Goal: Information Seeking & Learning: Learn about a topic

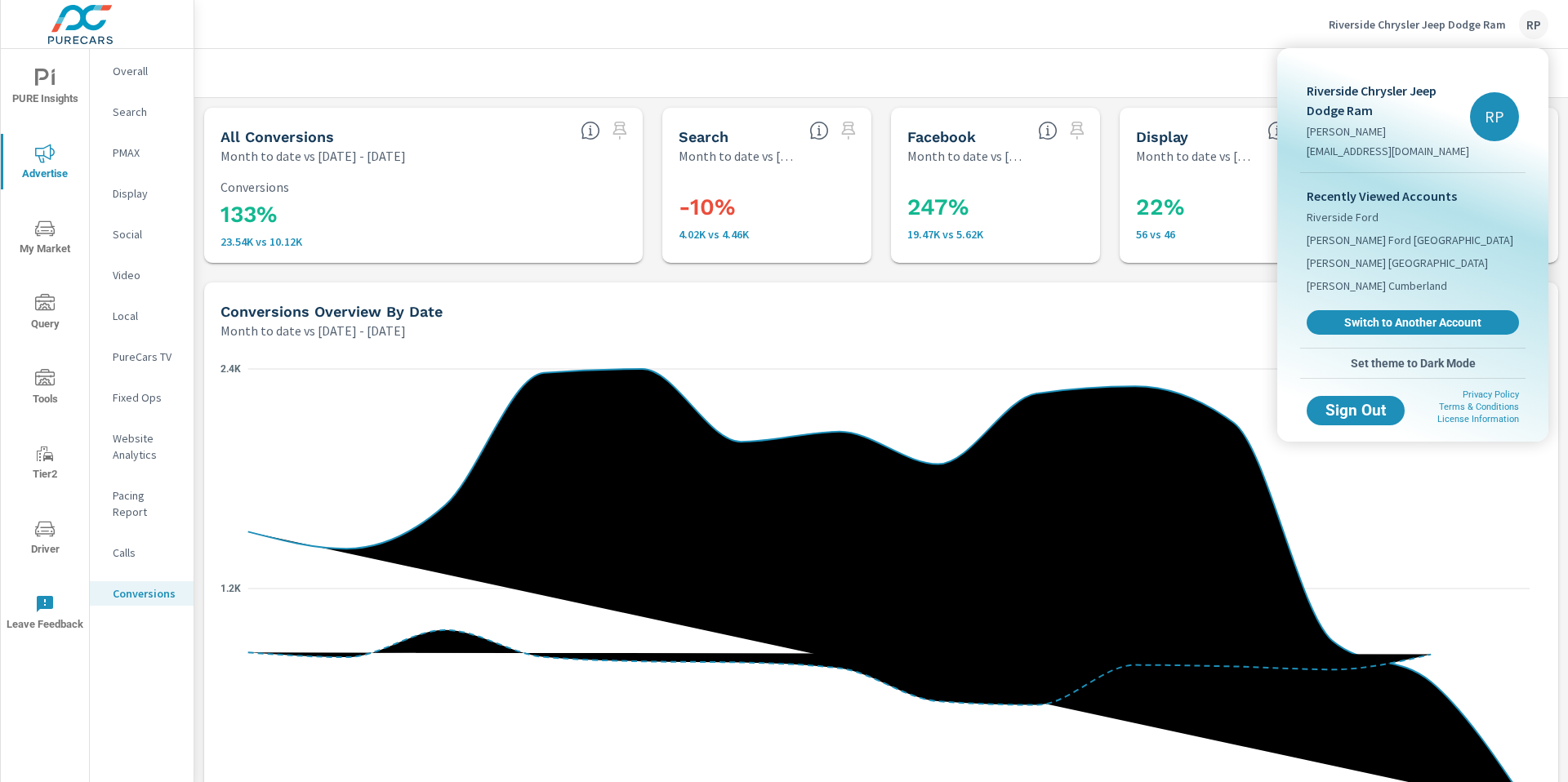
scroll to position [860, 0]
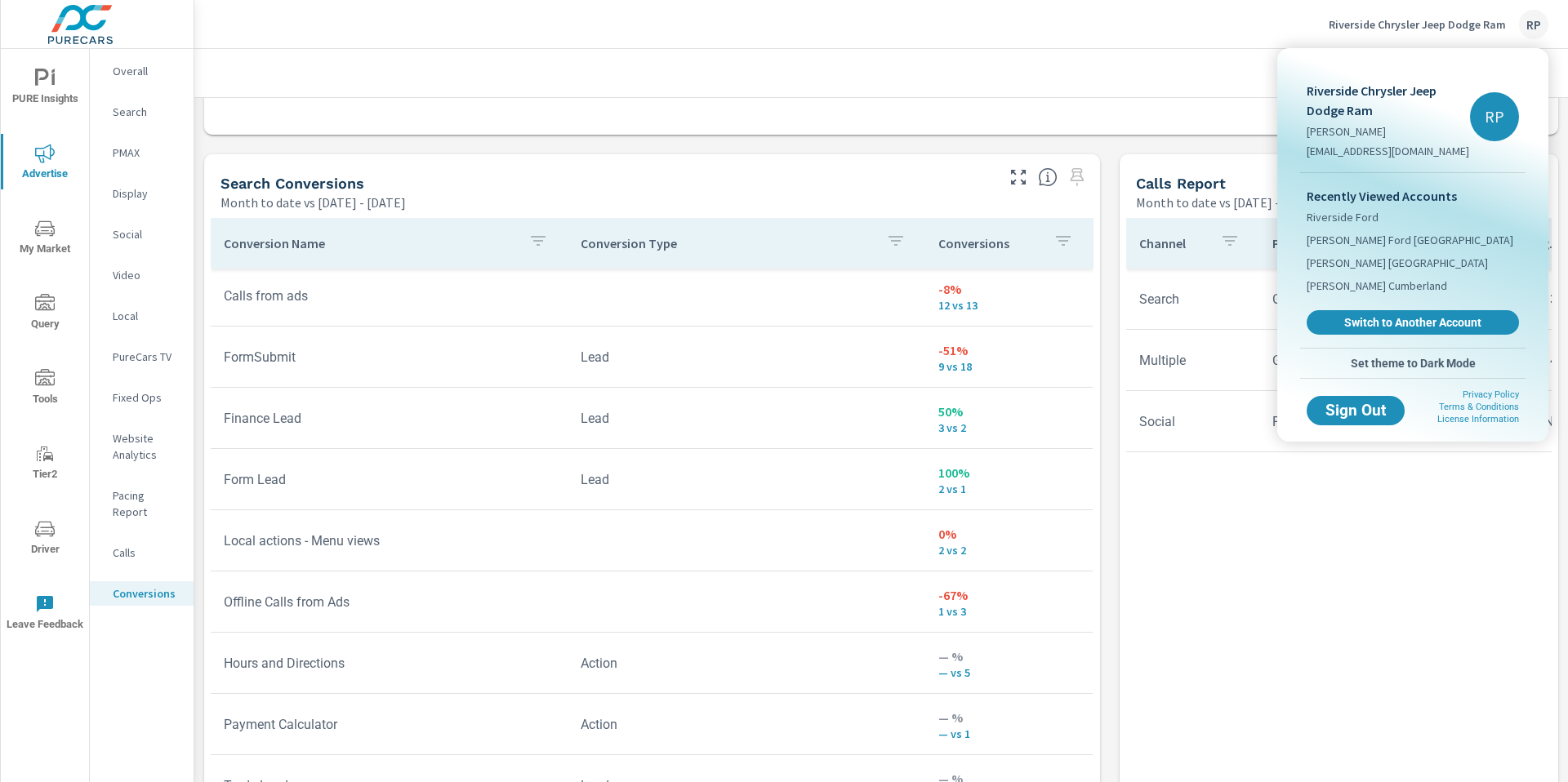
click at [1534, 25] on div at bounding box center [784, 391] width 1568 height 782
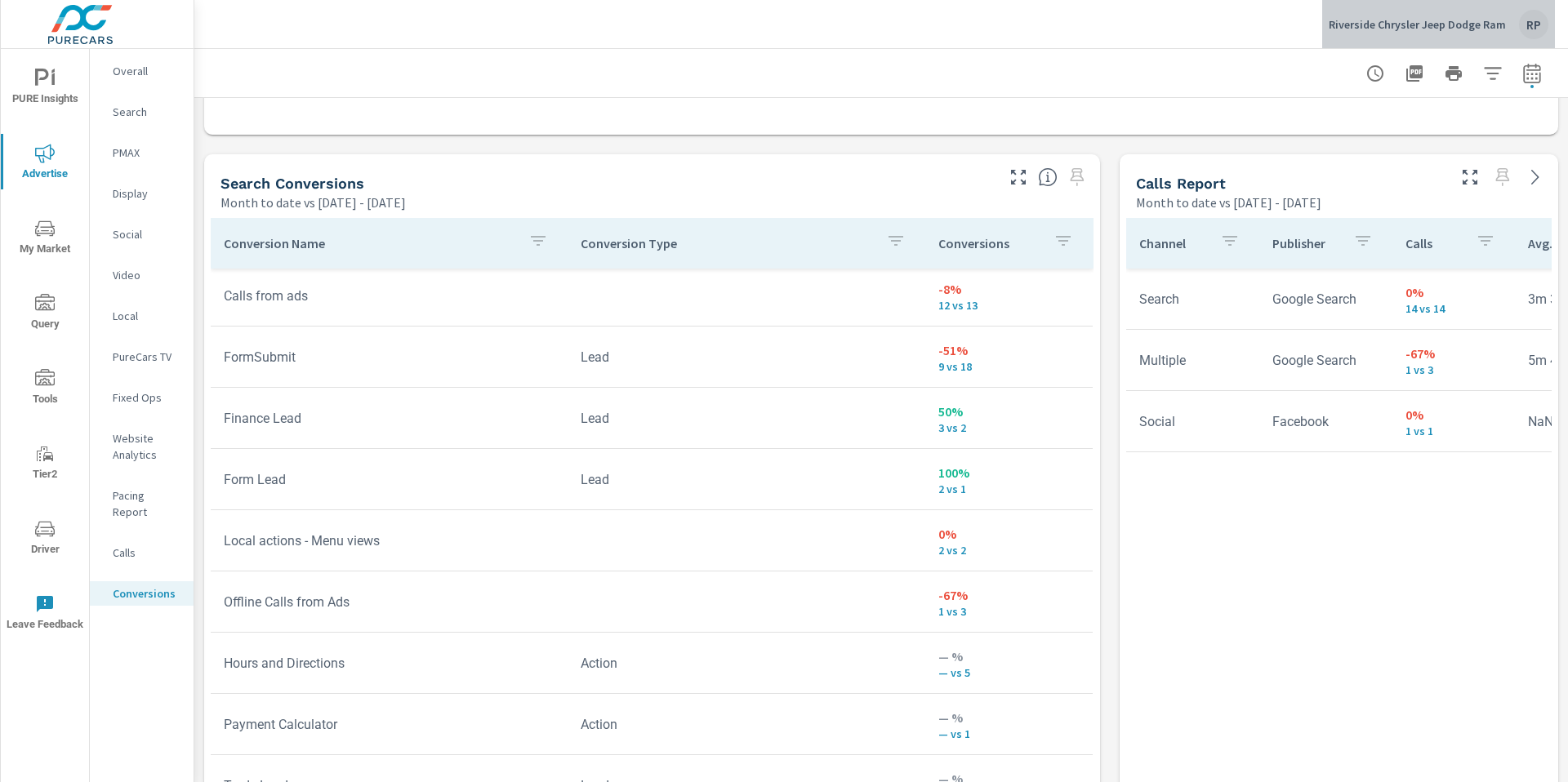
click at [1535, 24] on div "RP" at bounding box center [1534, 24] width 30 height 30
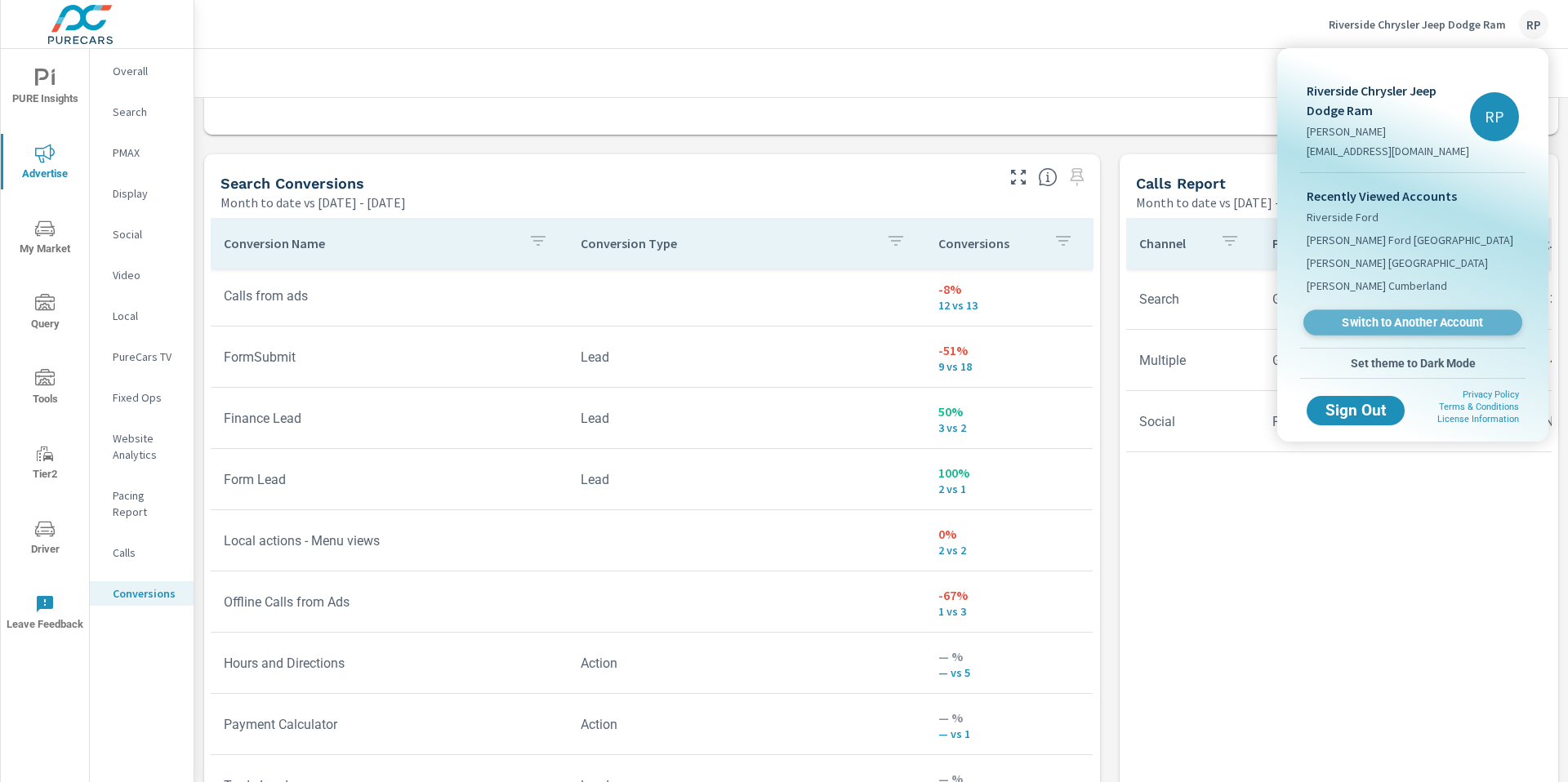
click at [1381, 319] on span "Switch to Another Account" at bounding box center [1412, 322] width 200 height 15
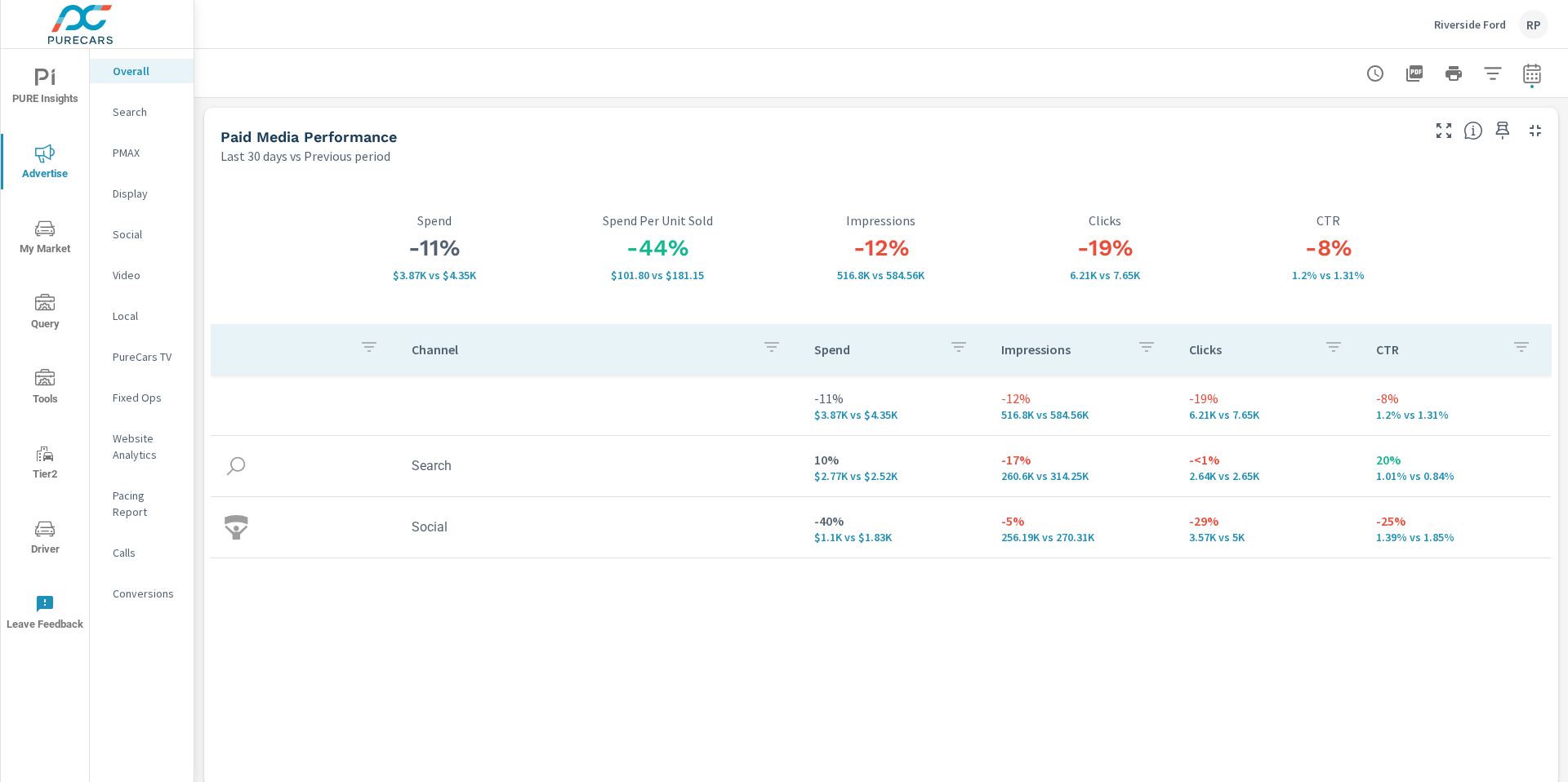
scroll to position [2287, 0]
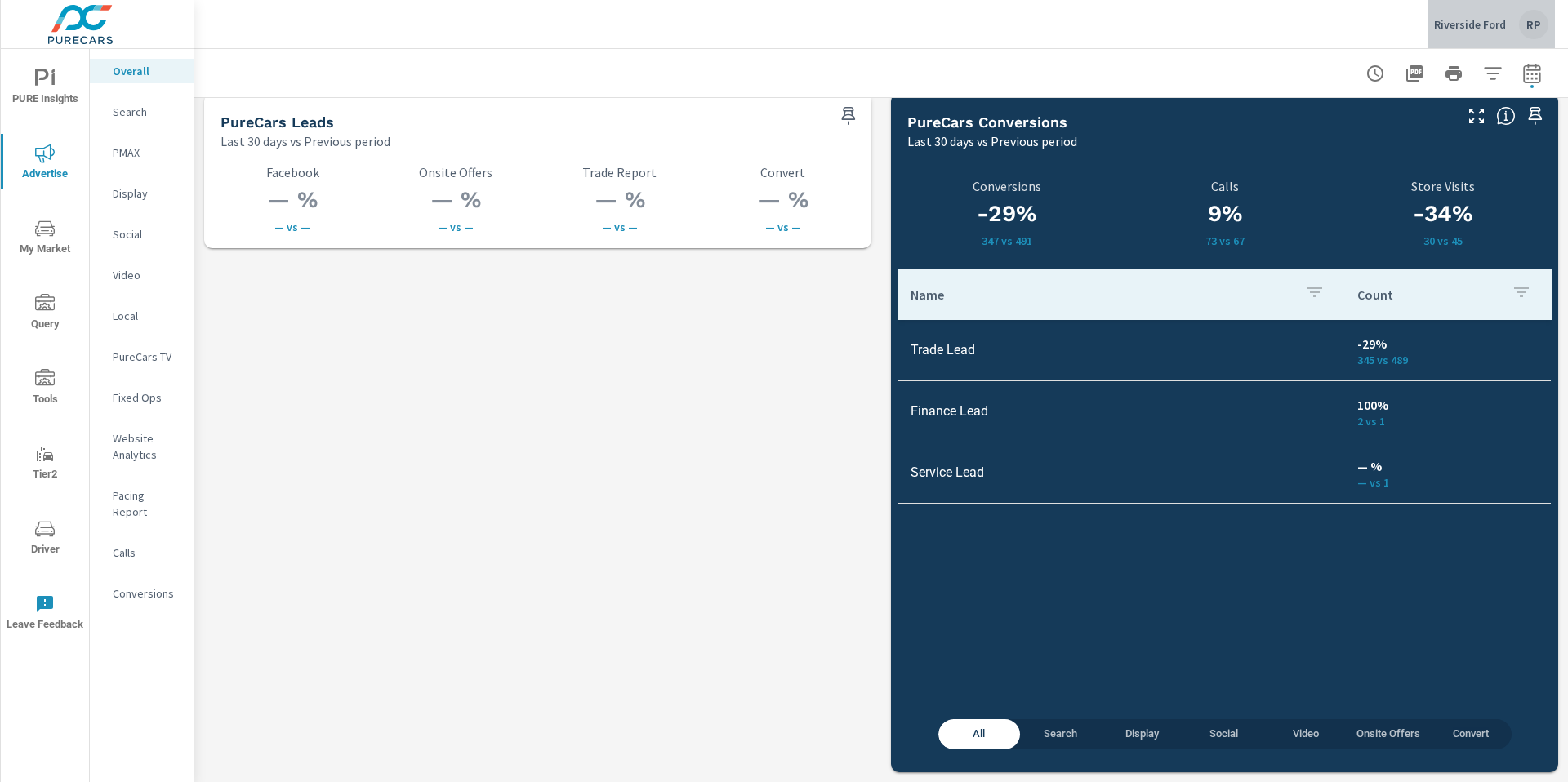
click at [1524, 16] on div "RP" at bounding box center [1534, 24] width 30 height 30
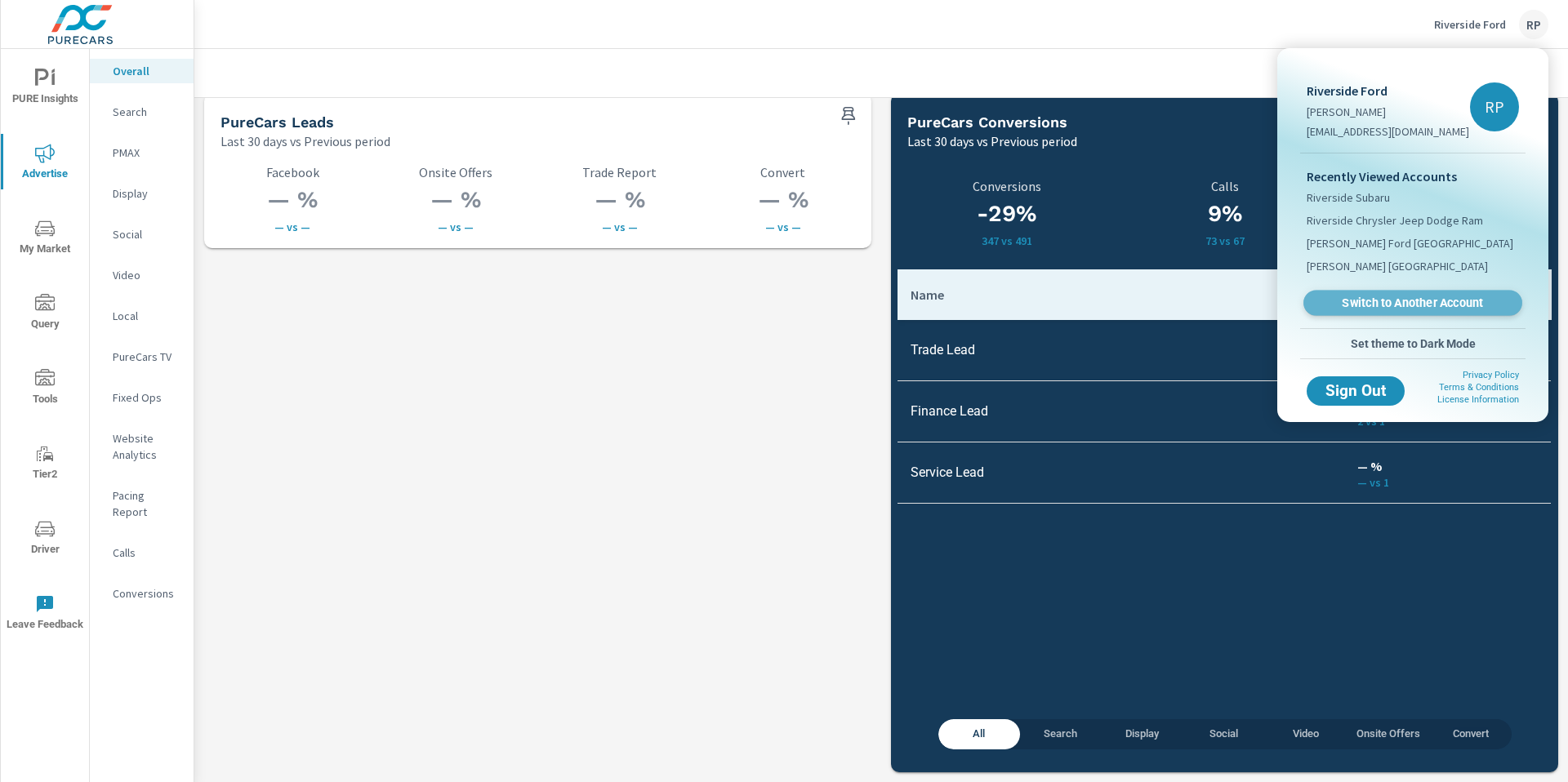
click at [1459, 308] on span "Switch to Another Account" at bounding box center [1412, 302] width 200 height 15
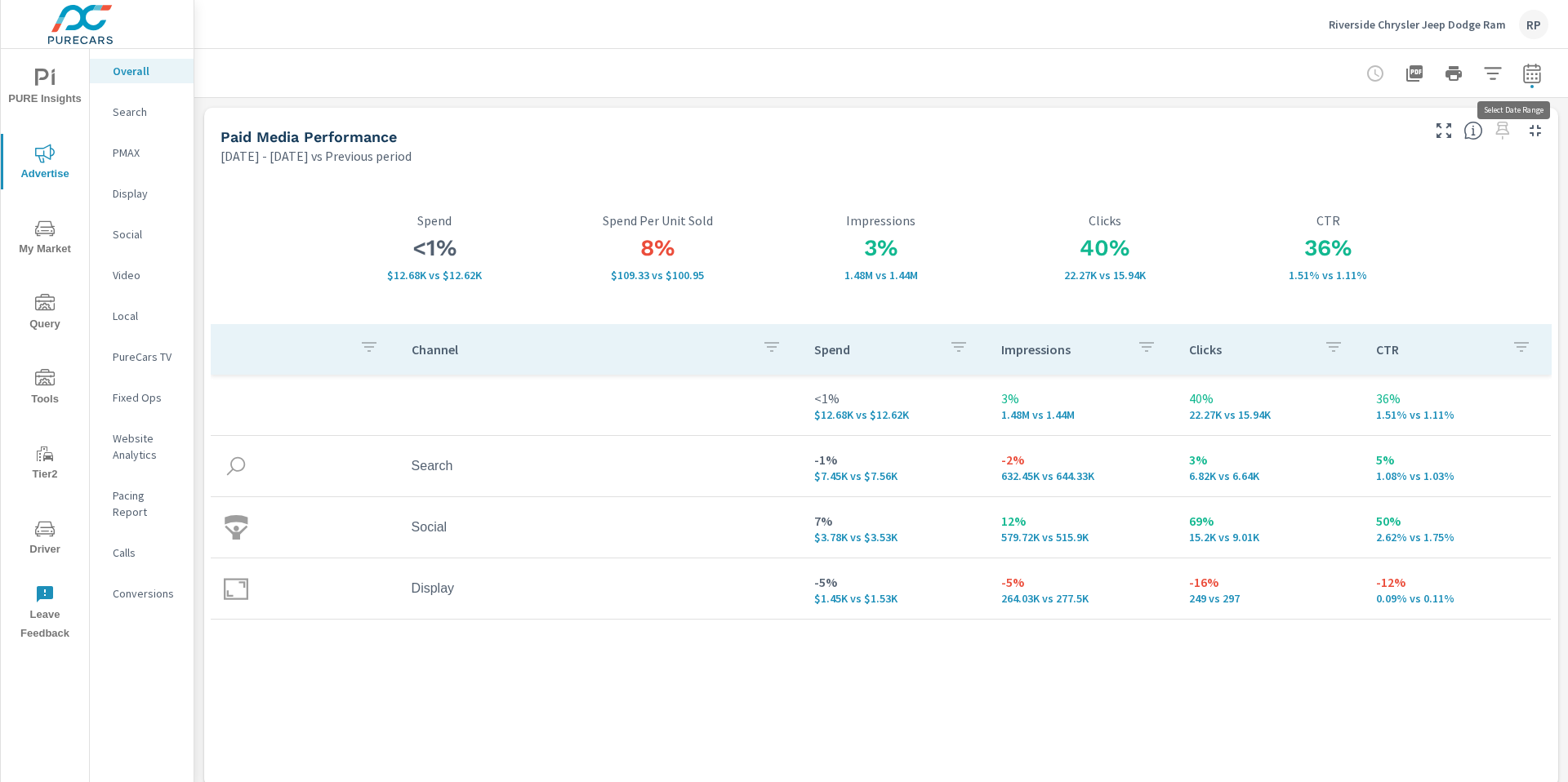
click at [1527, 75] on icon "button" at bounding box center [1532, 76] width 11 height 6
select select "Previous period"
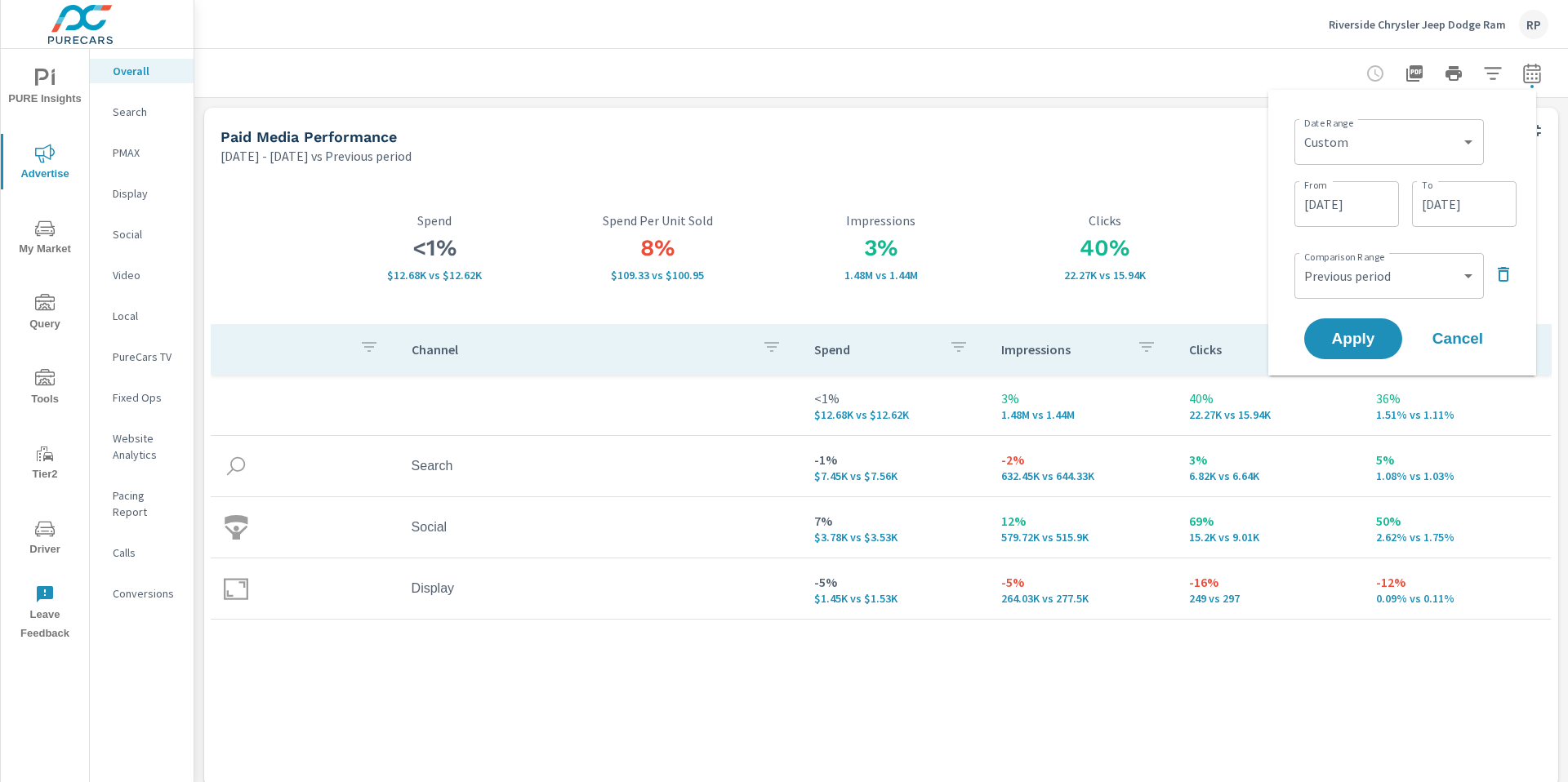
click at [1129, 148] on div "Jul 15, 2025 - Aug 13, 2025 vs Previous period" at bounding box center [819, 156] width 1197 height 20
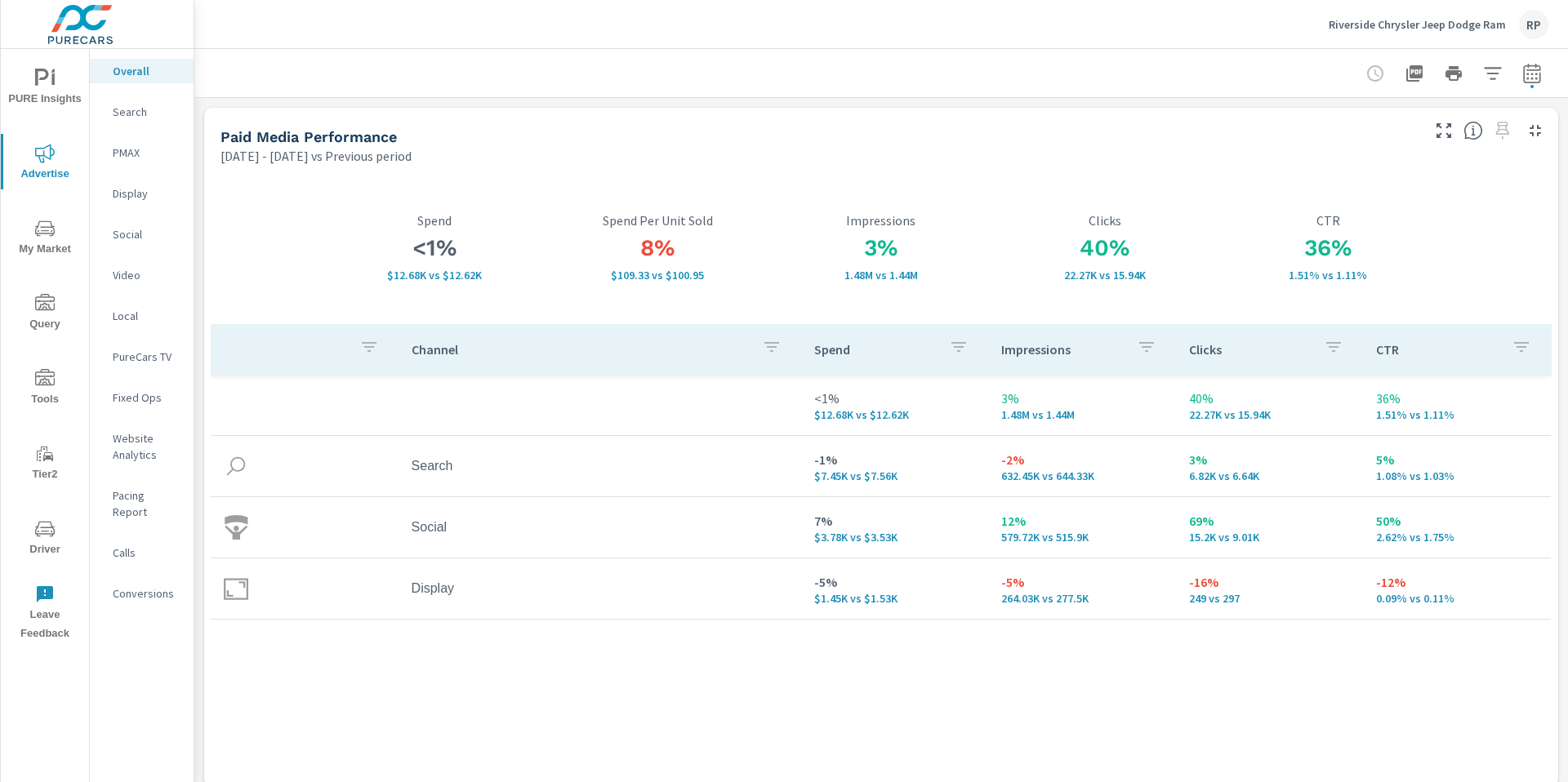
click at [132, 238] on p "Social" at bounding box center [146, 234] width 68 height 16
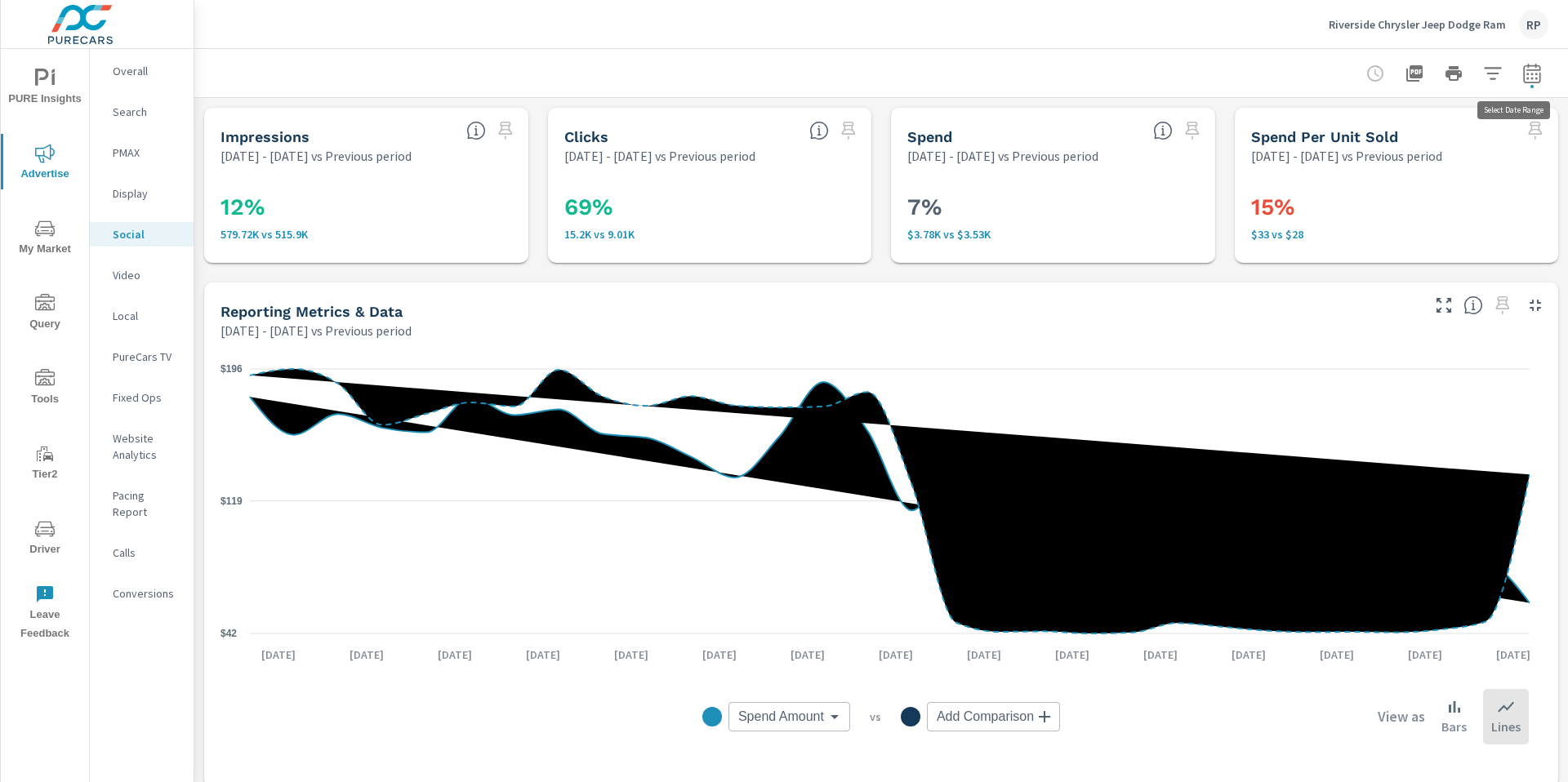
click at [1522, 76] on icon "button" at bounding box center [1532, 74] width 20 height 20
select select "Previous period"
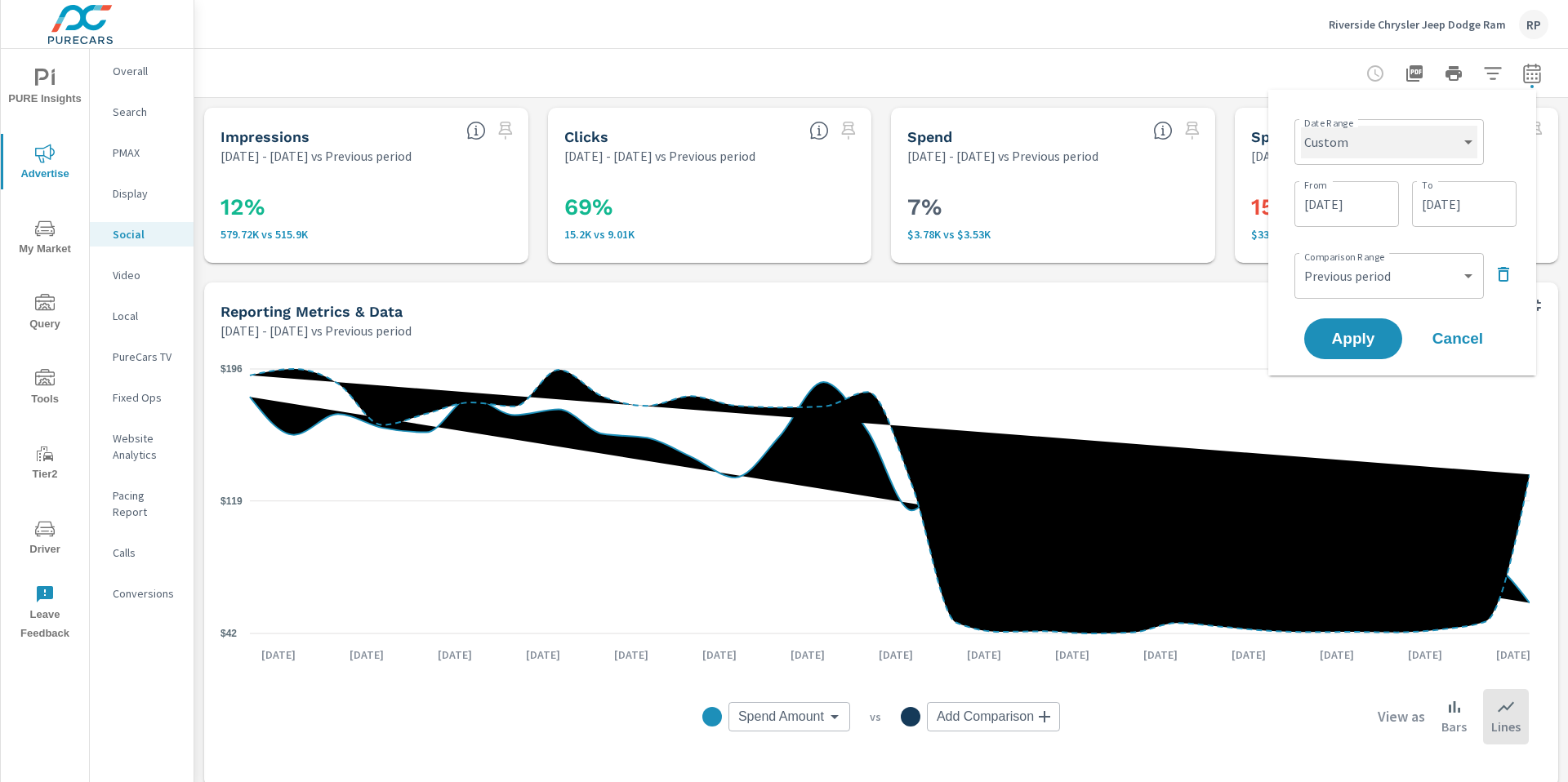
click at [1419, 147] on select "Custom Yesterday Last week Last 7 days Last 14 days Last 30 days Last 45 days L…" at bounding box center [1389, 142] width 176 height 32
click at [1301, 126] on select "Custom Yesterday Last week Last 7 days Last 14 days Last 30 days Last 45 days L…" at bounding box center [1389, 142] width 176 height 32
select select "Last 30 days"
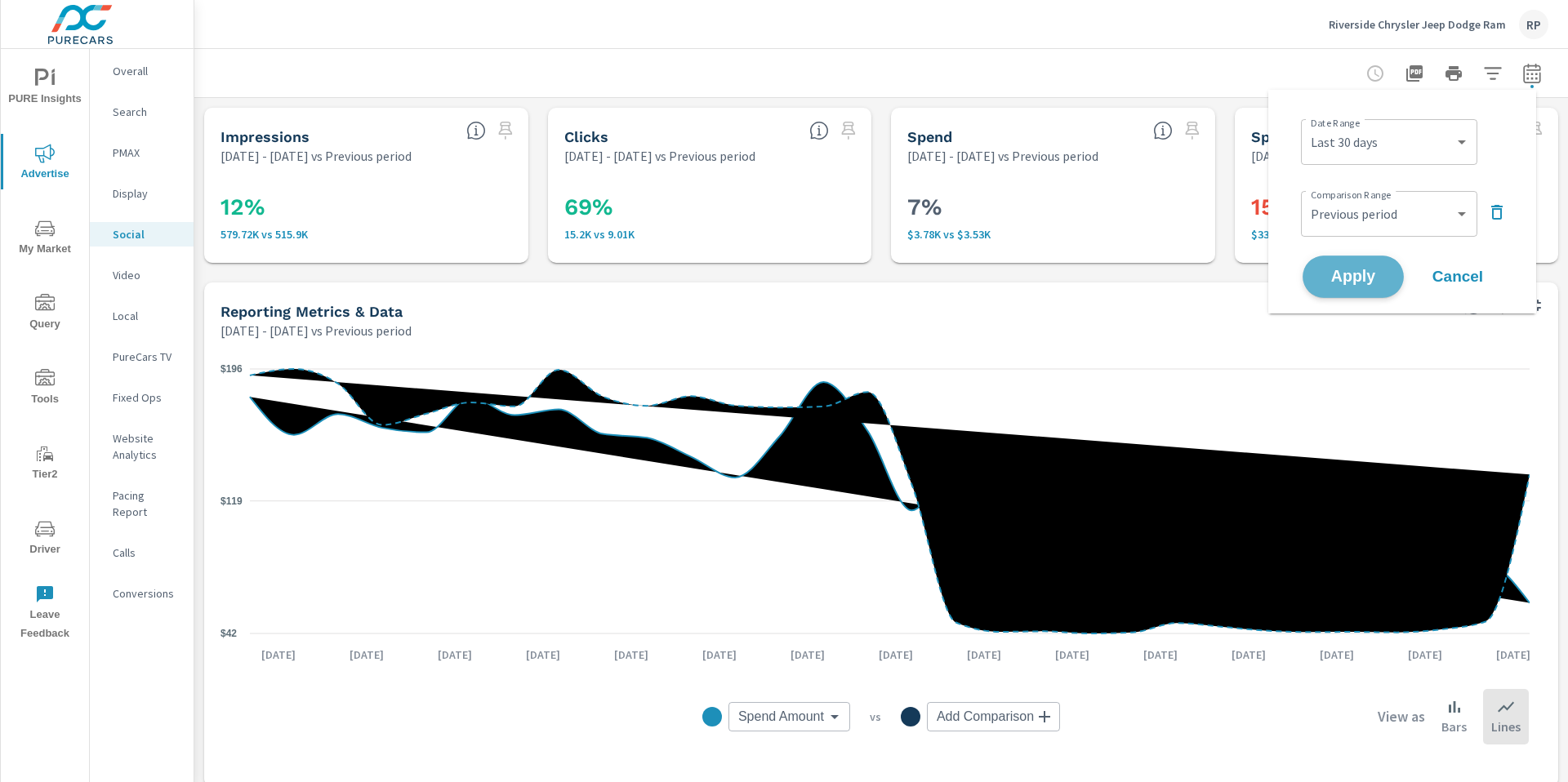
click at [1359, 260] on button "Apply" at bounding box center [1353, 276] width 102 height 42
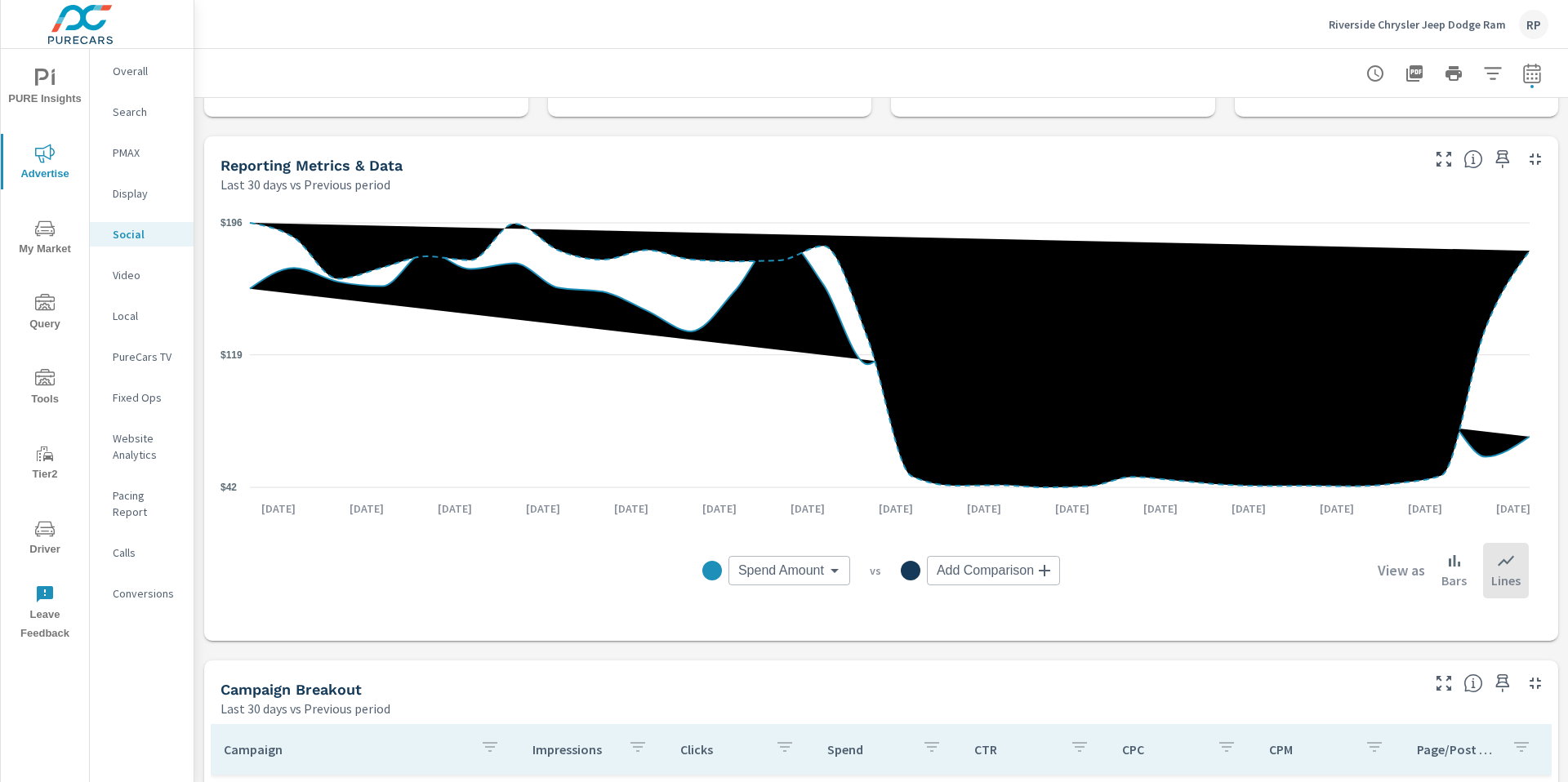
scroll to position [2, 0]
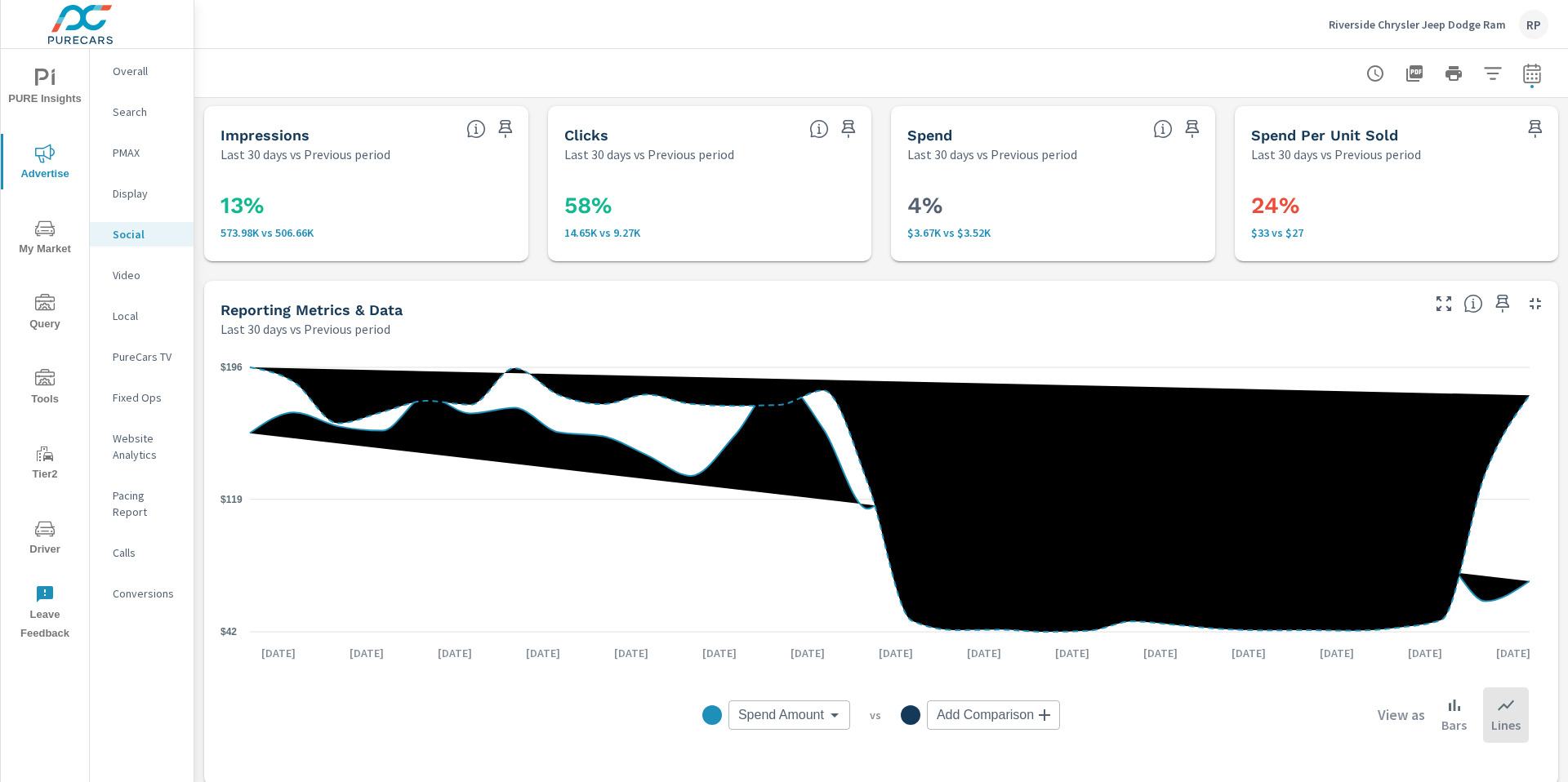
click at [127, 70] on p "Overall" at bounding box center [146, 71] width 68 height 16
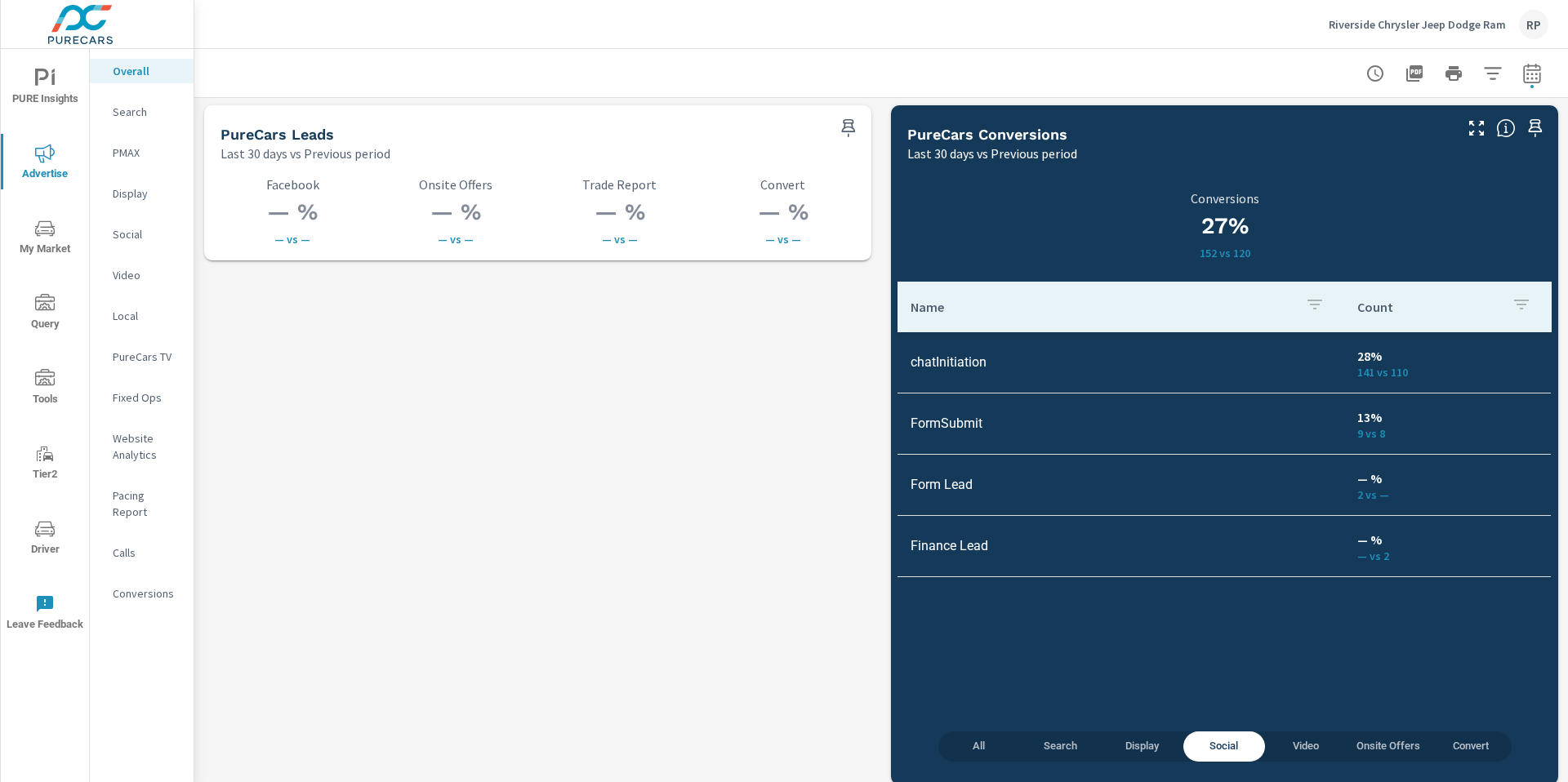
scroll to position [2287, 0]
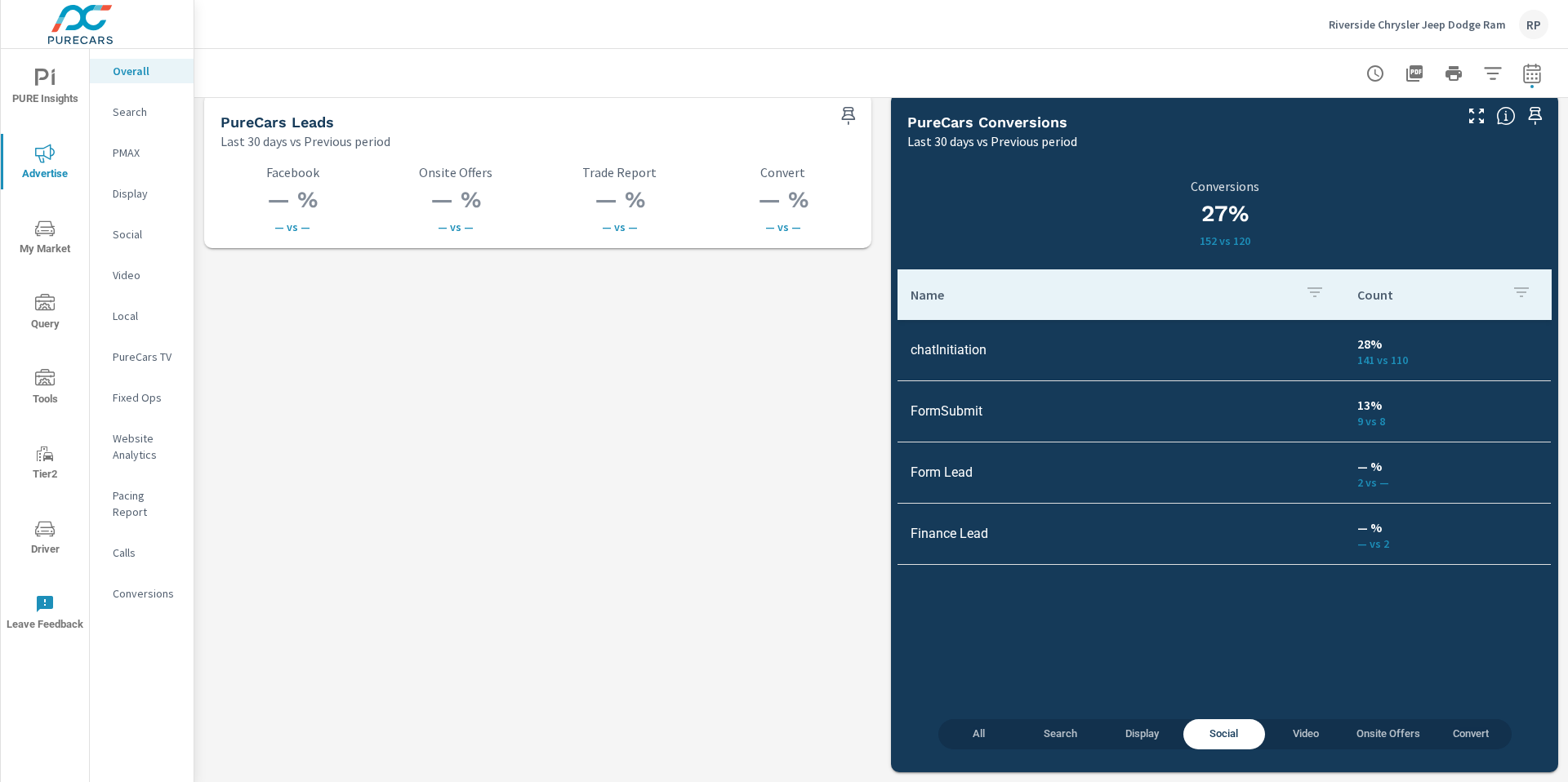
click at [145, 245] on div "Social" at bounding box center [141, 234] width 104 height 24
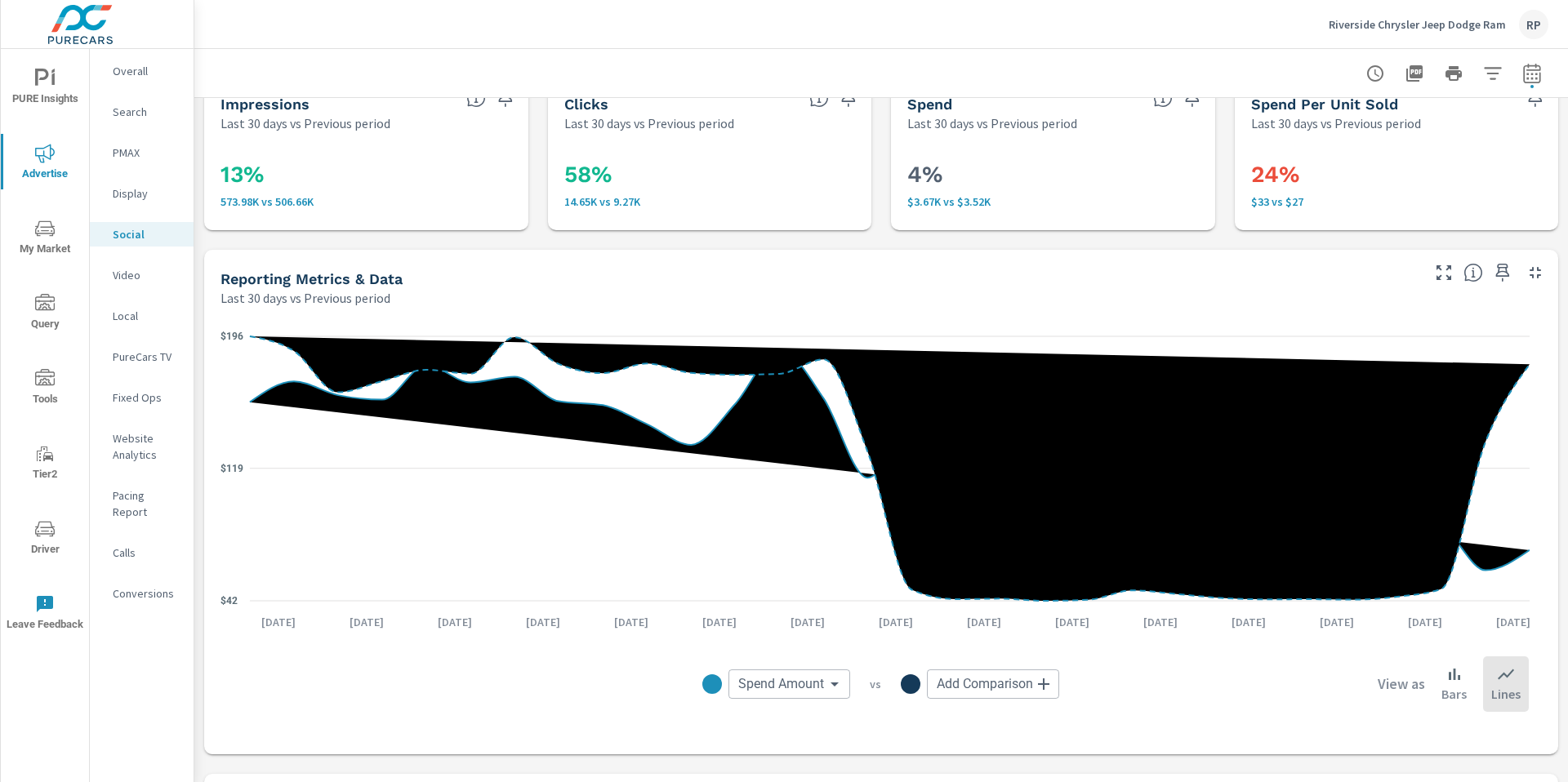
drag, startPoint x: 1567, startPoint y: 125, endPoint x: 1565, endPoint y: 146, distance: 21.1
click at [1564, 143] on div "Social Performance Riverside Chrysler Jeep Dodge Ram Report date range: Jul 16,…" at bounding box center [881, 415] width 1374 height 733
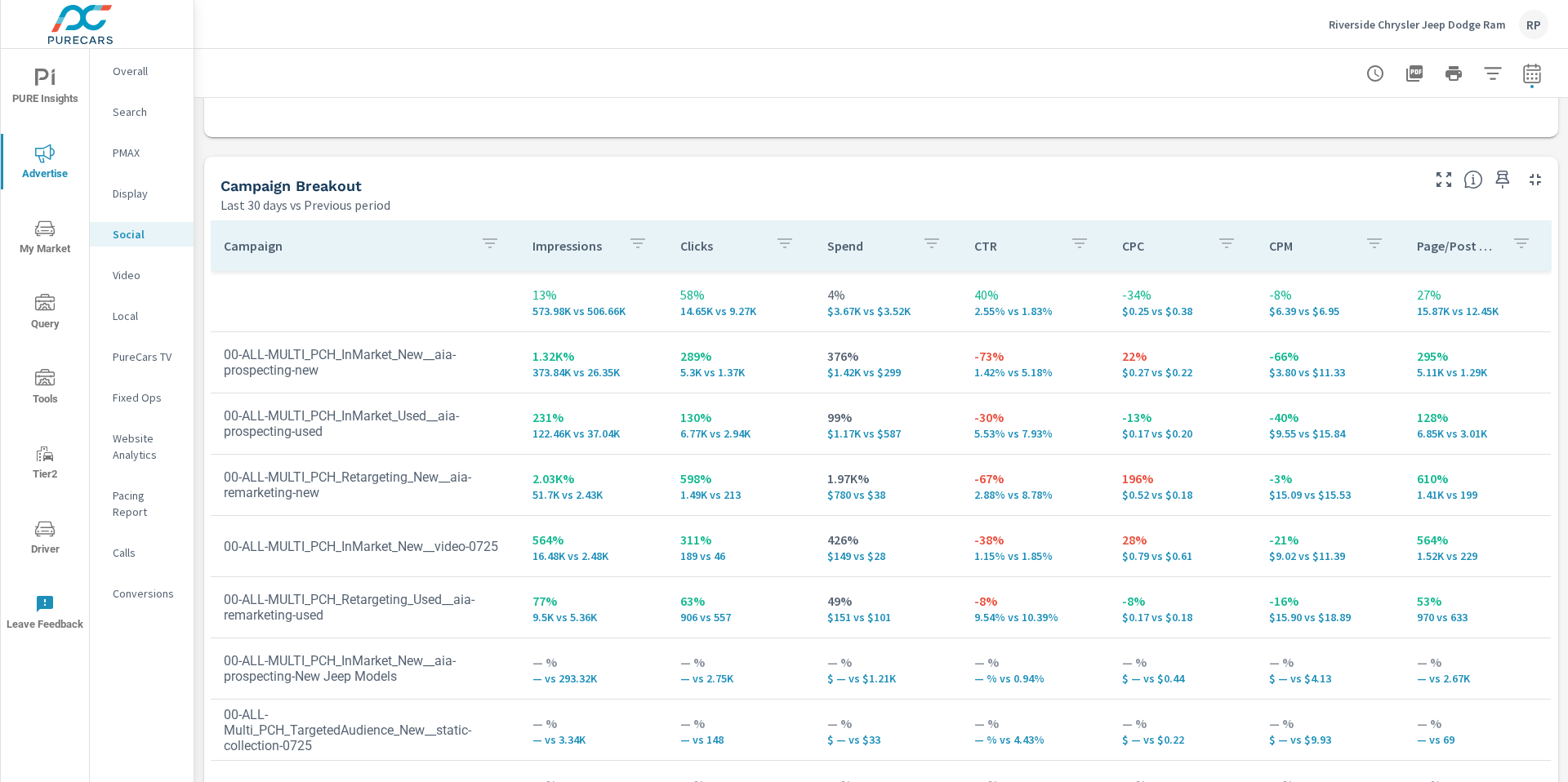
scroll to position [714, 0]
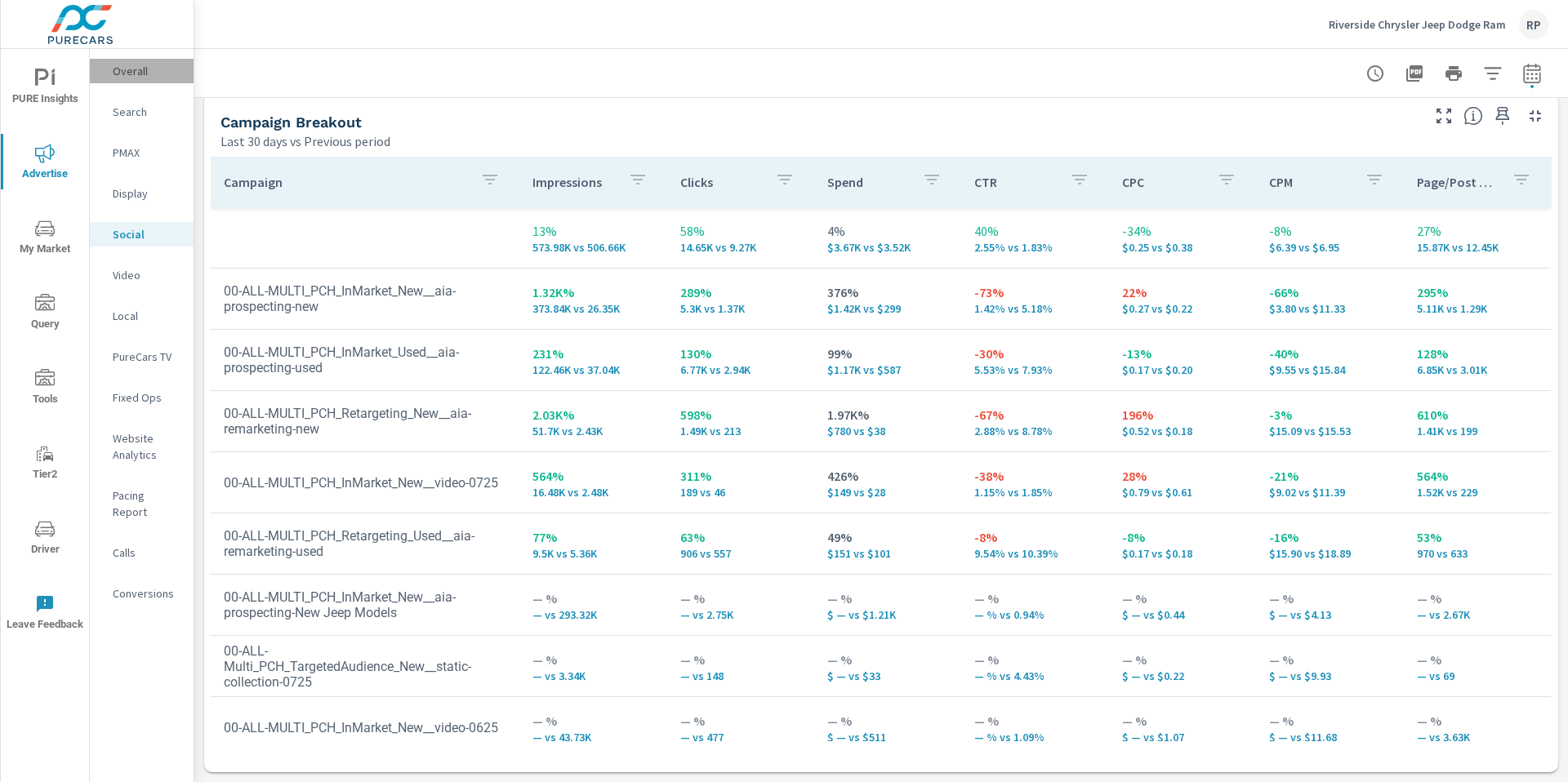
click at [136, 79] on div "Overall" at bounding box center [141, 70] width 104 height 24
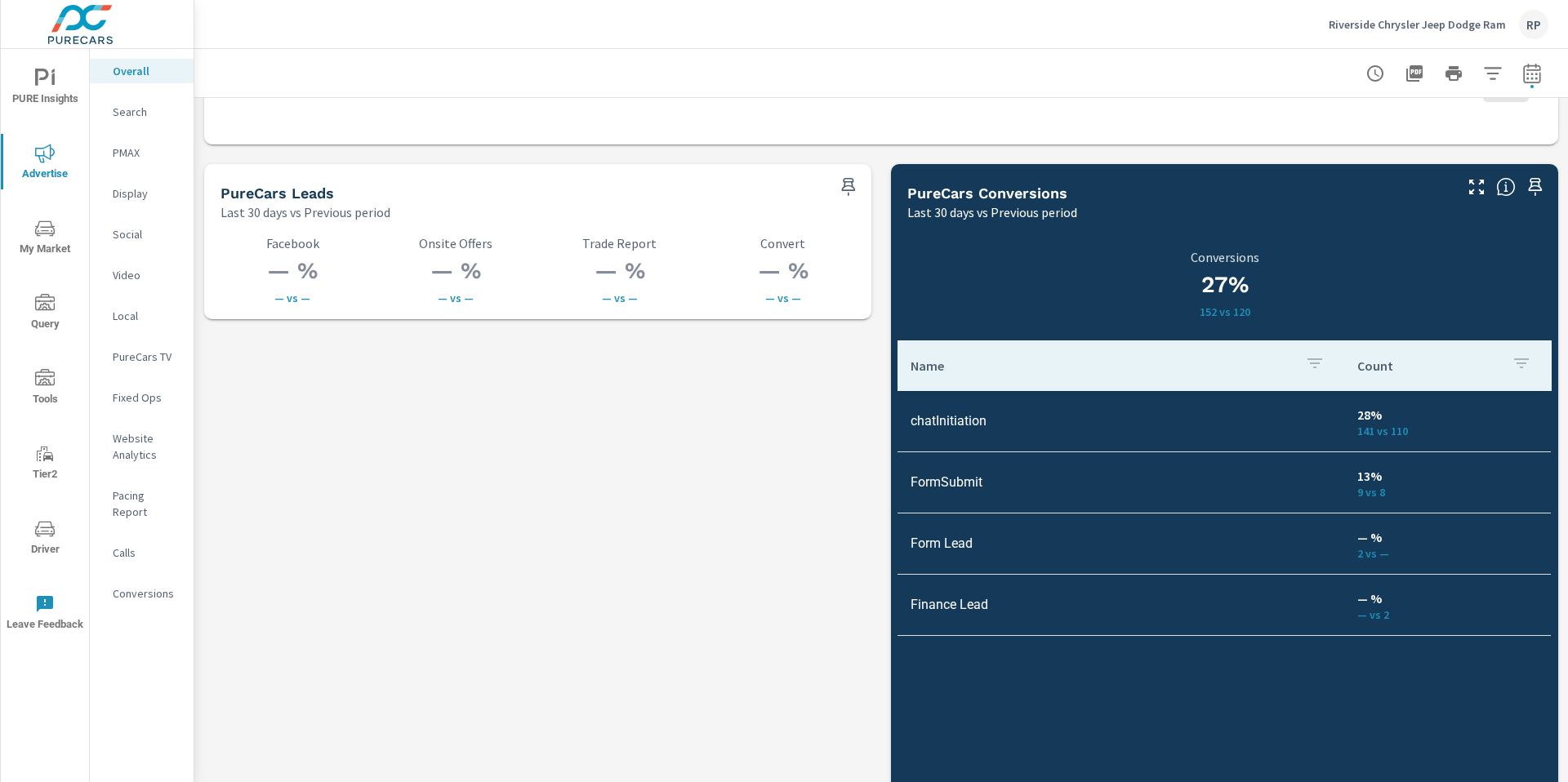
scroll to position [2287, 0]
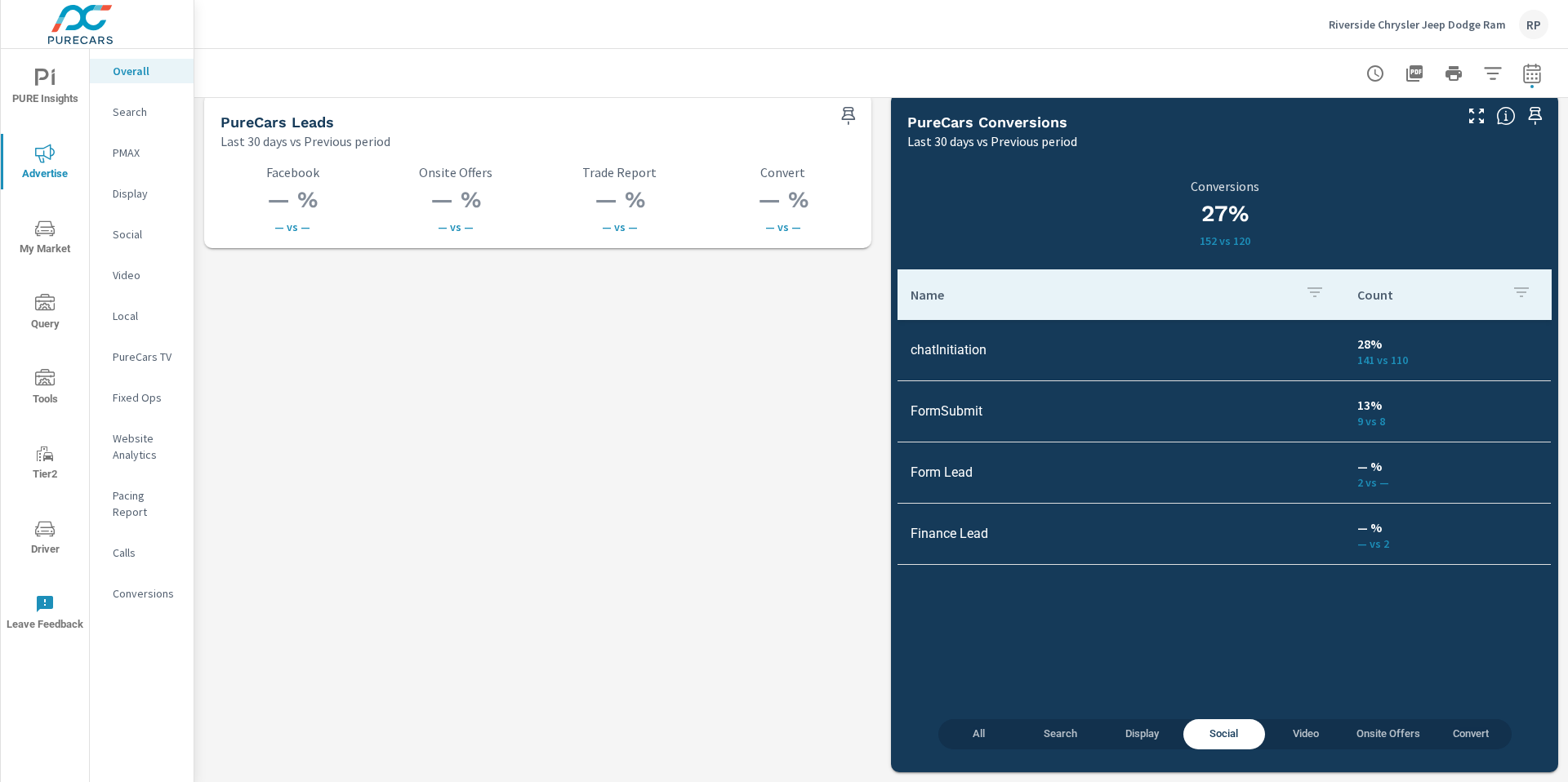
click at [972, 736] on span "All" at bounding box center [978, 734] width 62 height 19
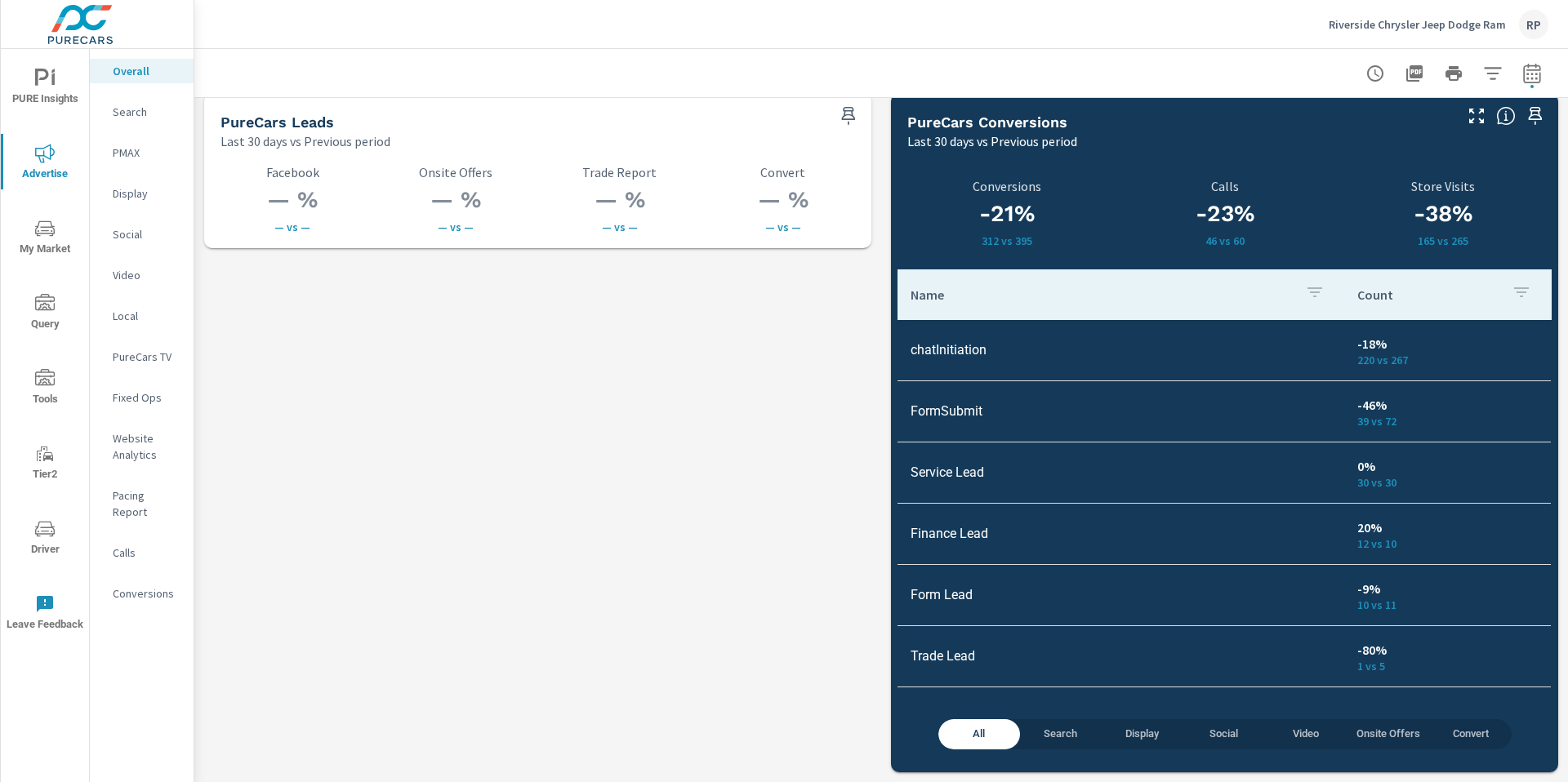
click at [1057, 740] on span "Search" at bounding box center [1060, 734] width 62 height 19
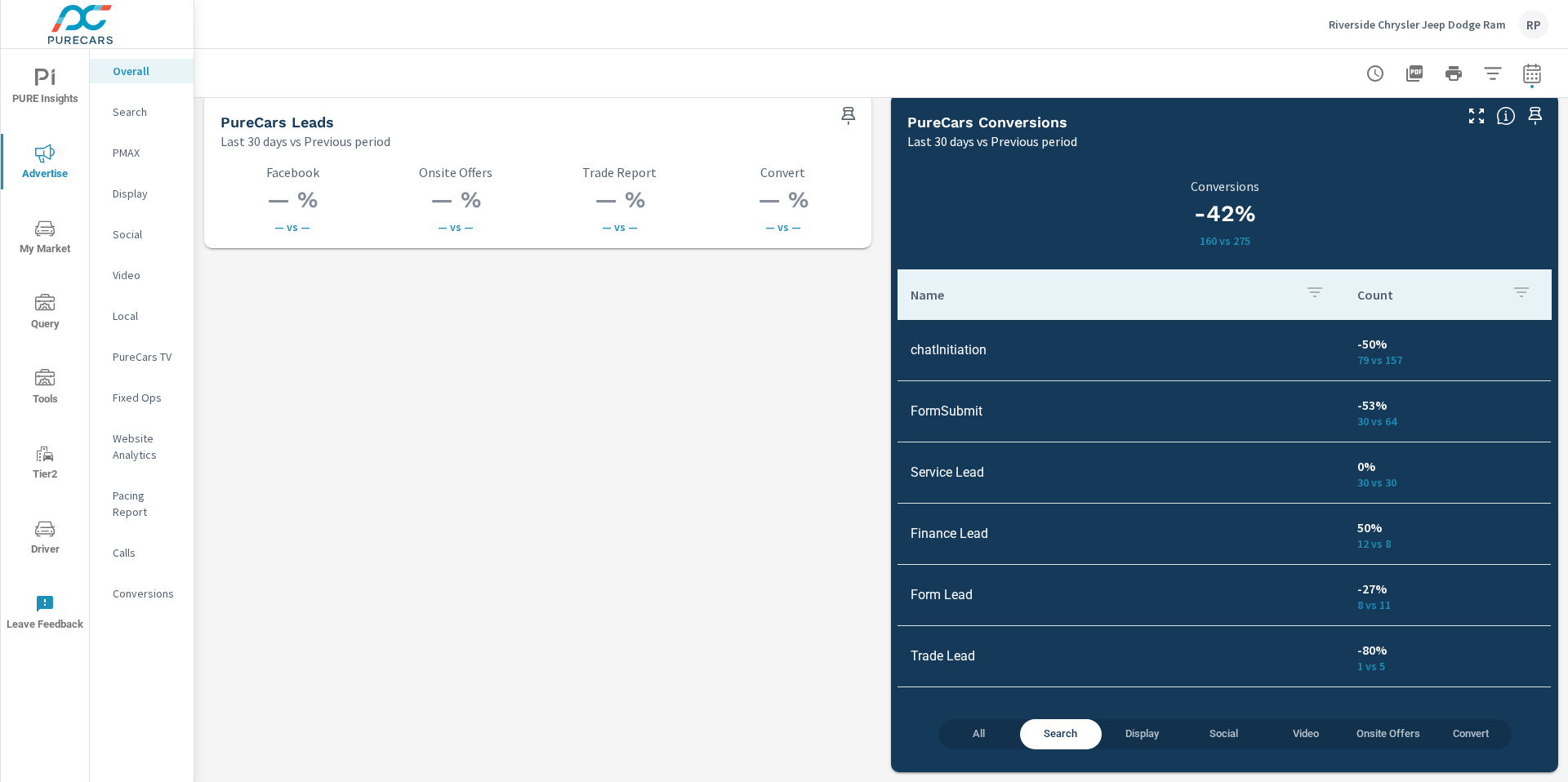
click at [974, 737] on span "All" at bounding box center [978, 734] width 62 height 19
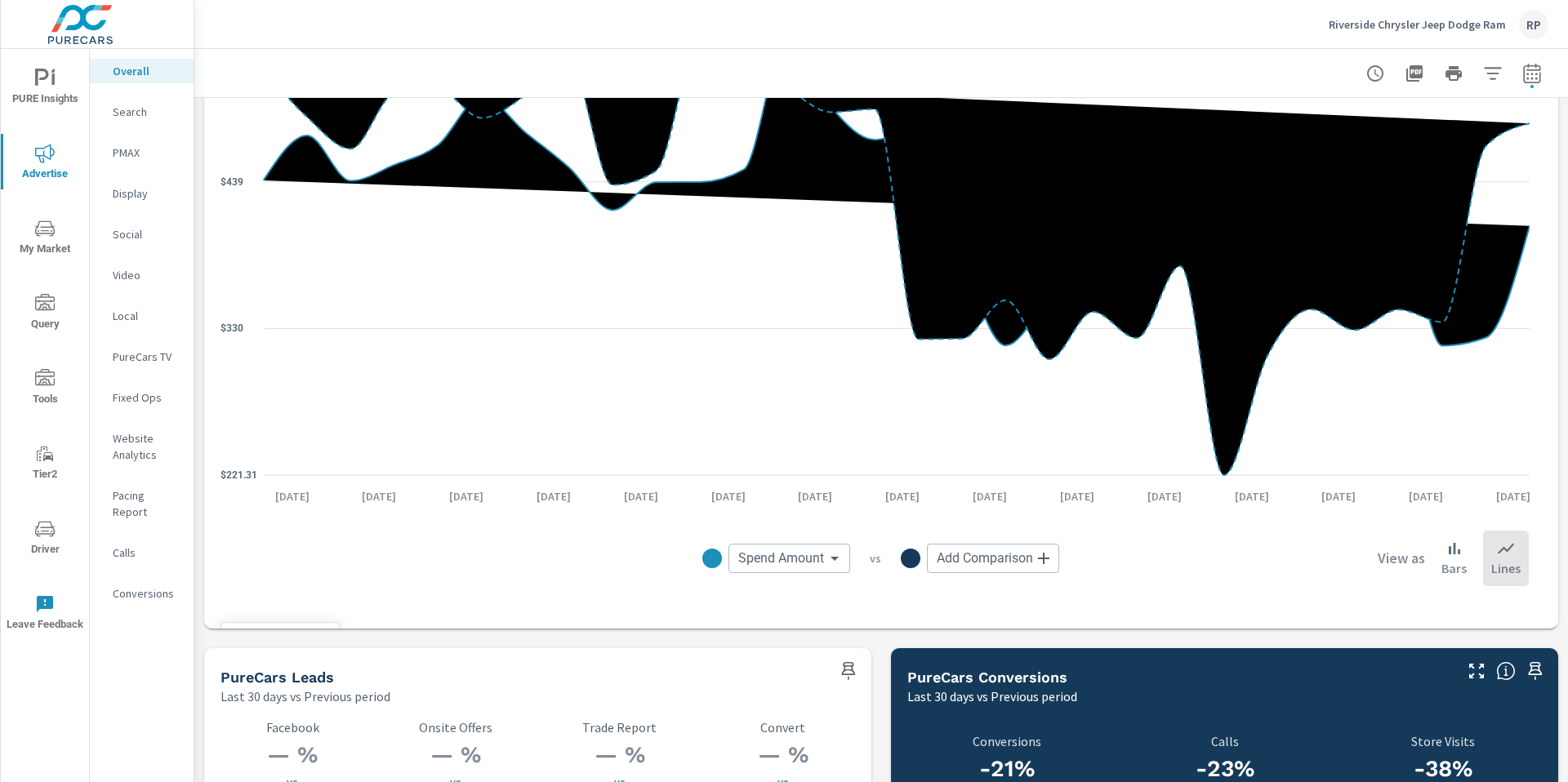
scroll to position [1211, 0]
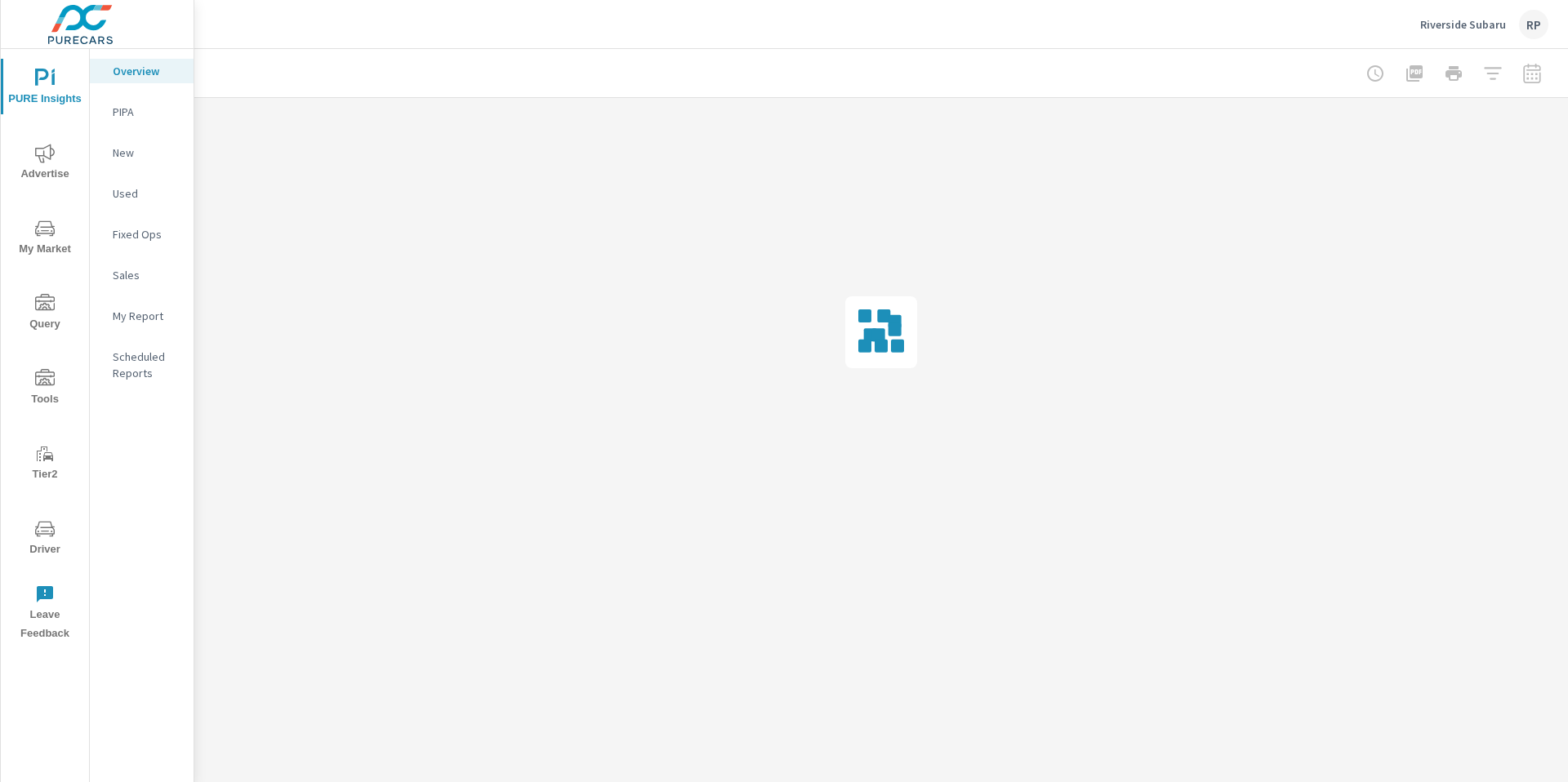
click at [43, 175] on span "Advertise" at bounding box center [44, 164] width 78 height 40
click at [46, 234] on icon "nav menu" at bounding box center [45, 229] width 20 height 20
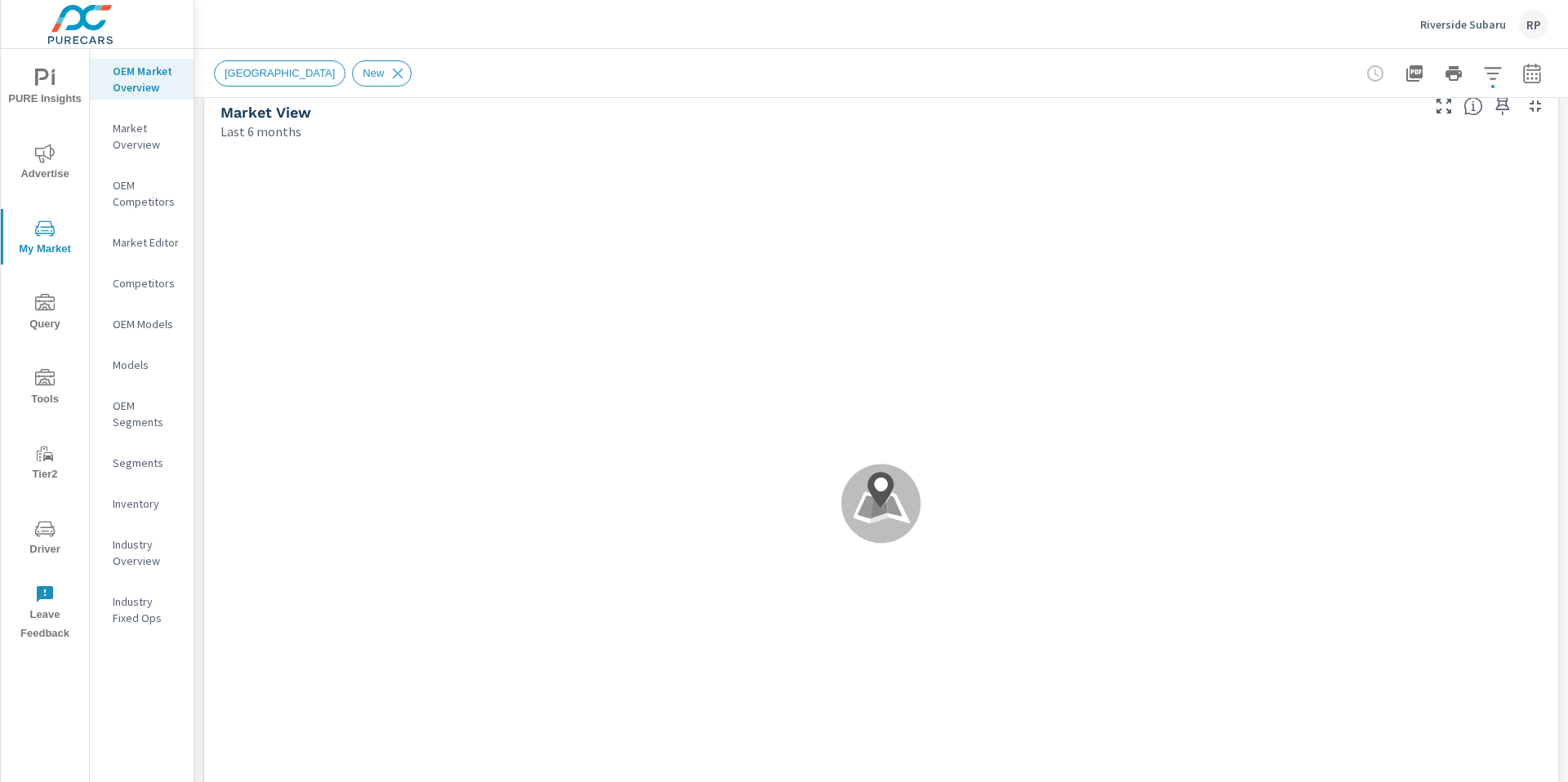
drag, startPoint x: 1567, startPoint y: 193, endPoint x: 1566, endPoint y: 202, distance: 9.1
click at [1566, 202] on div "Market Overview Riverside Subaru Report date range: Feb 01, 2025 - Jul 31, 2025…" at bounding box center [881, 415] width 1374 height 733
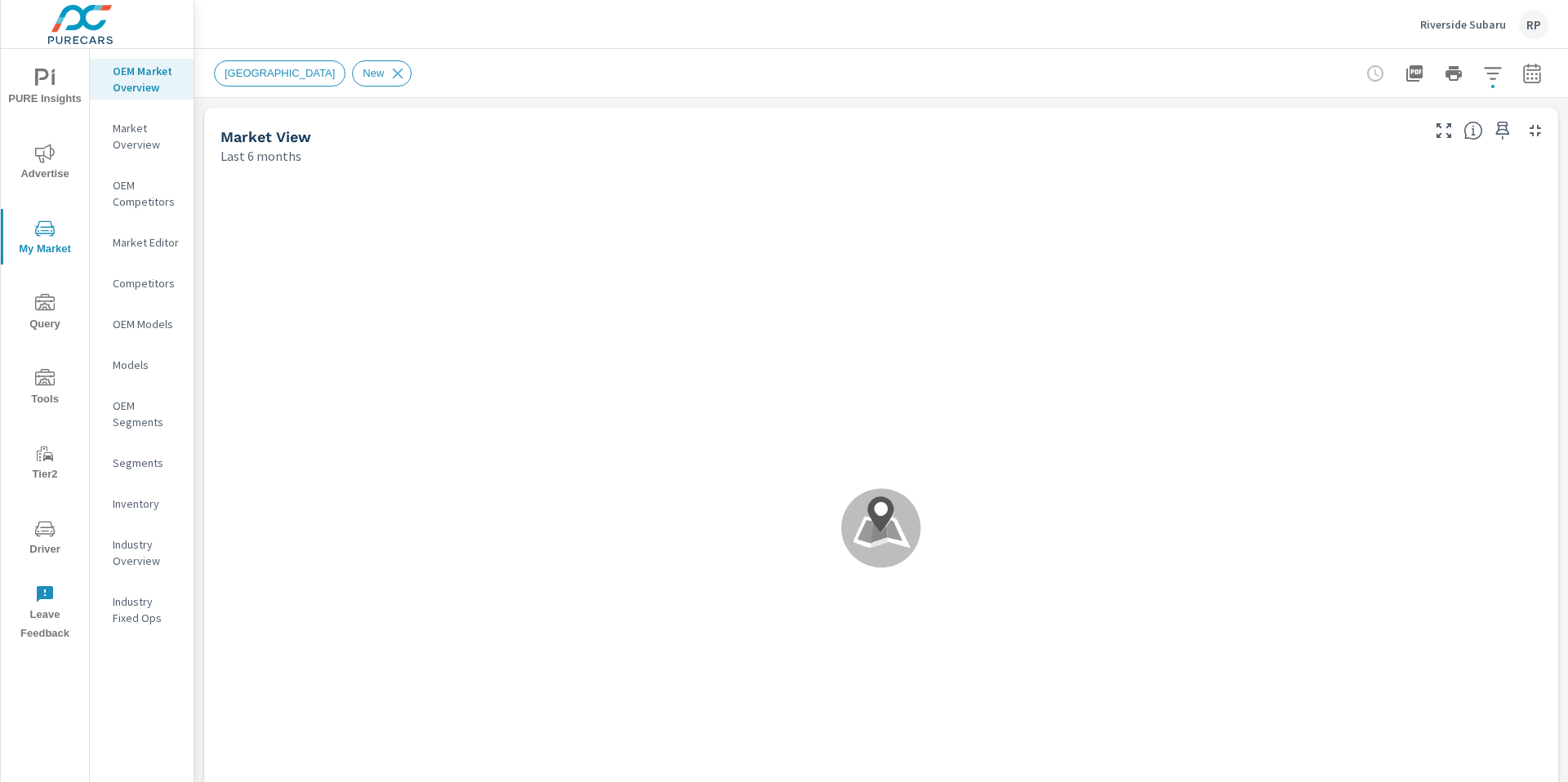
scroll to position [1, 0]
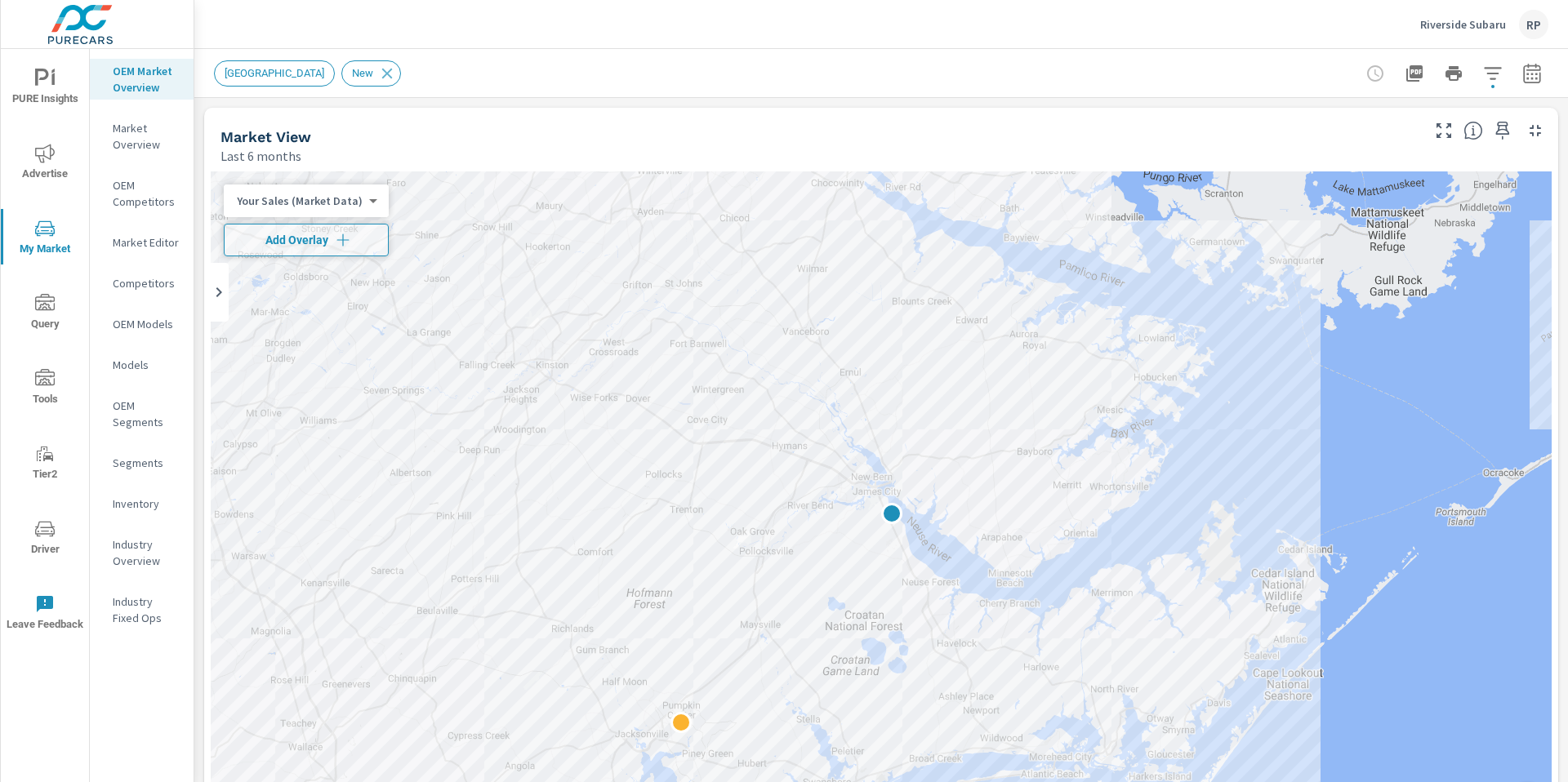
click at [145, 507] on p "Inventory" at bounding box center [146, 504] width 68 height 16
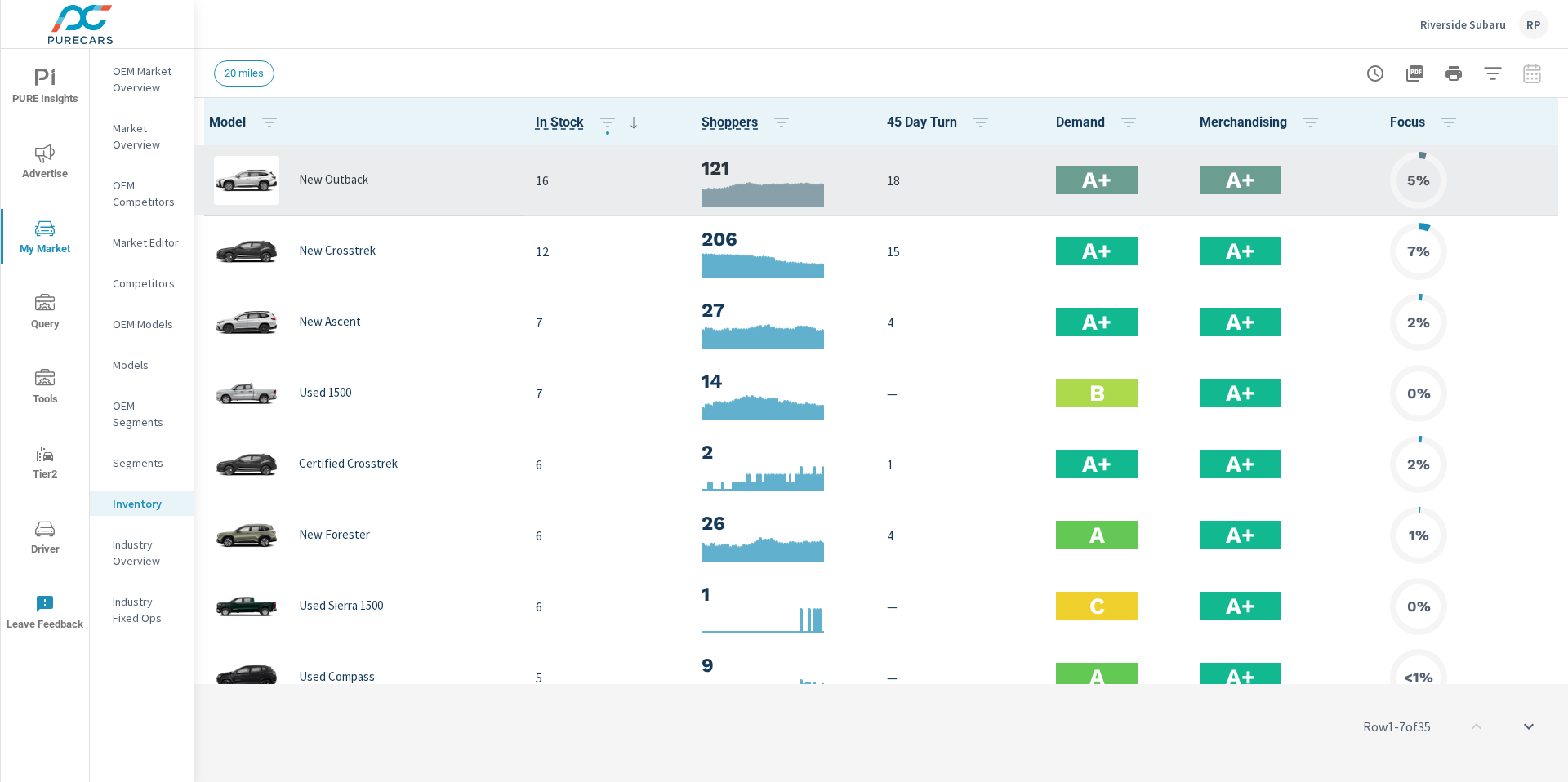
scroll to position [1, 0]
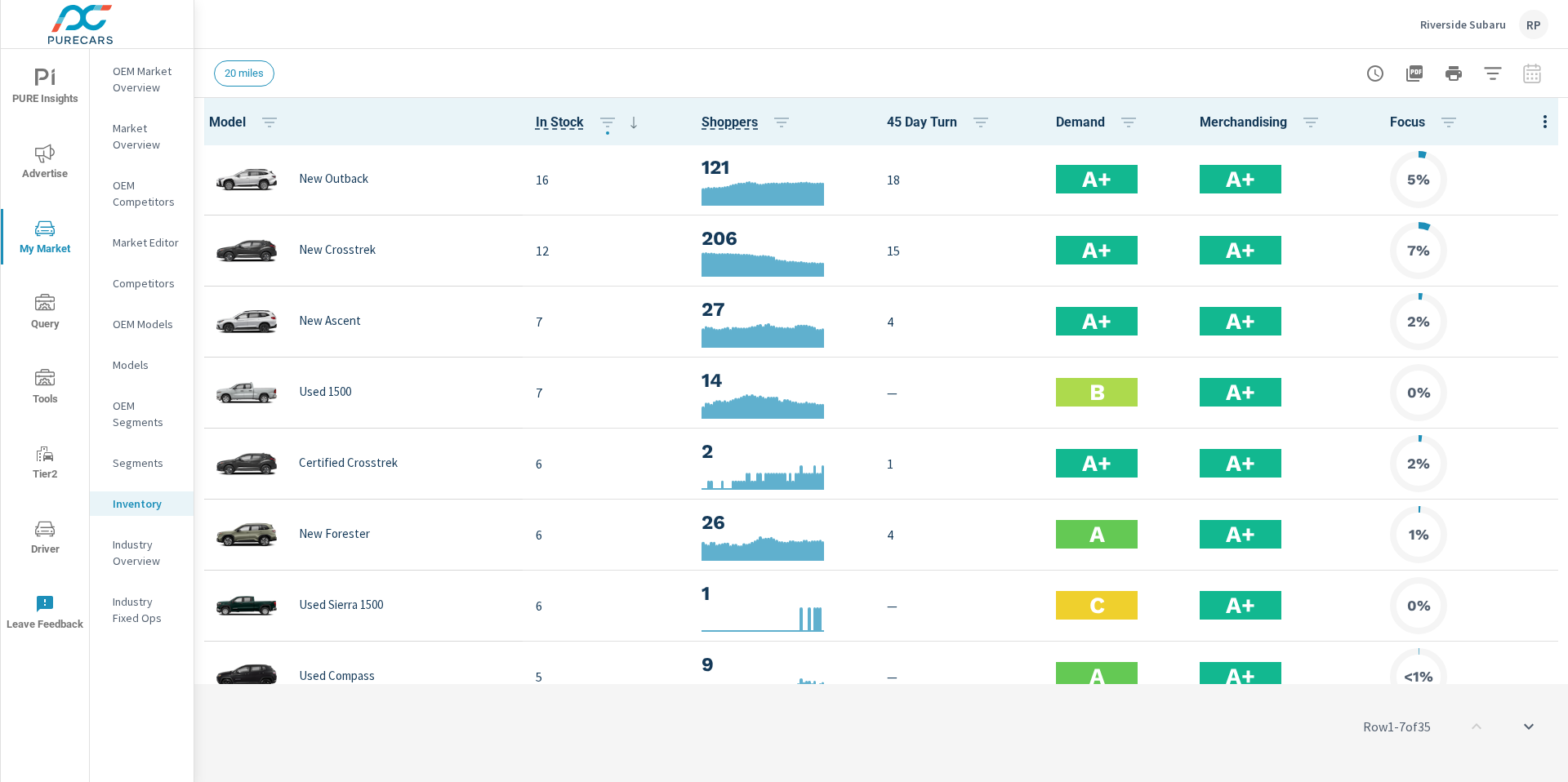
click at [1536, 121] on icon "button" at bounding box center [1545, 121] width 20 height 20
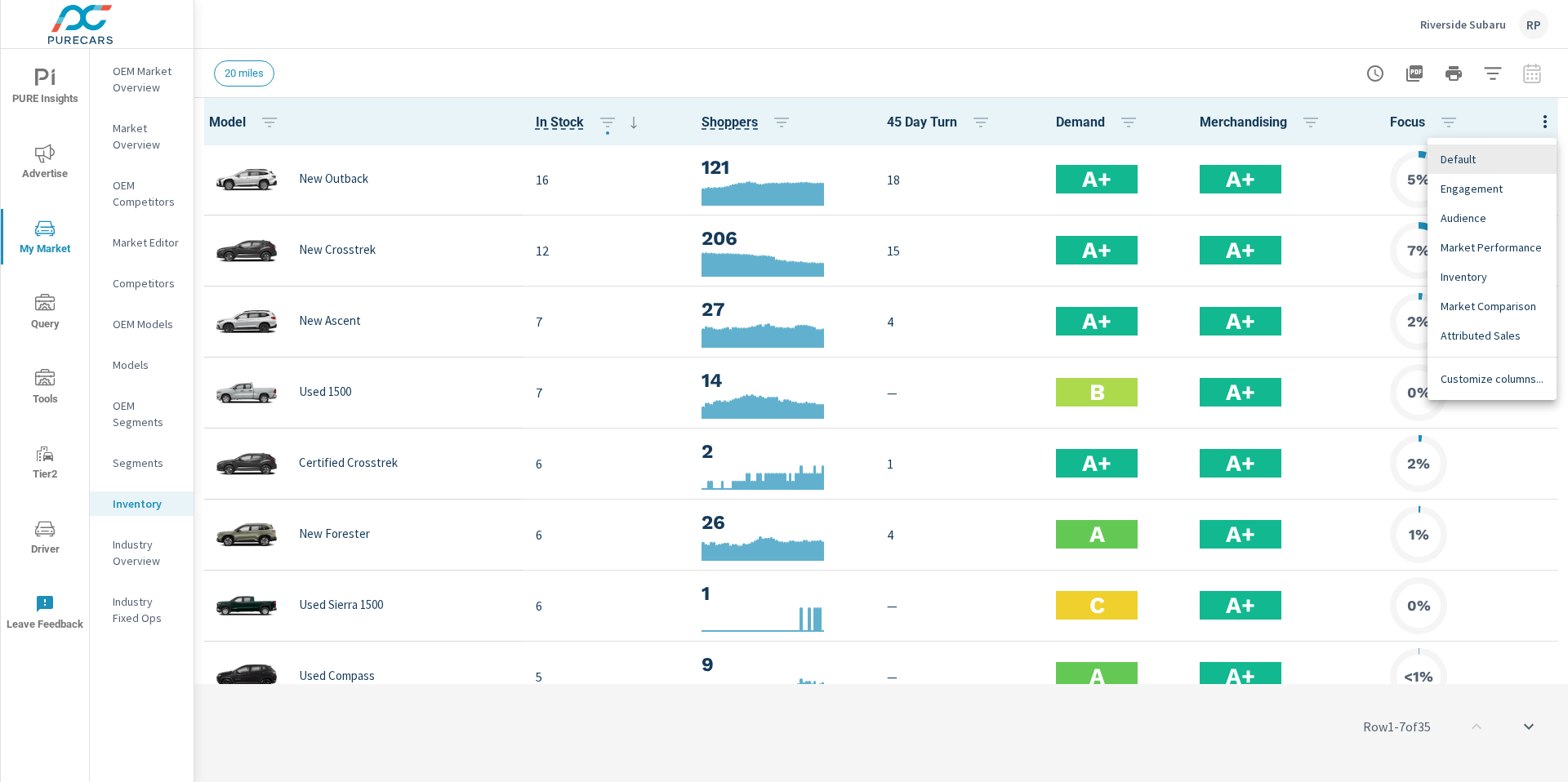
click at [1286, 62] on div at bounding box center [784, 391] width 1568 height 782
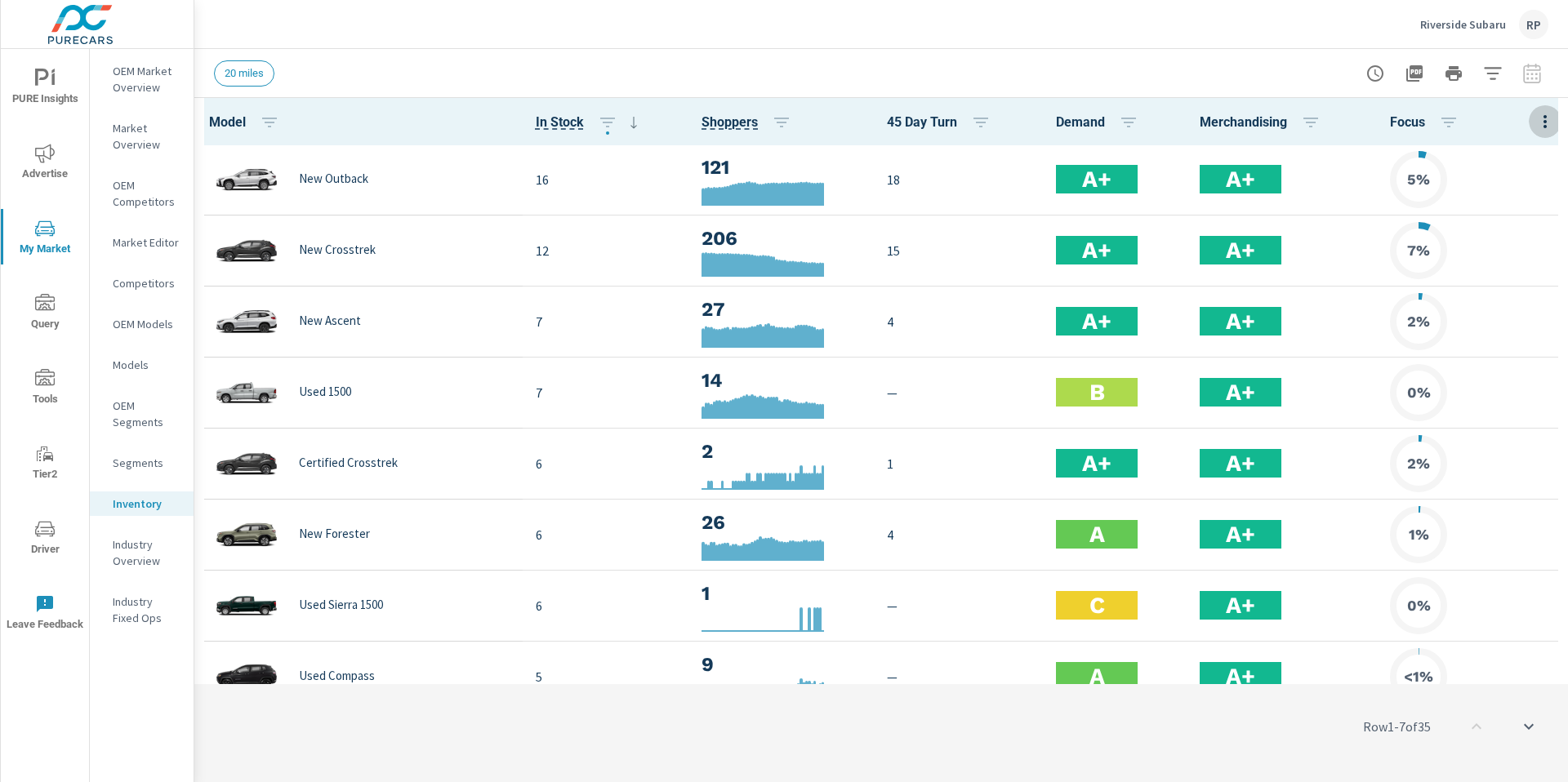
click at [1536, 121] on icon "button" at bounding box center [1545, 121] width 20 height 20
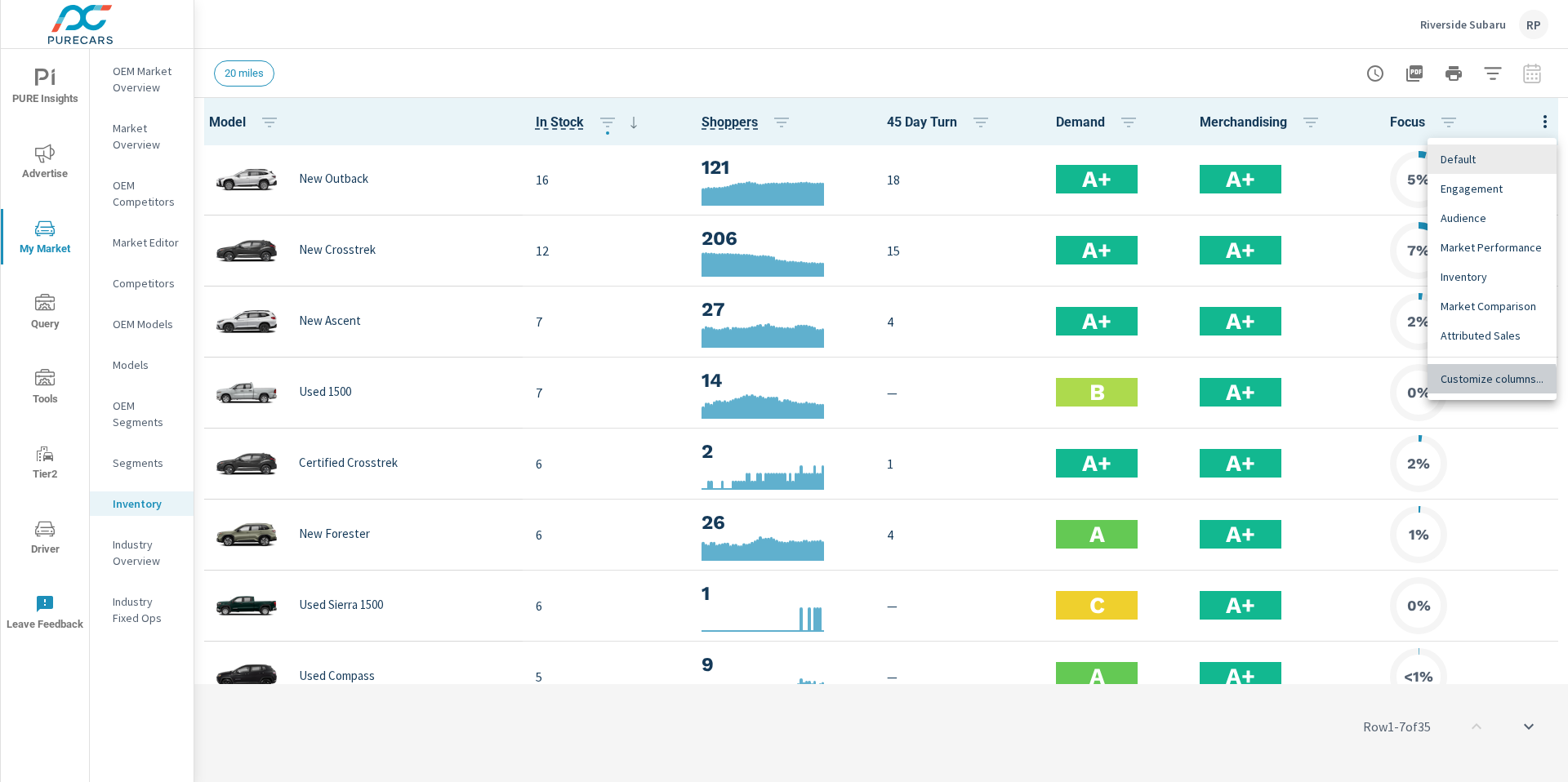
click at [1479, 383] on span "Customize columns..." at bounding box center [1492, 379] width 103 height 16
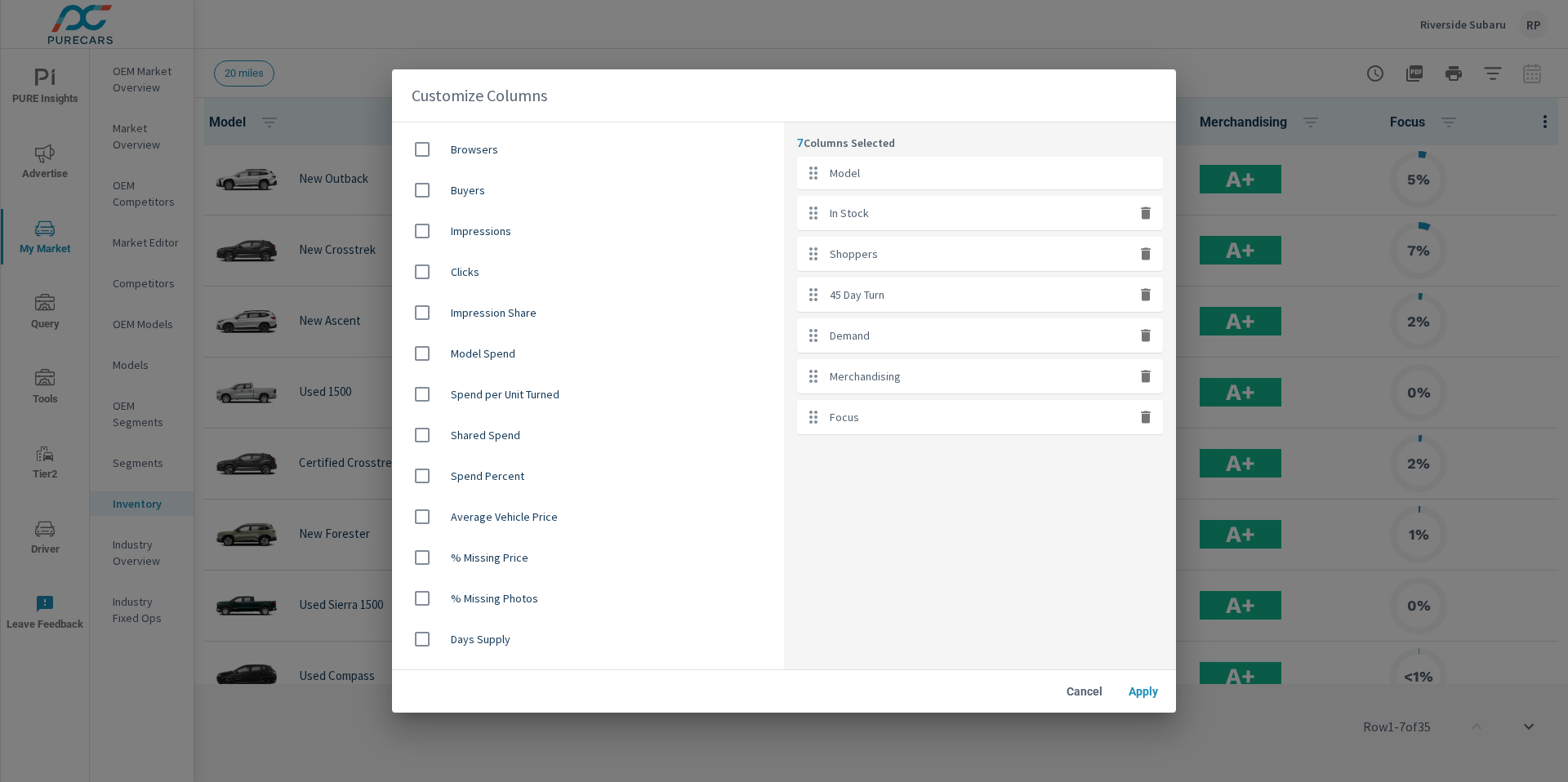
scroll to position [729, 0]
click at [434, 513] on input "checkbox" at bounding box center [422, 516] width 34 height 34
checkbox input "true"
click at [1150, 696] on span "Apply" at bounding box center [1144, 691] width 40 height 14
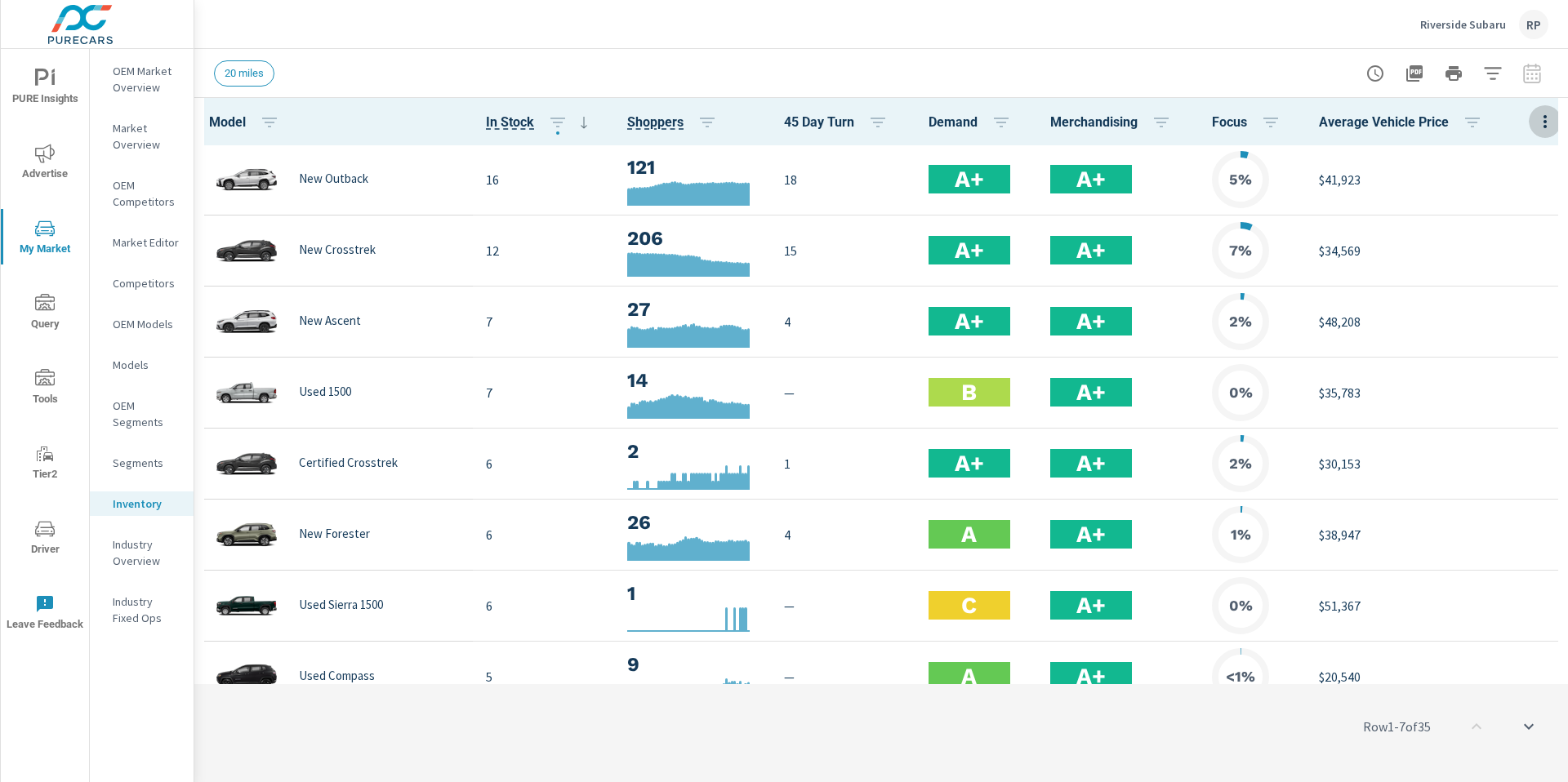
click at [1536, 130] on icon "button" at bounding box center [1545, 121] width 20 height 20
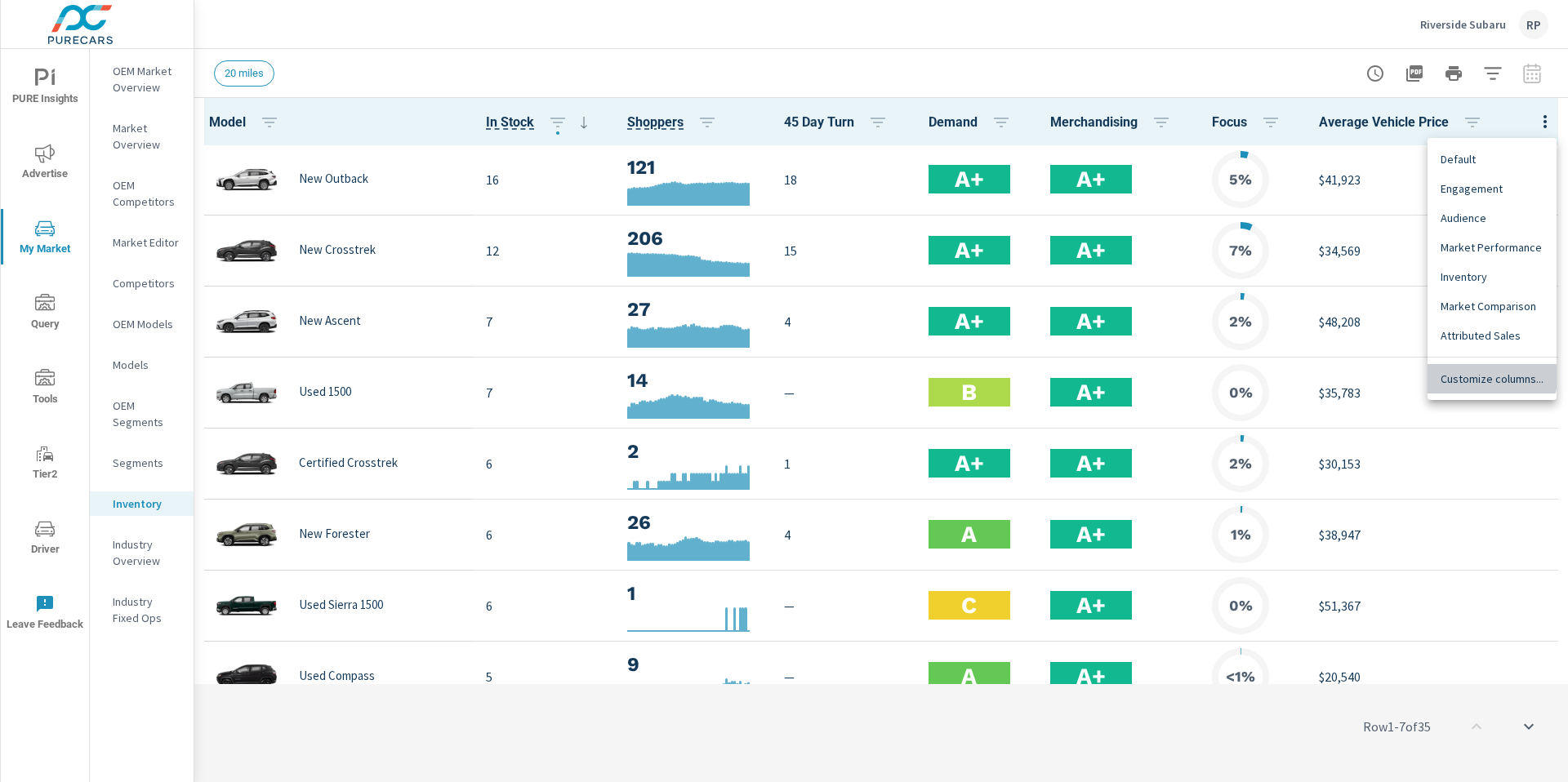
click at [1471, 376] on span "Customize columns..." at bounding box center [1492, 379] width 103 height 16
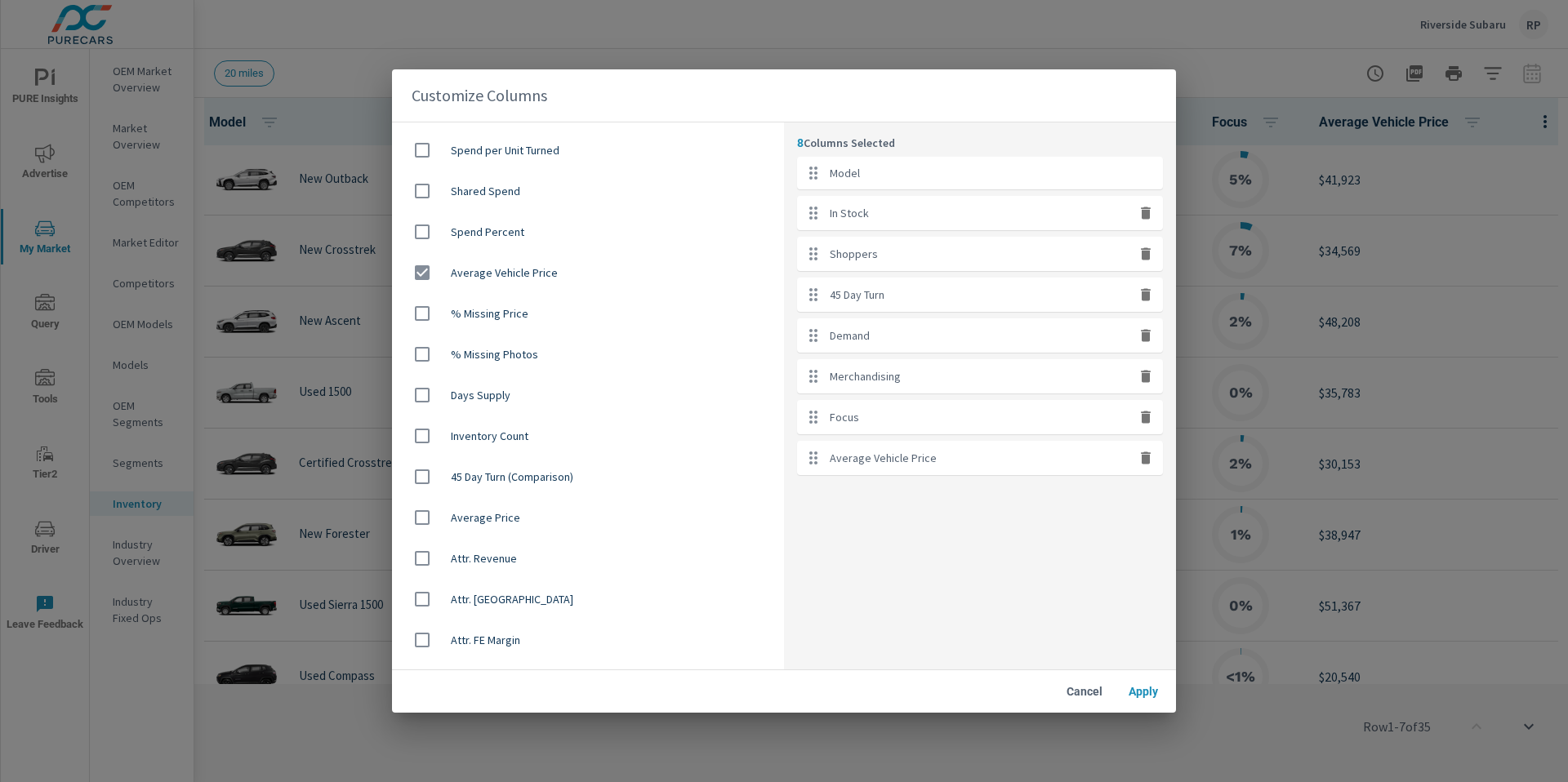
scroll to position [988, 0]
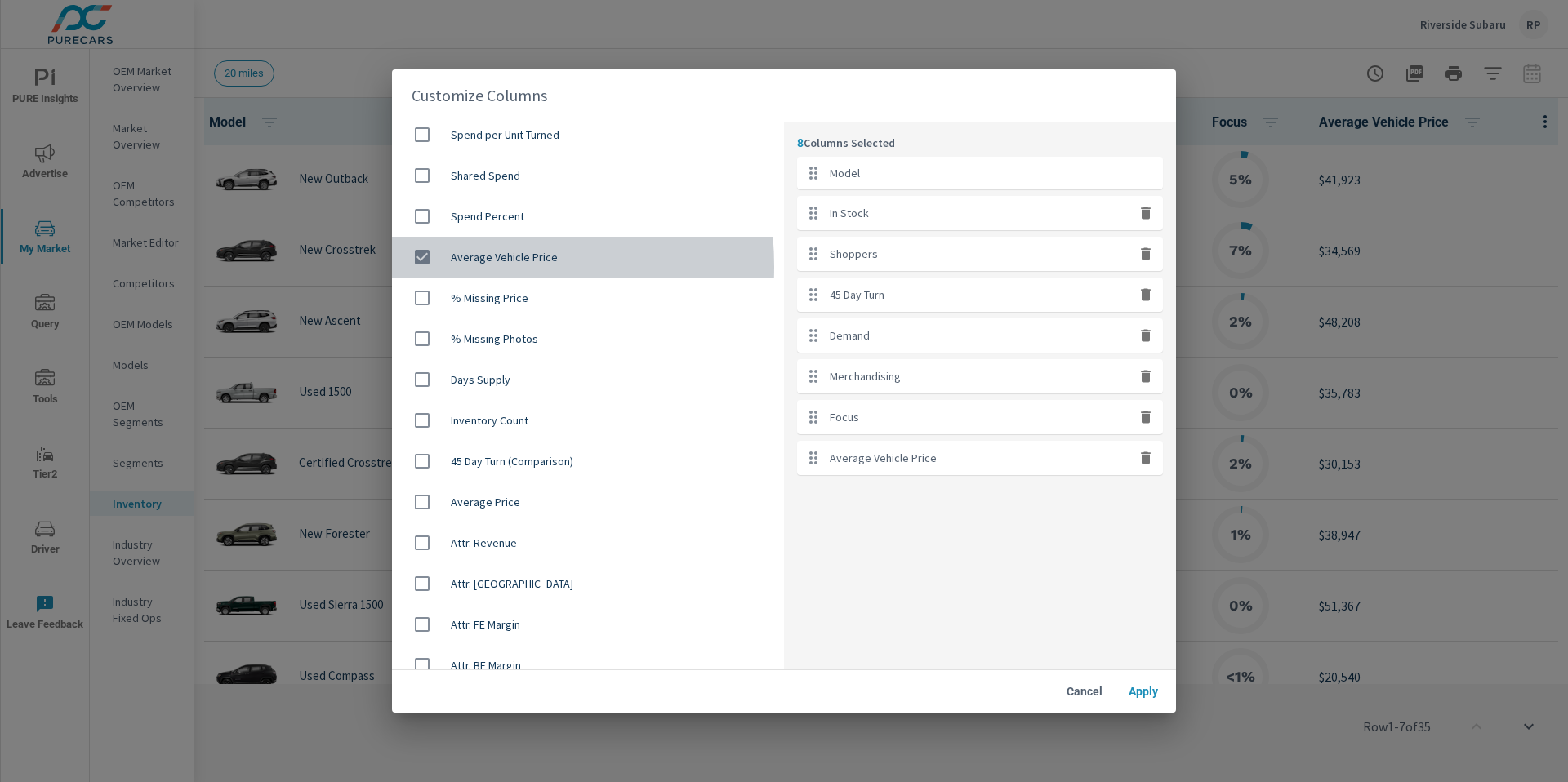
click at [424, 267] on input "checkbox" at bounding box center [422, 257] width 34 height 34
checkbox input "false"
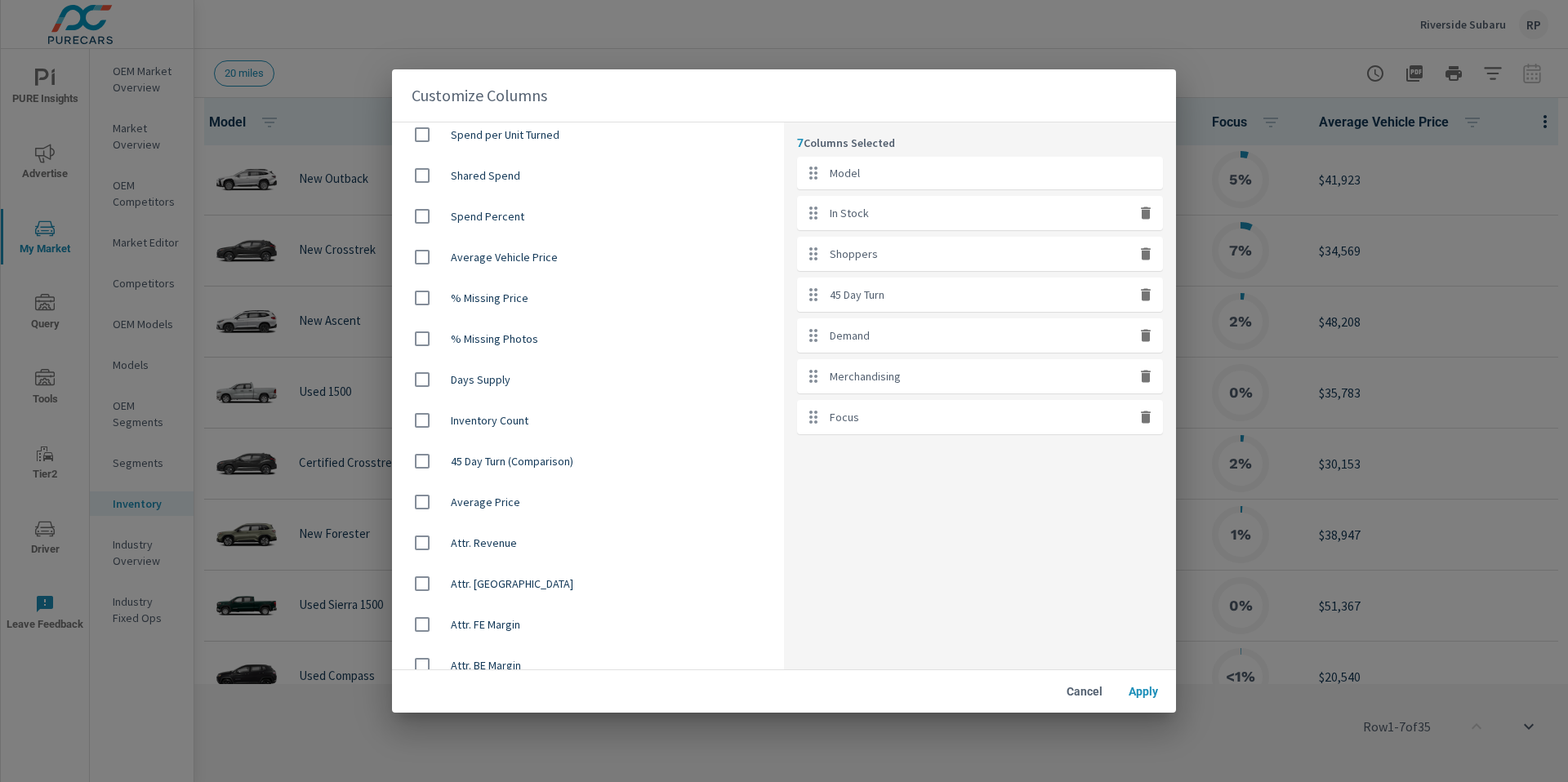
drag, startPoint x: 424, startPoint y: 503, endPoint x: 435, endPoint y: 502, distance: 11.0
click at [426, 502] on input "checkbox" at bounding box center [422, 502] width 34 height 34
checkbox input "true"
click at [1141, 697] on span "Apply" at bounding box center [1144, 691] width 40 height 14
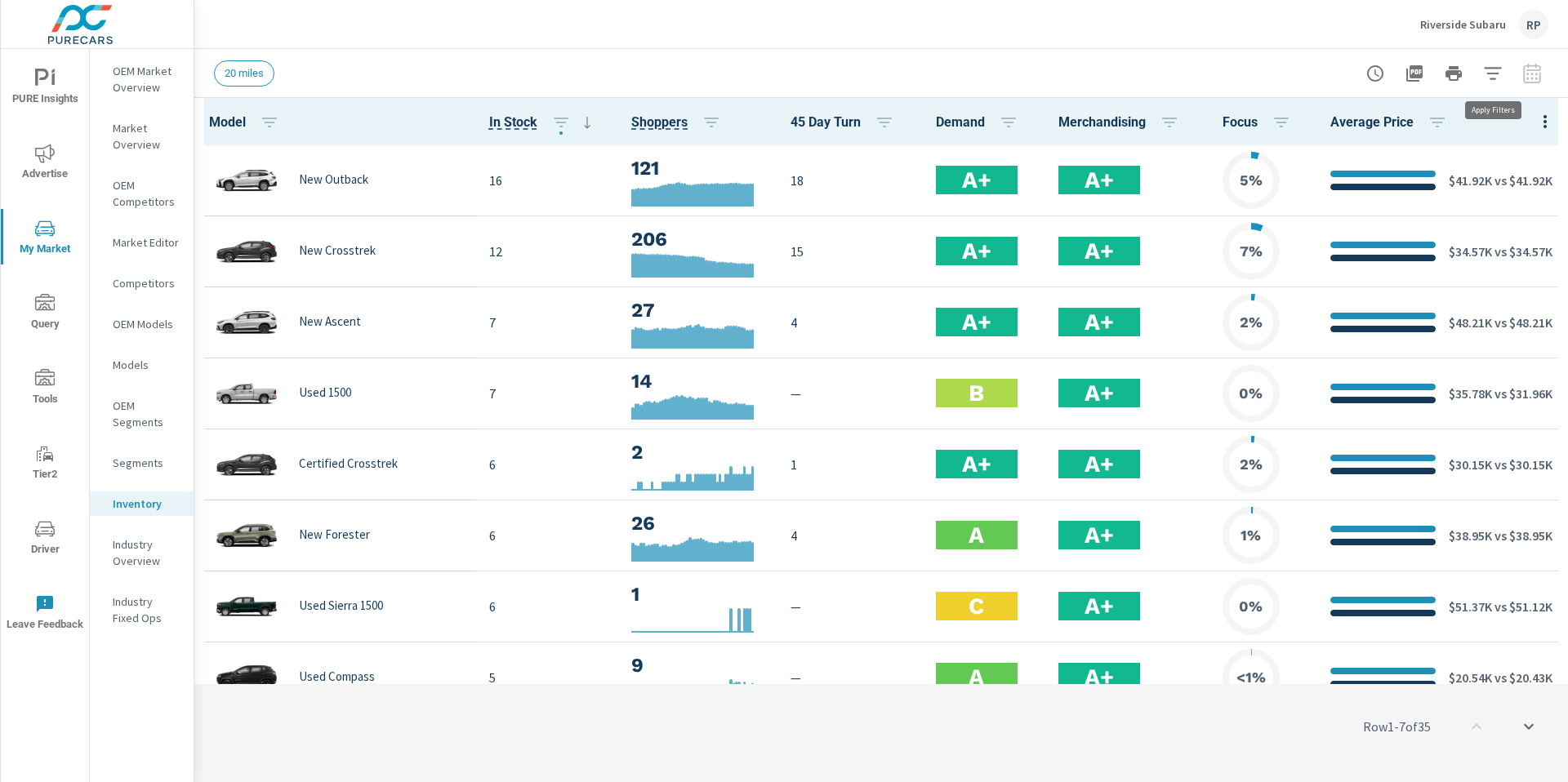
click at [1498, 74] on icon "button" at bounding box center [1492, 73] width 17 height 13
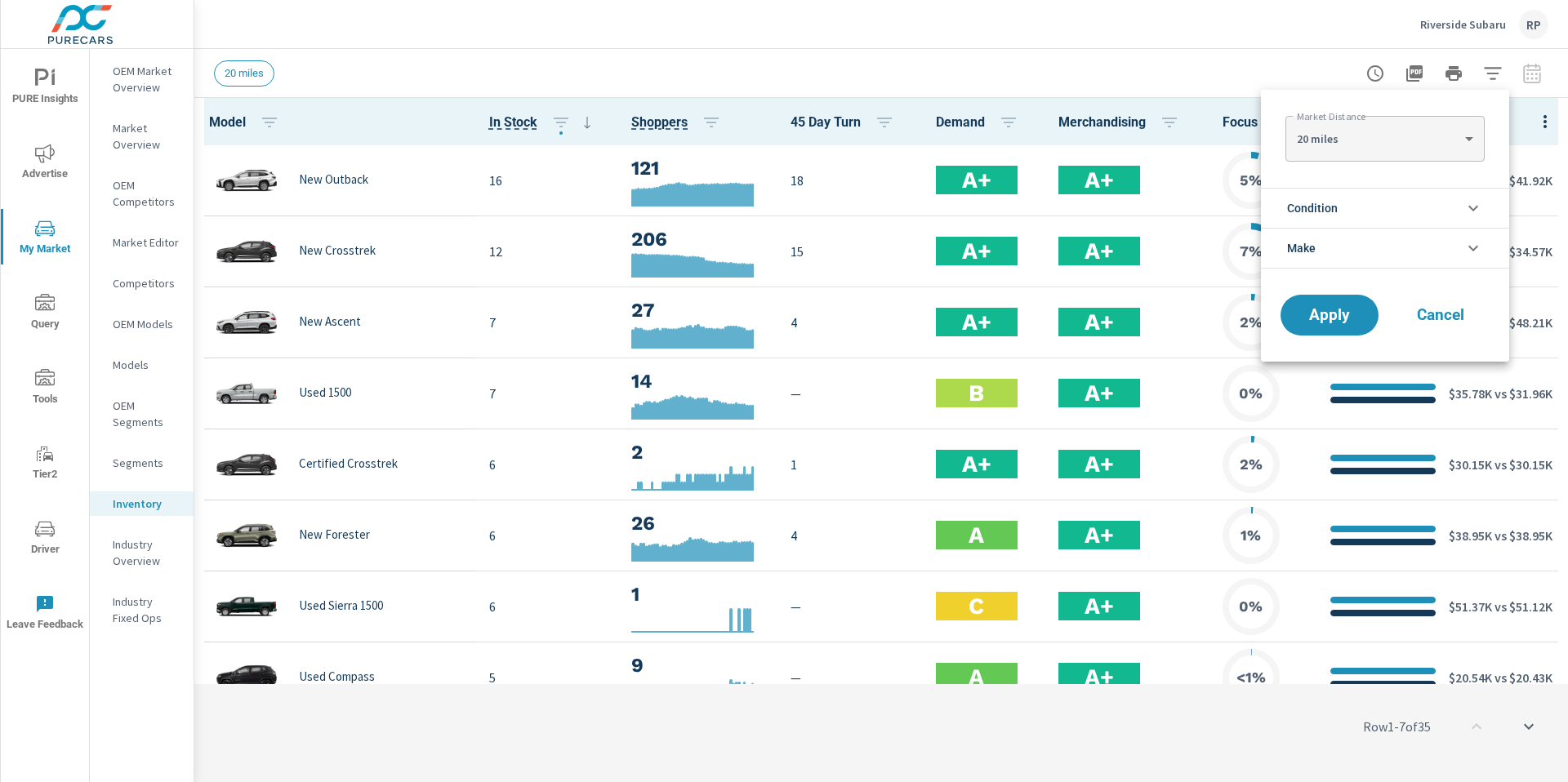
click at [1407, 146] on body "PURE Insights Advertise My Market Query Tools Tier2 Driver Leave Feedback OEM M…" at bounding box center [784, 400] width 1568 height 800
click at [1384, 215] on li "50 miles" at bounding box center [1384, 217] width 198 height 26
type Distance "50"
click at [1334, 321] on span "Apply" at bounding box center [1329, 315] width 67 height 15
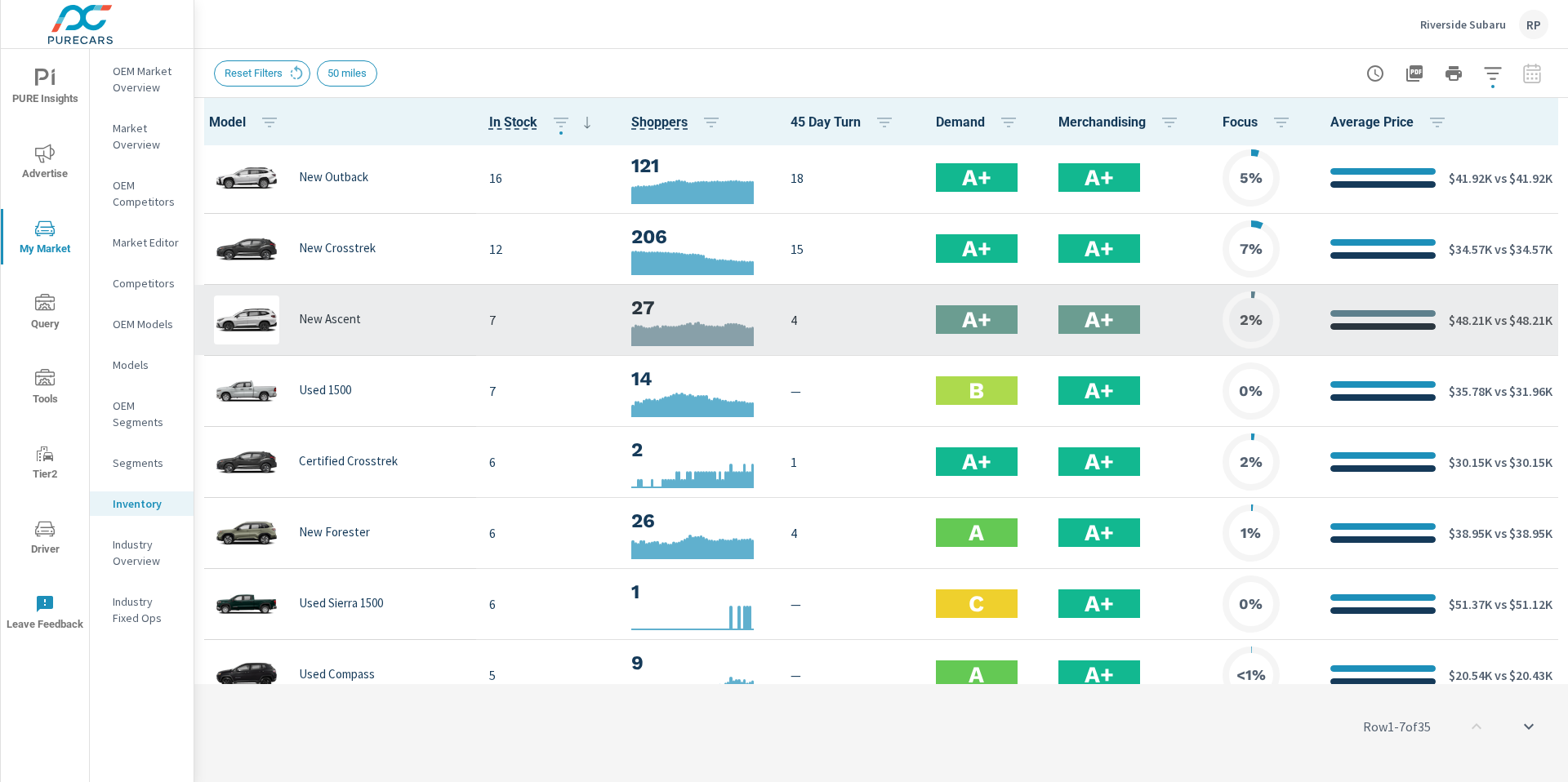
scroll to position [4, 0]
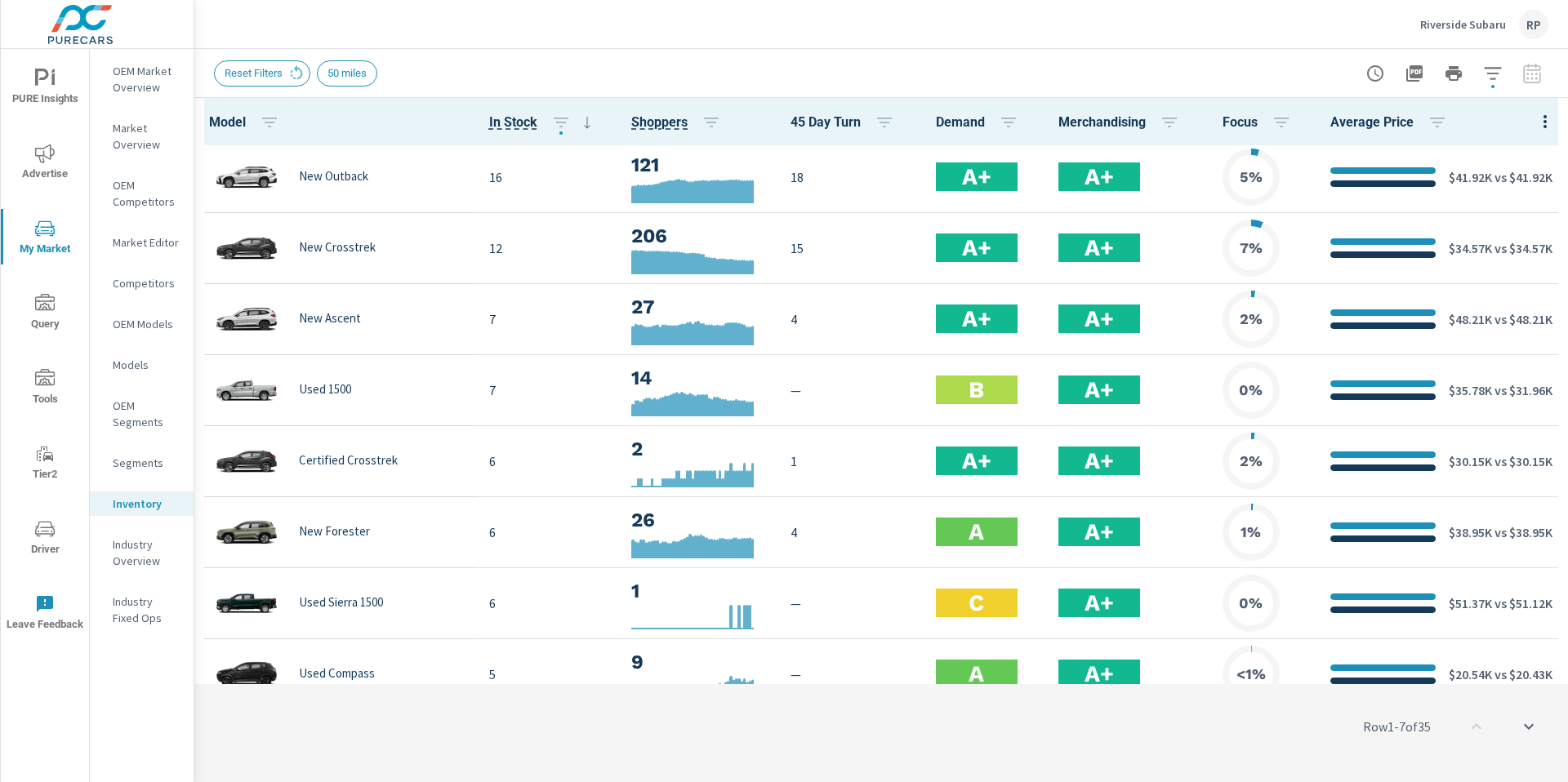
click at [1487, 85] on button "button" at bounding box center [1492, 74] width 32 height 32
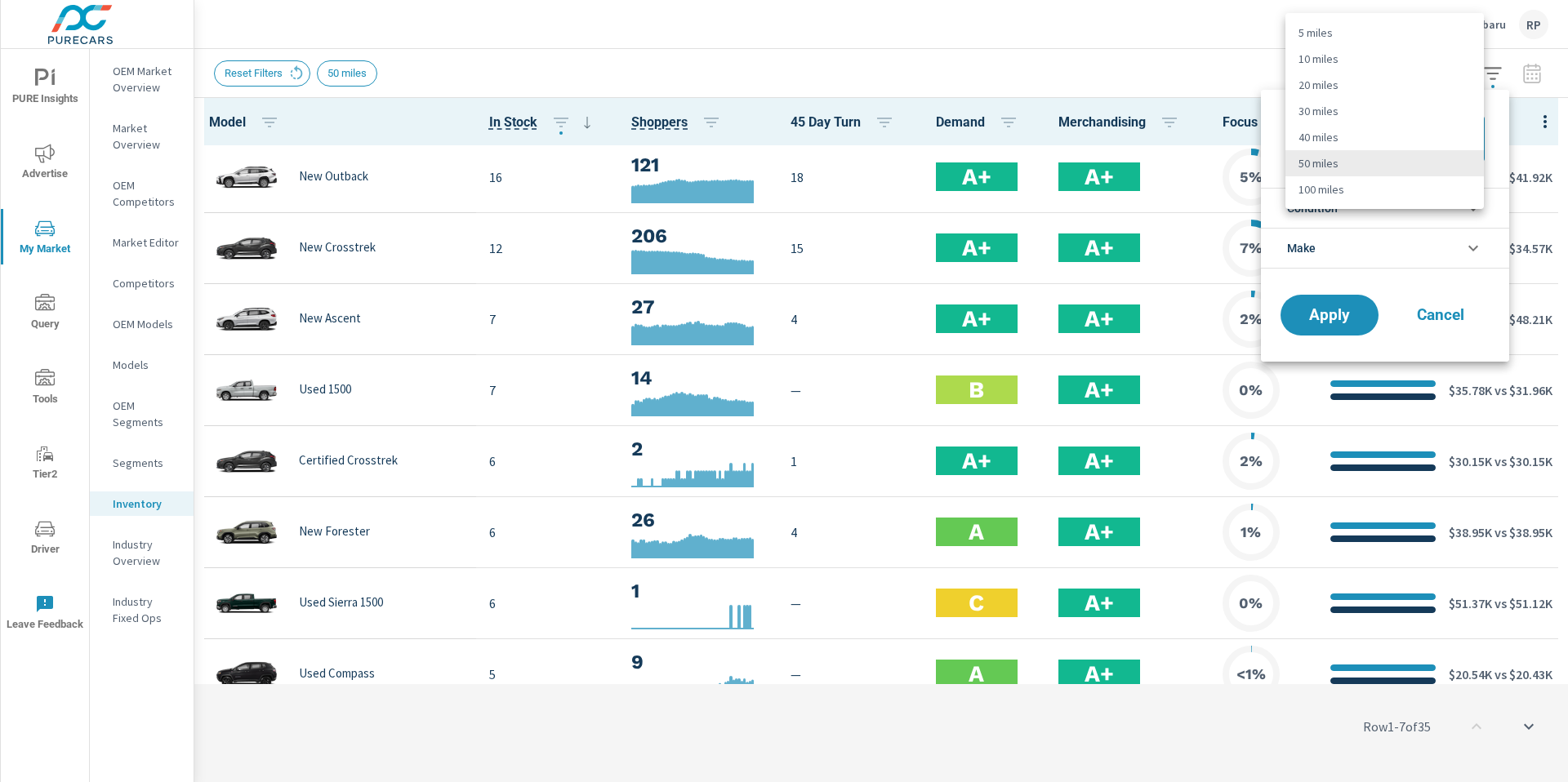
click at [1419, 149] on body "PURE Insights Advertise My Market Query Tools Tier2 Driver Leave Feedback OEM M…" at bounding box center [784, 400] width 1568 height 800
click at [1378, 181] on li "100 miles" at bounding box center [1384, 189] width 198 height 26
type Distance "100"
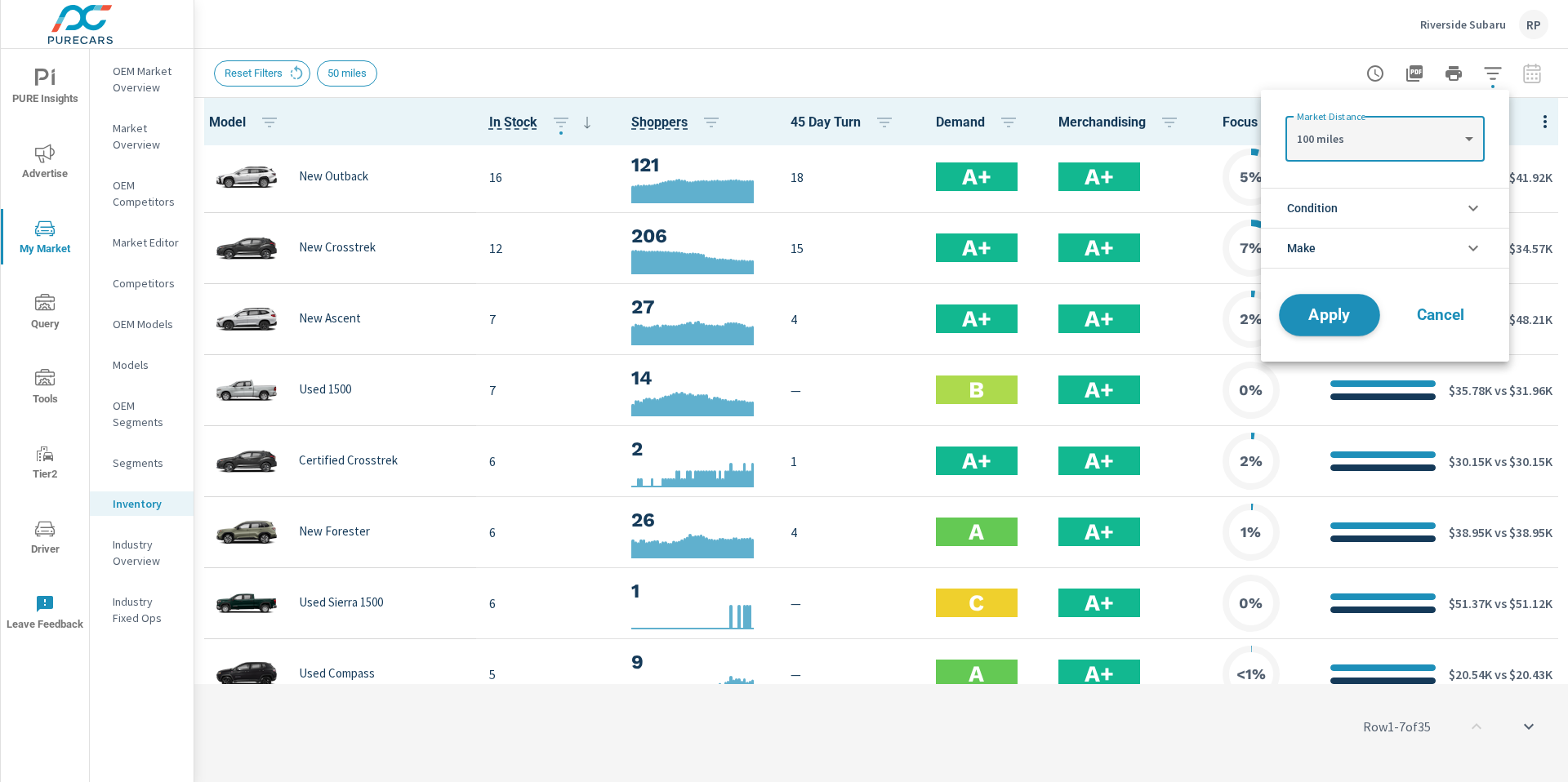
click at [1350, 320] on span "Apply" at bounding box center [1329, 315] width 67 height 15
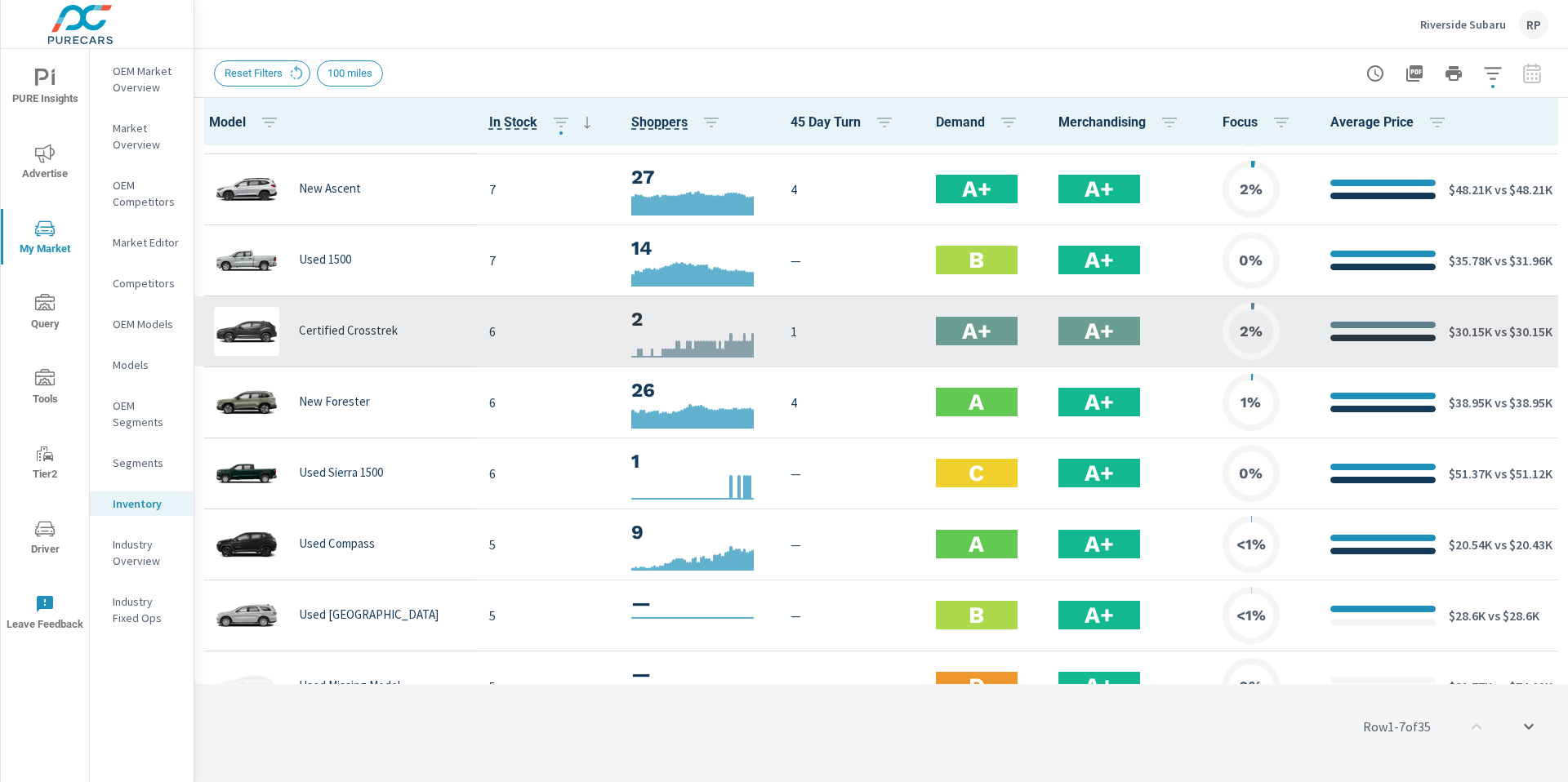
scroll to position [174, 0]
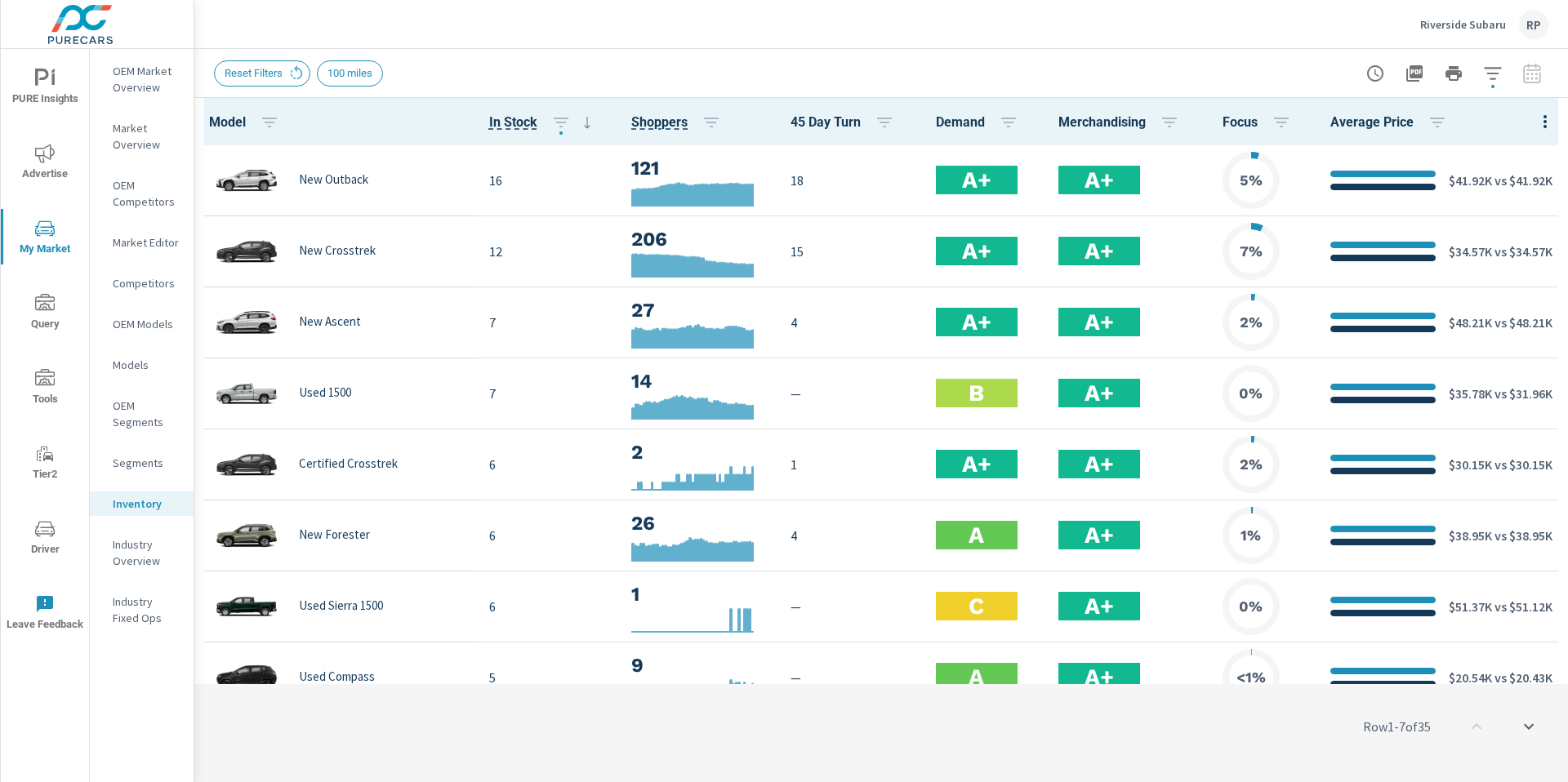
click at [148, 76] on p "OEM Market Overview" at bounding box center [146, 79] width 68 height 32
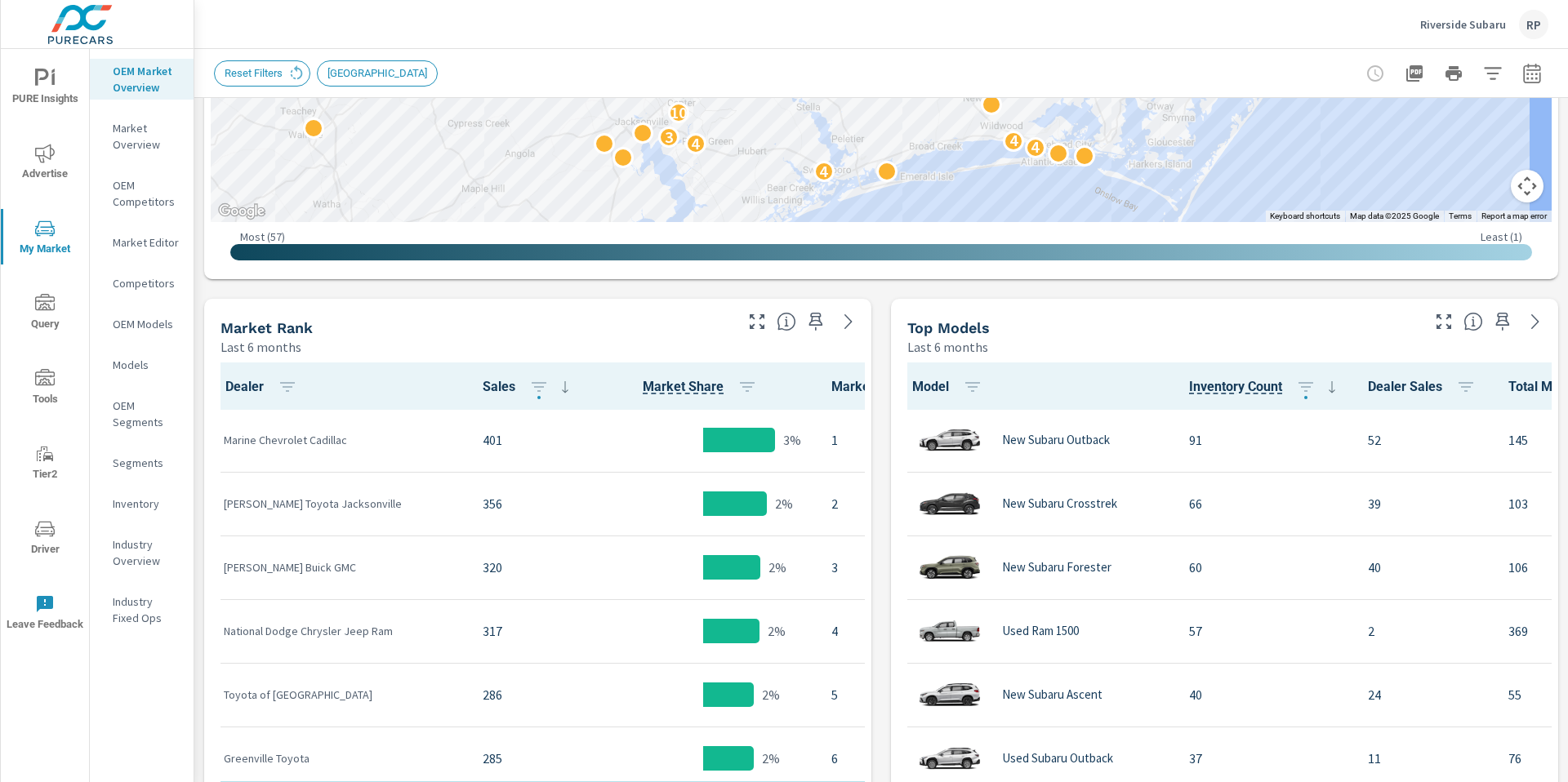
scroll to position [625, 0]
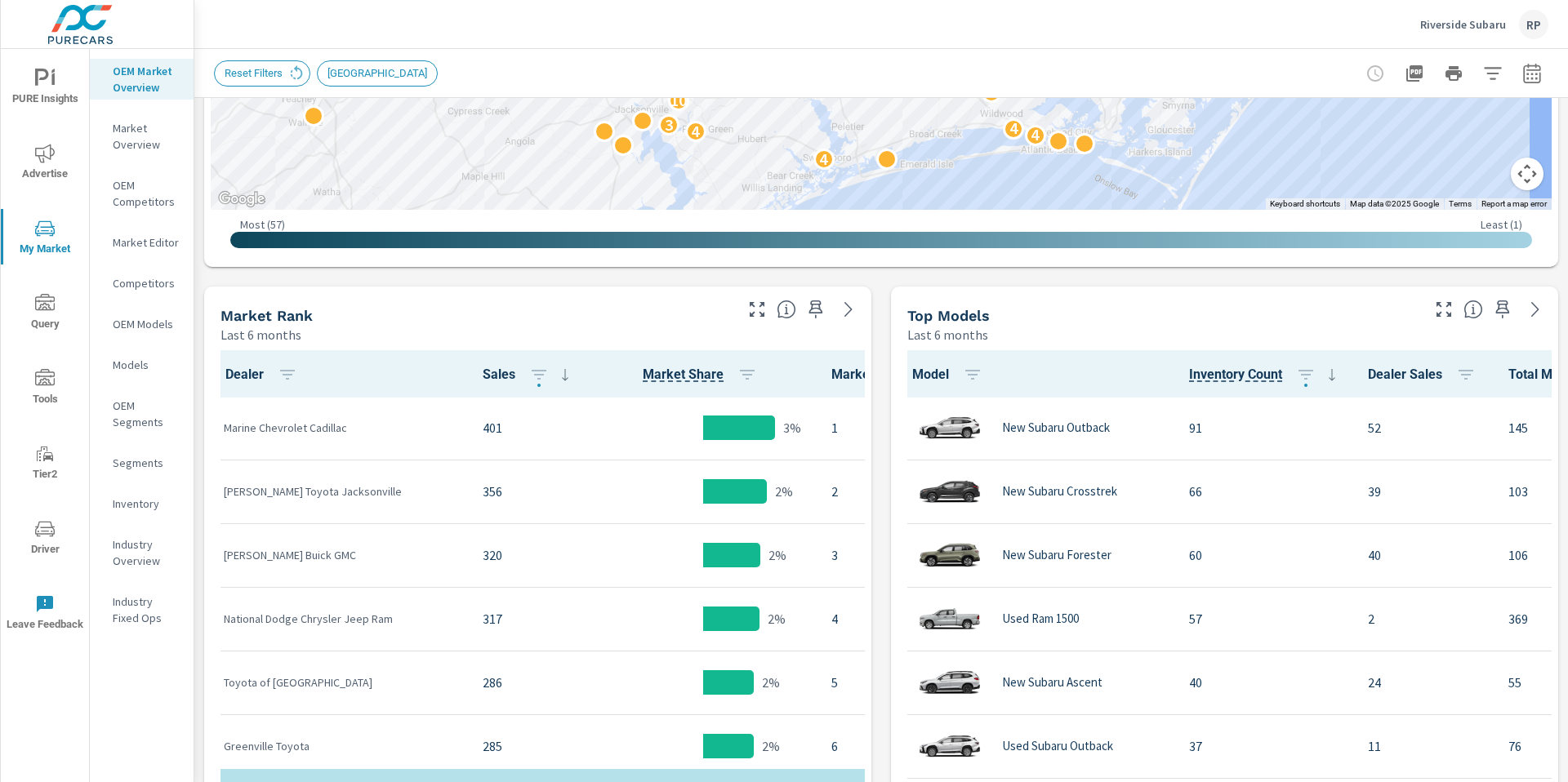
click at [64, 97] on span "PURE Insights" at bounding box center [44, 88] width 78 height 40
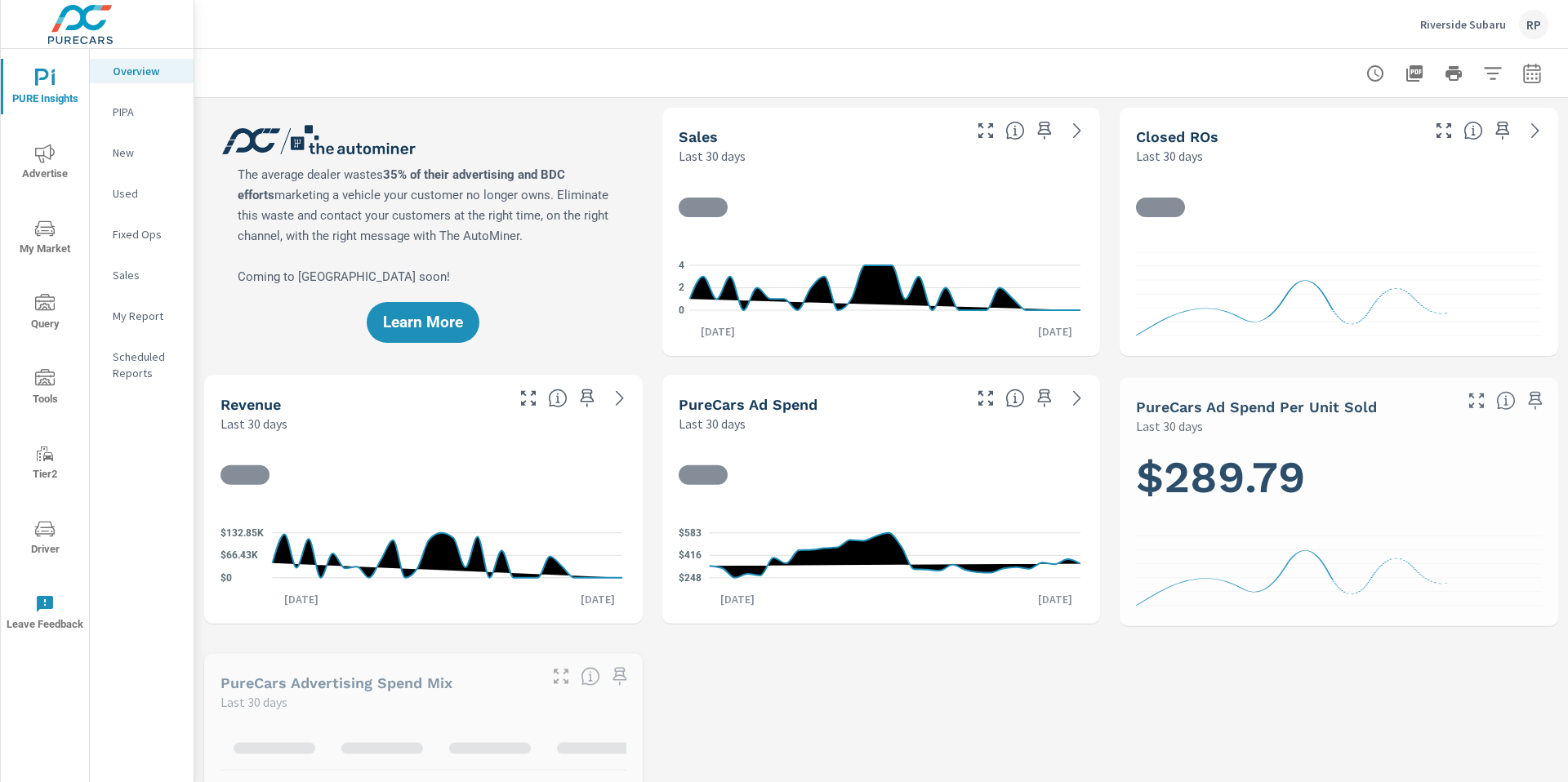
click at [52, 155] on icon "nav menu" at bounding box center [45, 154] width 20 height 20
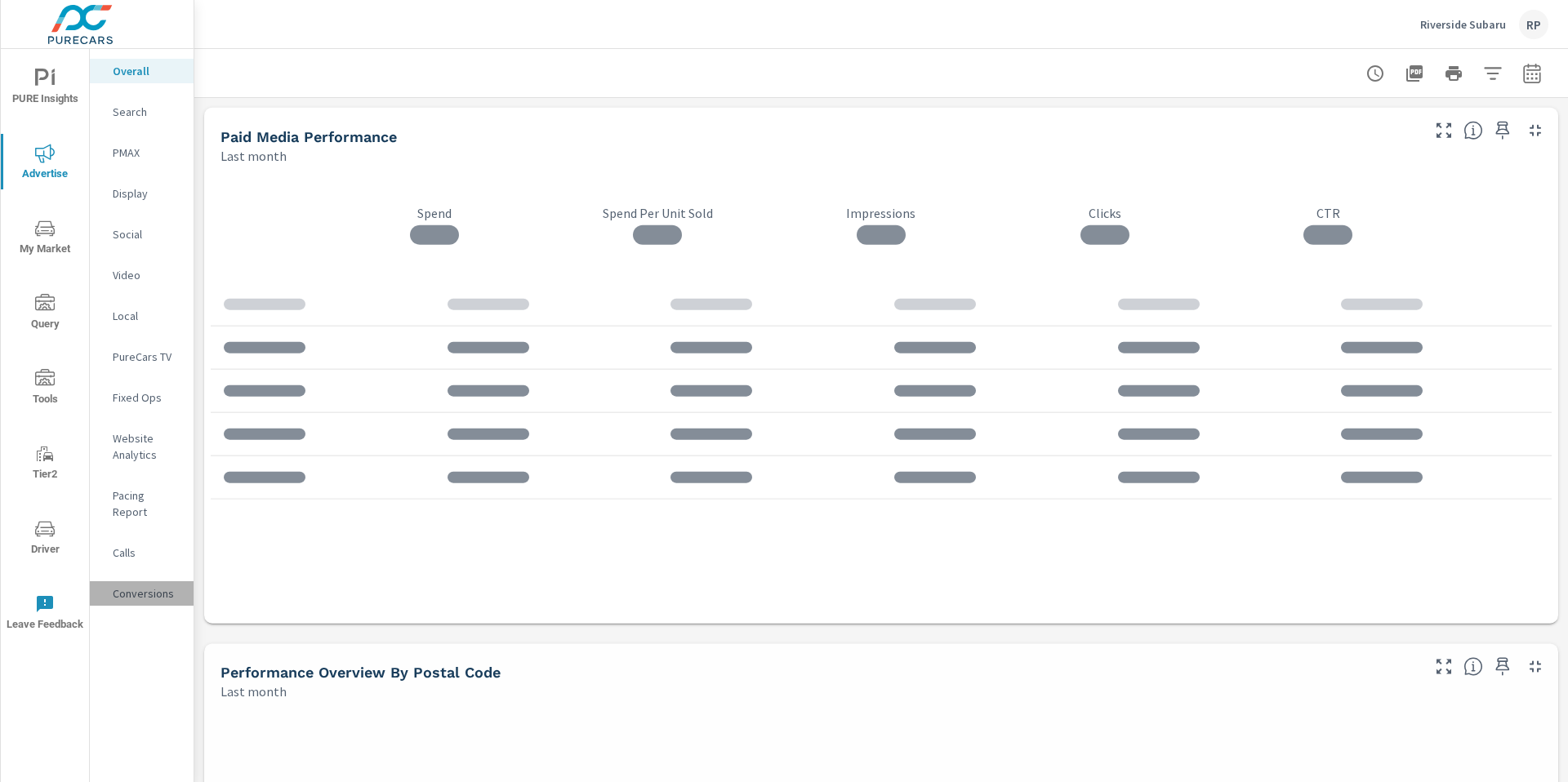
click at [147, 581] on div "Conversions" at bounding box center [141, 593] width 104 height 24
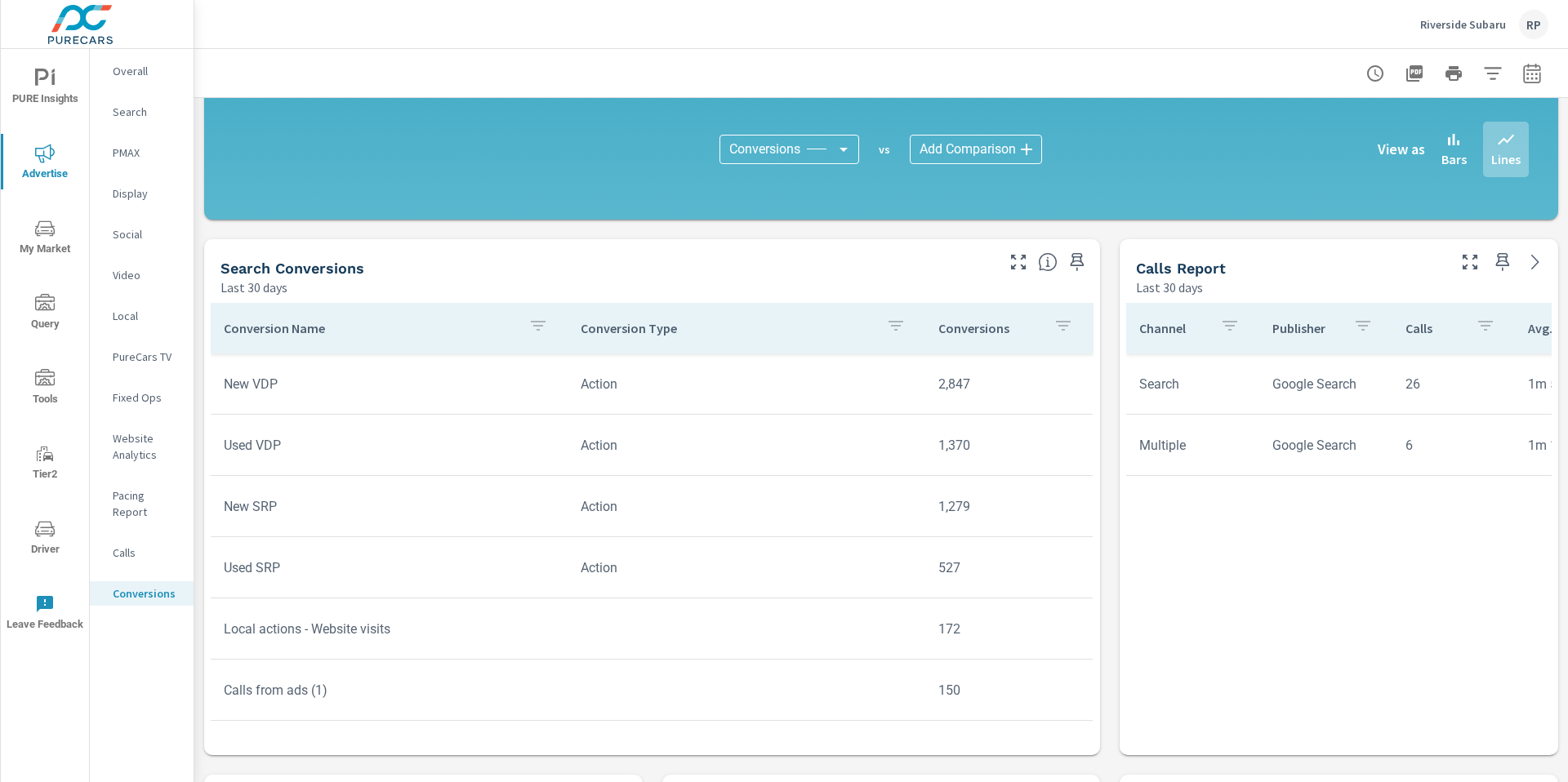
scroll to position [542, 0]
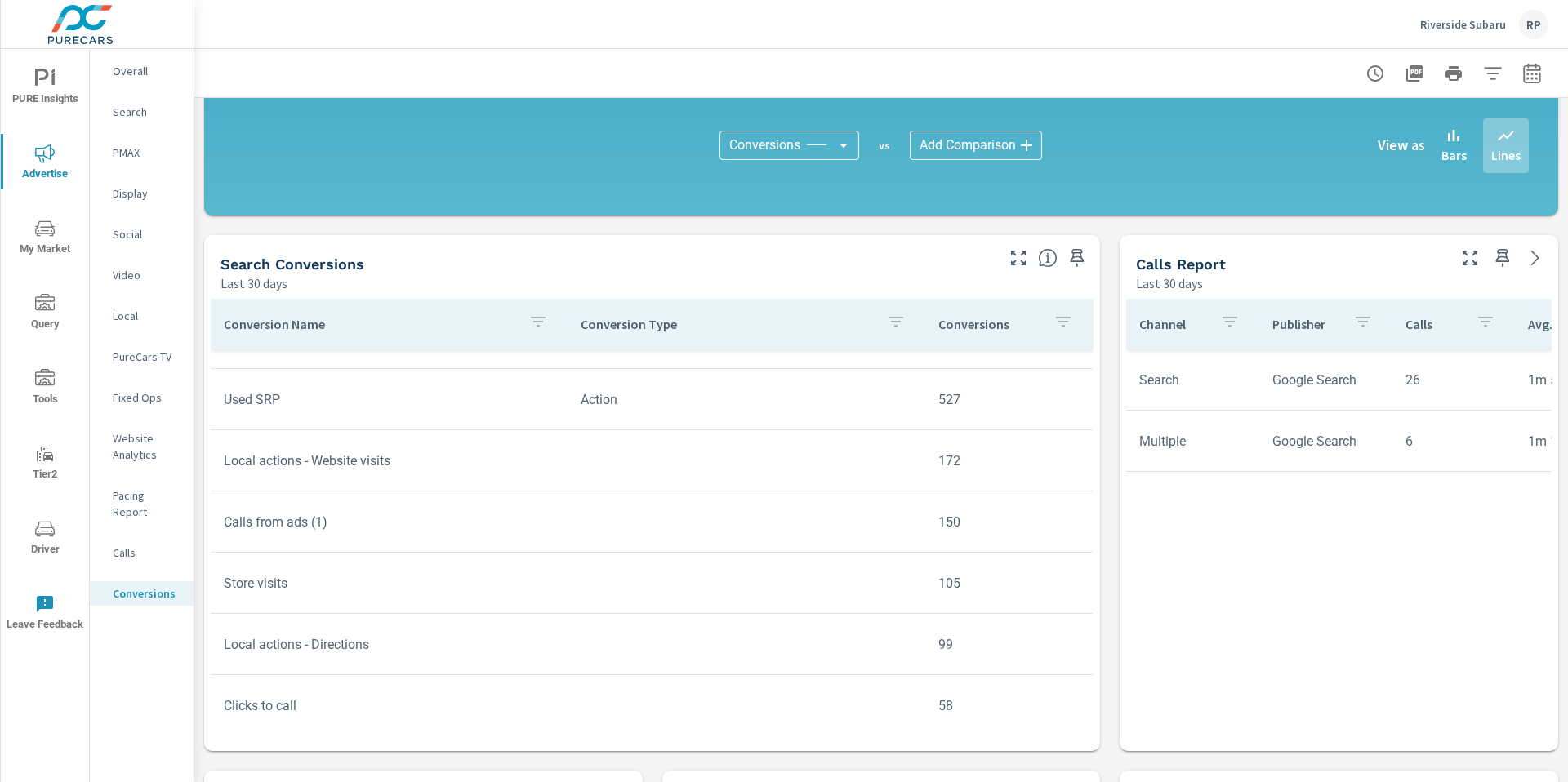
scroll to position [10, 0]
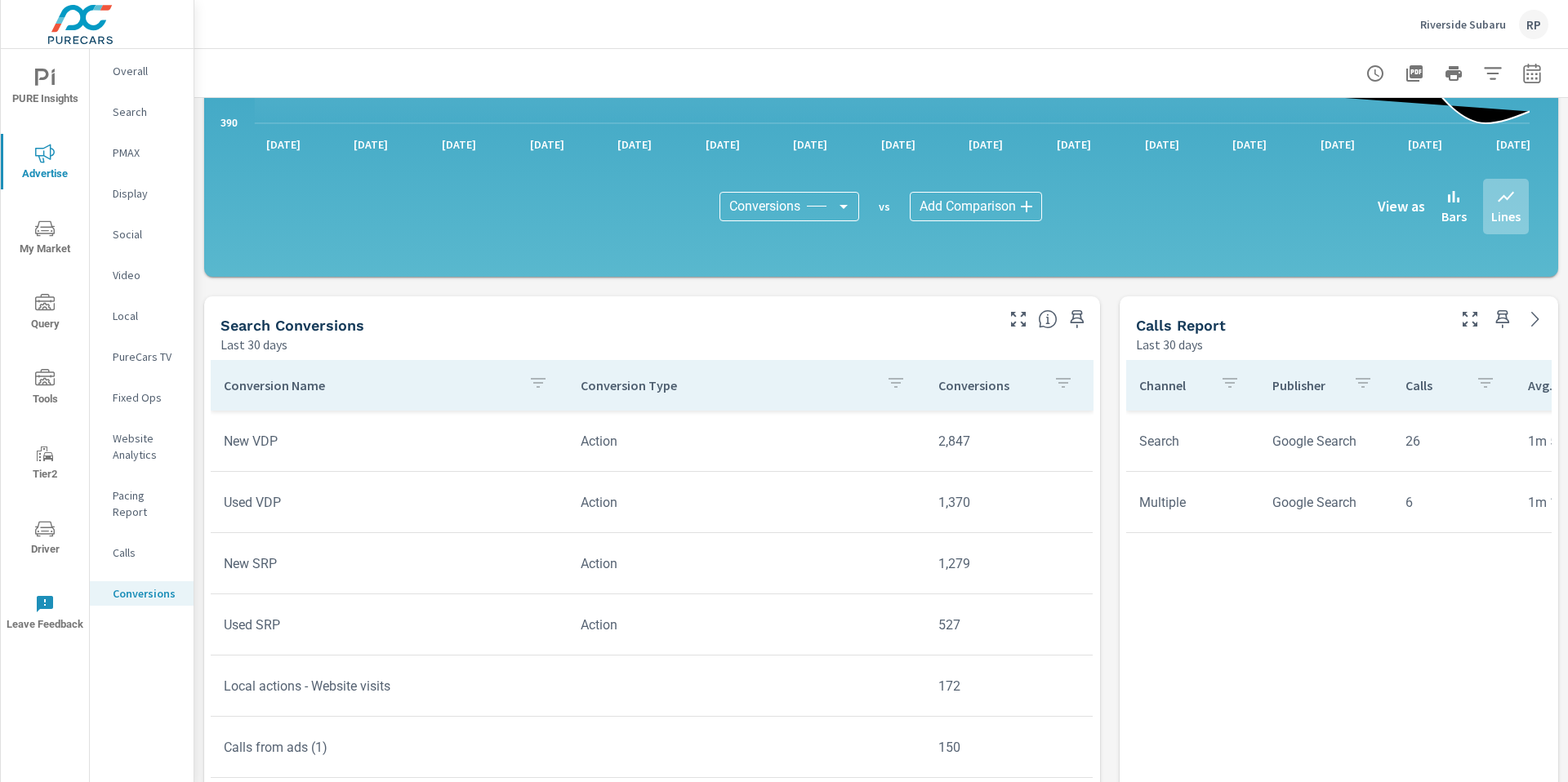
scroll to position [480, 0]
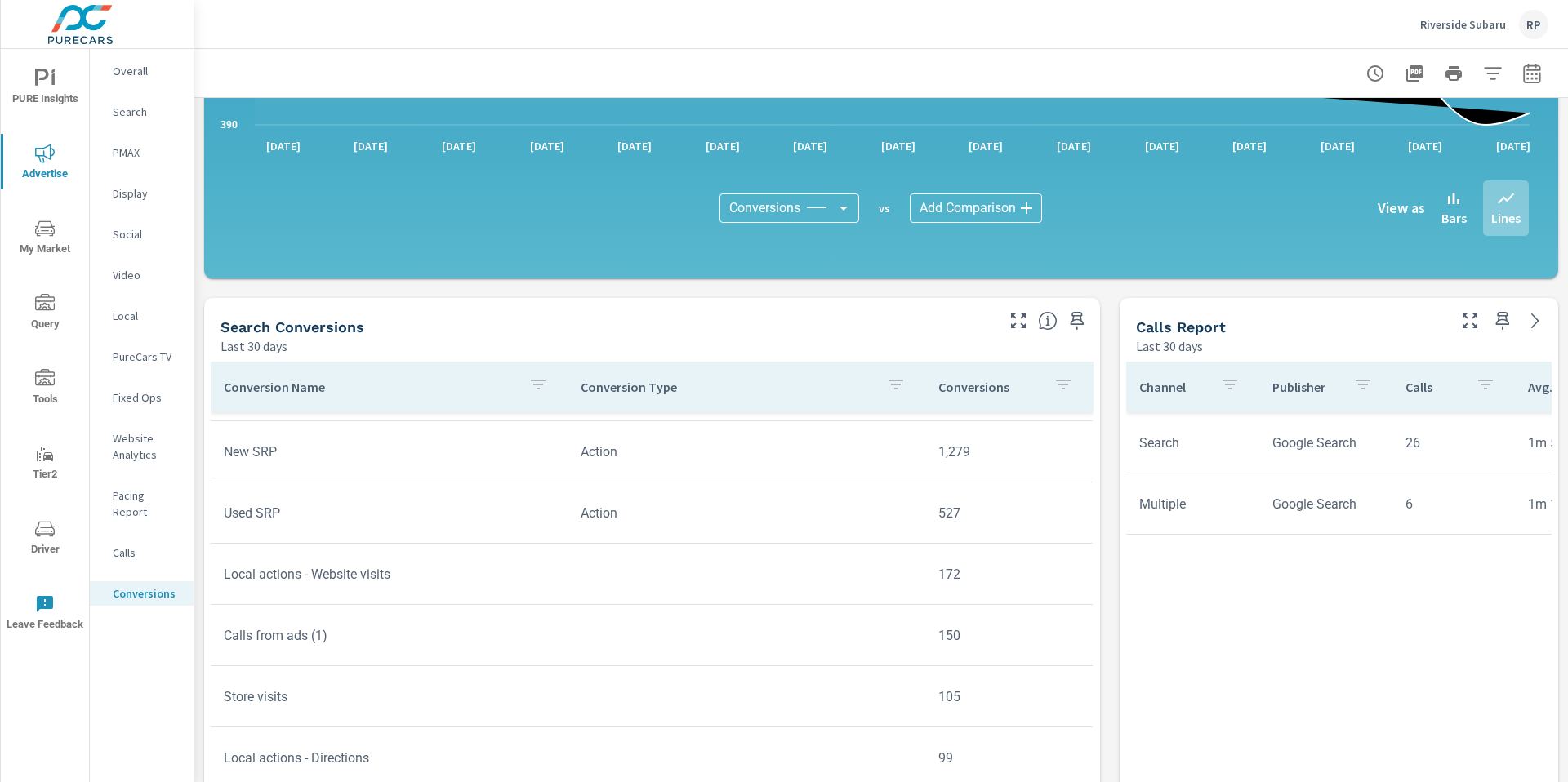
scroll to position [4, 0]
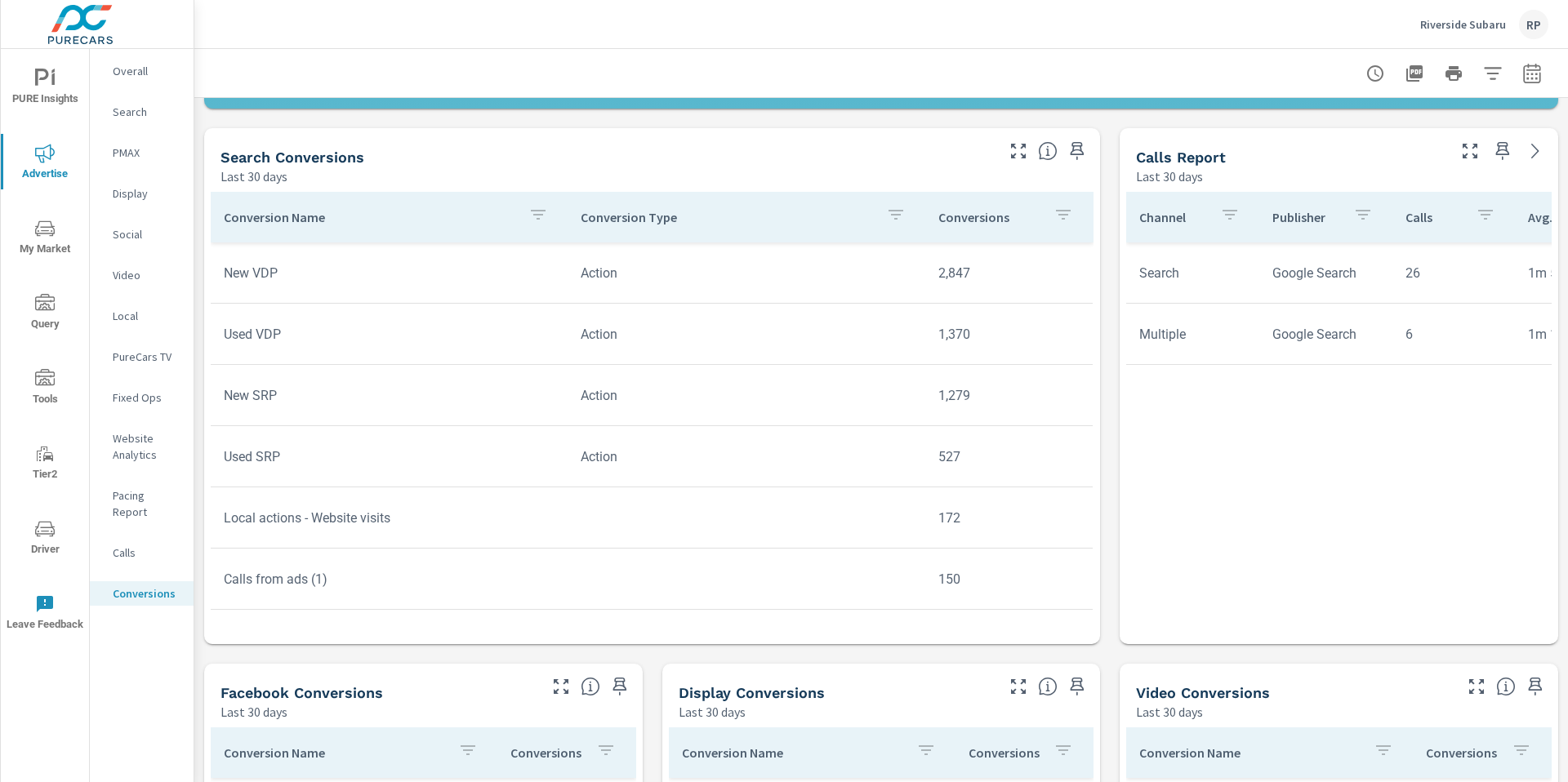
scroll to position [731, 0]
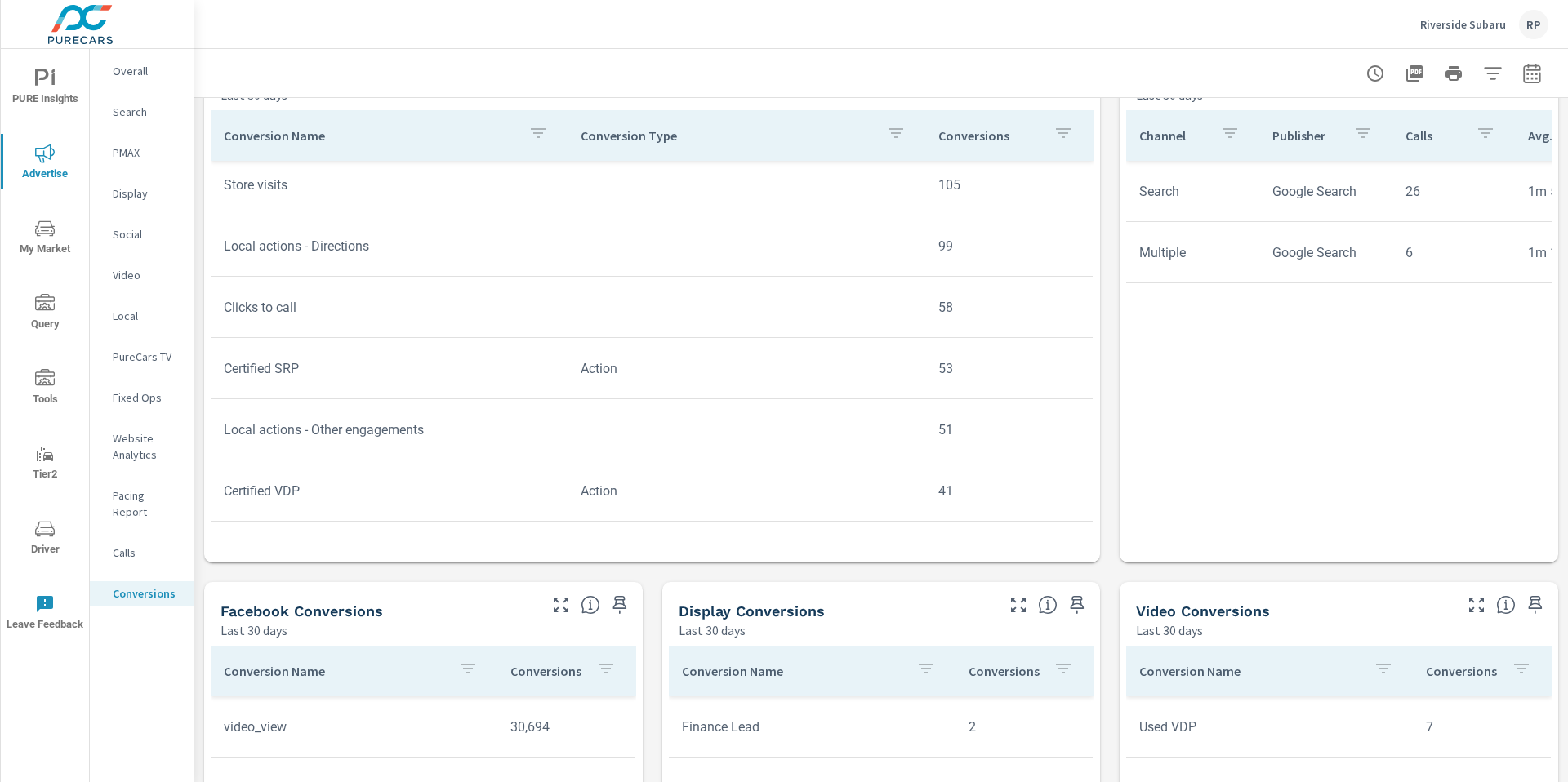
scroll to position [683, 0]
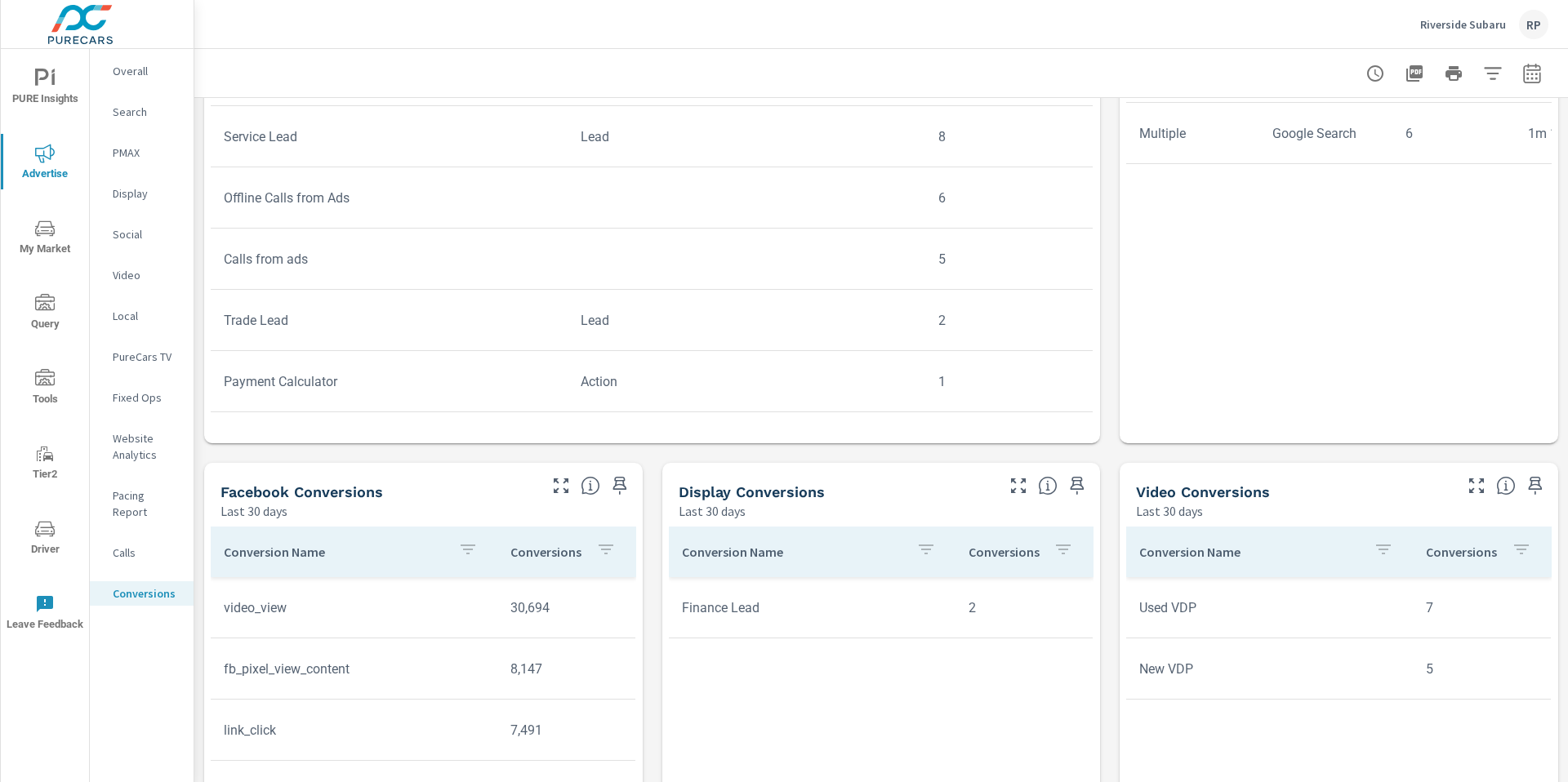
scroll to position [525, 0]
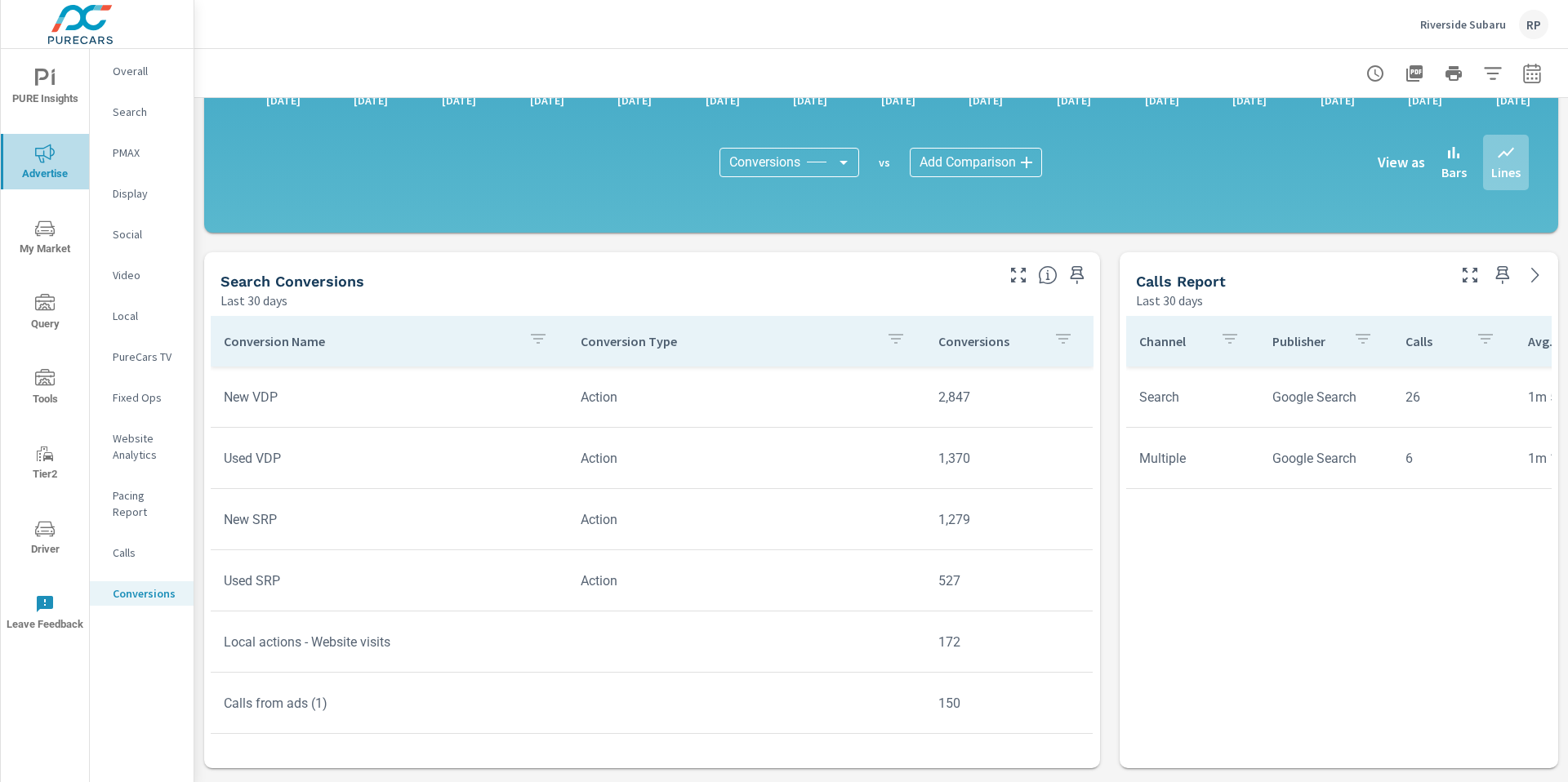
click at [50, 165] on span "Advertise" at bounding box center [44, 164] width 78 height 40
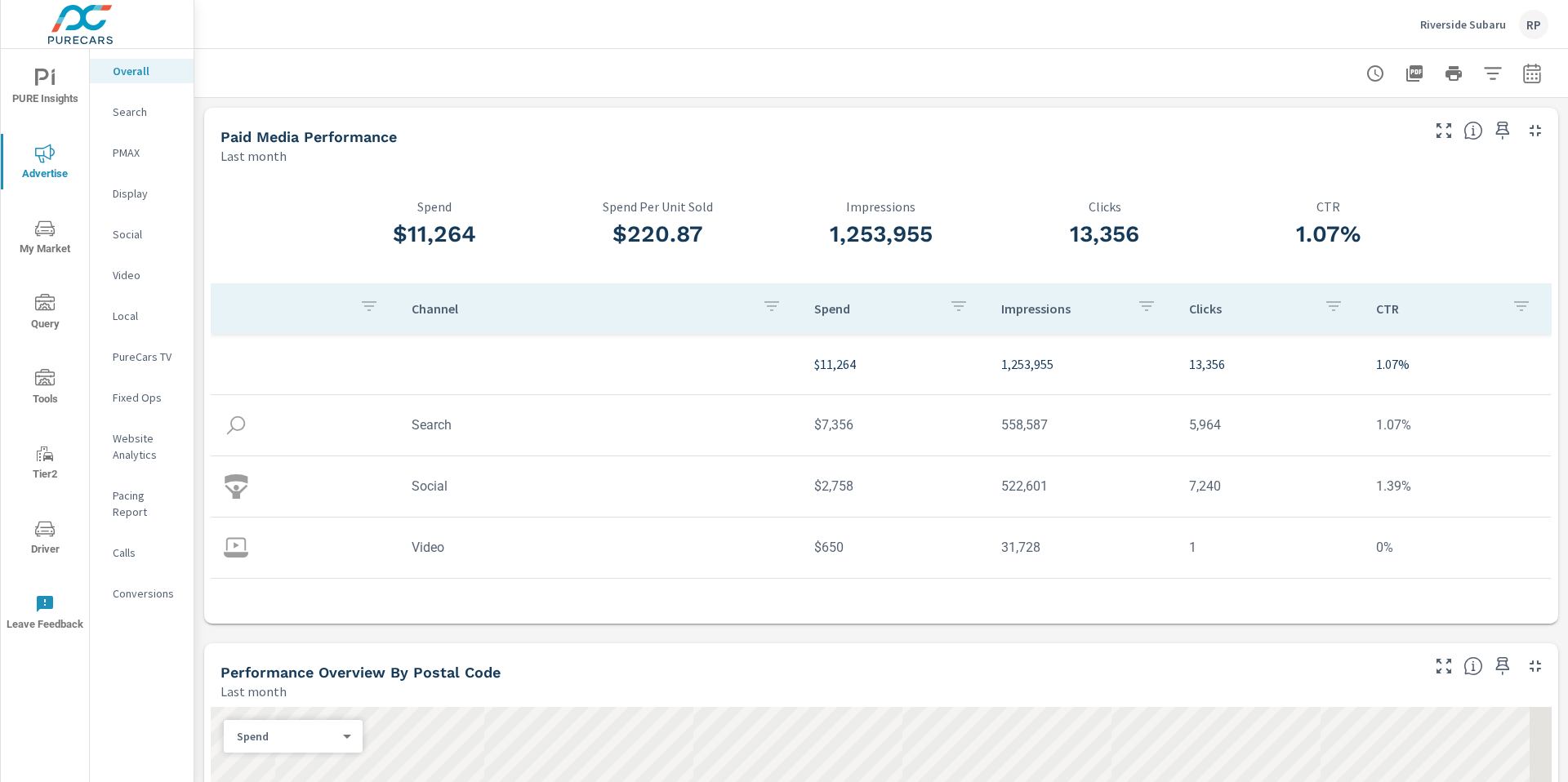
click at [53, 250] on span "My Market" at bounding box center [44, 238] width 78 height 40
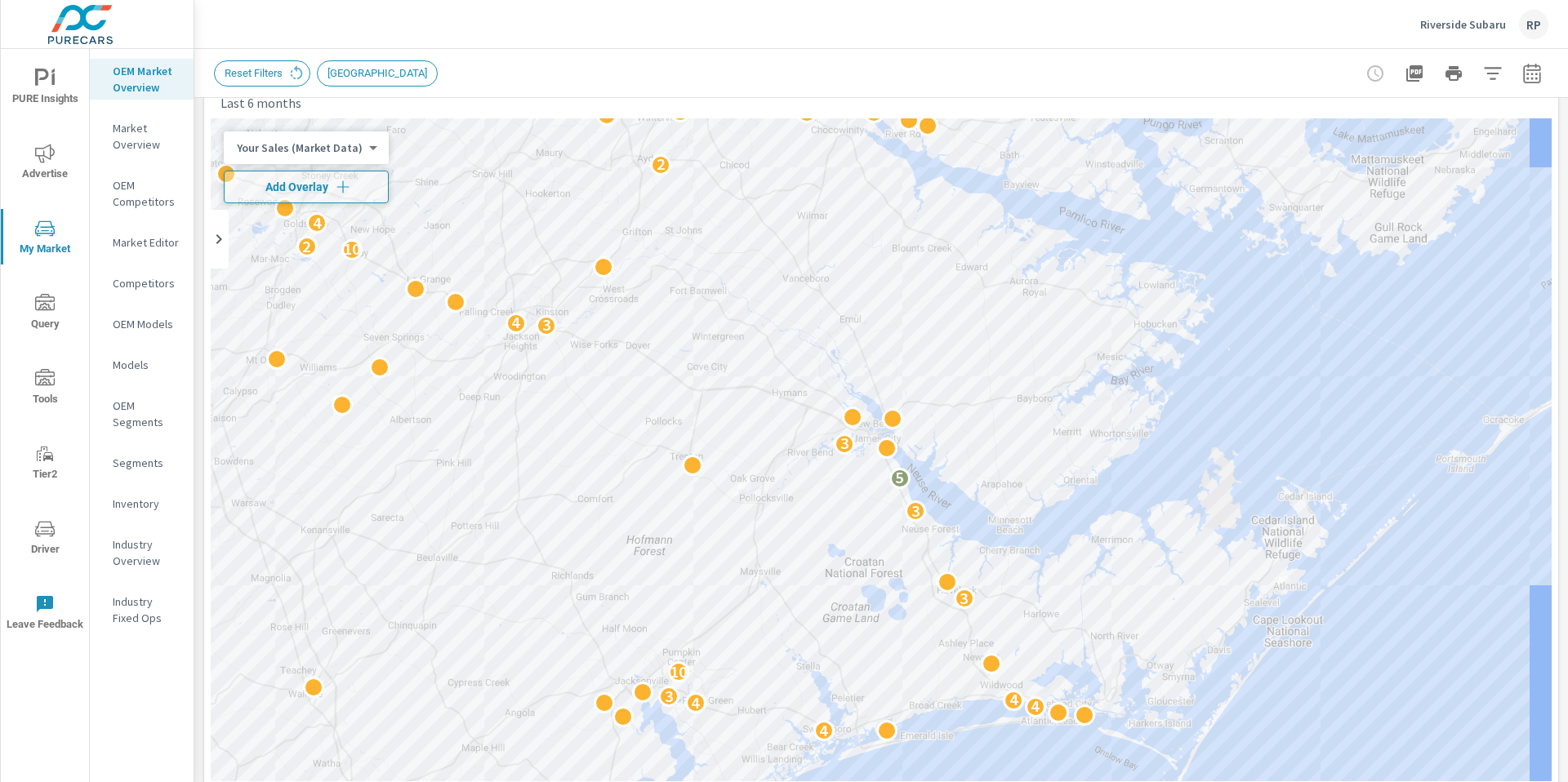
scroll to position [146, 0]
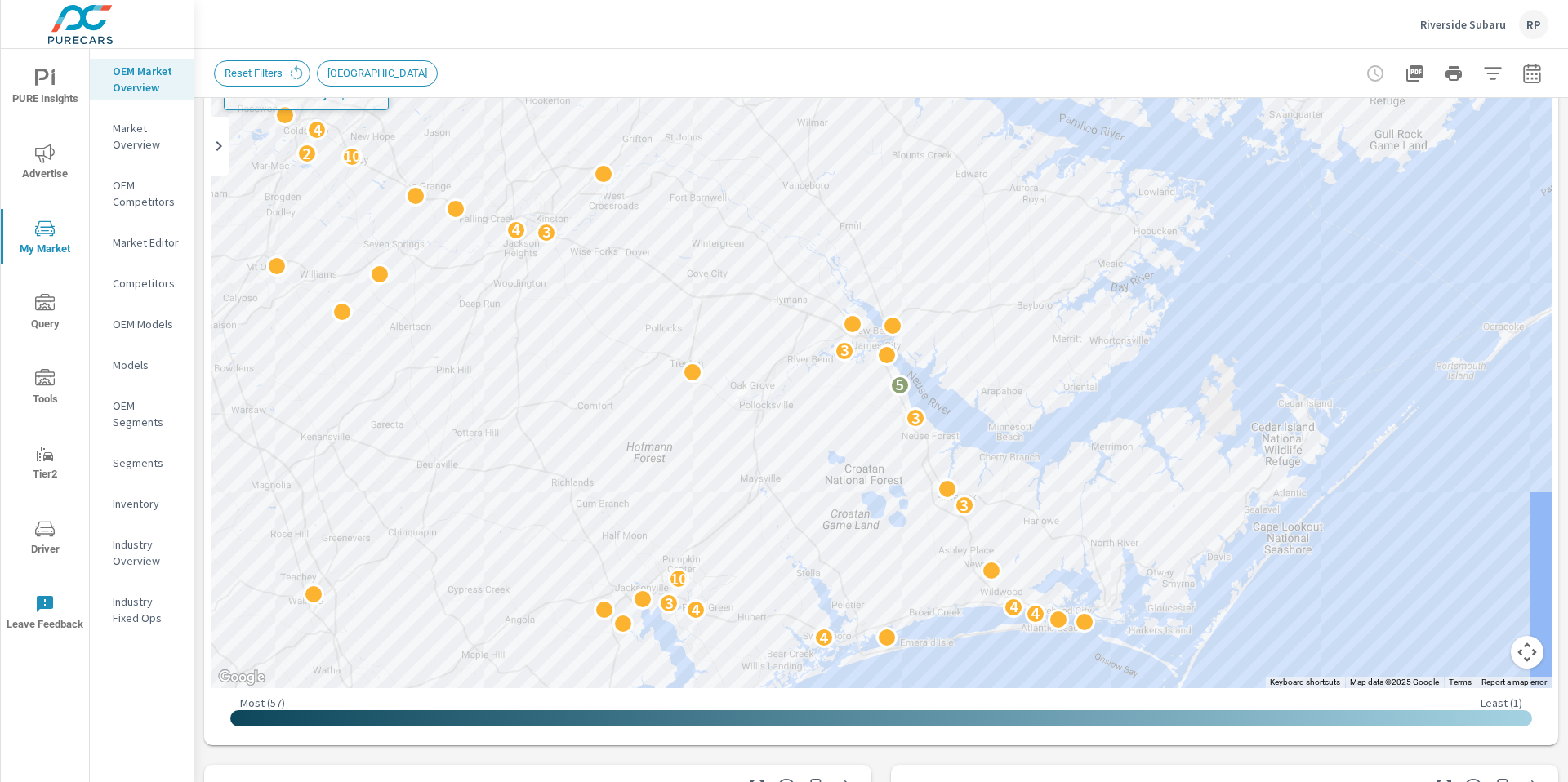
click at [1484, 87] on button "button" at bounding box center [1492, 74] width 32 height 32
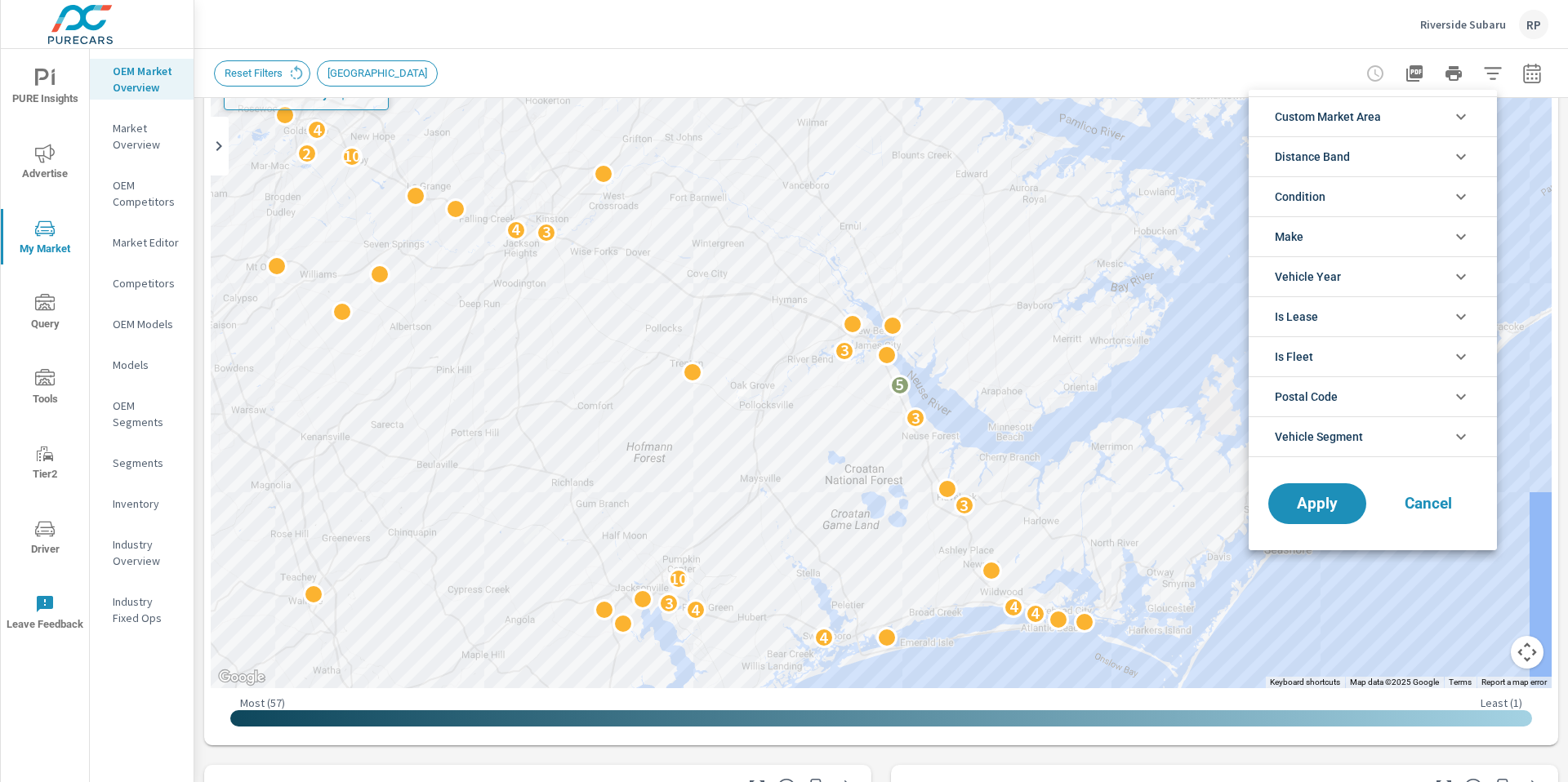
scroll to position [37, 0]
click at [1368, 245] on li "Make" at bounding box center [1373, 236] width 248 height 40
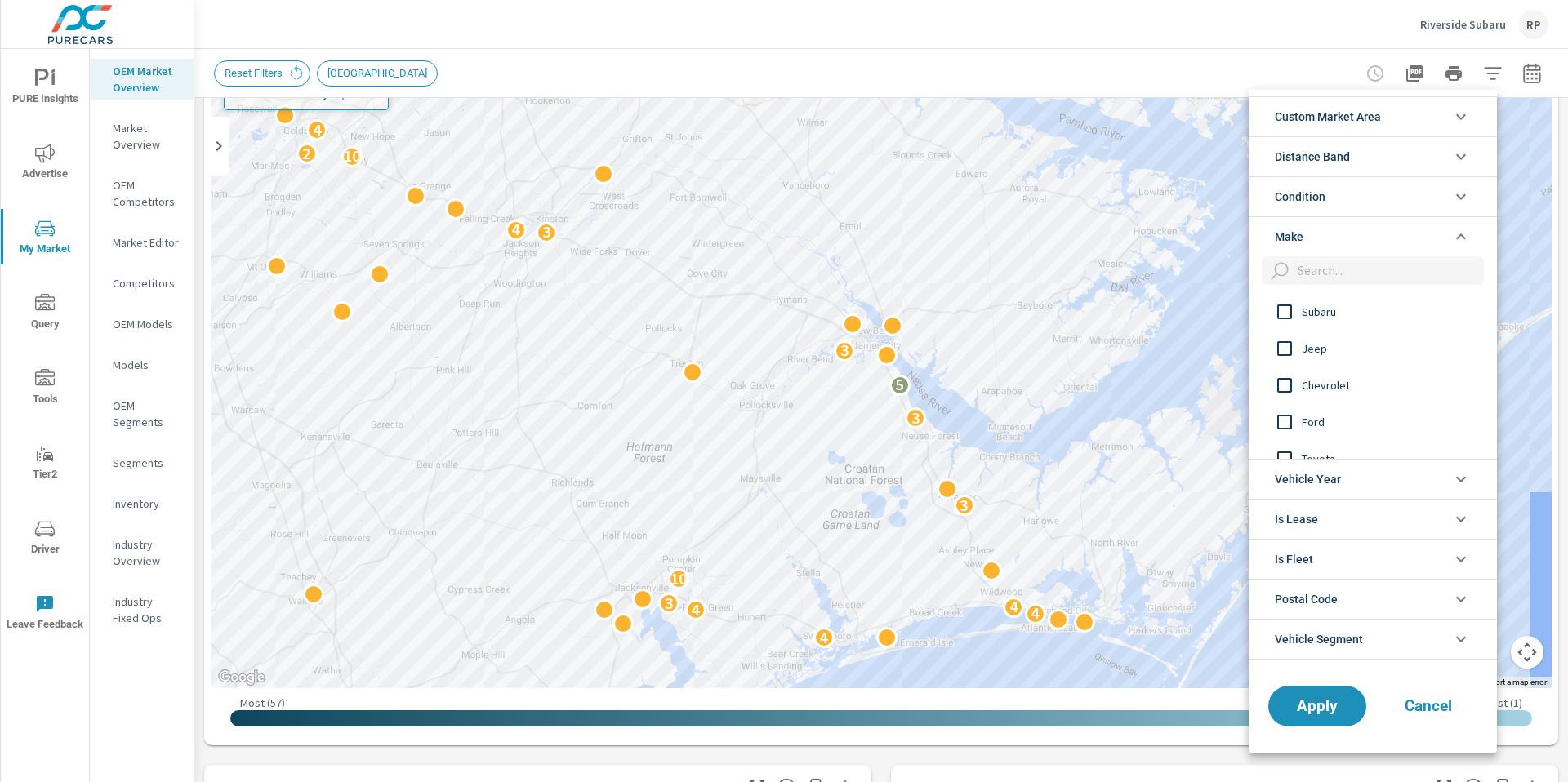
click at [1284, 317] on input "filter options" at bounding box center [1284, 312] width 34 height 34
click at [1318, 709] on span "Apply" at bounding box center [1317, 706] width 67 height 15
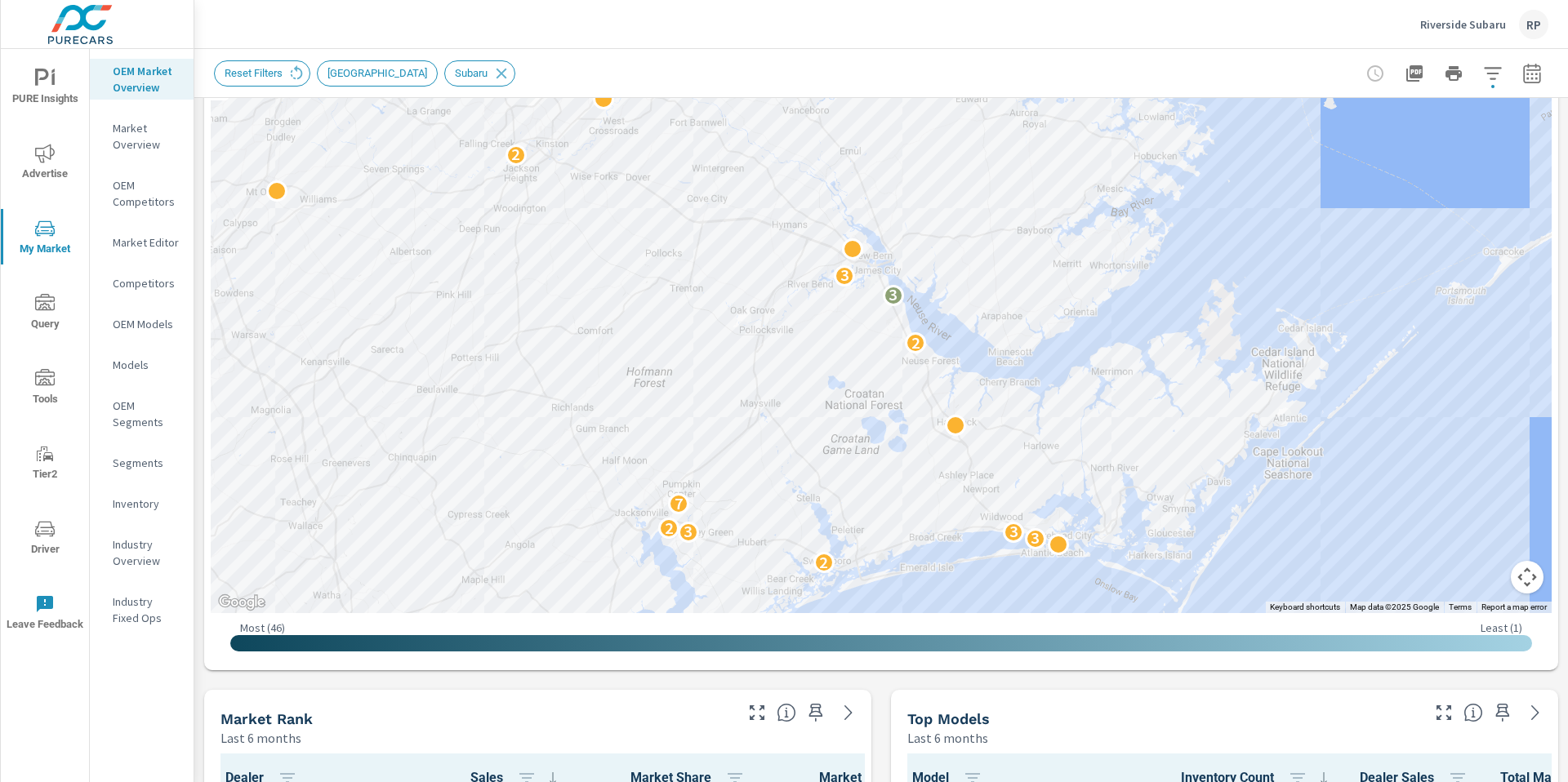
scroll to position [256, 0]
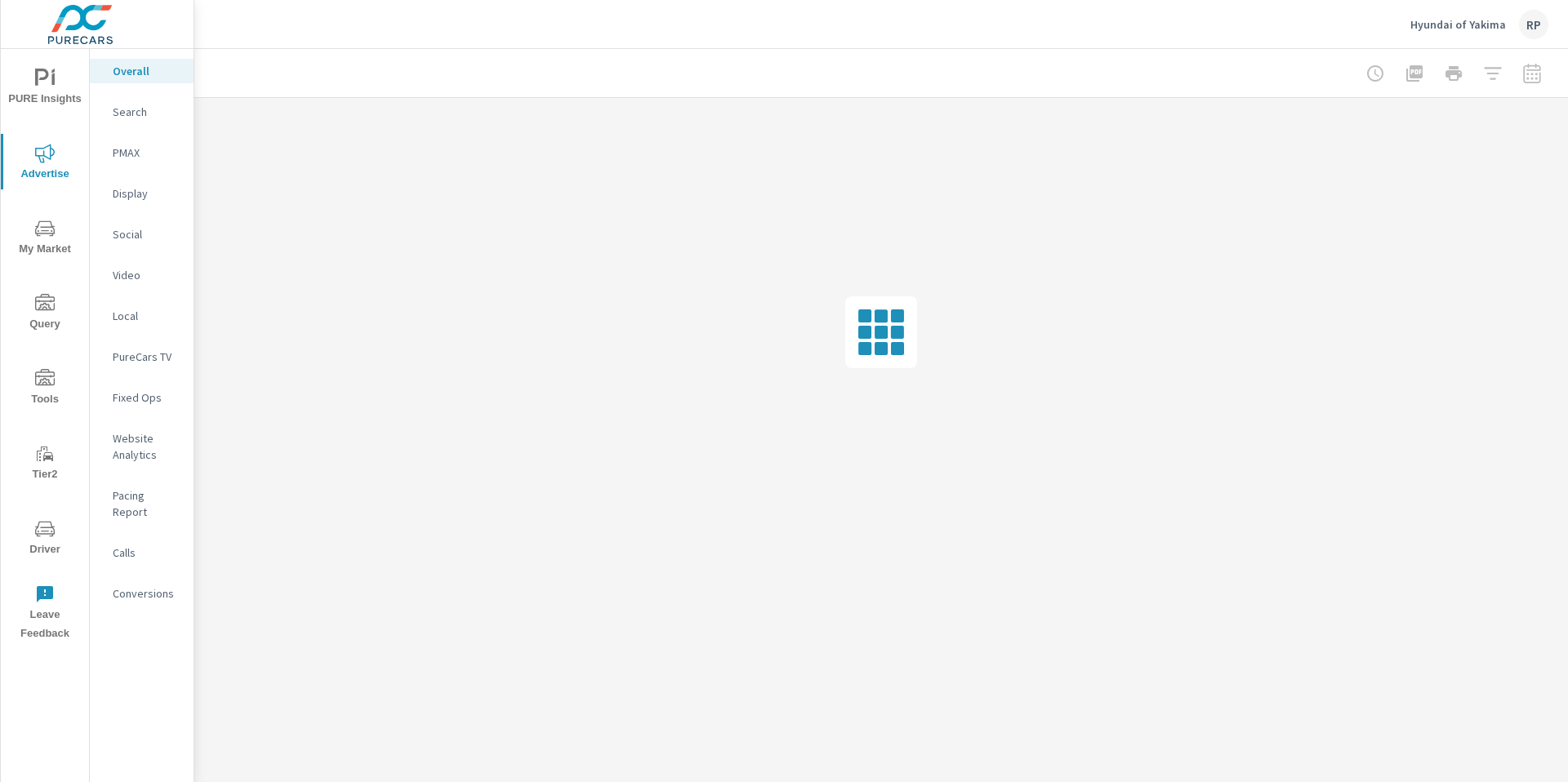
click at [1530, 29] on div "RP" at bounding box center [1534, 24] width 30 height 30
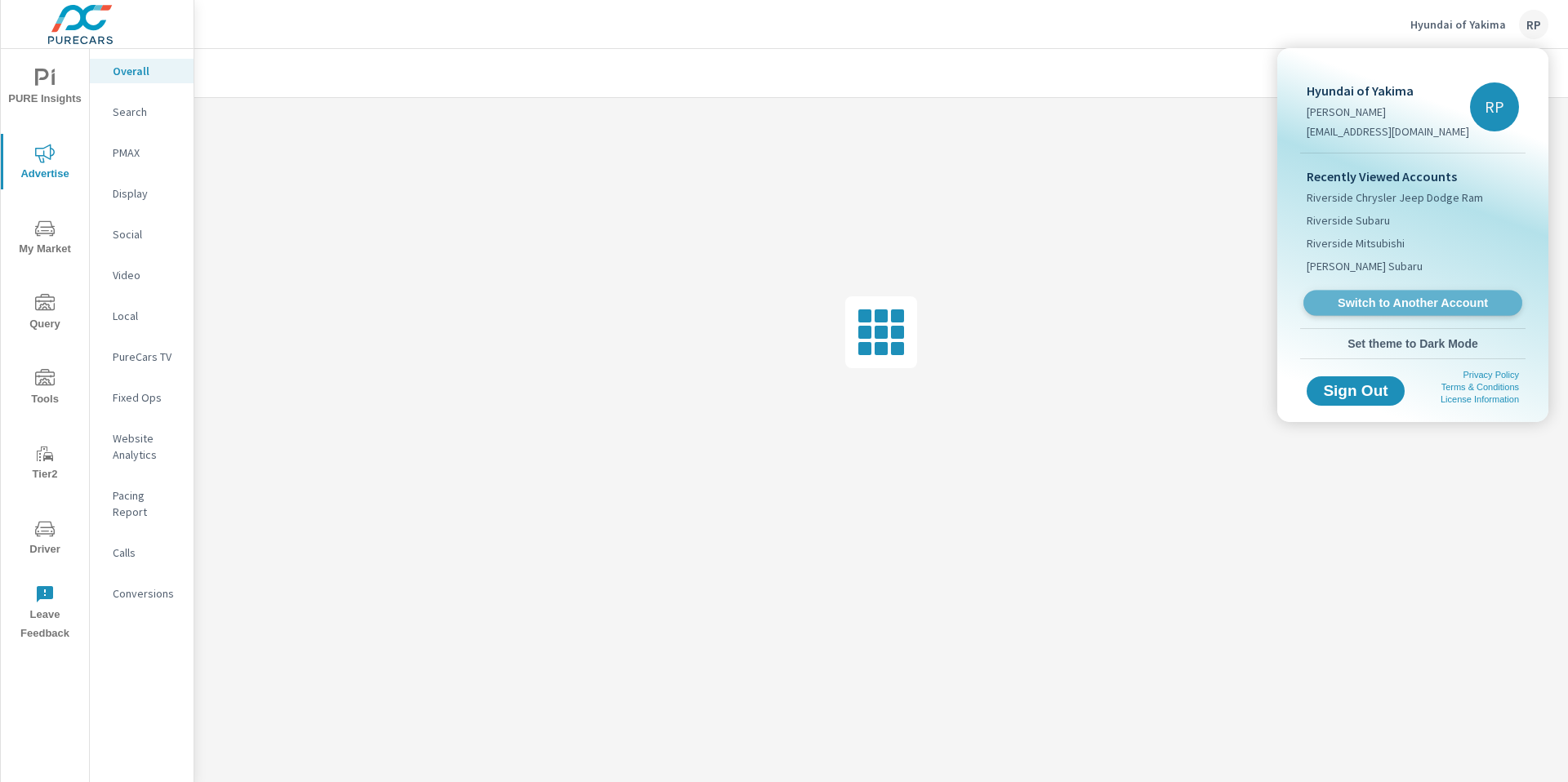
click at [1410, 308] on span "Switch to Another Account" at bounding box center [1412, 302] width 200 height 15
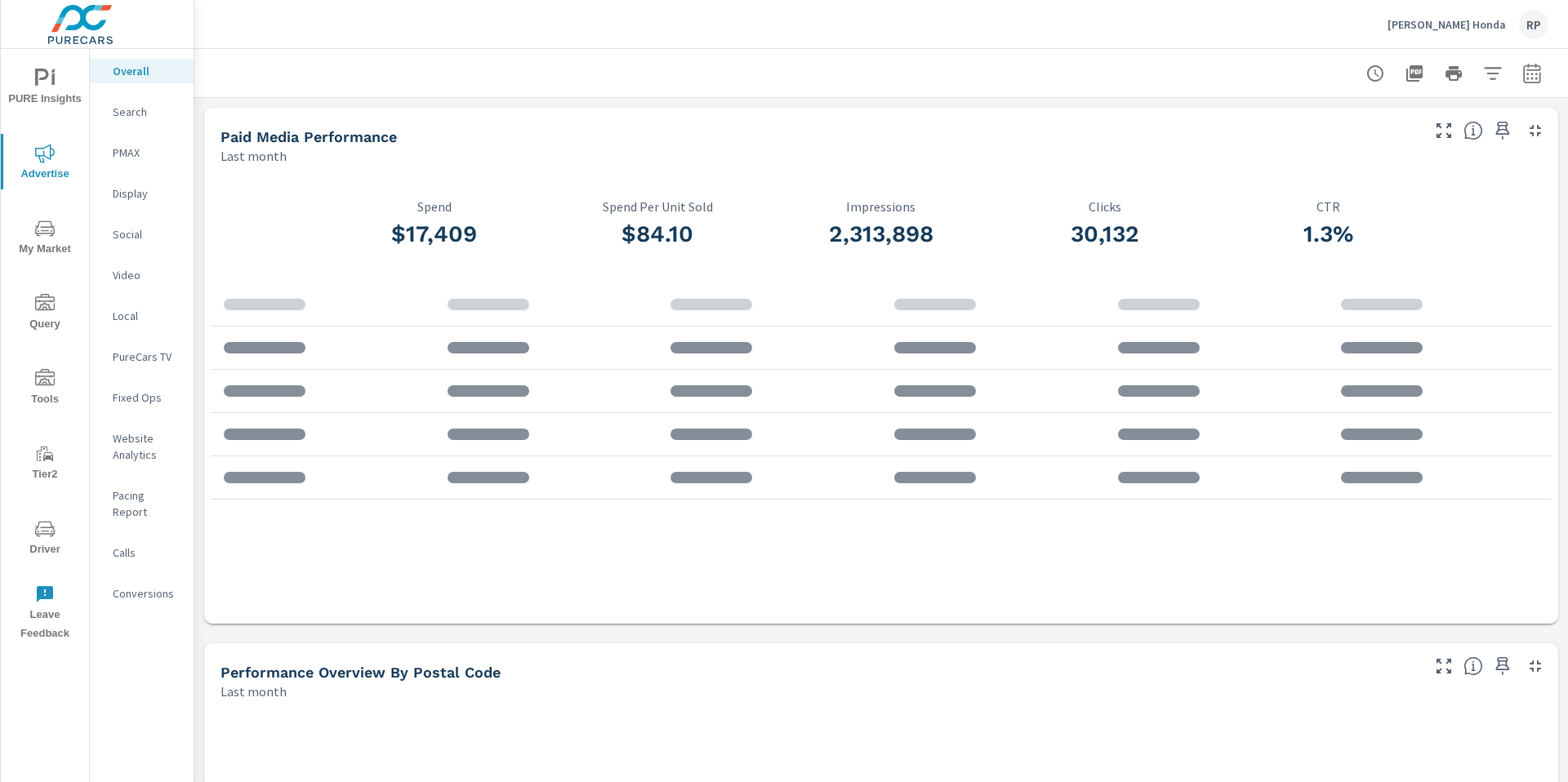
click at [131, 234] on p "Social" at bounding box center [146, 234] width 68 height 16
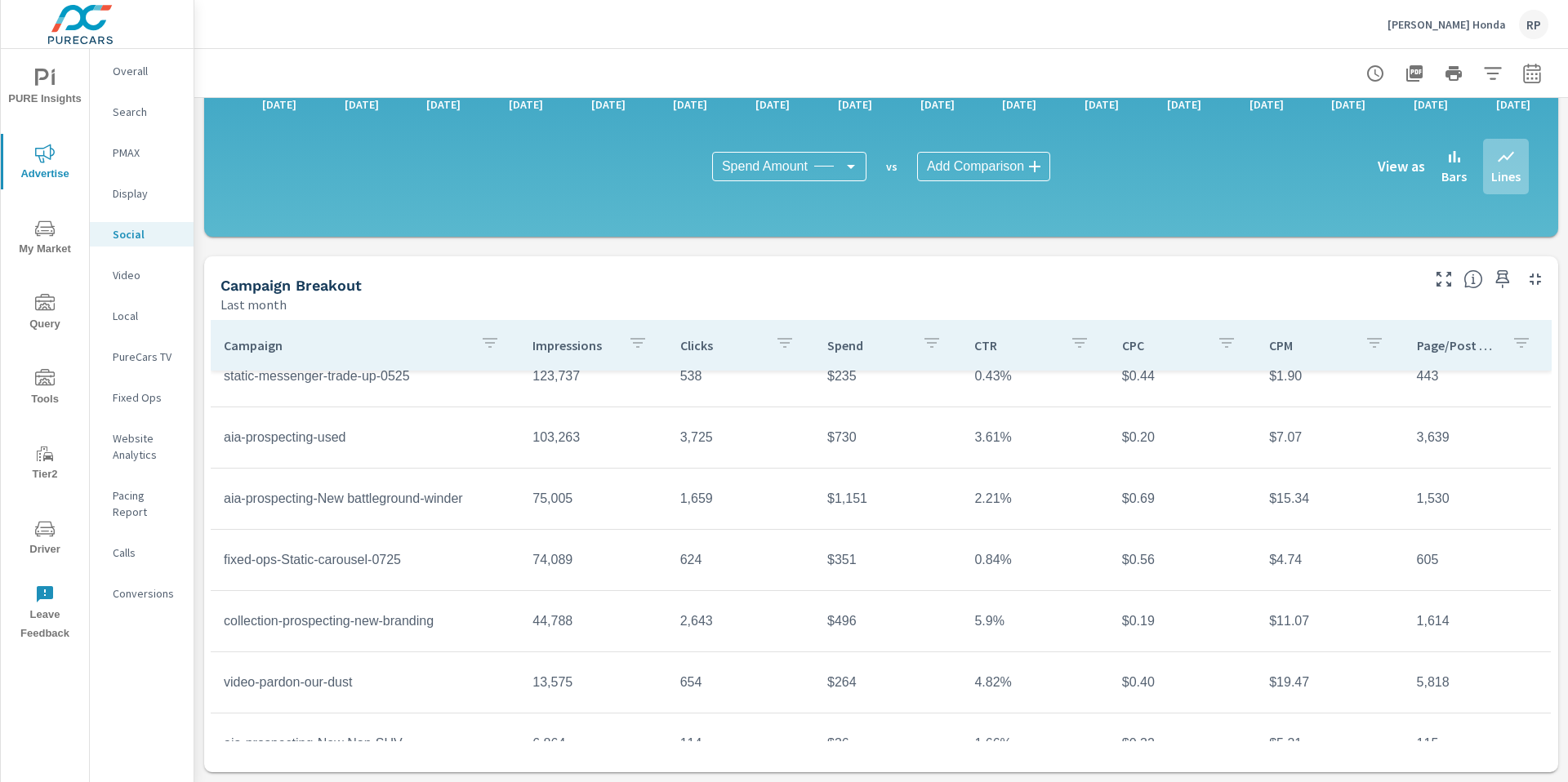
scroll to position [149, 0]
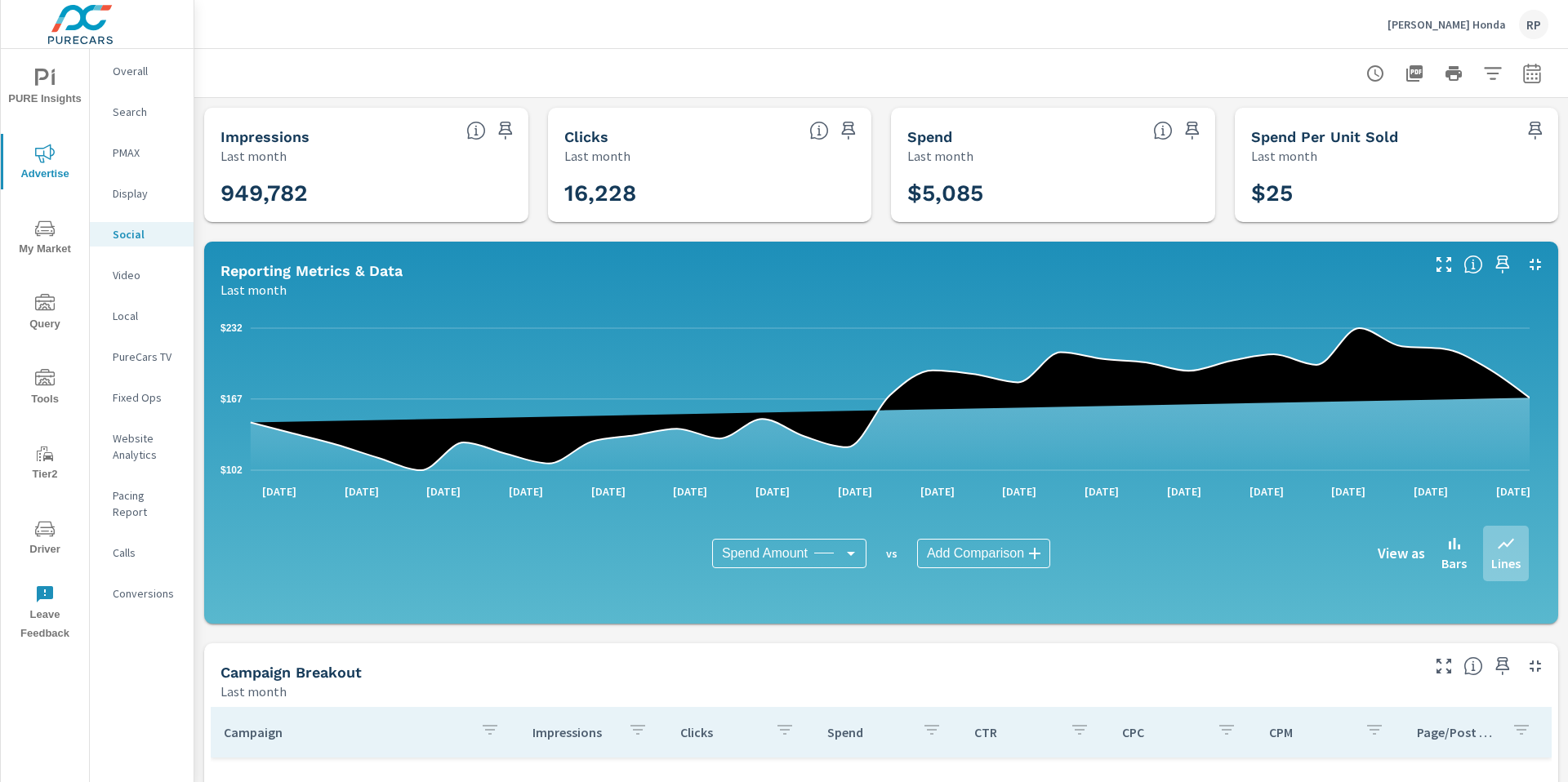
click at [1536, 74] on div at bounding box center [881, 73] width 1374 height 49
click at [1522, 75] on icon "button" at bounding box center [1532, 74] width 20 height 20
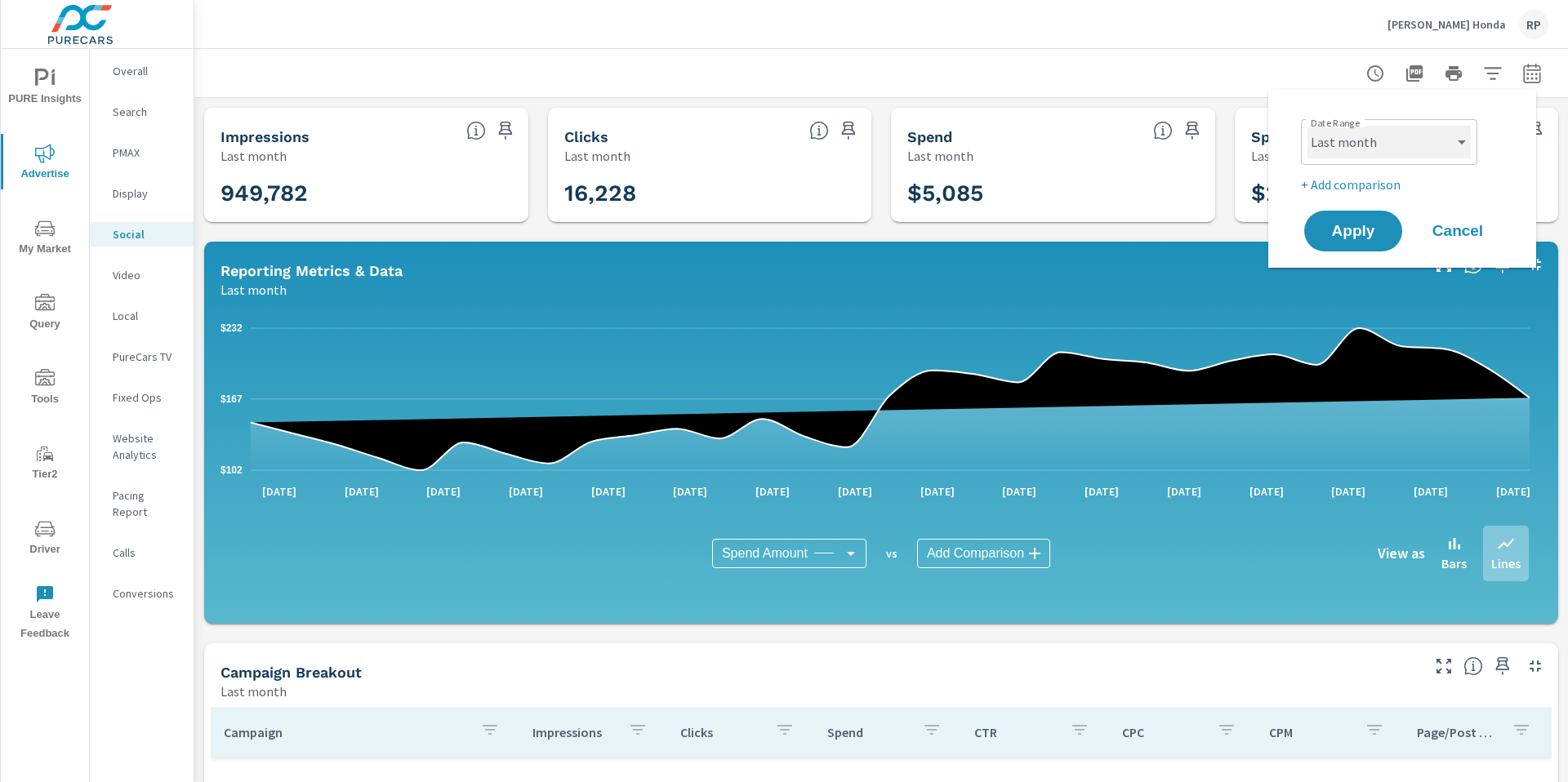
click at [1419, 142] on select "Custom [DATE] Last week Last 7 days Last 14 days Last 30 days Last 45 days Last…" at bounding box center [1389, 142] width 163 height 32
click at [1308, 126] on select "Custom [DATE] Last week Last 7 days Last 14 days Last 30 days Last 45 days Last…" at bounding box center [1389, 142] width 163 height 32
select select "Month to date"
click at [1347, 247] on button "Apply" at bounding box center [1353, 230] width 102 height 42
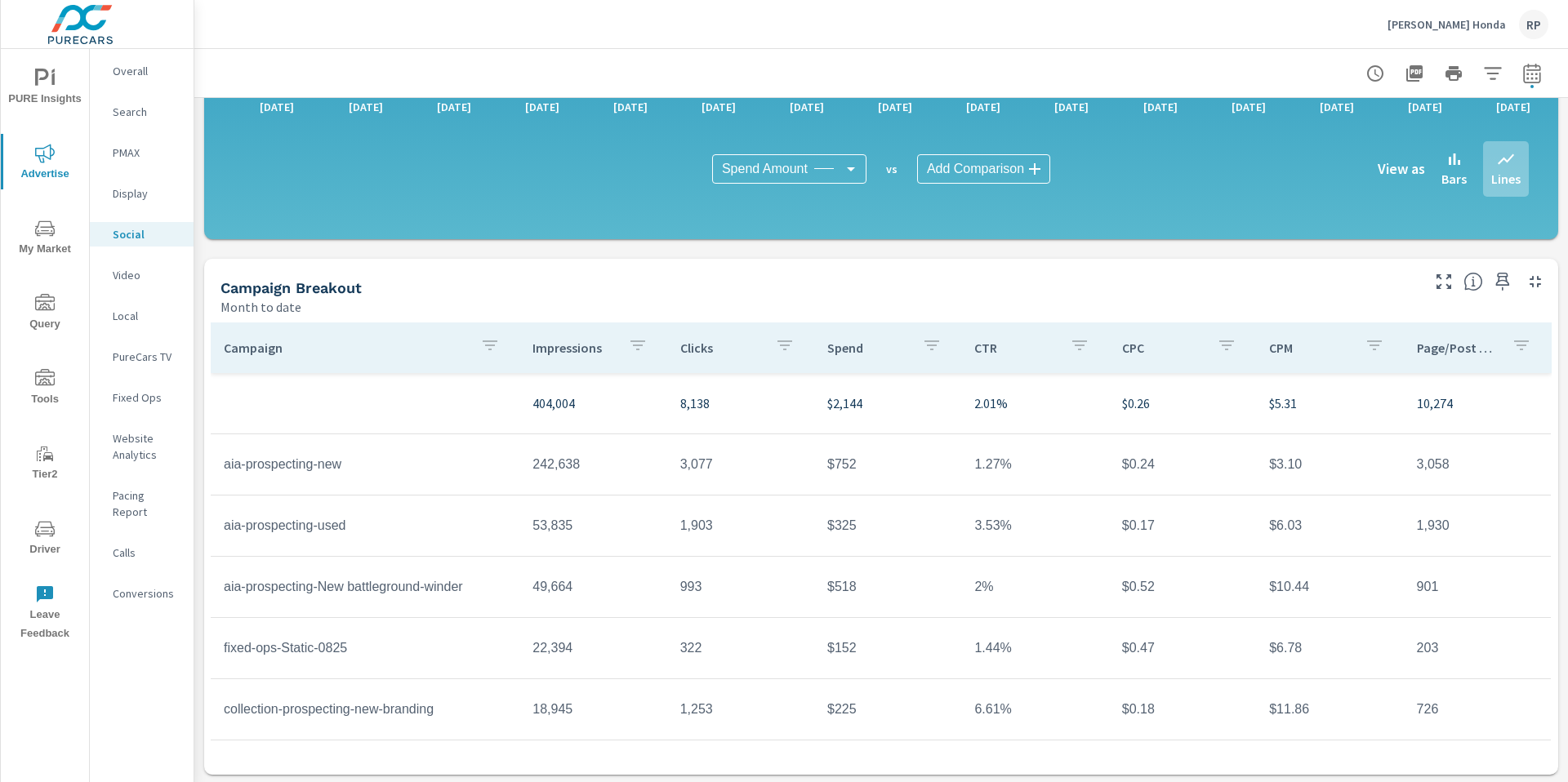
scroll to position [387, 0]
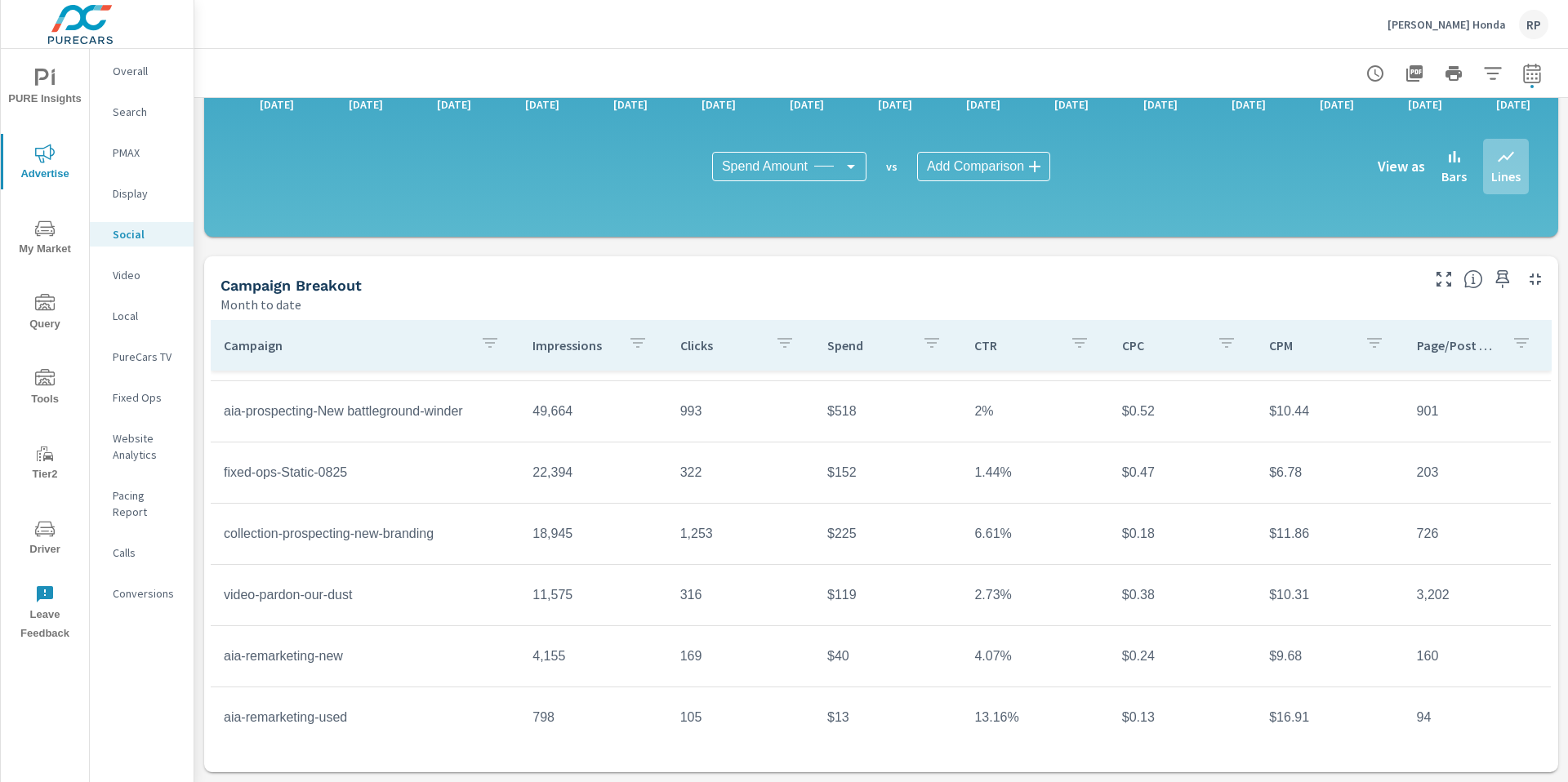
scroll to position [175, 0]
drag, startPoint x: 1547, startPoint y: 481, endPoint x: 1542, endPoint y: 496, distance: 15.8
click at [1543, 492] on div "Impressions Month to date 404,004 Clicks Month to date 8,138 Spend Month to dat…" at bounding box center [881, 247] width 1374 height 1071
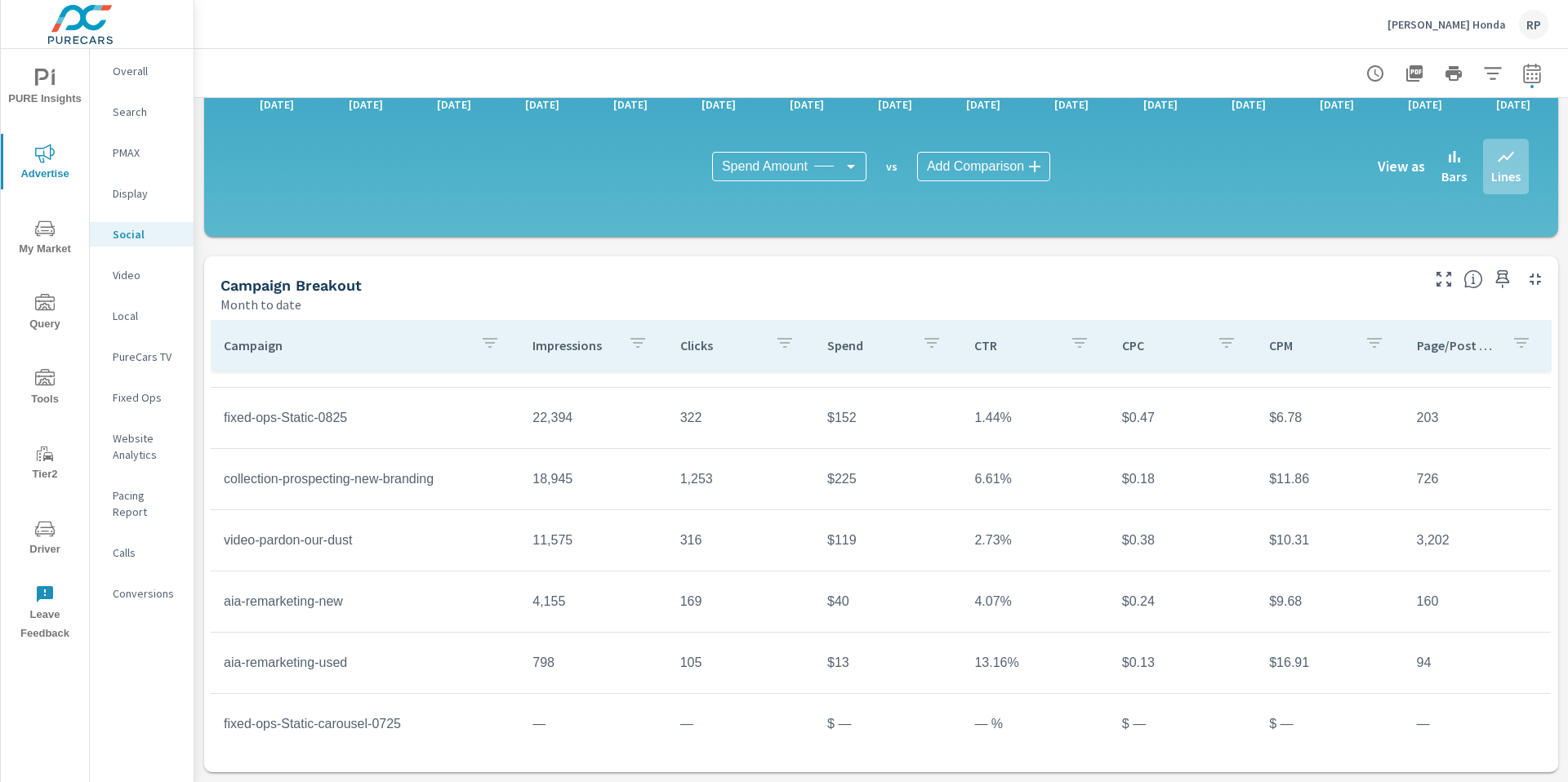
scroll to position [242, 0]
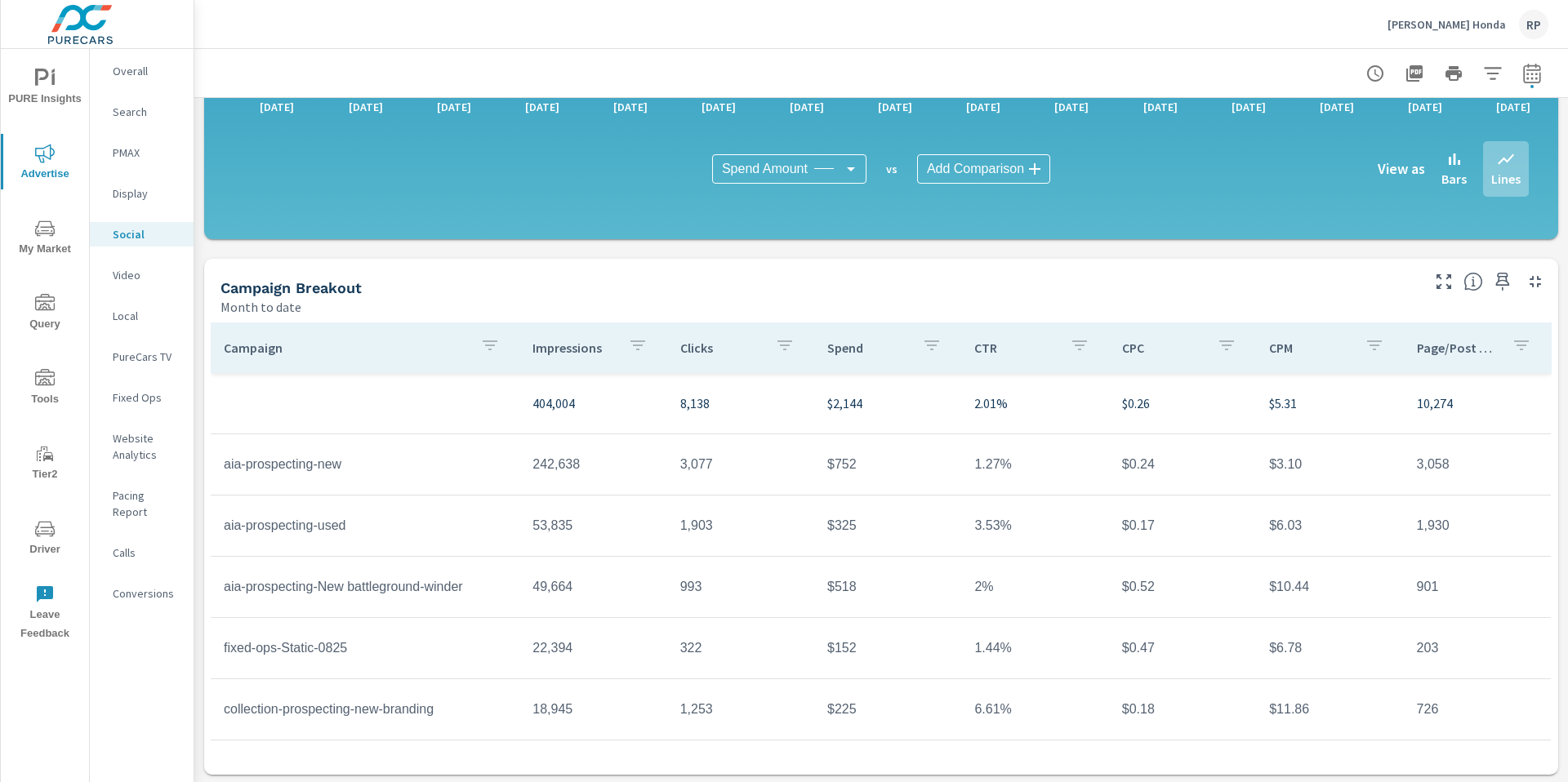
scroll to position [387, 0]
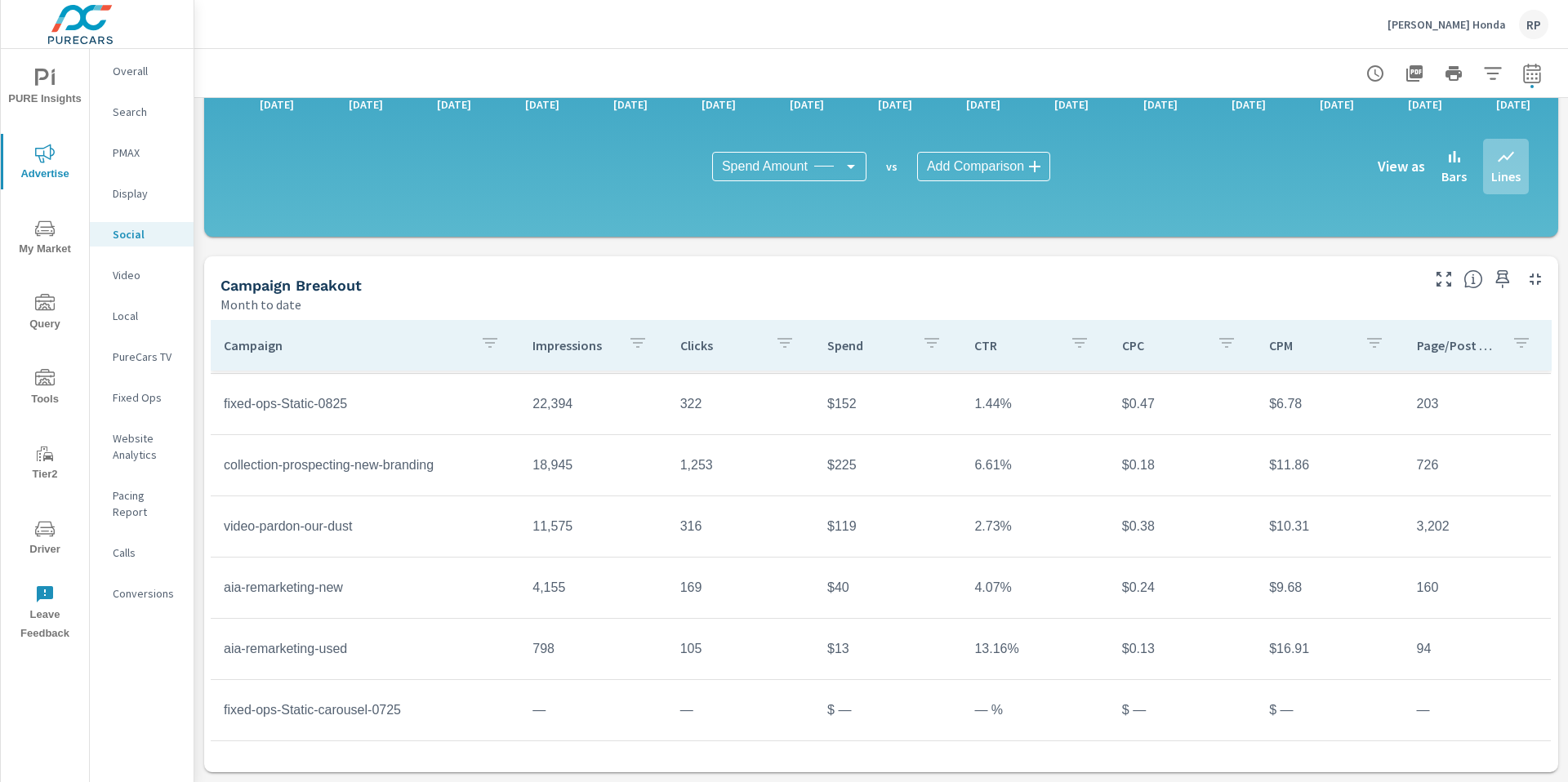
scroll to position [146, 0]
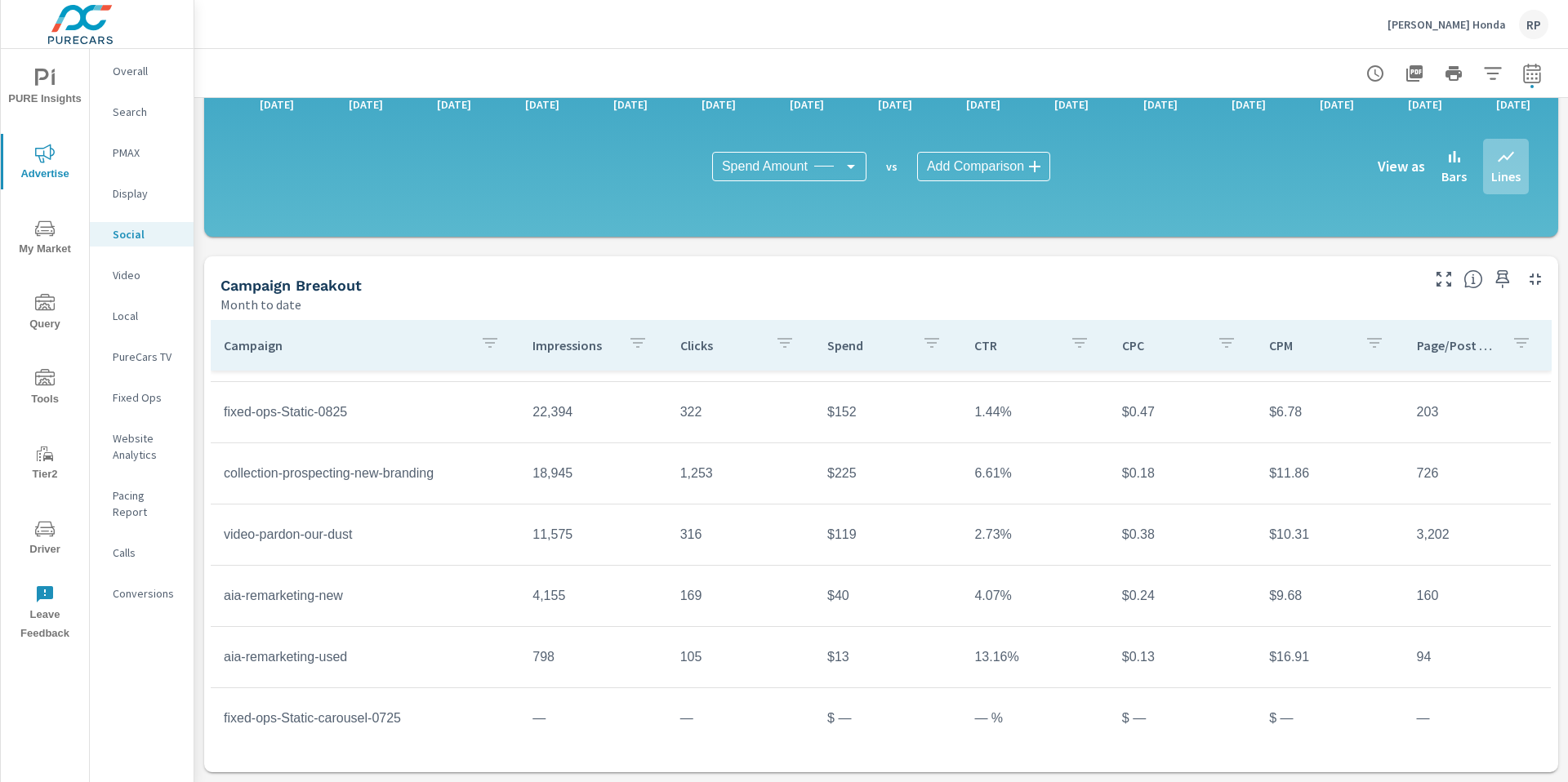
scroll to position [231, 0]
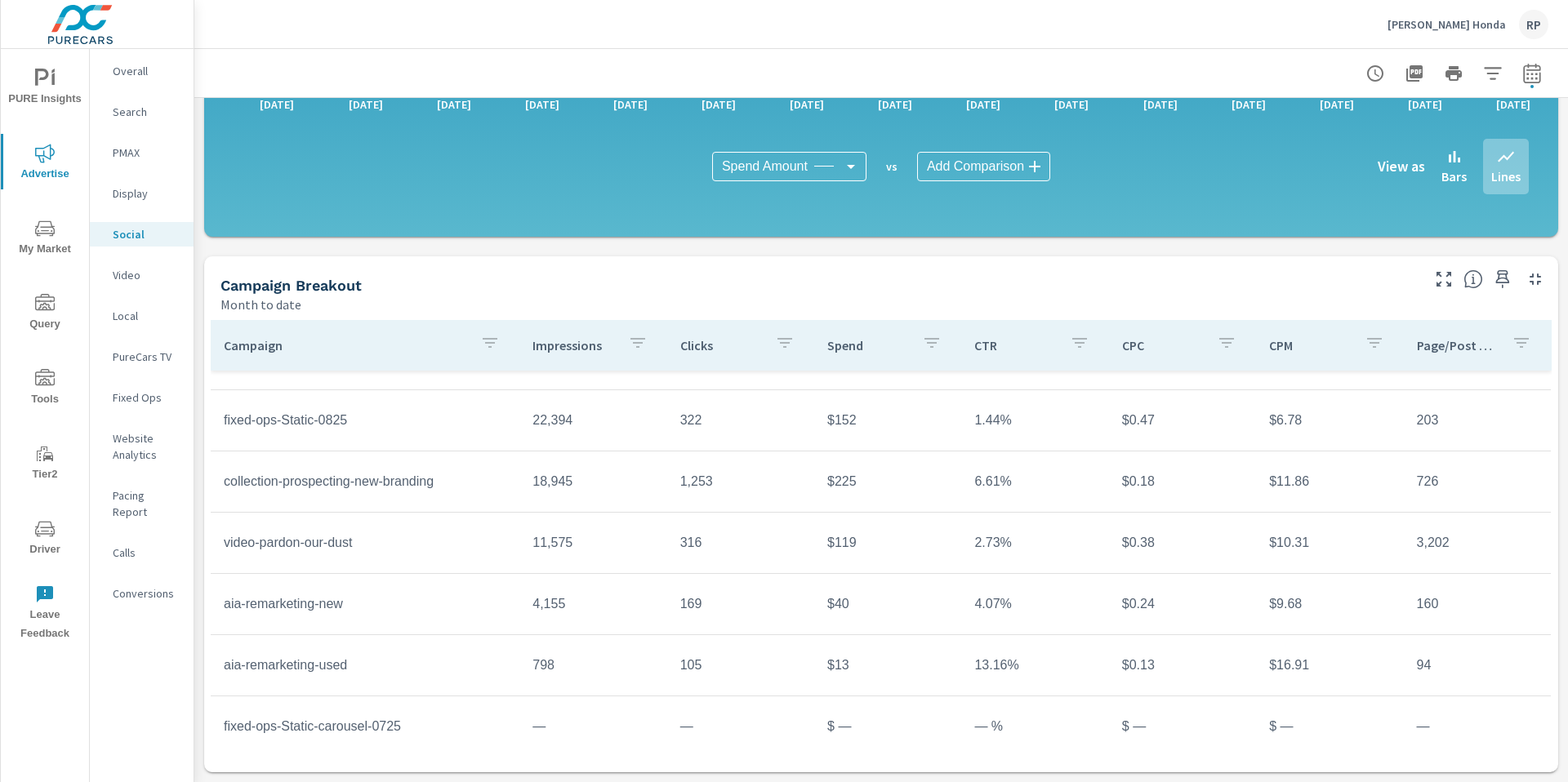
scroll to position [242, 0]
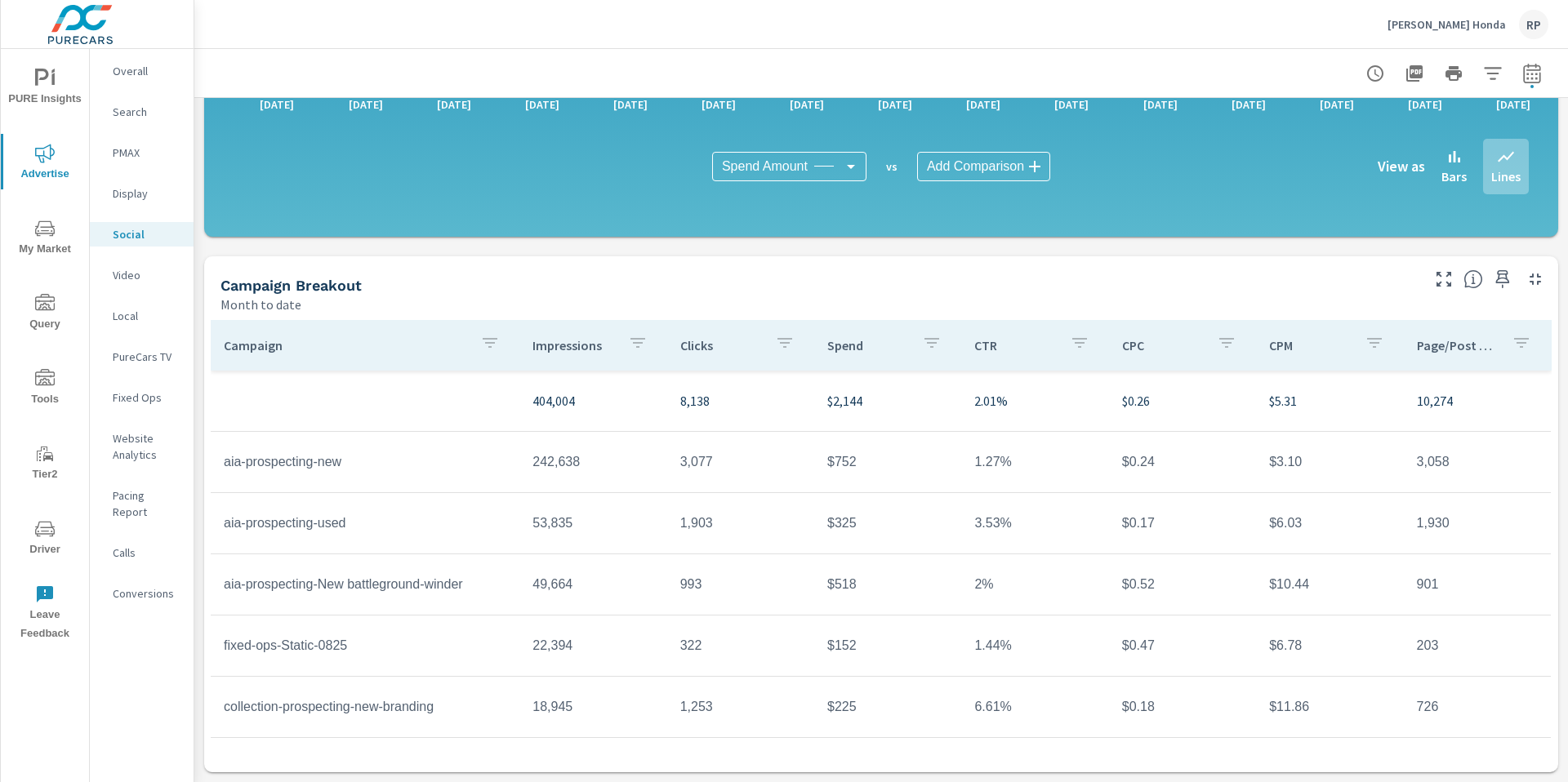
click at [58, 95] on span "PURE Insights" at bounding box center [44, 88] width 78 height 40
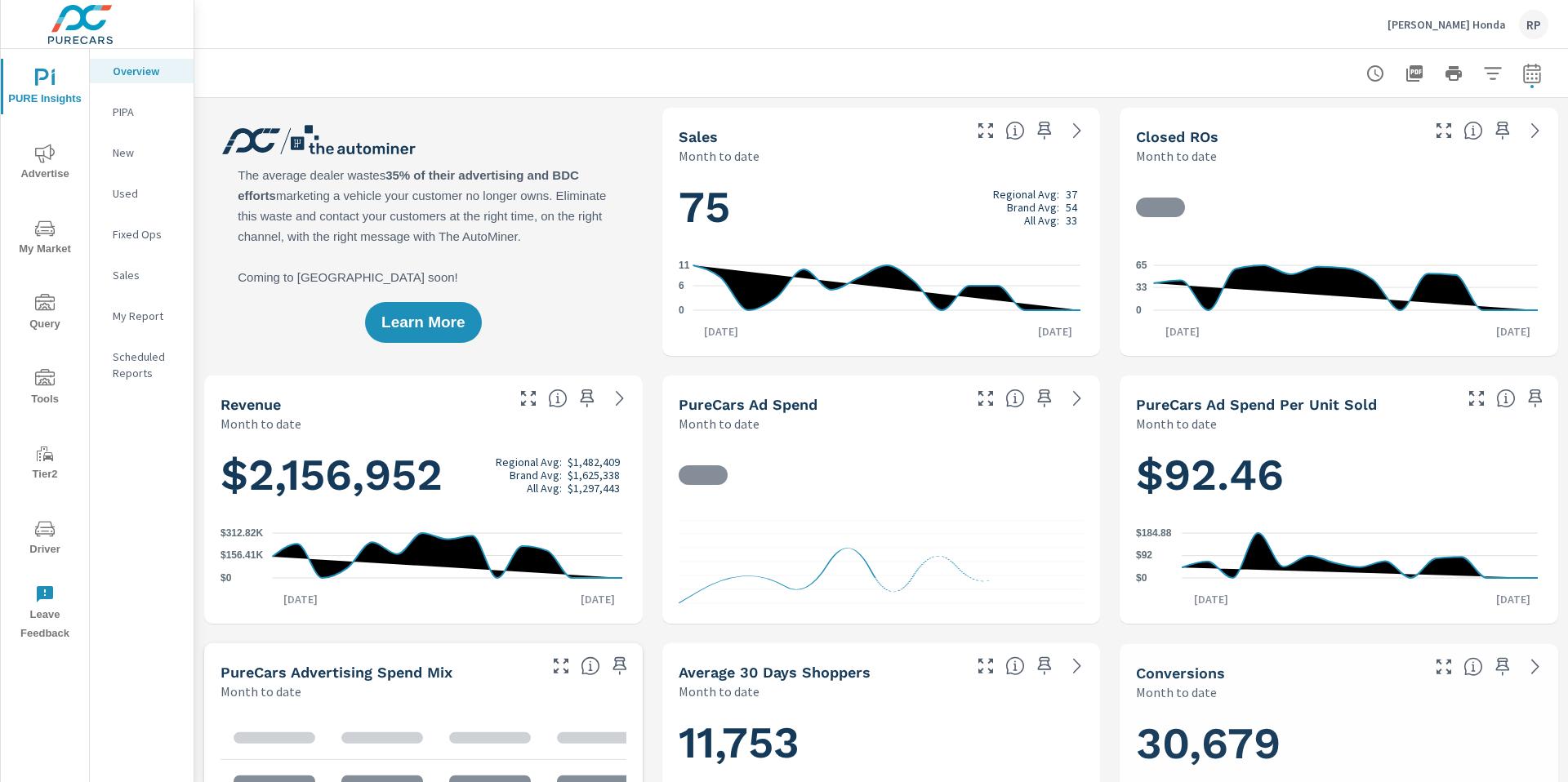
scroll to position [1, 0]
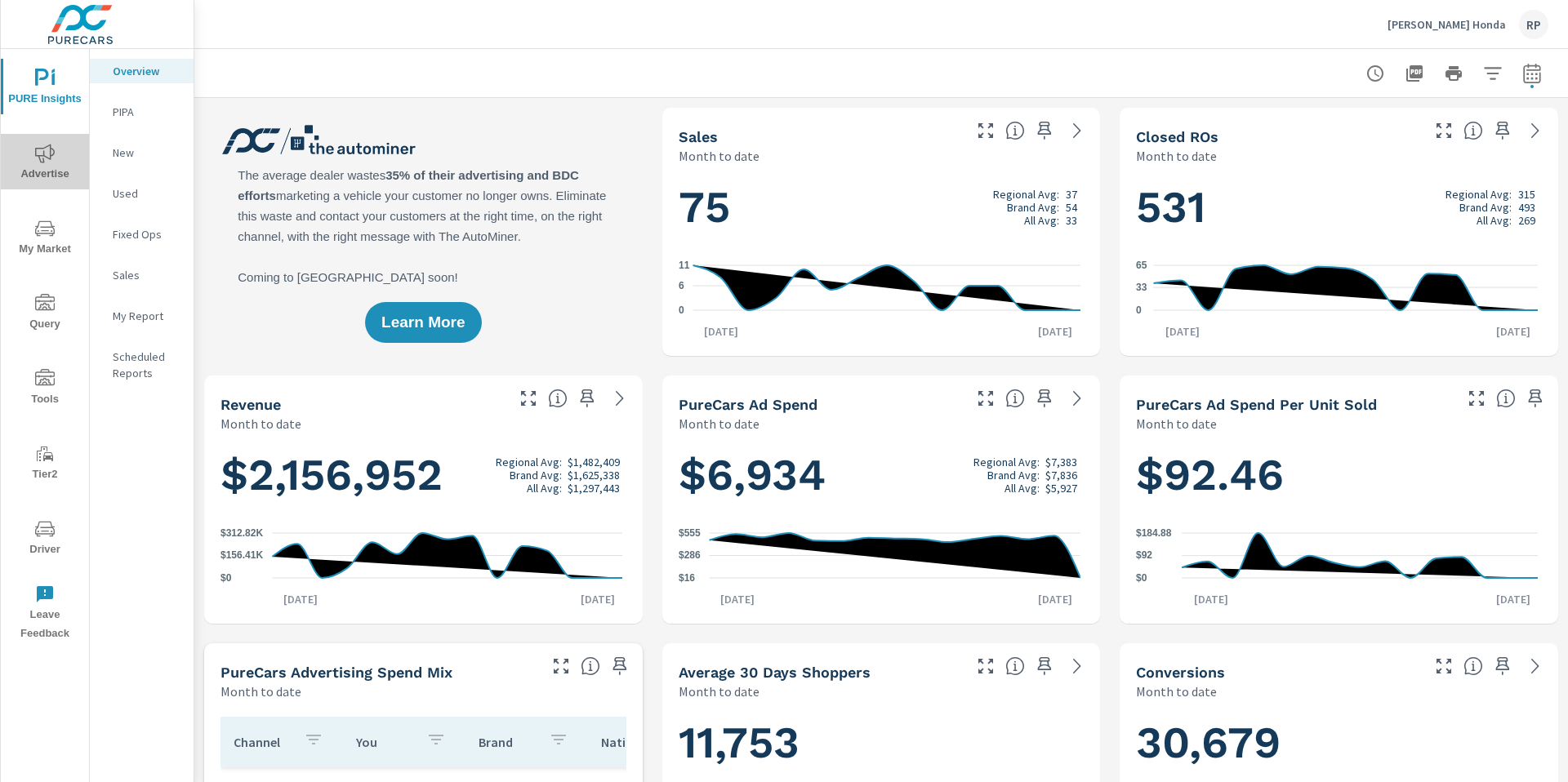
click at [58, 172] on span "Advertise" at bounding box center [44, 164] width 78 height 40
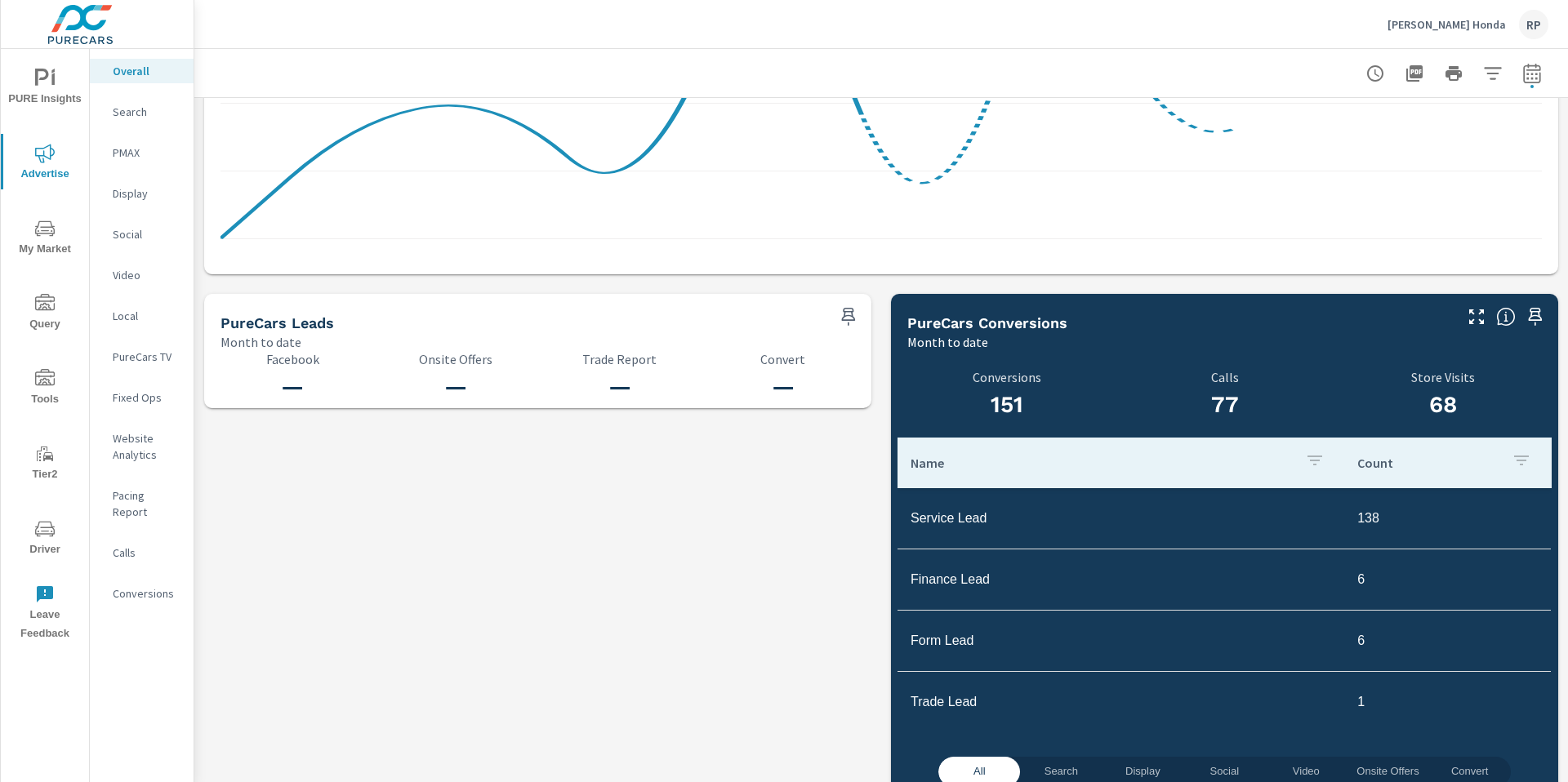
scroll to position [1592, 0]
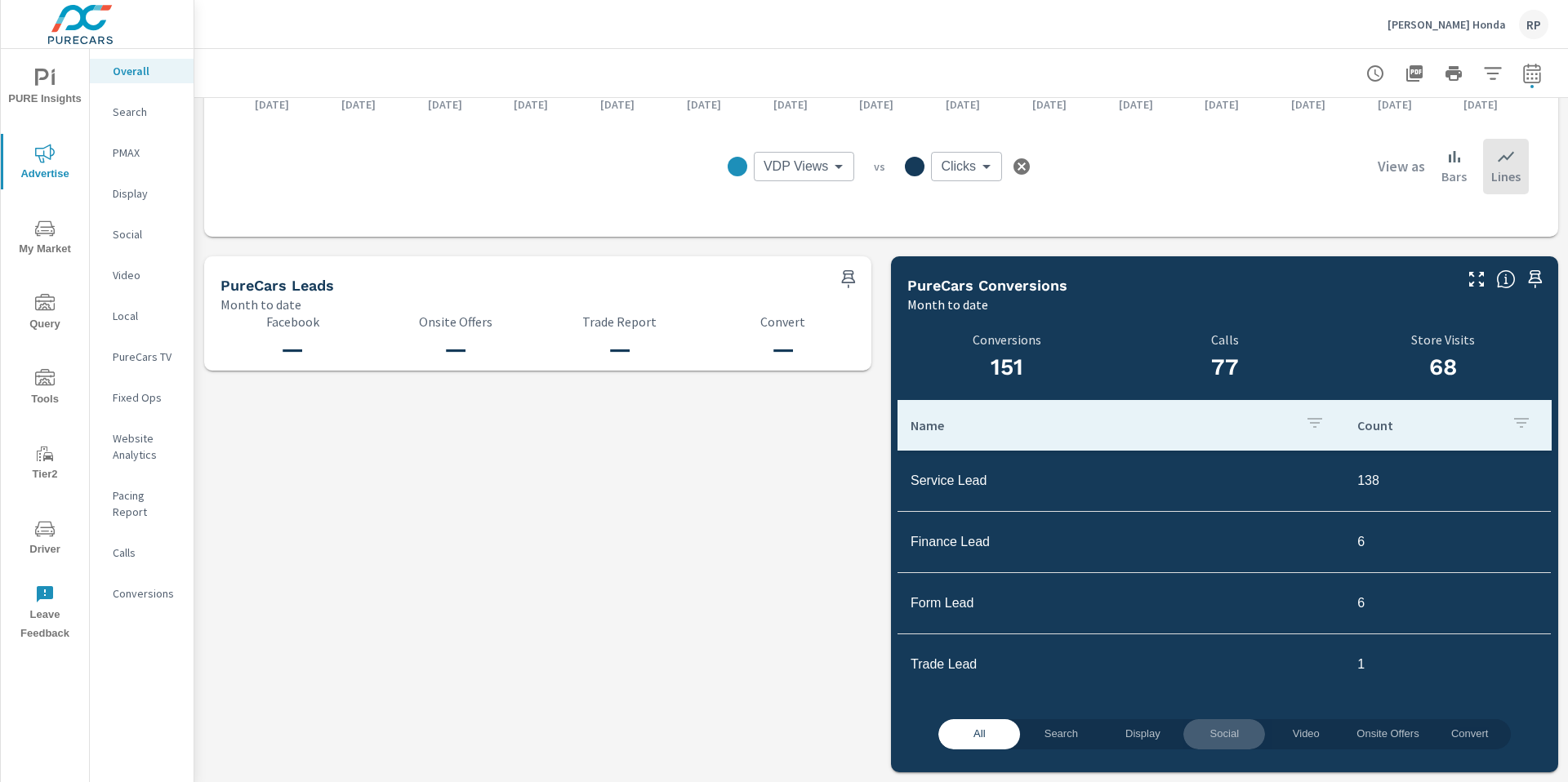
click at [1210, 742] on span "Social" at bounding box center [1224, 734] width 62 height 19
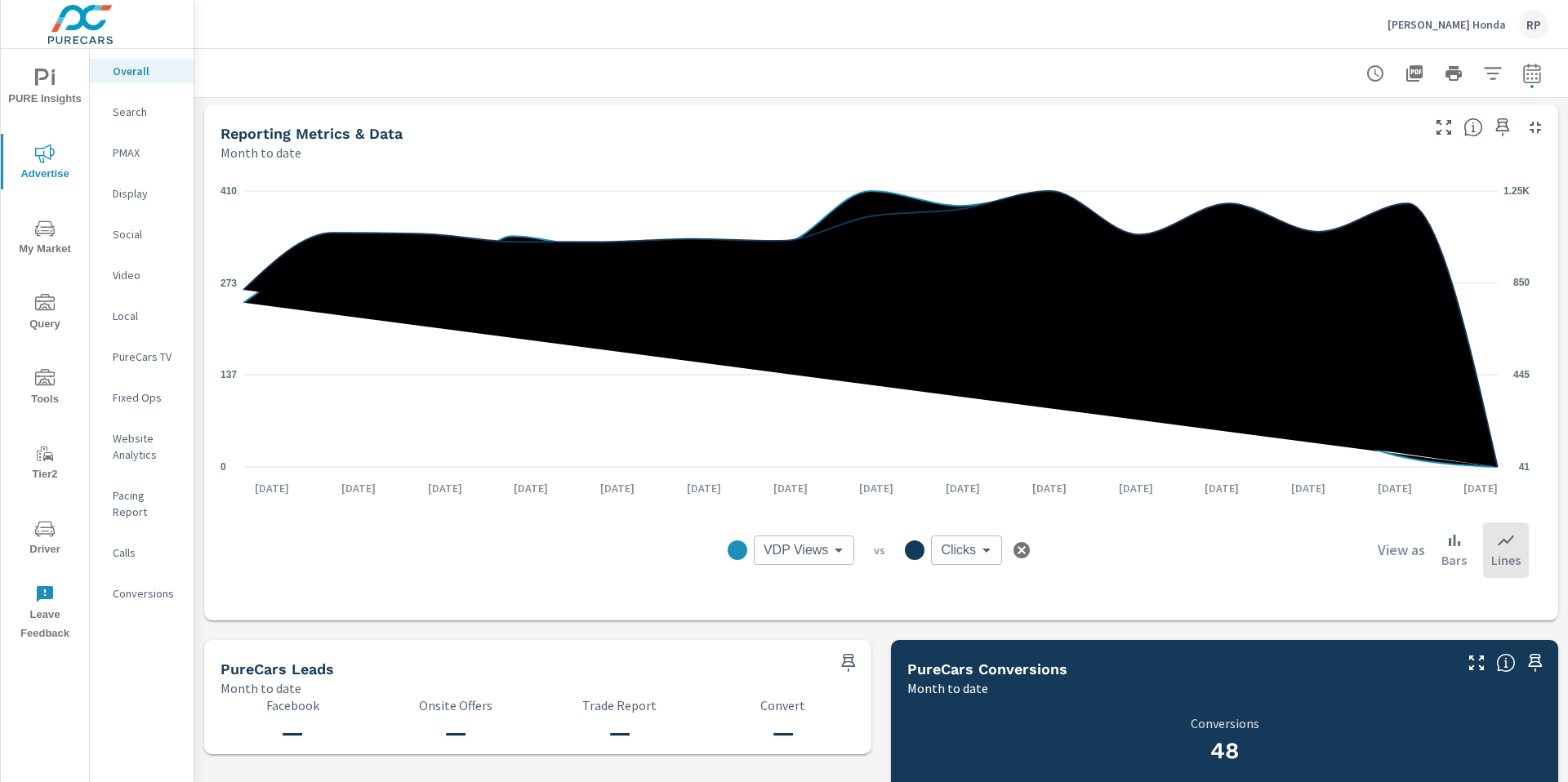
scroll to position [294, 0]
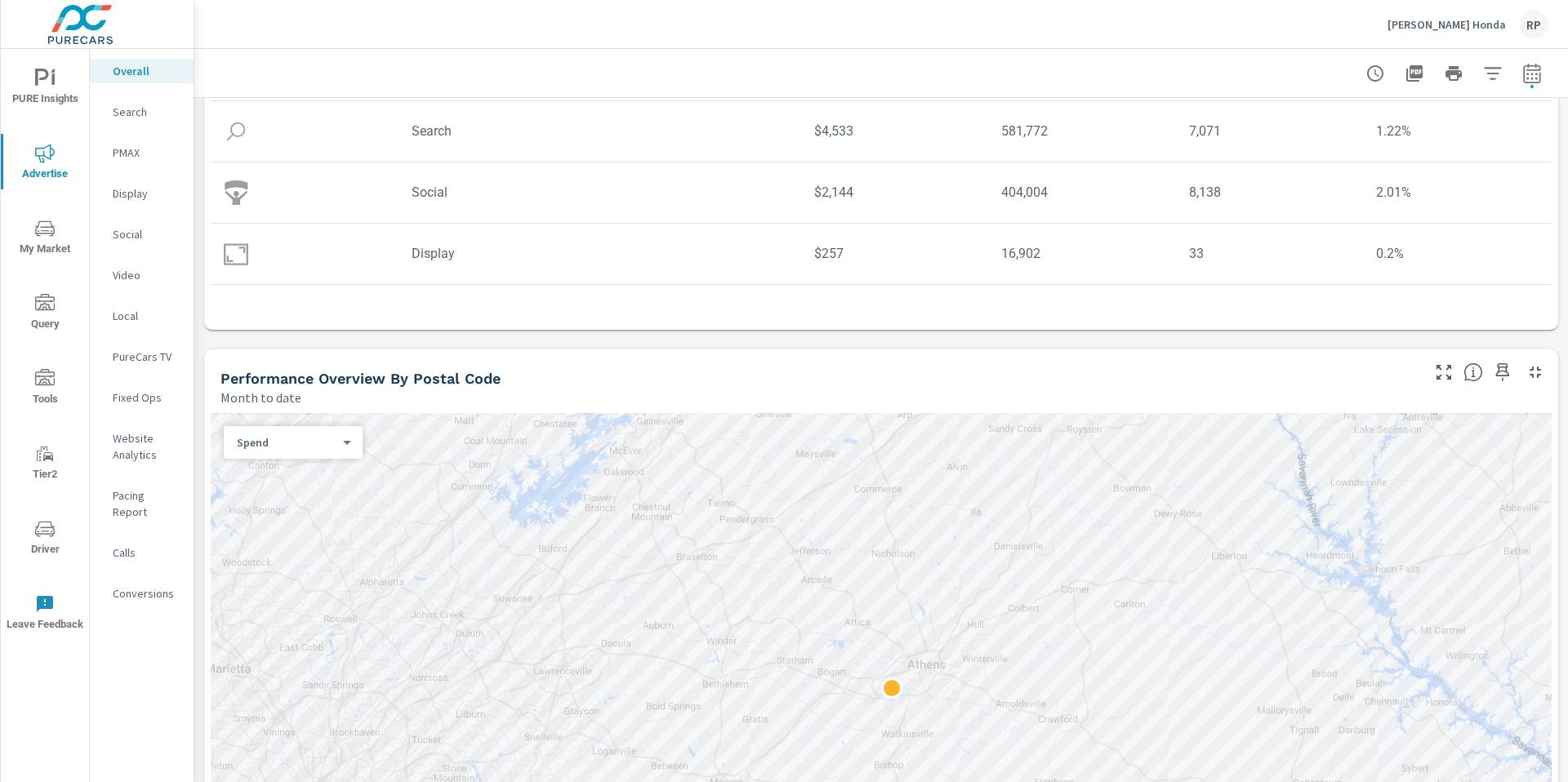
click at [1517, 86] on button "button" at bounding box center [1532, 74] width 32 height 32
select select "Month to date"
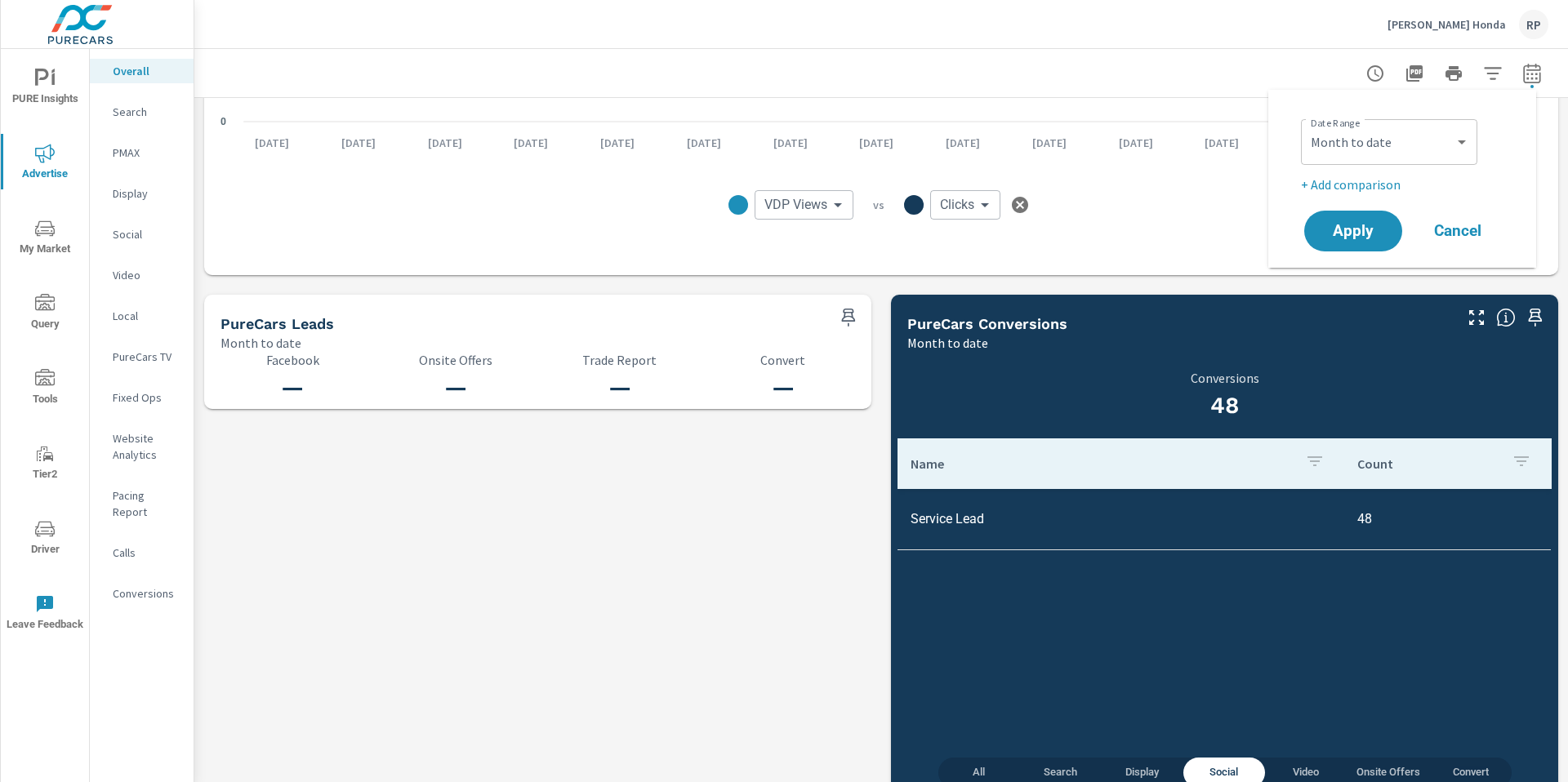
scroll to position [1592, 0]
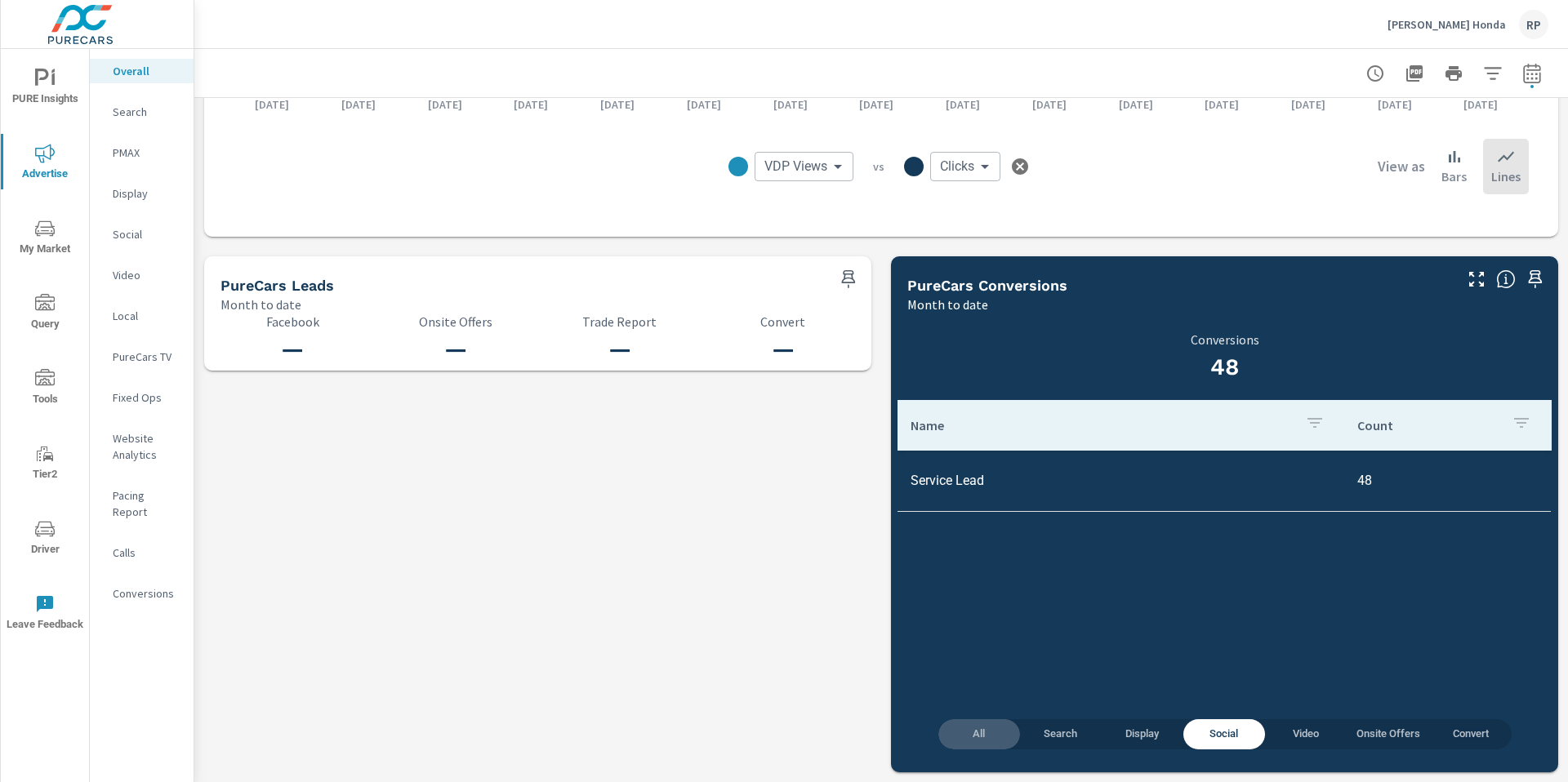
click at [965, 733] on span "All" at bounding box center [978, 734] width 62 height 19
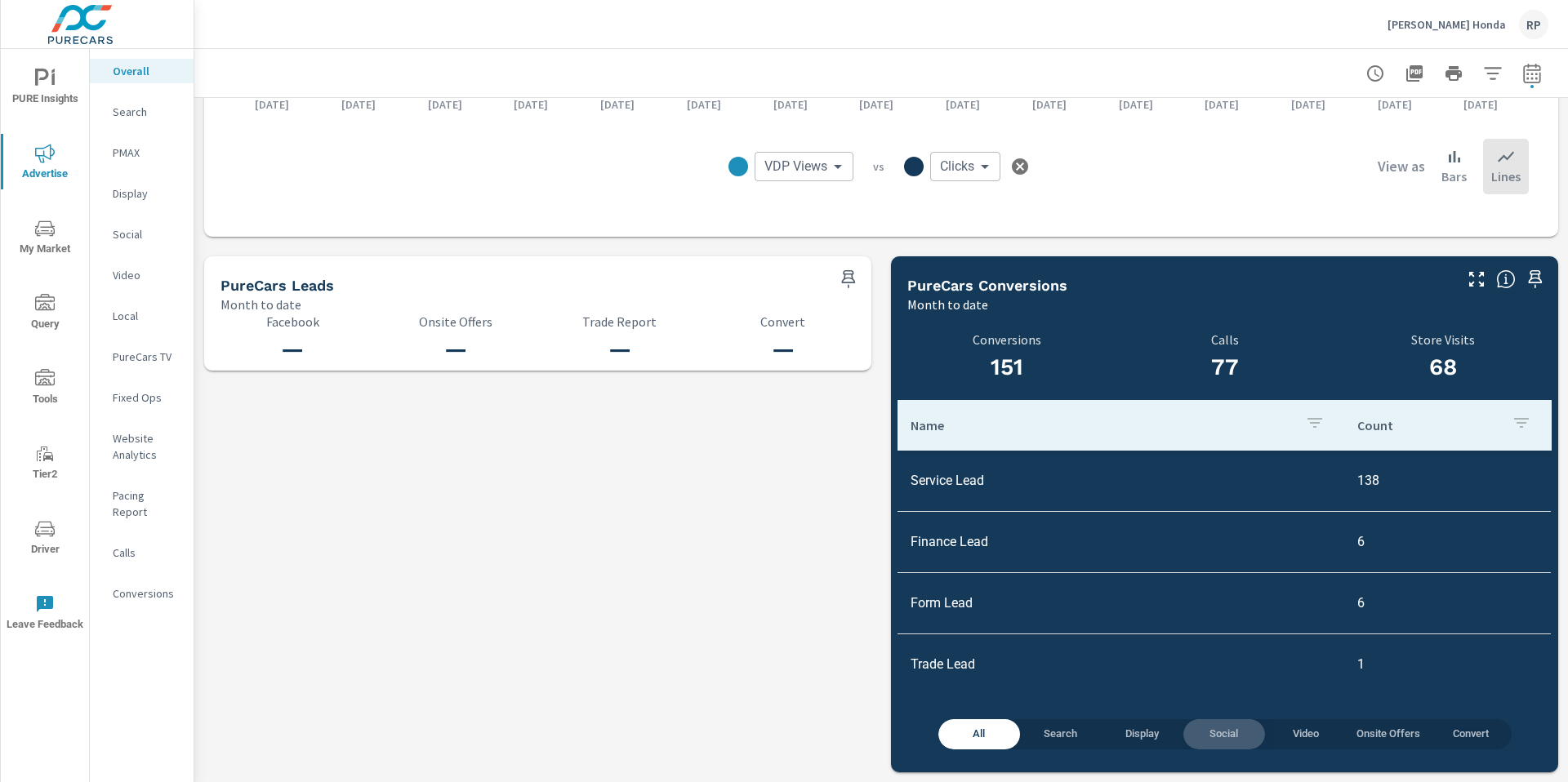
click at [1216, 736] on span "Social" at bounding box center [1224, 734] width 62 height 19
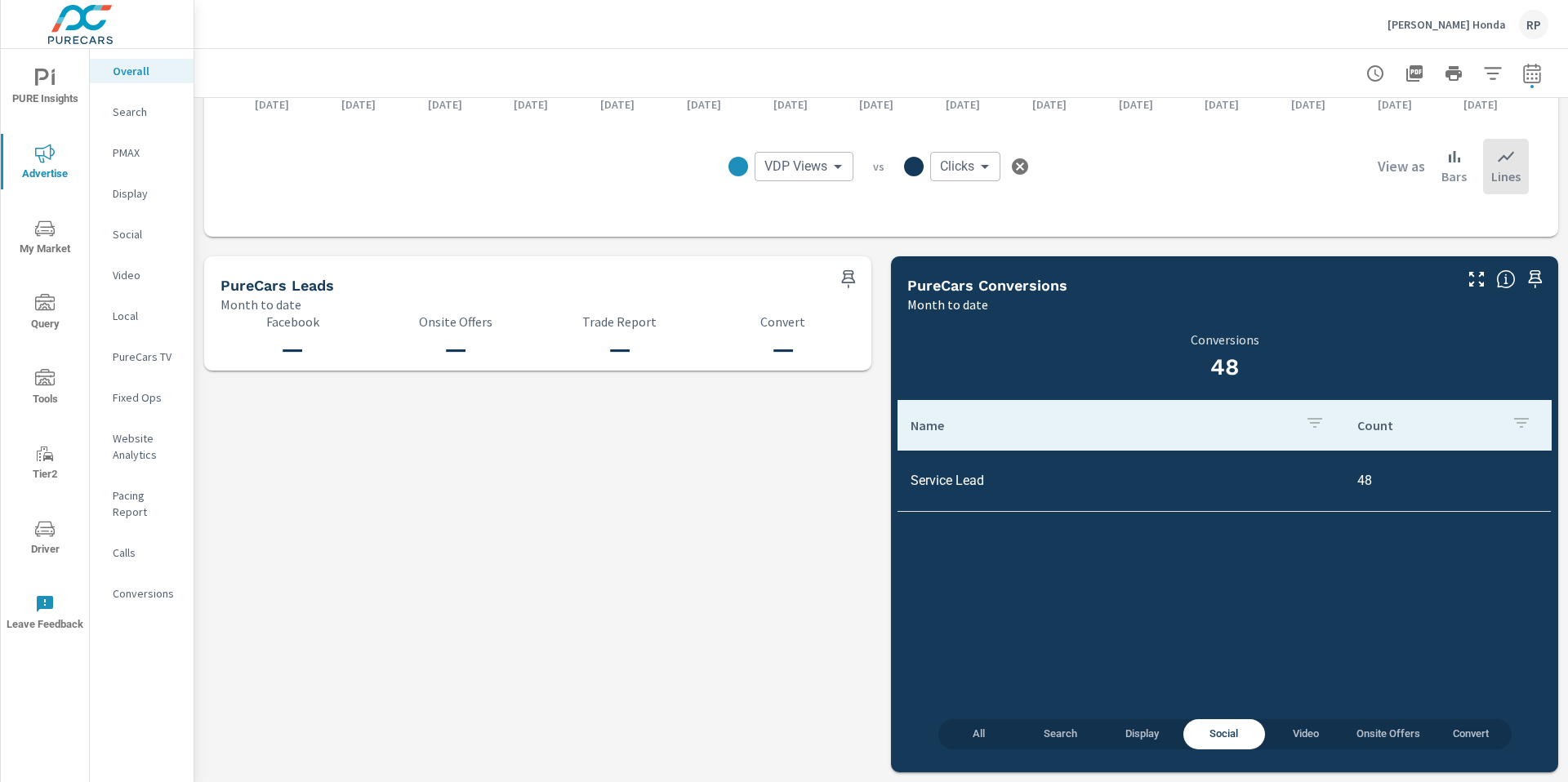
click at [1516, 84] on button "button" at bounding box center [1532, 74] width 32 height 32
select select "Month to date"
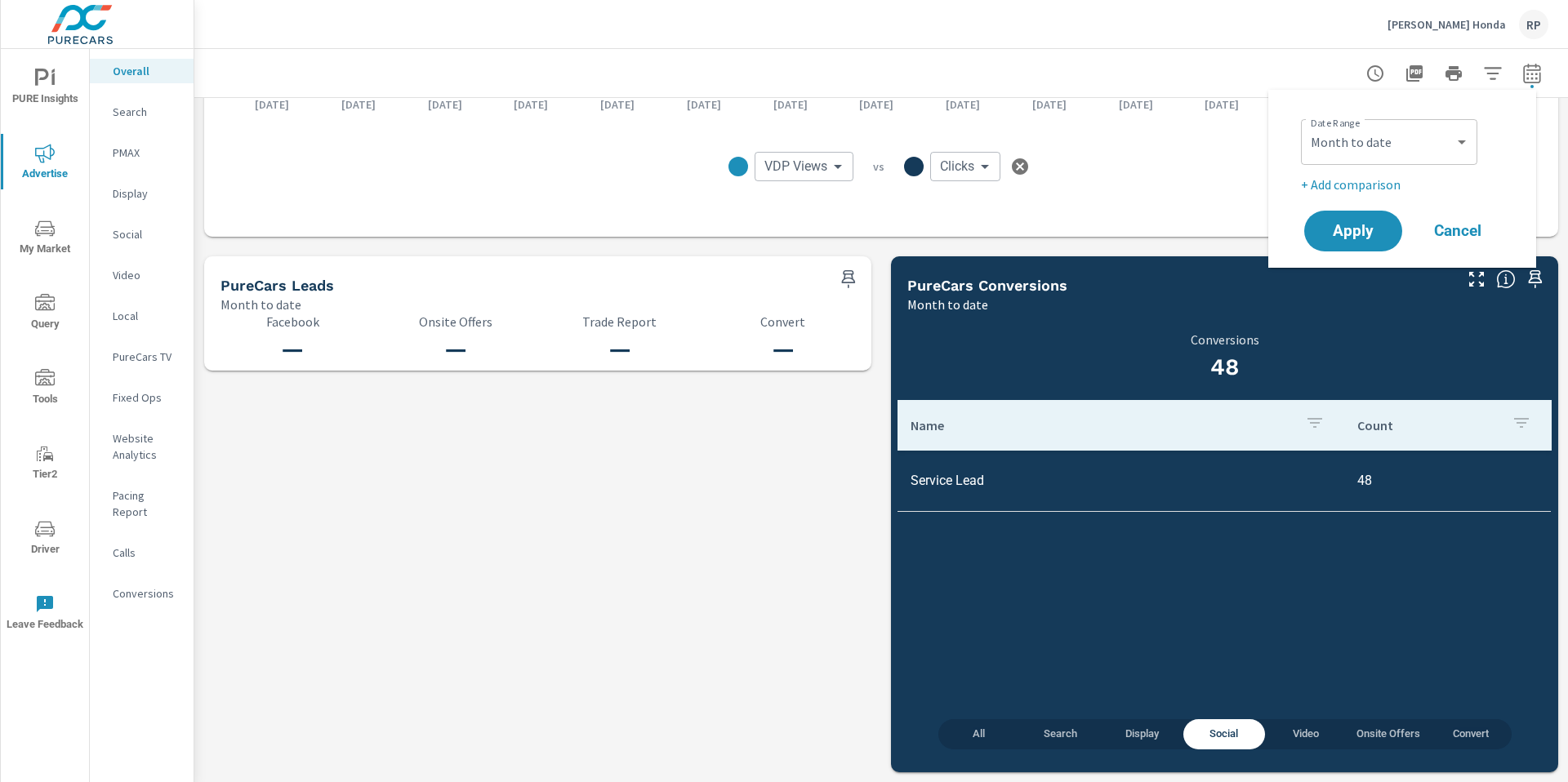
click at [1366, 198] on div "Date Range Custom Yesterday Last week Last 7 days Last 14 days Last 30 days Las…" at bounding box center [1402, 178] width 229 height 152
click at [1366, 186] on p "+ Add comparison" at bounding box center [1405, 184] width 209 height 20
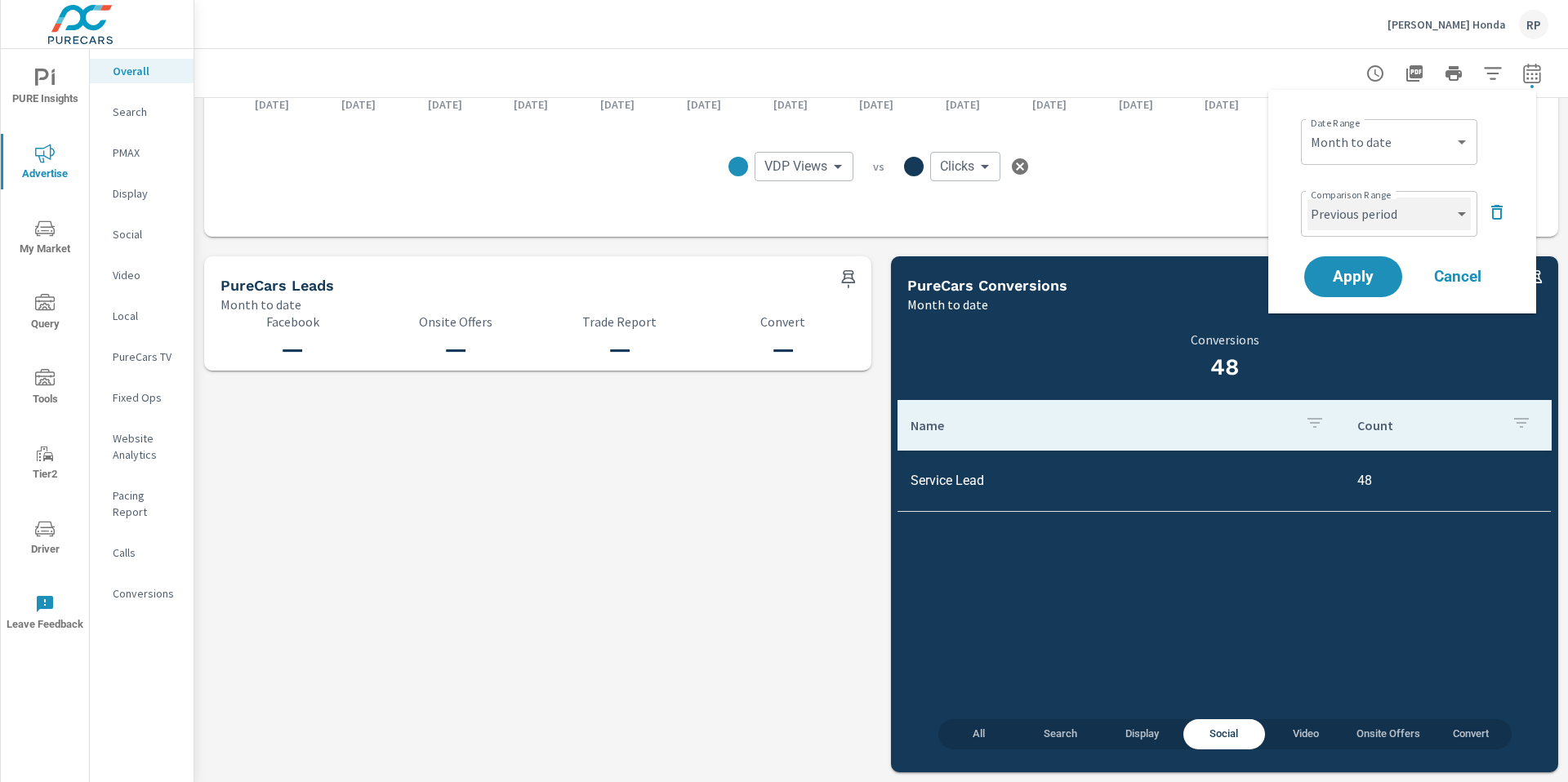
click at [1370, 205] on select "Custom Previous period Previous month Previous year" at bounding box center [1389, 214] width 163 height 32
click at [1308, 198] on select "Custom Previous period Previous month Previous year" at bounding box center [1389, 214] width 163 height 32
select select "custom"
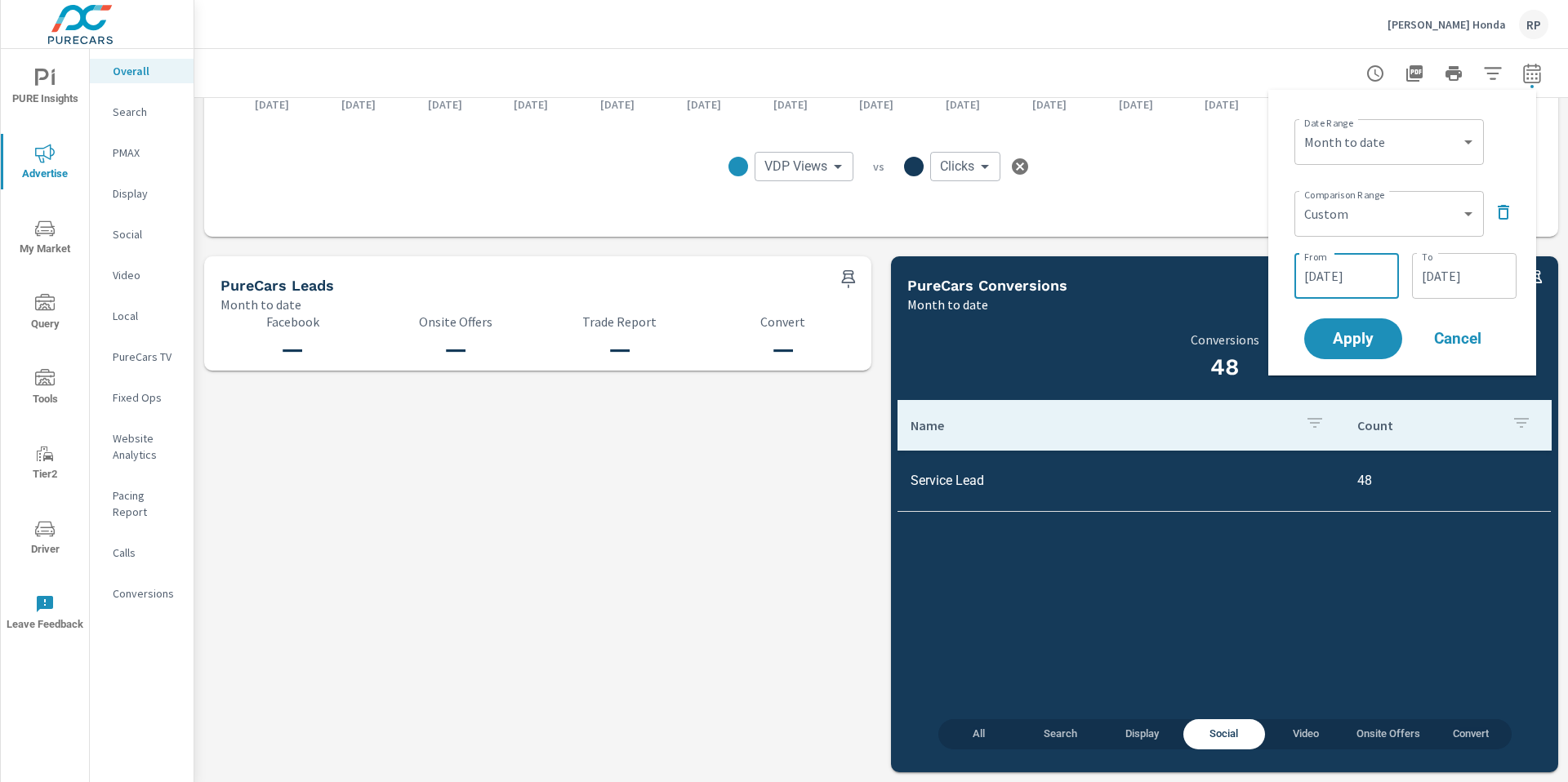
click at [1347, 279] on input "07/17/2025" at bounding box center [1347, 276] width 92 height 32
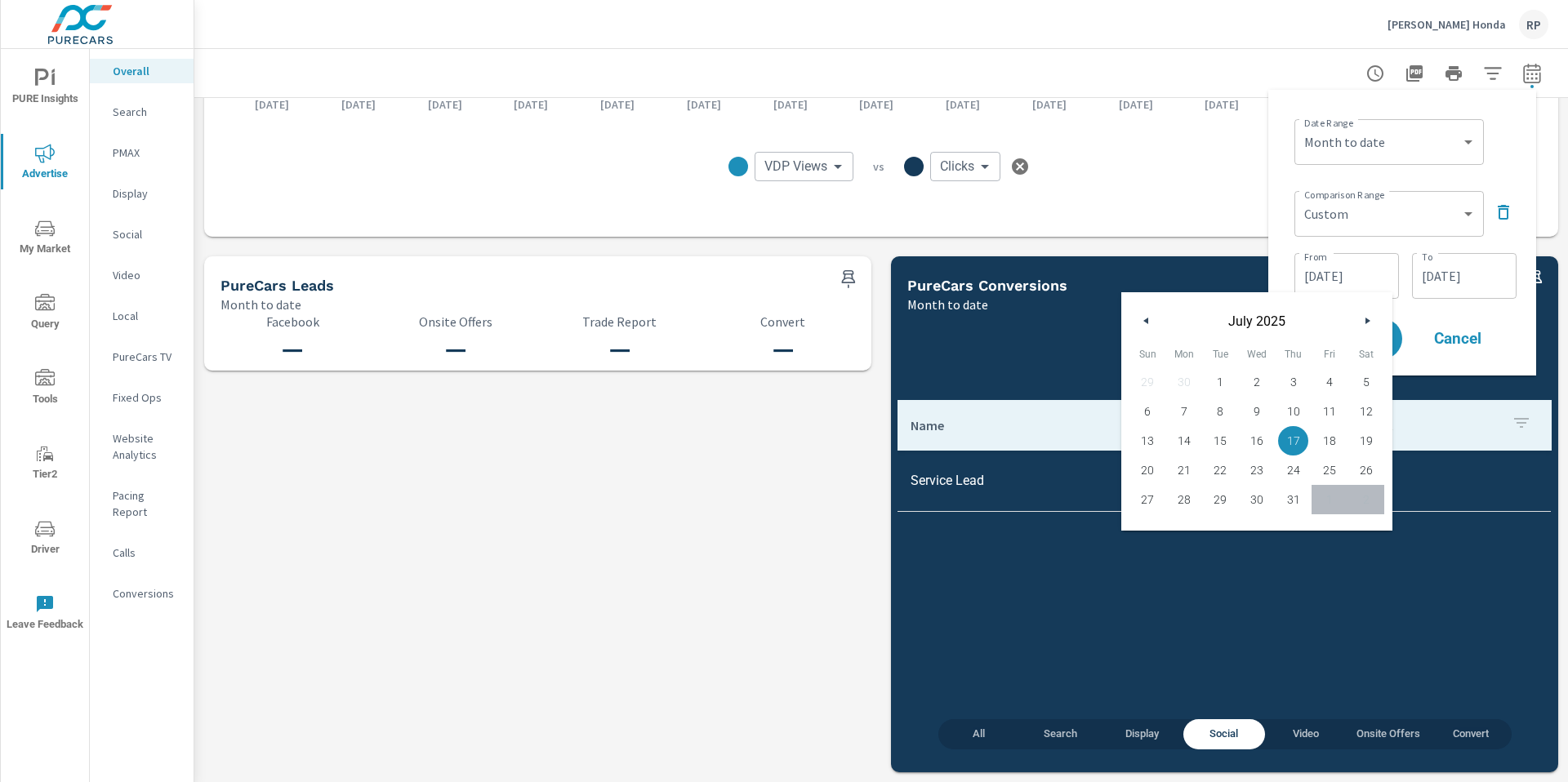
click at [1220, 383] on span "1" at bounding box center [1221, 382] width 37 height 22
type input "07/01/2025"
click at [1478, 270] on input "07/31/2025" at bounding box center [1464, 276] width 92 height 32
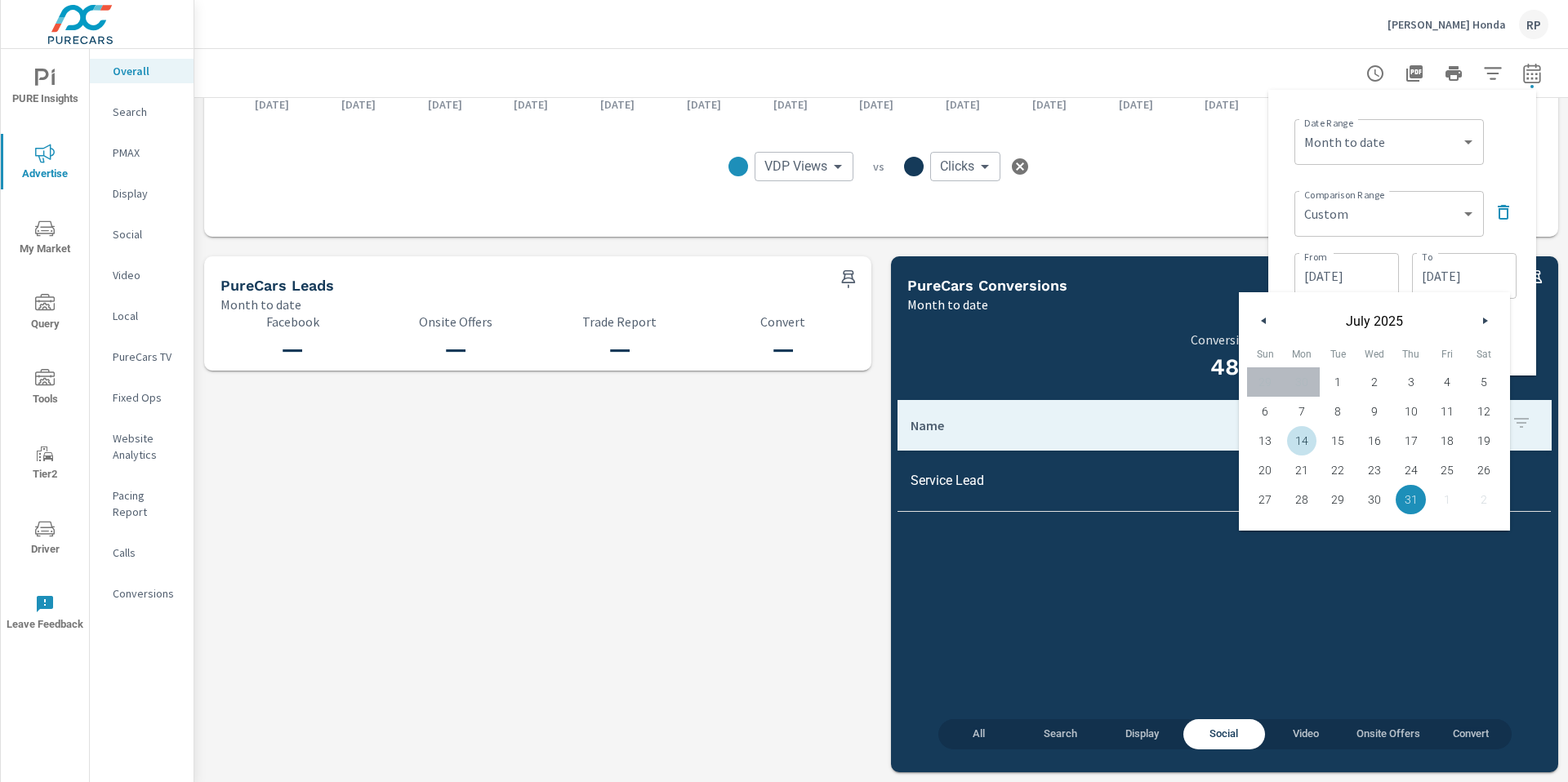
click at [1313, 447] on span "14" at bounding box center [1302, 441] width 37 height 22
click at [1347, 373] on span "1" at bounding box center [1338, 382] width 37 height 22
click at [1309, 442] on span "14" at bounding box center [1302, 441] width 37 height 22
type input "07/14/2025"
click at [1426, 569] on div "Name Count Service Lead 48" at bounding box center [1224, 548] width 654 height 295
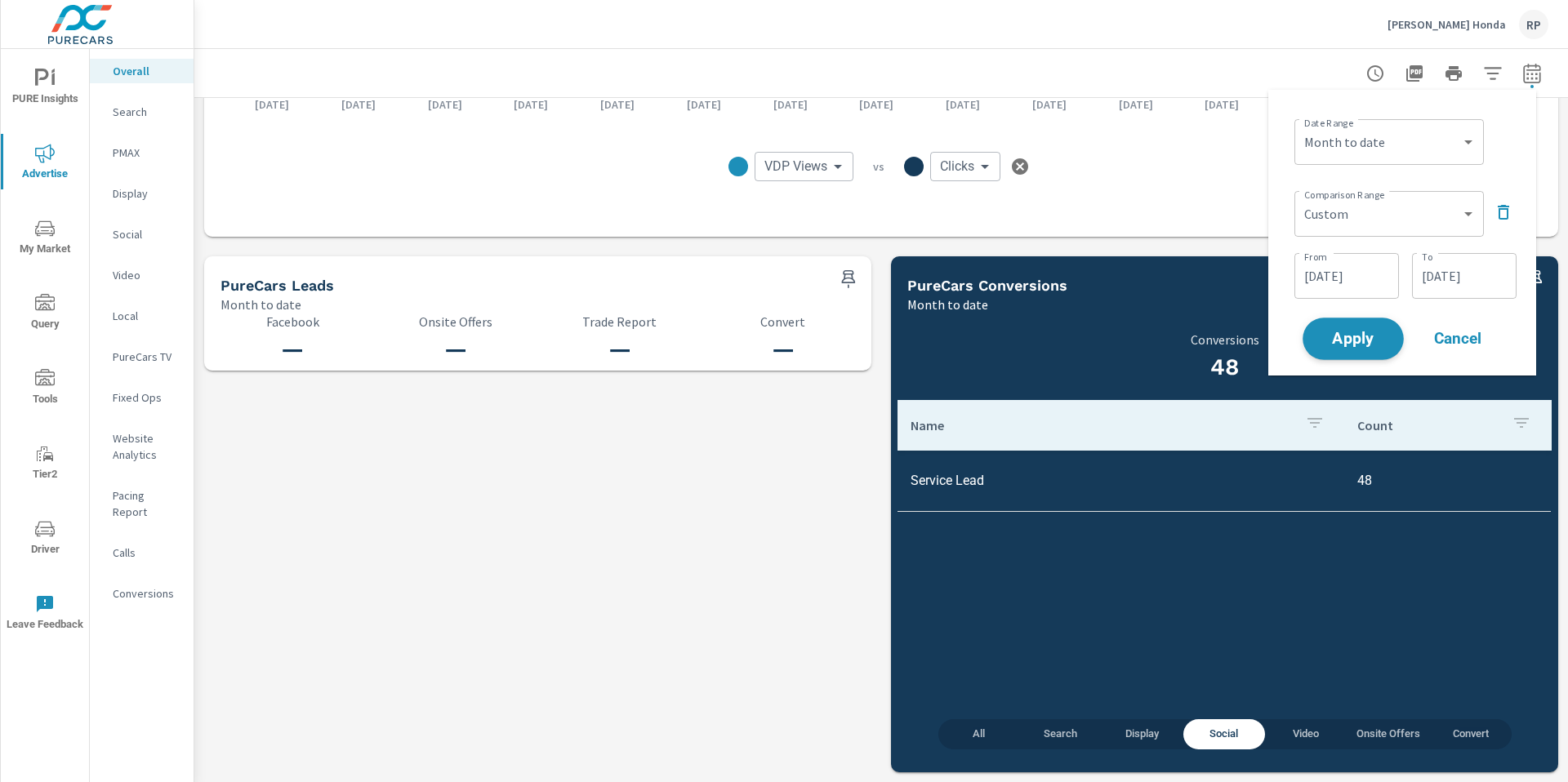
click at [1356, 341] on span "Apply" at bounding box center [1353, 338] width 67 height 15
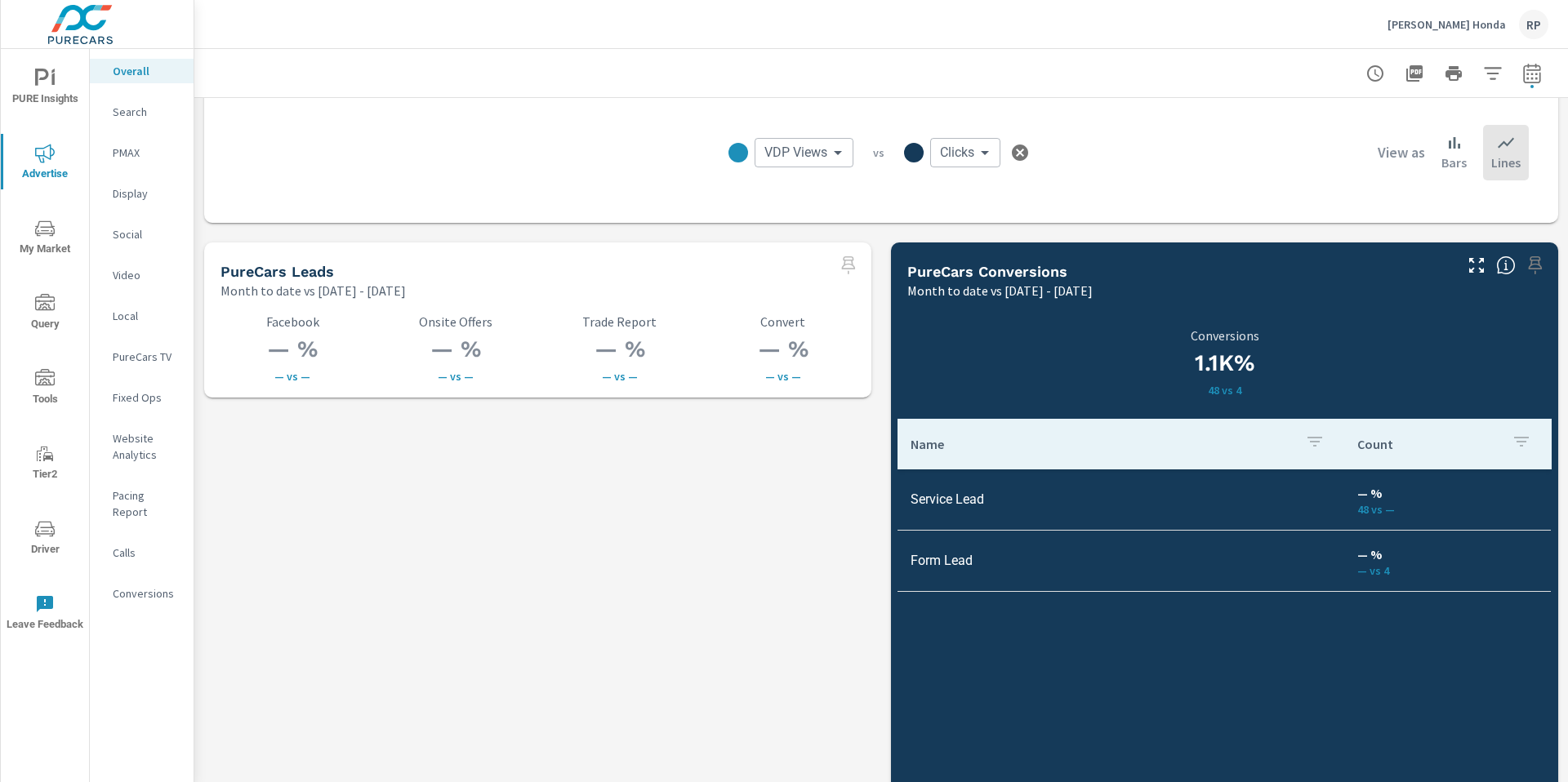
scroll to position [2287, 0]
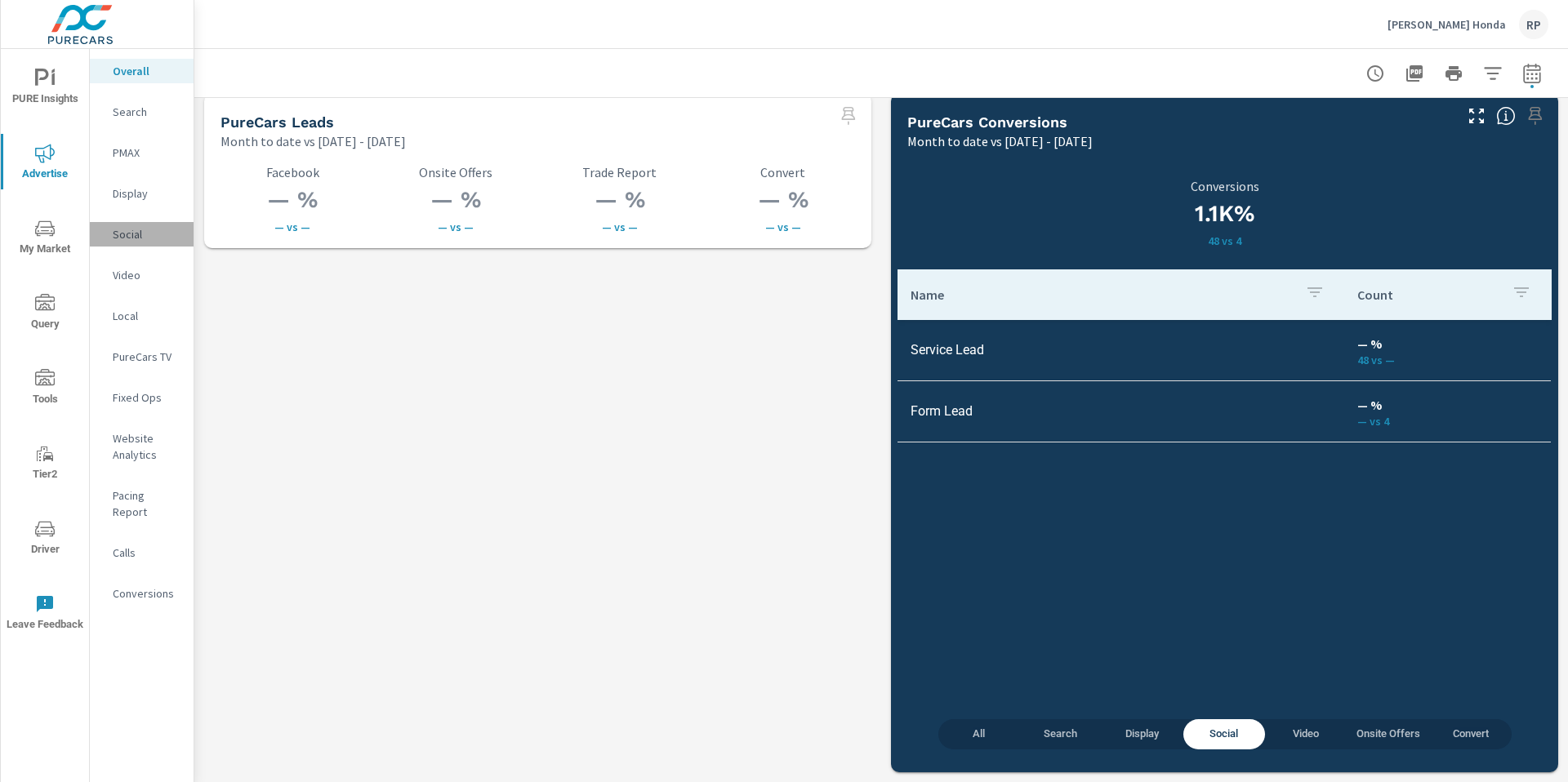
click at [133, 238] on p "Social" at bounding box center [146, 234] width 68 height 16
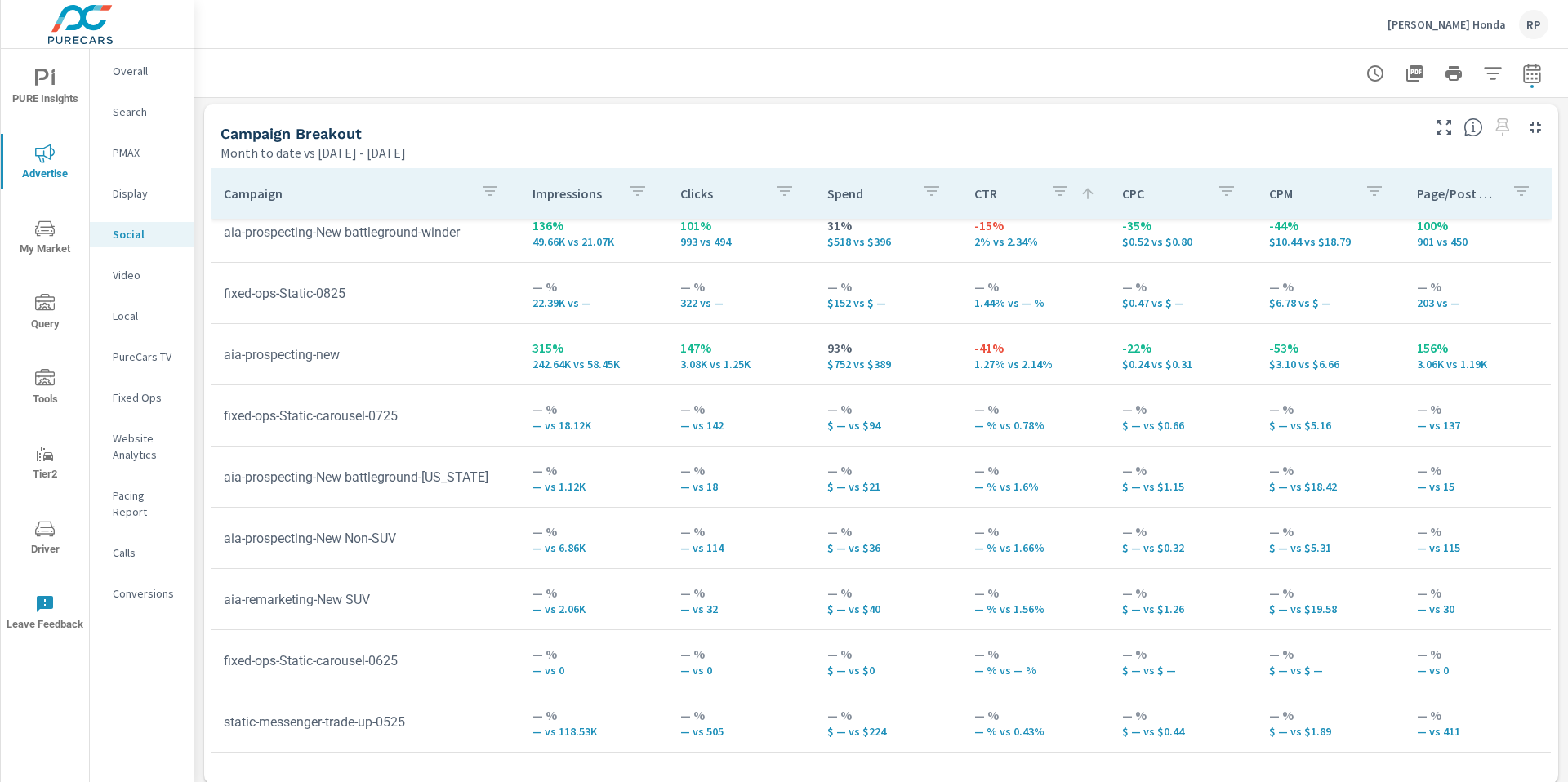
scroll to position [714, 0]
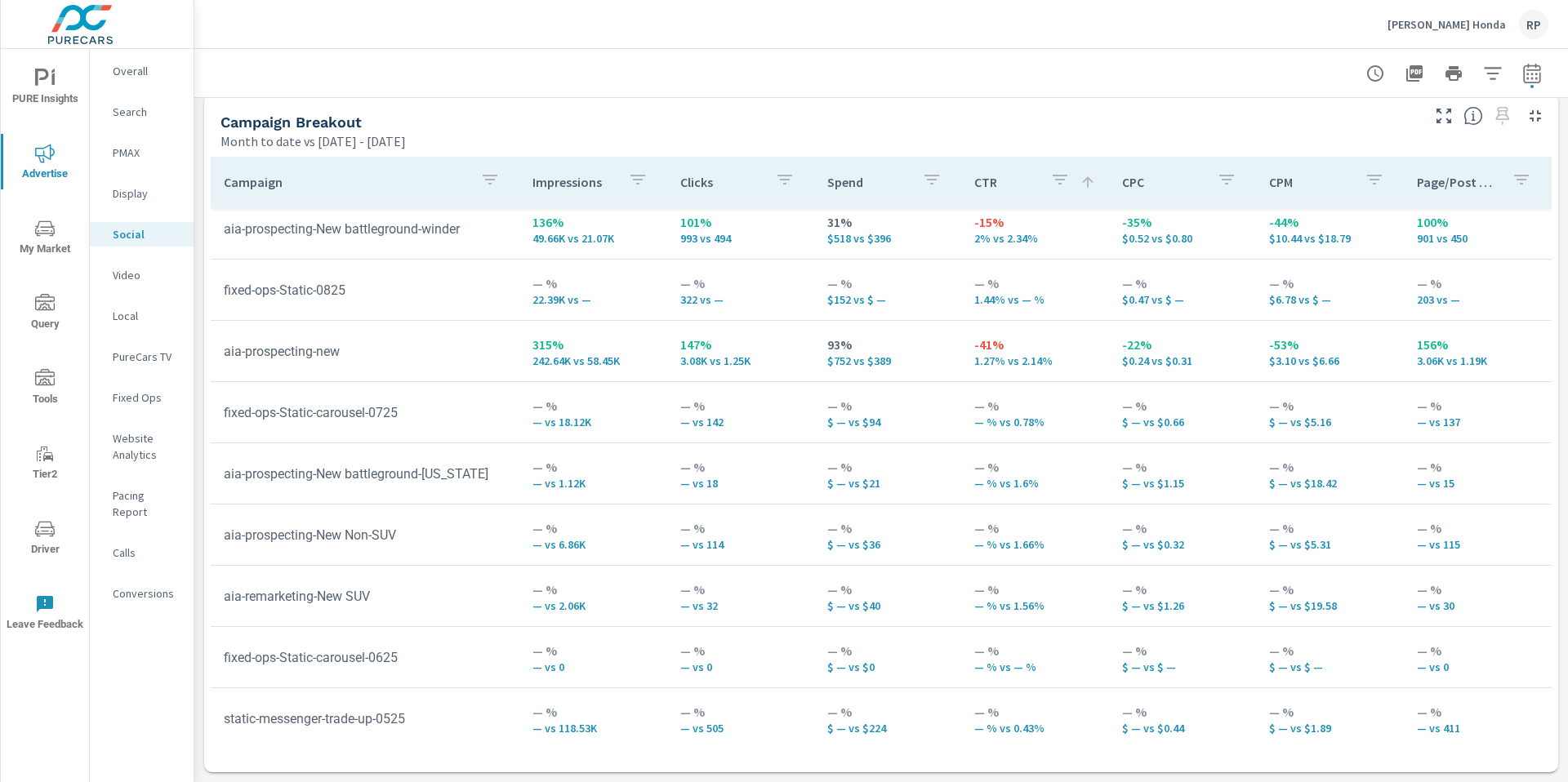
scroll to position [384, 0]
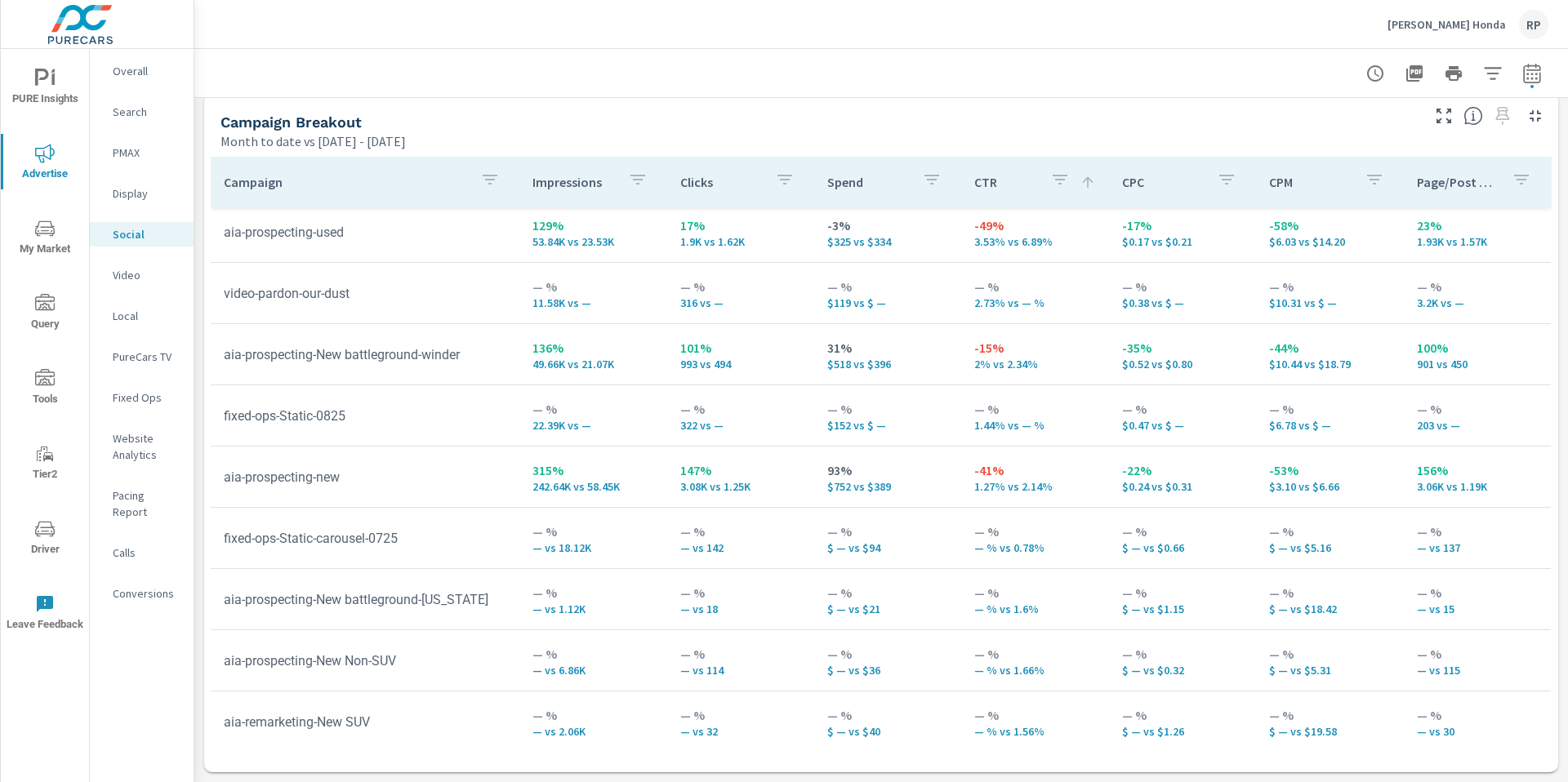
scroll to position [246, 0]
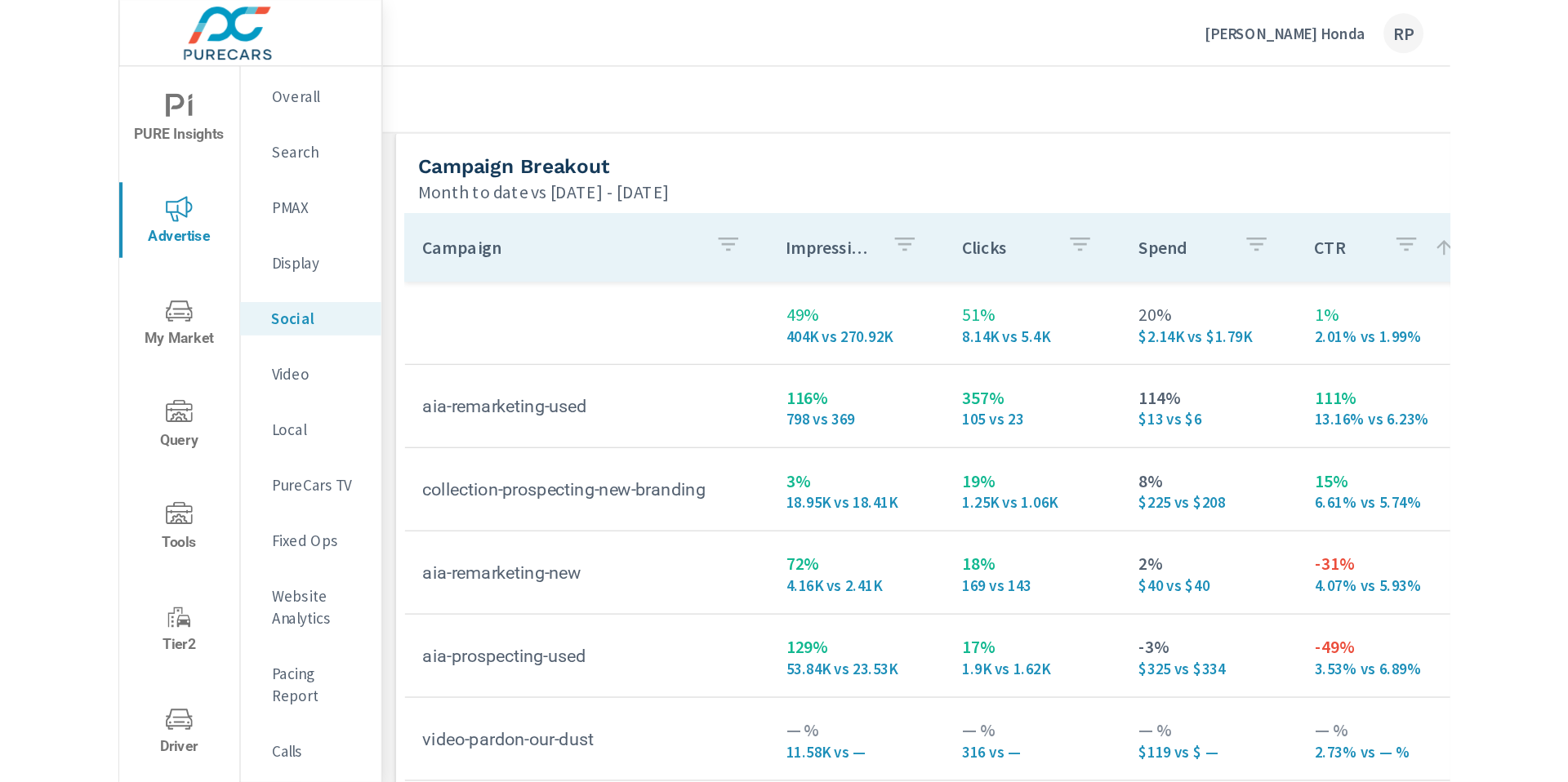
scroll to position [714, 0]
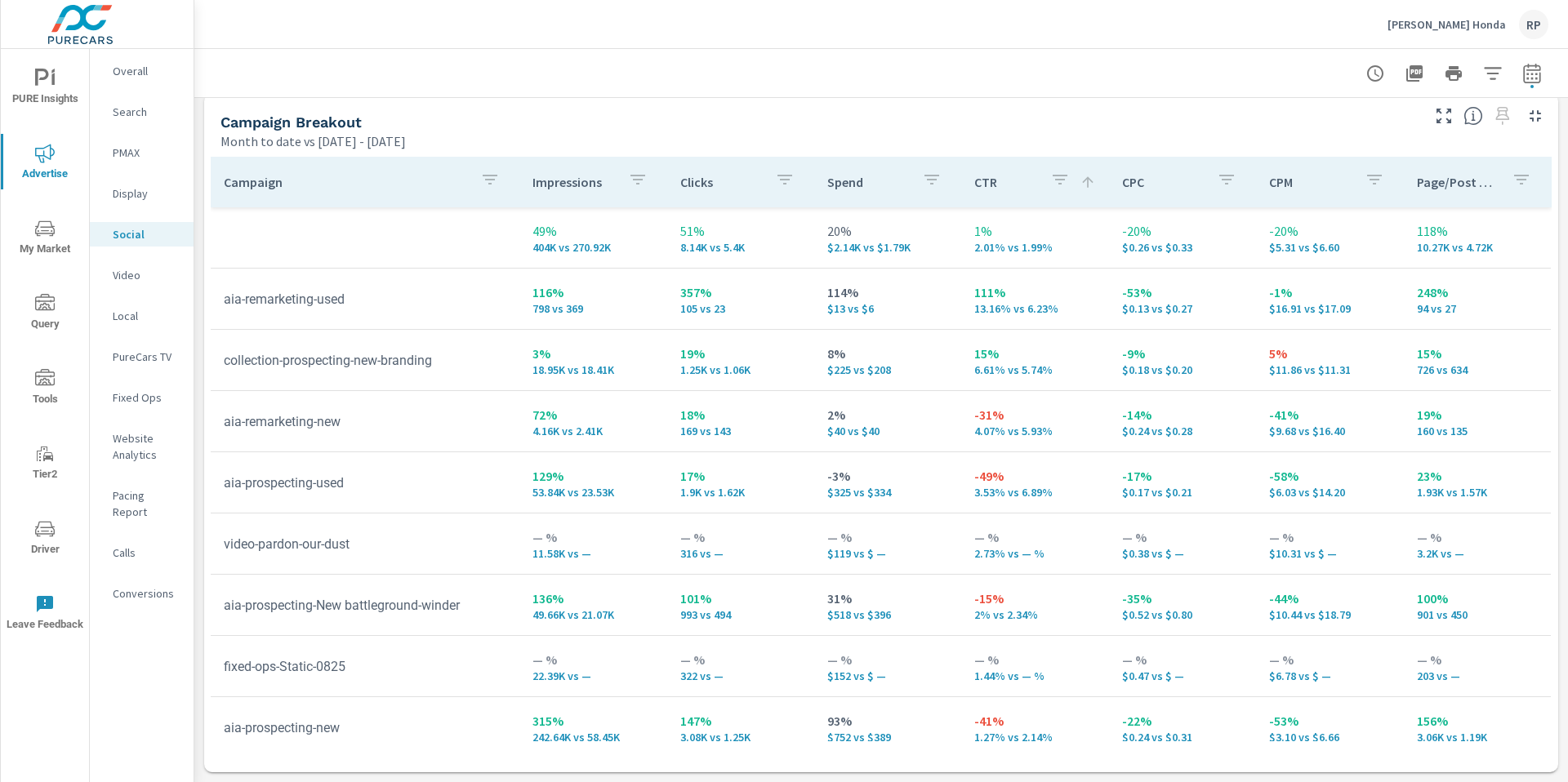
click at [154, 55] on nav "Overall Search PMAX Display Social Video Local PureCars TV Fixed Ops Website An…" at bounding box center [141, 338] width 104 height 580
click at [145, 60] on div "Overall" at bounding box center [141, 70] width 104 height 24
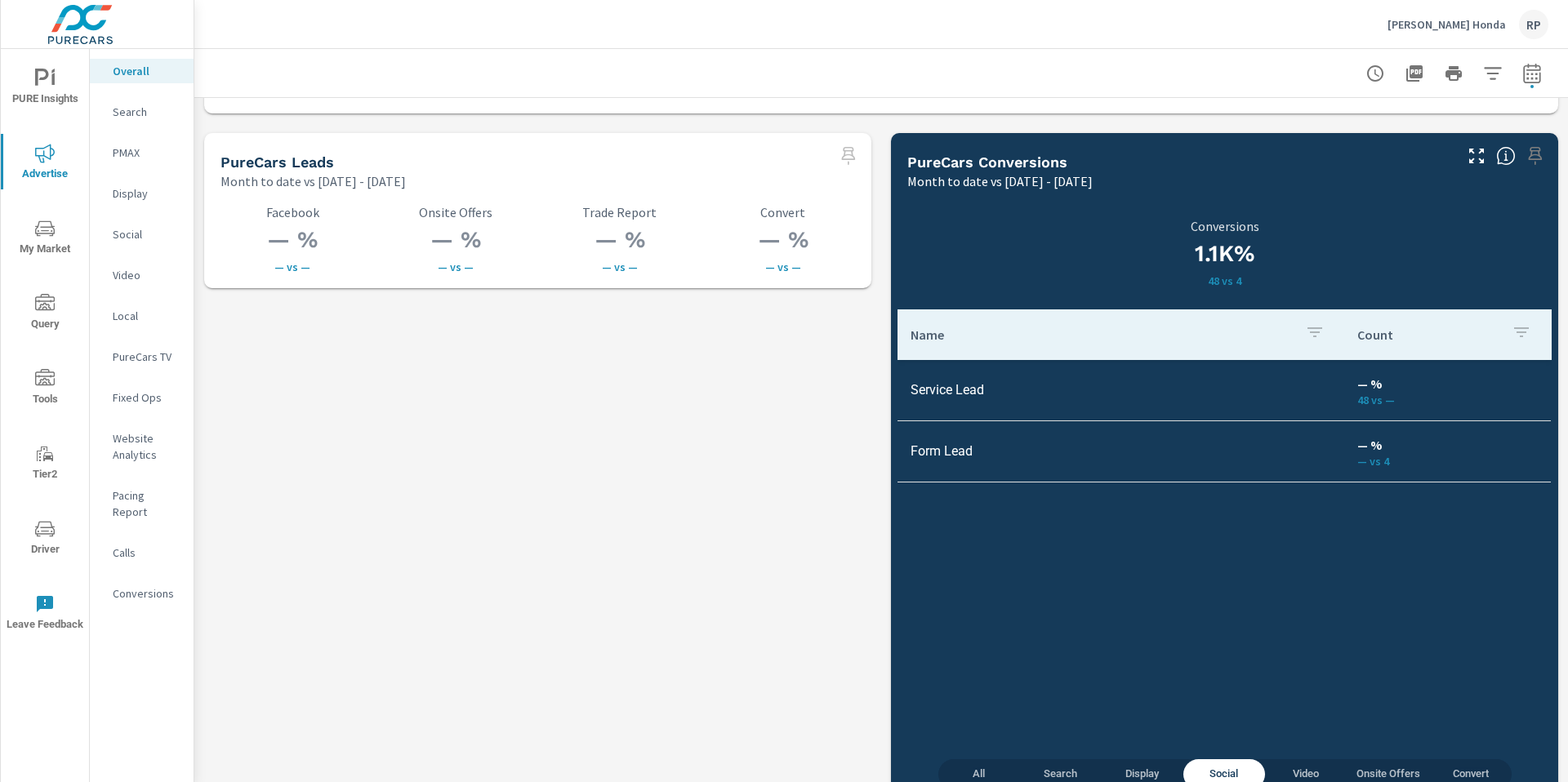
scroll to position [2287, 0]
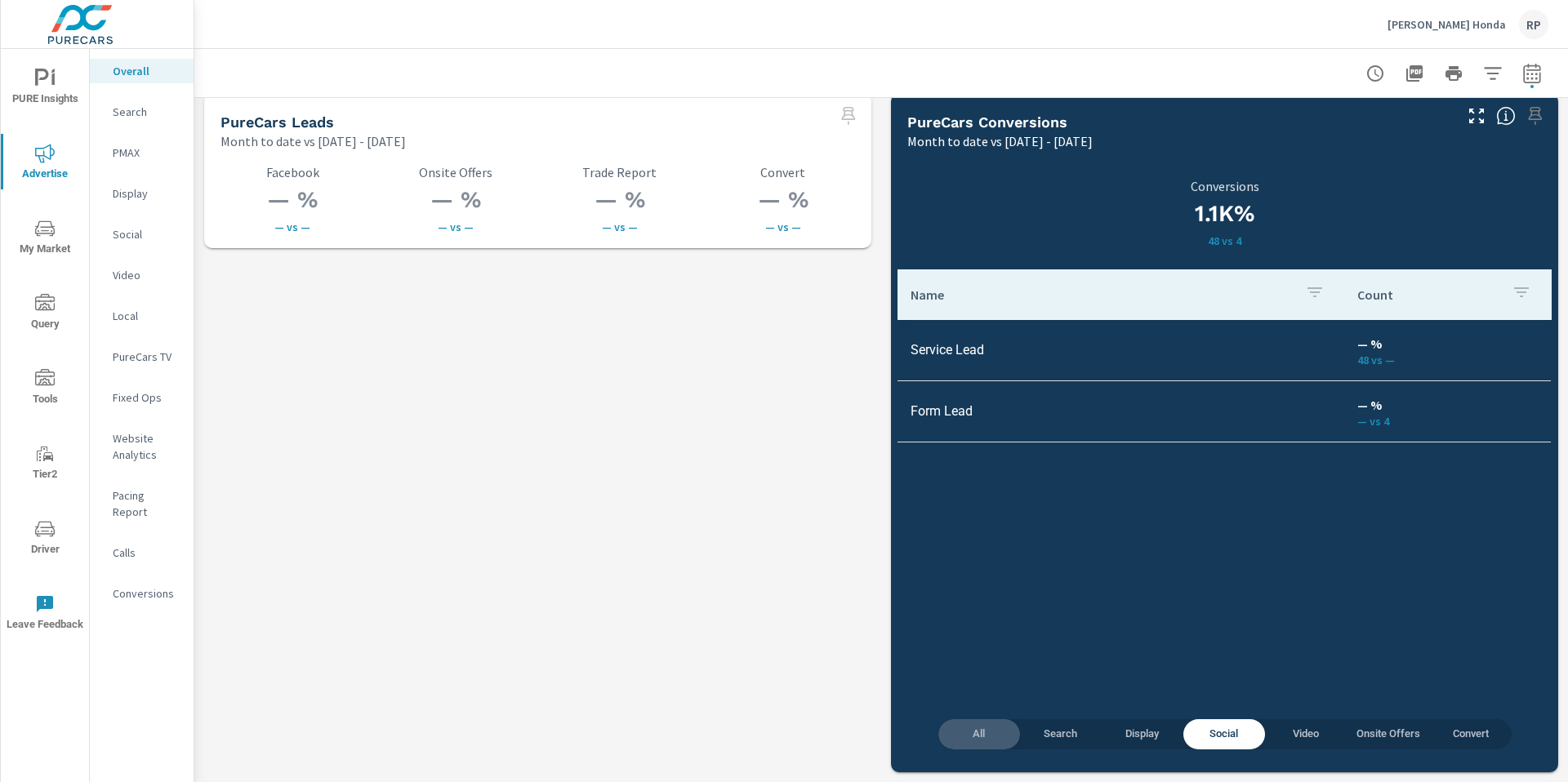
click at [987, 729] on span "All" at bounding box center [978, 734] width 62 height 19
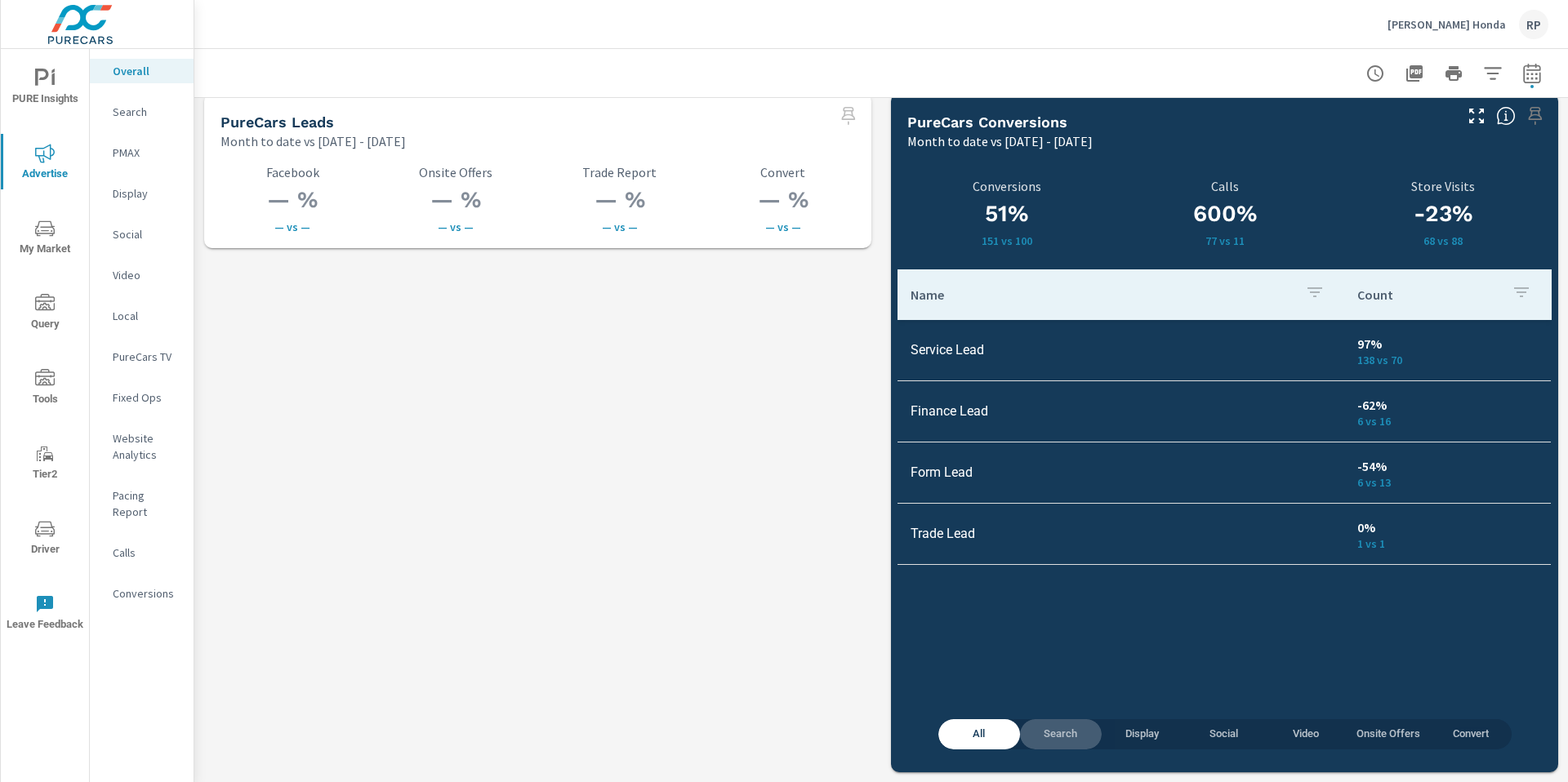
click at [1054, 733] on span "Search" at bounding box center [1060, 734] width 62 height 19
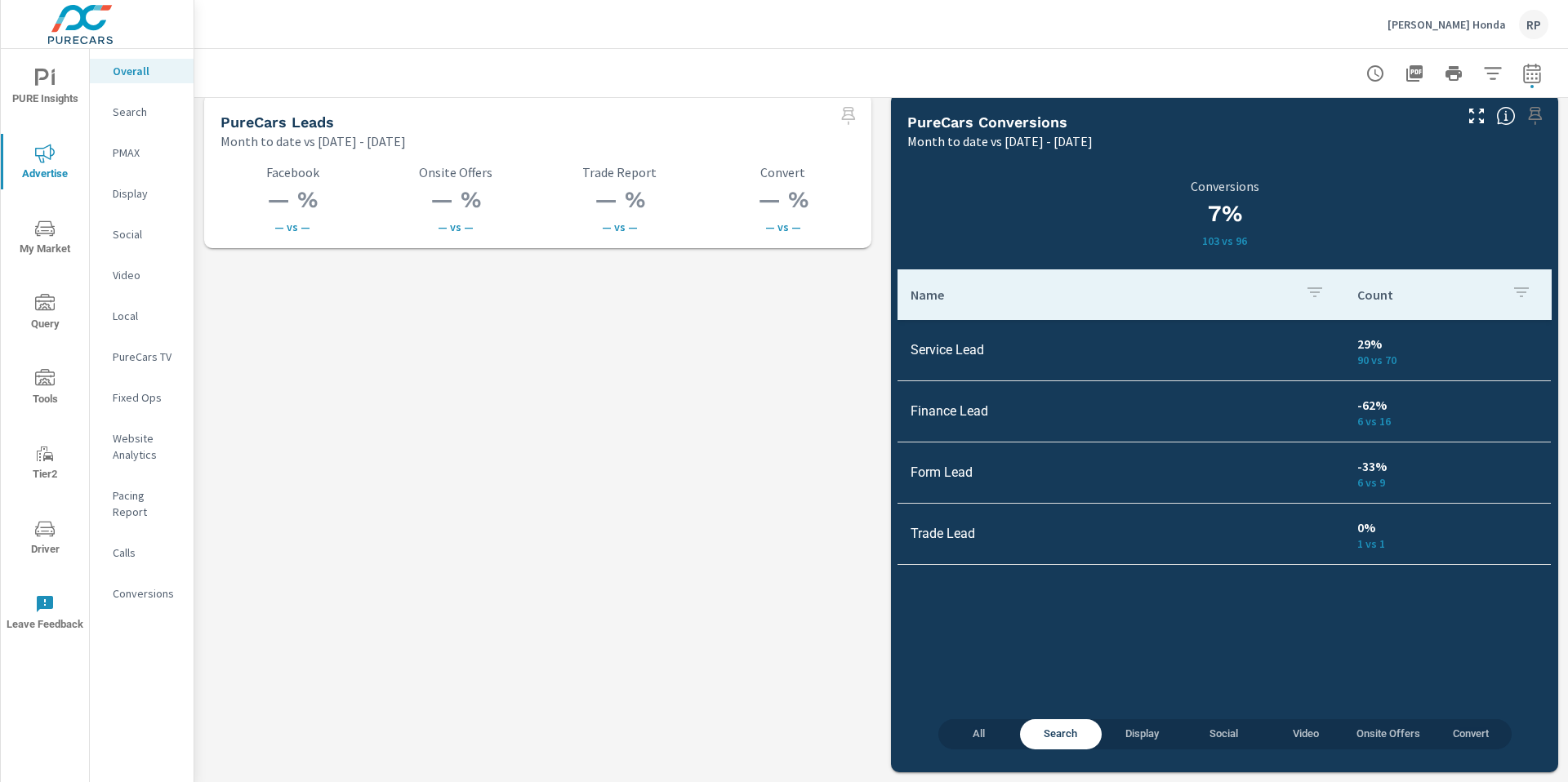
click at [963, 736] on span "All" at bounding box center [978, 734] width 62 height 19
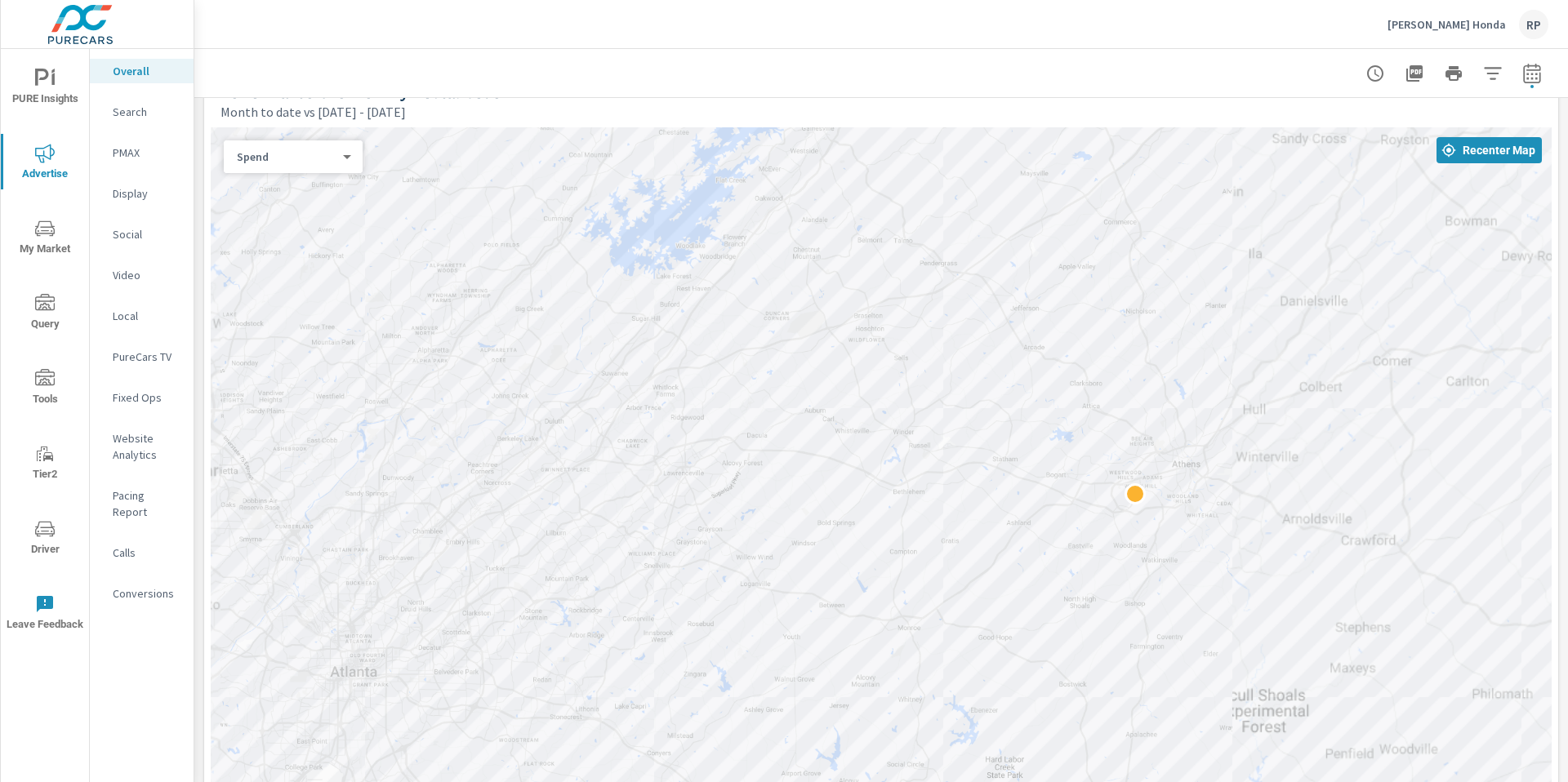
scroll to position [739, 0]
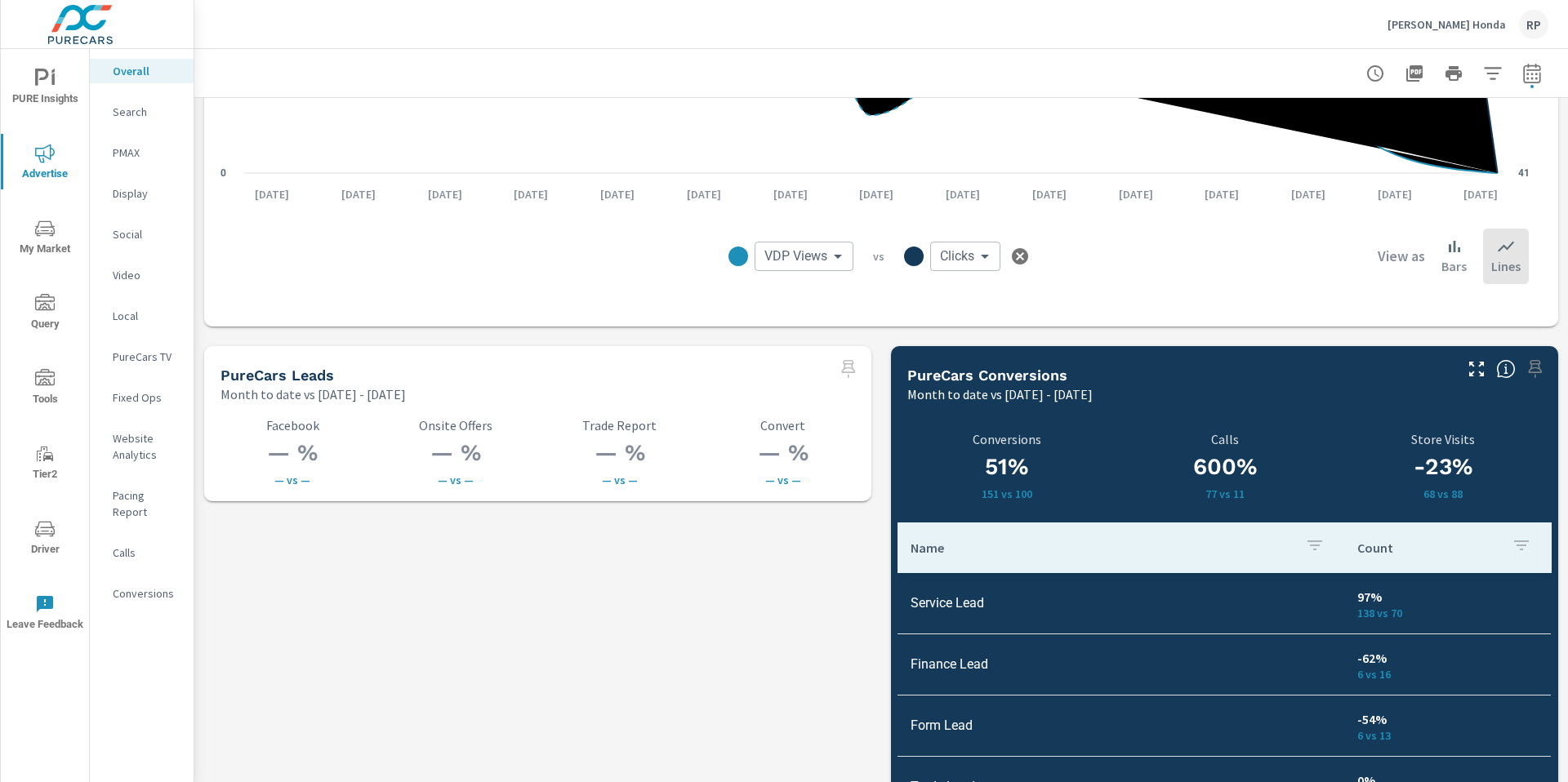
scroll to position [2287, 0]
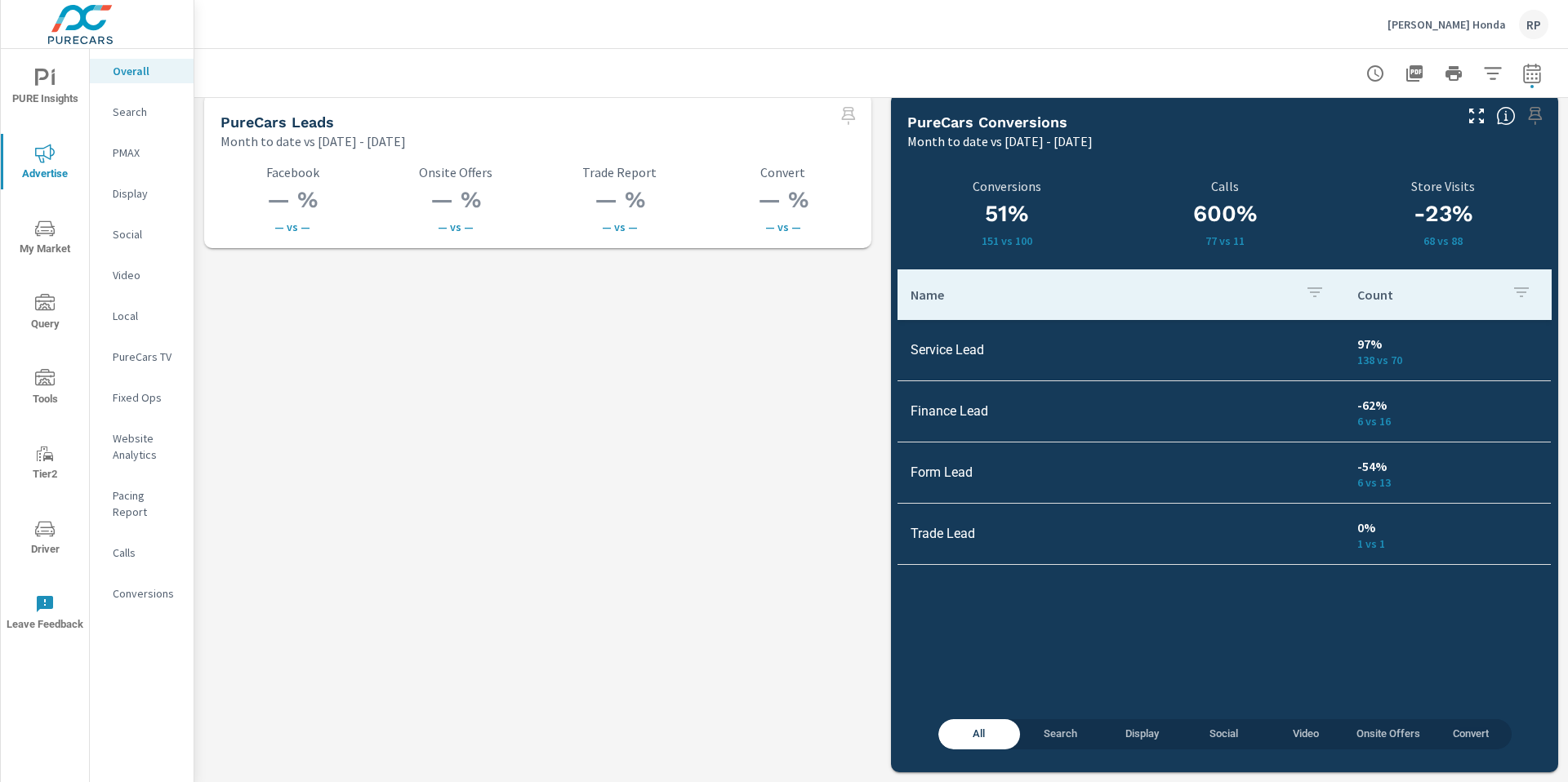
click at [1201, 744] on button "Social" at bounding box center [1224, 734] width 82 height 31
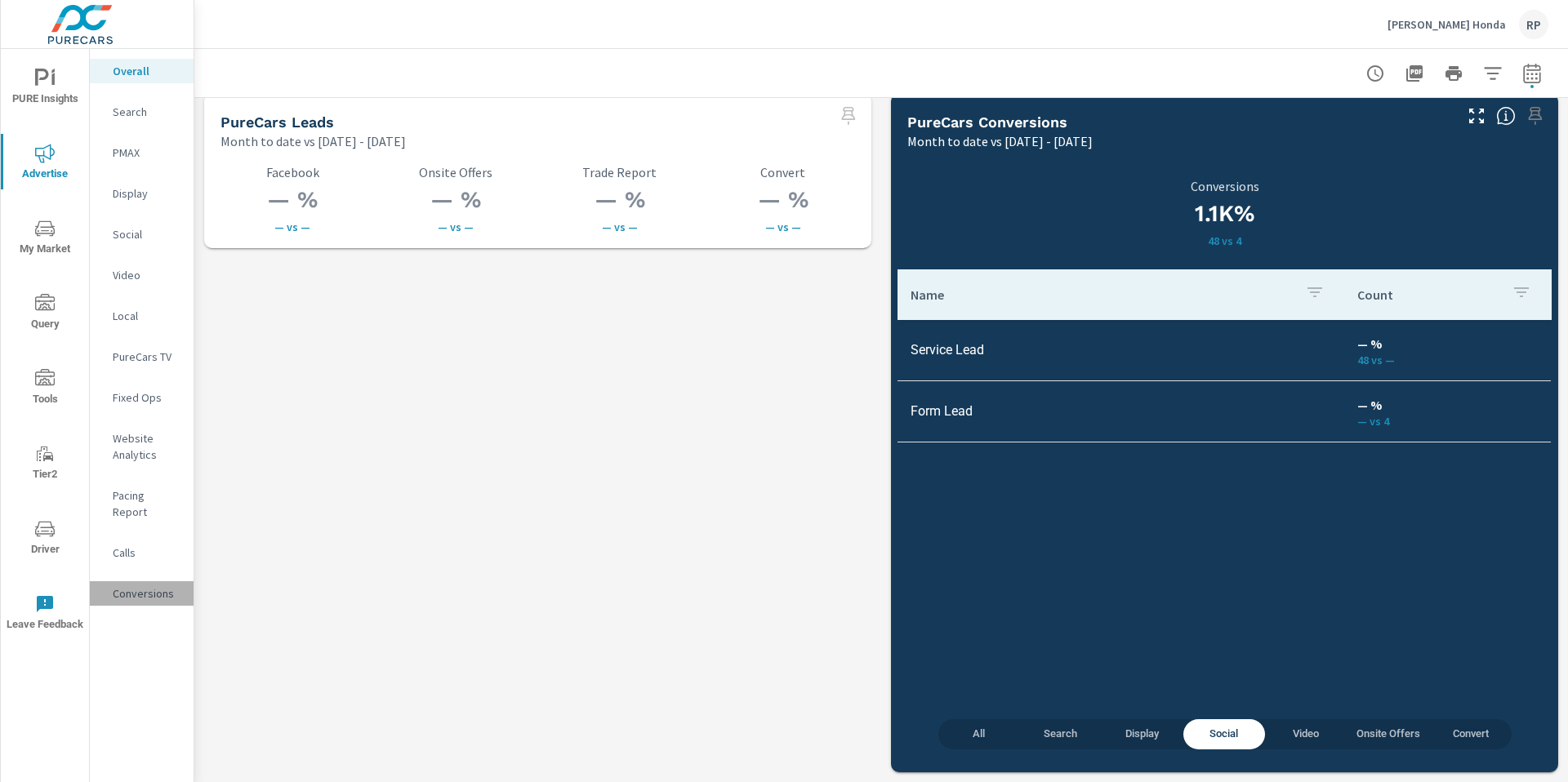
click at [160, 586] on p "Conversions" at bounding box center [146, 594] width 68 height 16
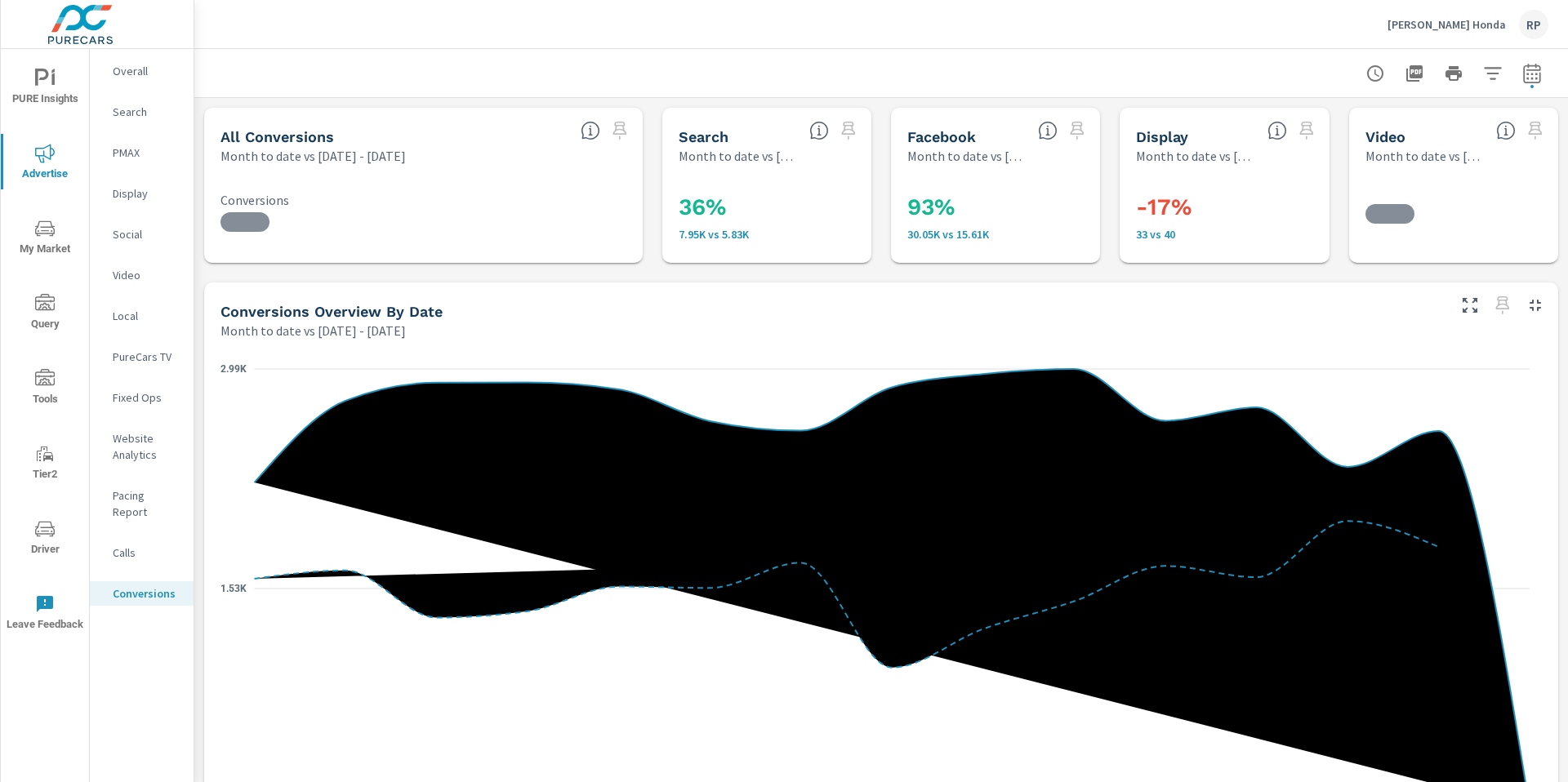
click at [52, 86] on icon "nav menu" at bounding box center [45, 78] width 20 height 20
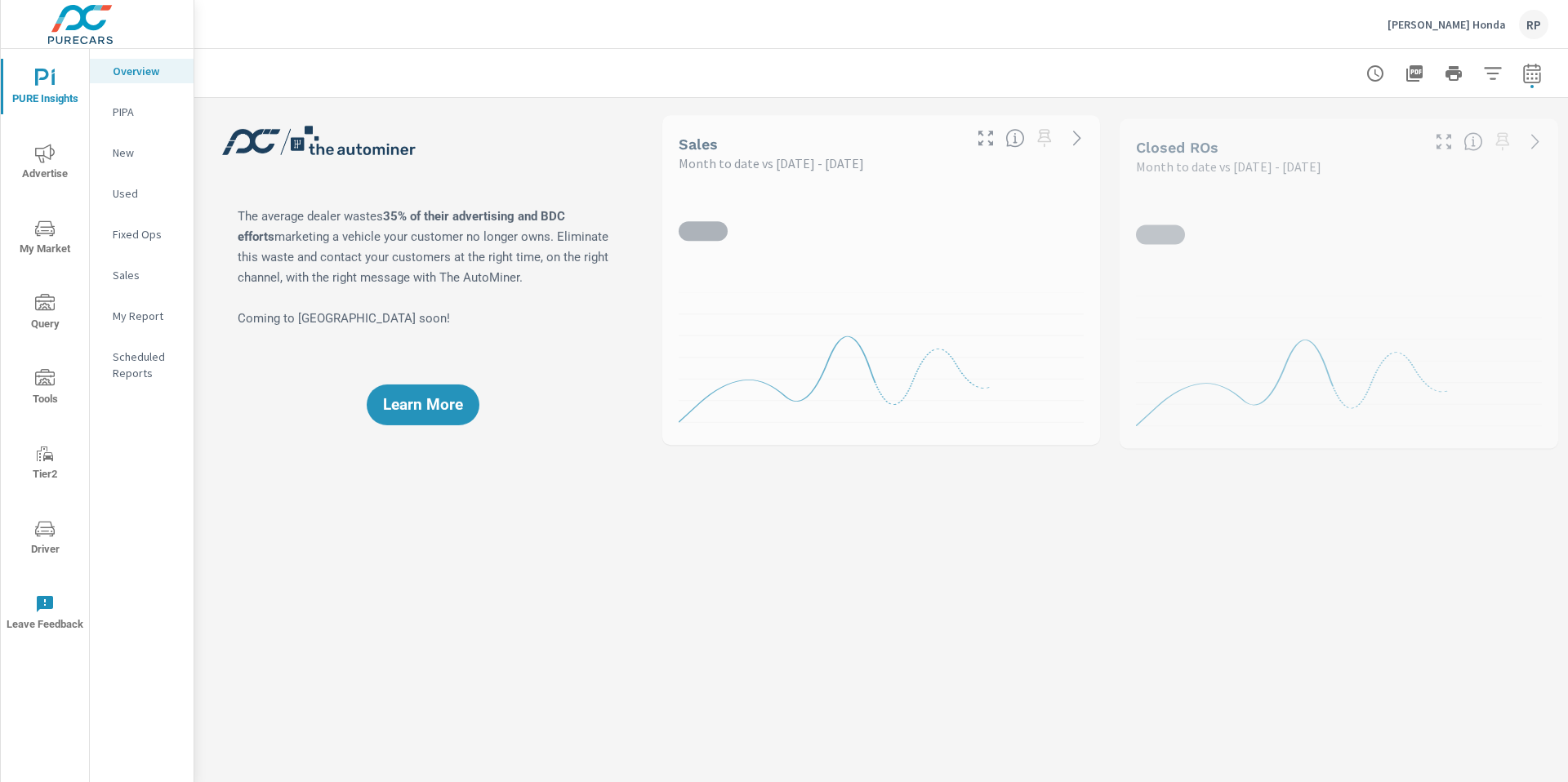
scroll to position [1, 0]
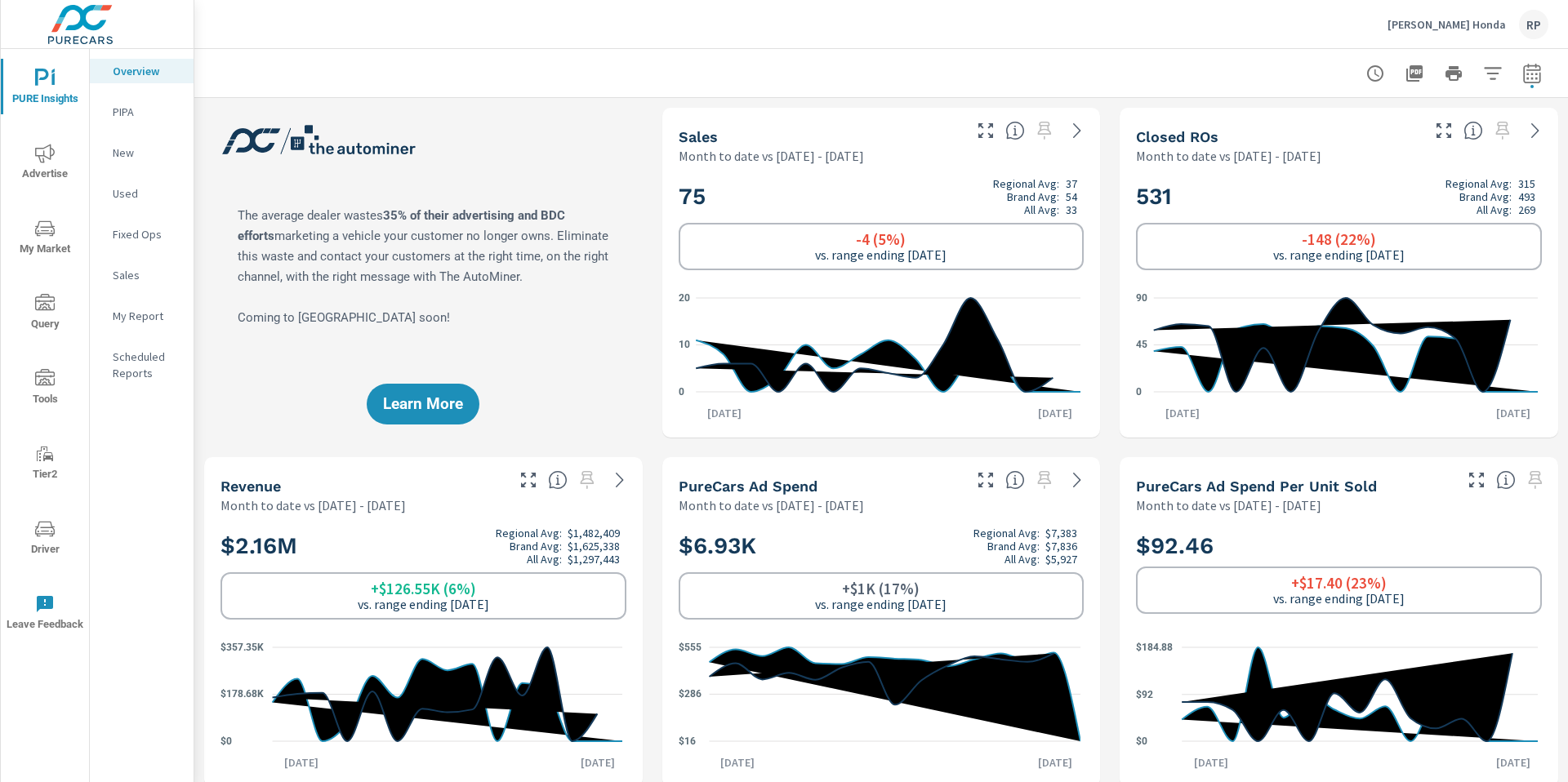
click at [1523, 79] on icon "button" at bounding box center [1531, 73] width 17 height 20
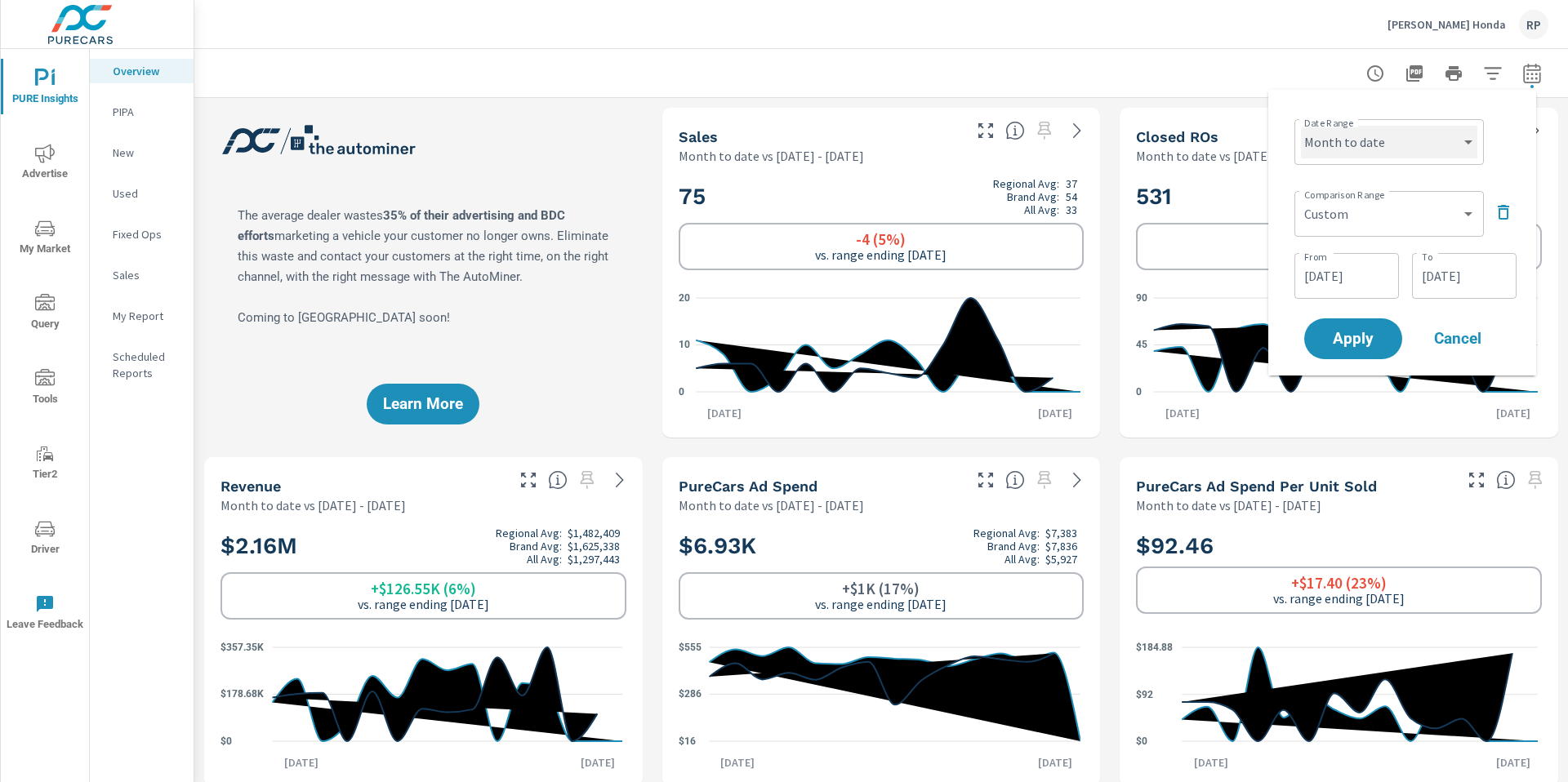
click at [1404, 148] on select "Custom Yesterday Last week Last 7 days Last 14 days Last 30 days Last 45 days L…" at bounding box center [1389, 142] width 176 height 32
click at [1392, 207] on select "Custom Previous period Previous month Previous year" at bounding box center [1389, 214] width 176 height 32
click at [1301, 198] on select "Custom Previous period Previous month Previous year" at bounding box center [1389, 214] width 176 height 32
click at [1415, 146] on select "Custom Yesterday Last week Last 7 days Last 14 days Last 30 days Last 45 days L…" at bounding box center [1389, 142] width 176 height 32
click at [1301, 126] on select "Custom Yesterday Last week Last 7 days Last 14 days Last 30 days Last 45 days L…" at bounding box center [1389, 142] width 176 height 32
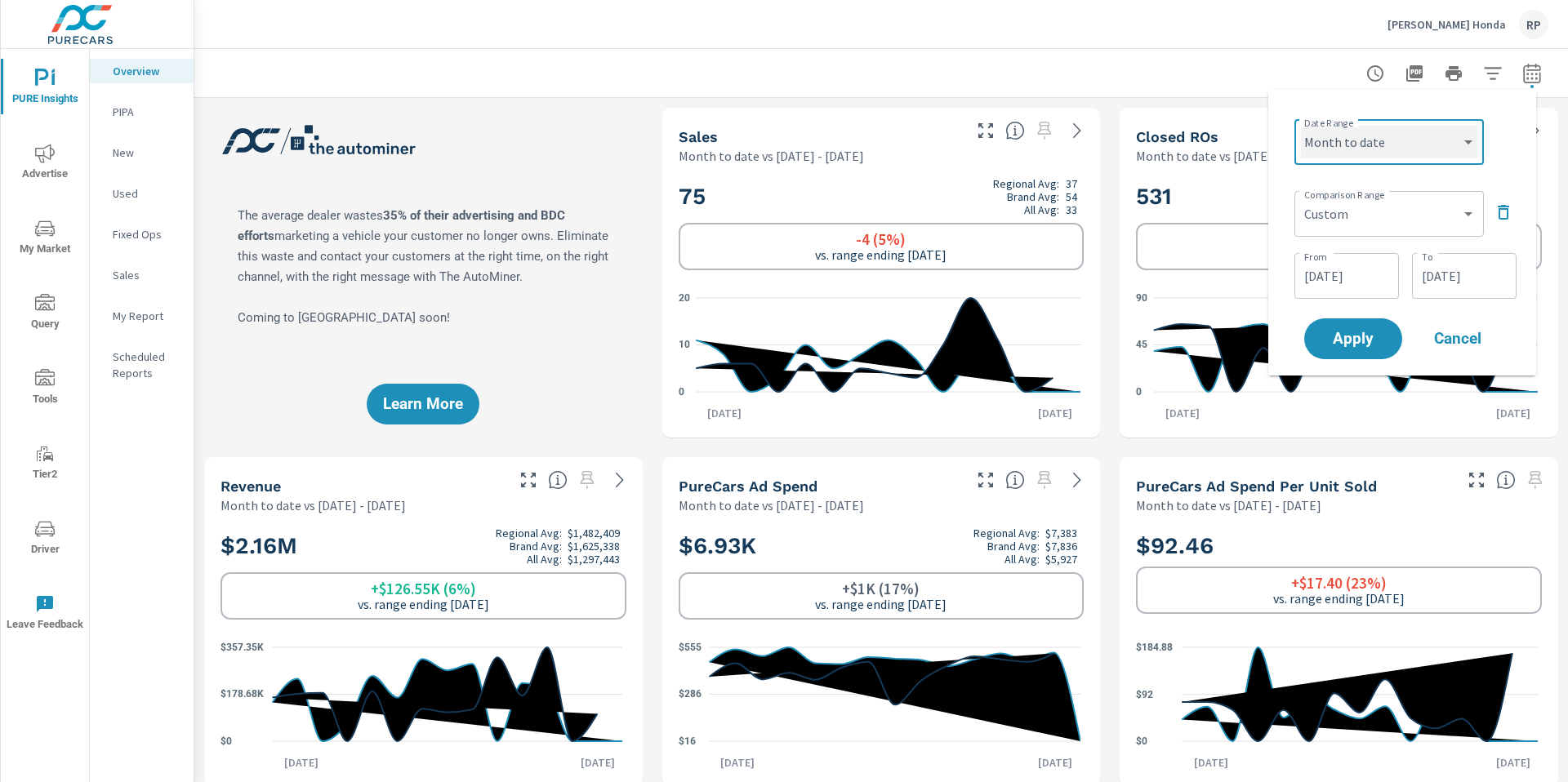
select select "custom"
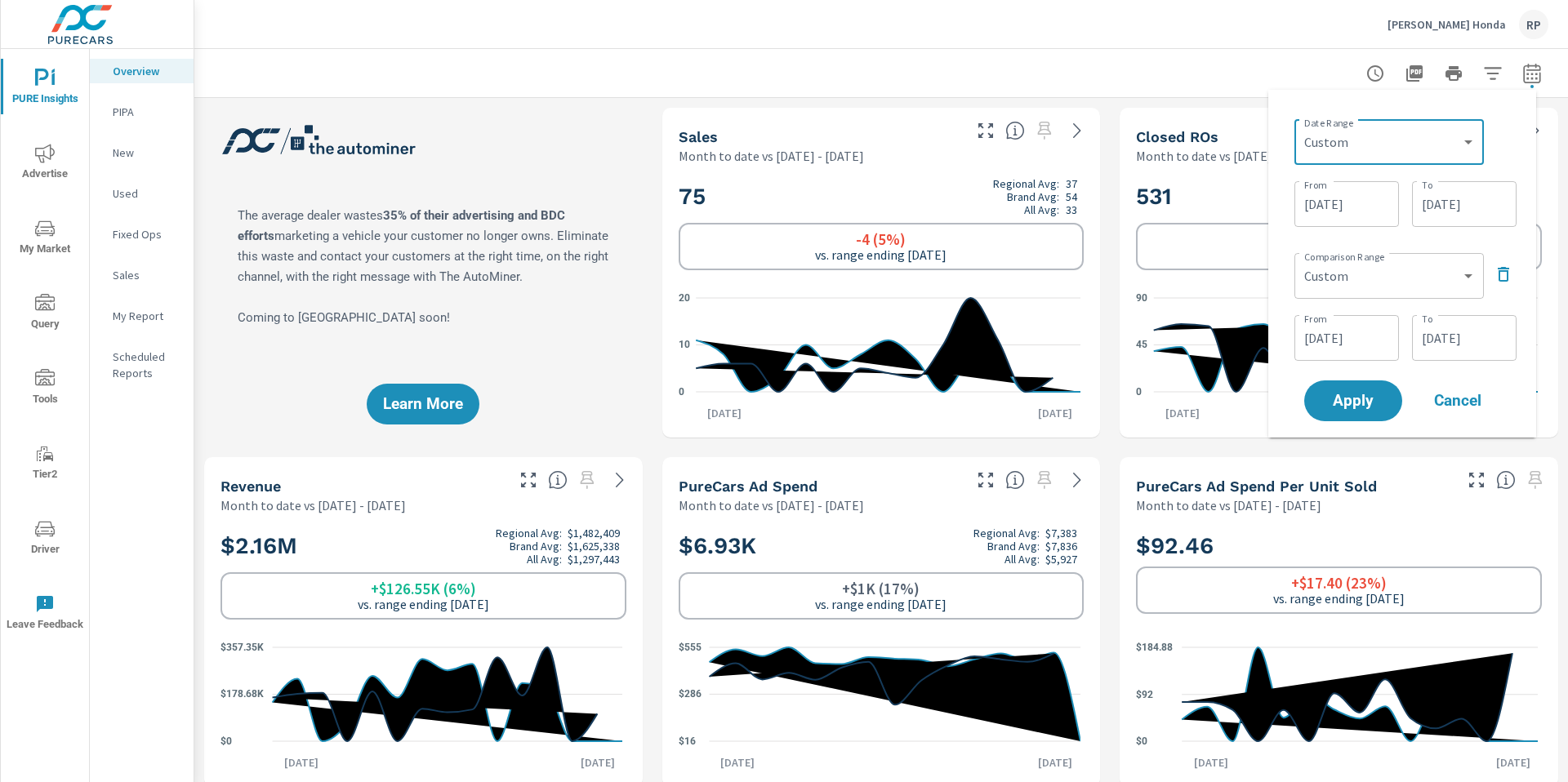
click at [1478, 215] on input "08/15/2025" at bounding box center [1464, 204] width 92 height 32
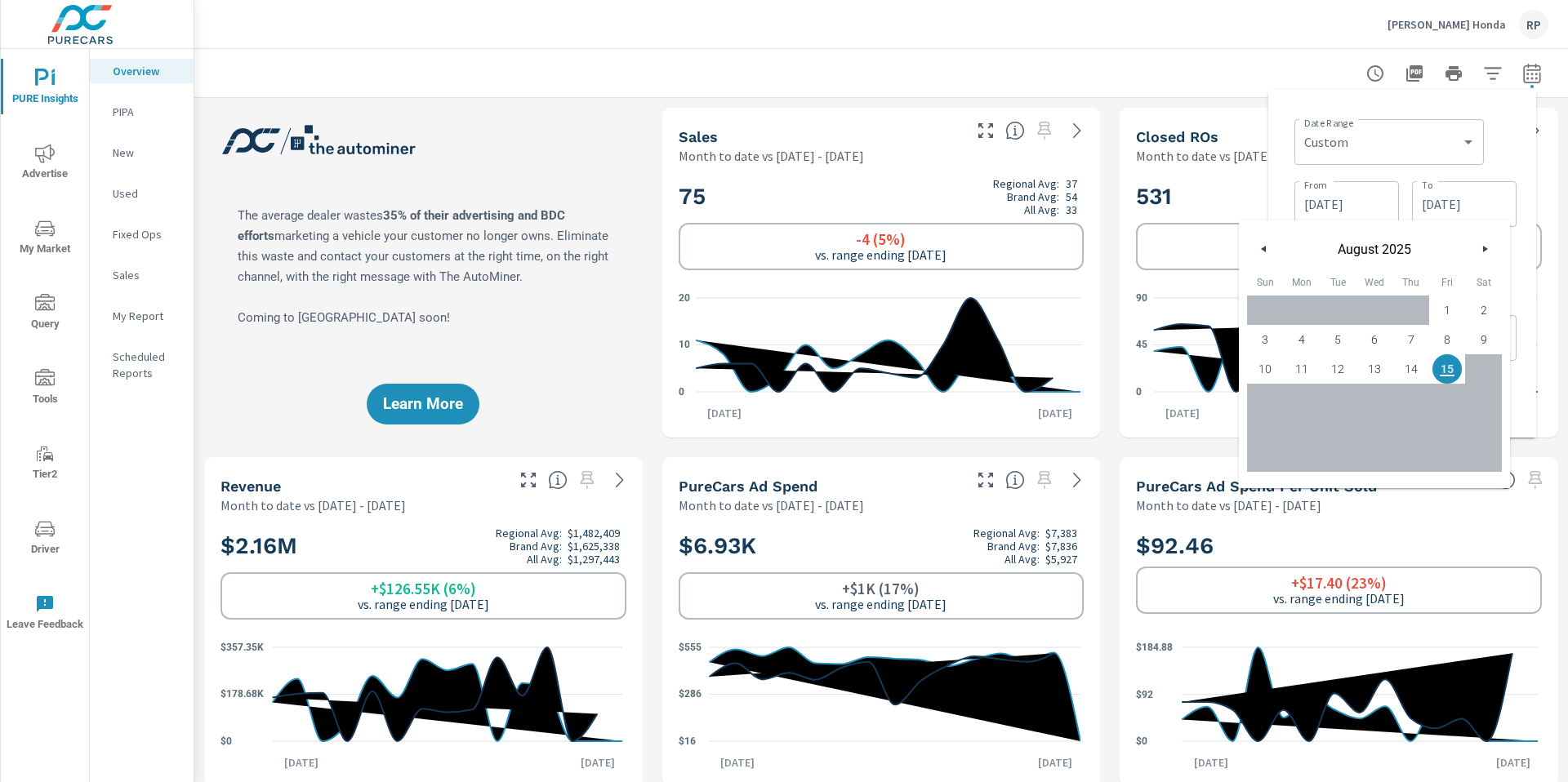
click at [1338, 368] on span "12" at bounding box center [1338, 369] width 37 height 22
type input "08/12/2025"
click at [1505, 131] on div "Date Range Custom Yesterday Last week Last 7 days Last 14 days Last 30 days Las…" at bounding box center [1405, 140] width 222 height 56
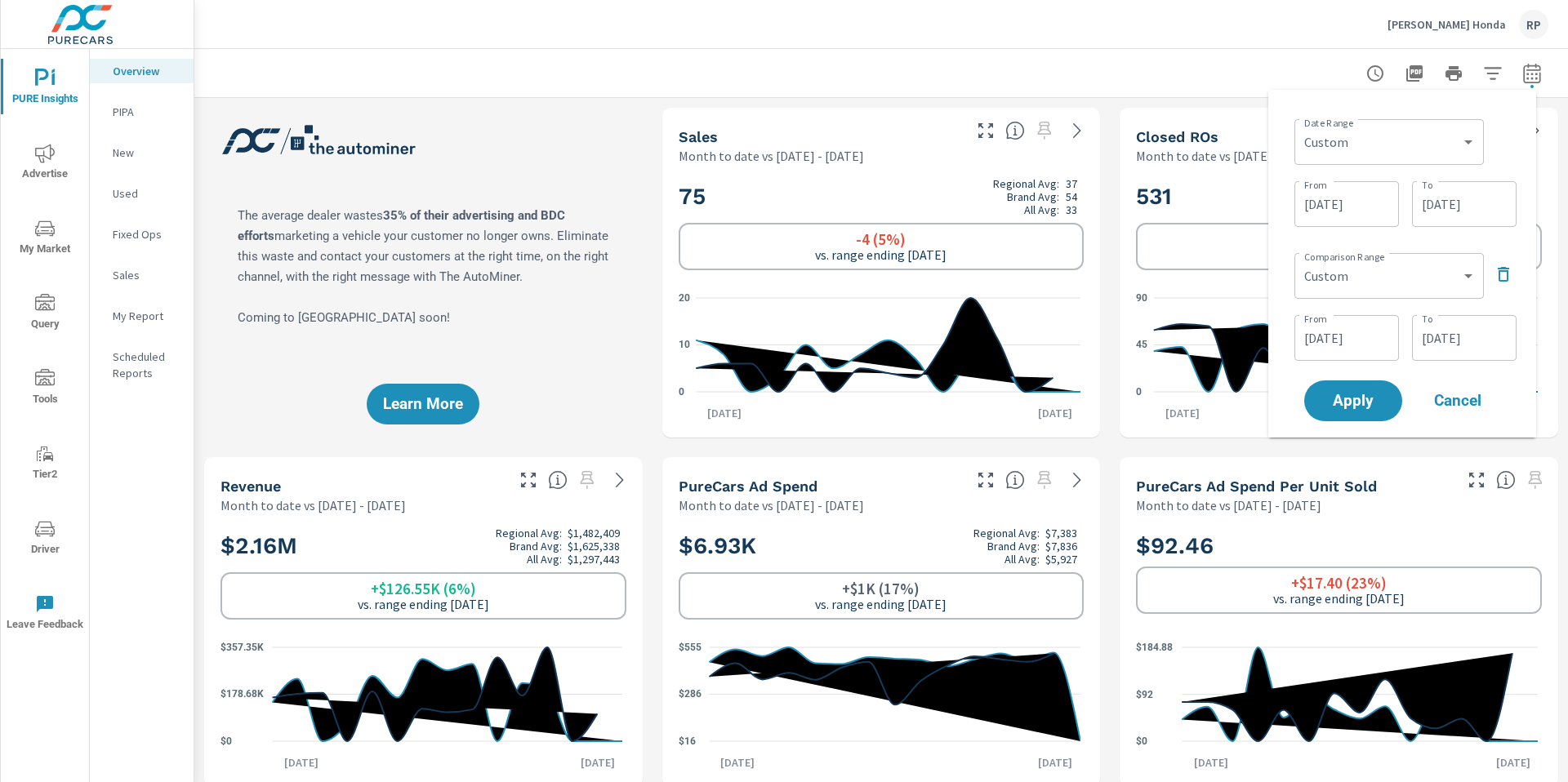
click at [1452, 346] on input "07/14/2025" at bounding box center [1464, 337] width 92 height 32
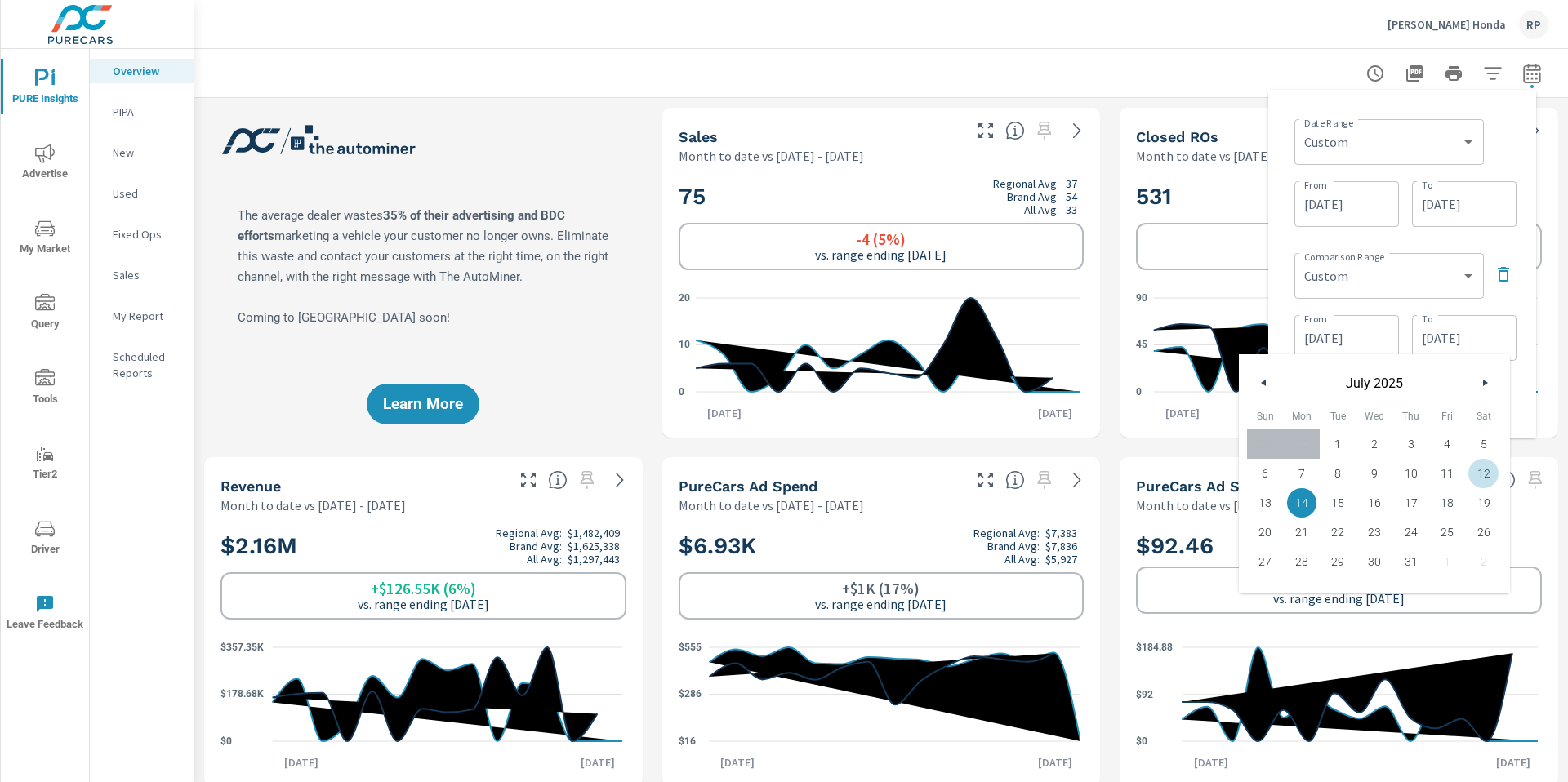
click at [1471, 472] on span "12" at bounding box center [1483, 473] width 37 height 22
type input "07/12/2025"
click at [1507, 232] on div "Date Range Custom Yesterday Last week Last 7 days Last 14 days Last 30 days Las…" at bounding box center [1402, 263] width 242 height 321
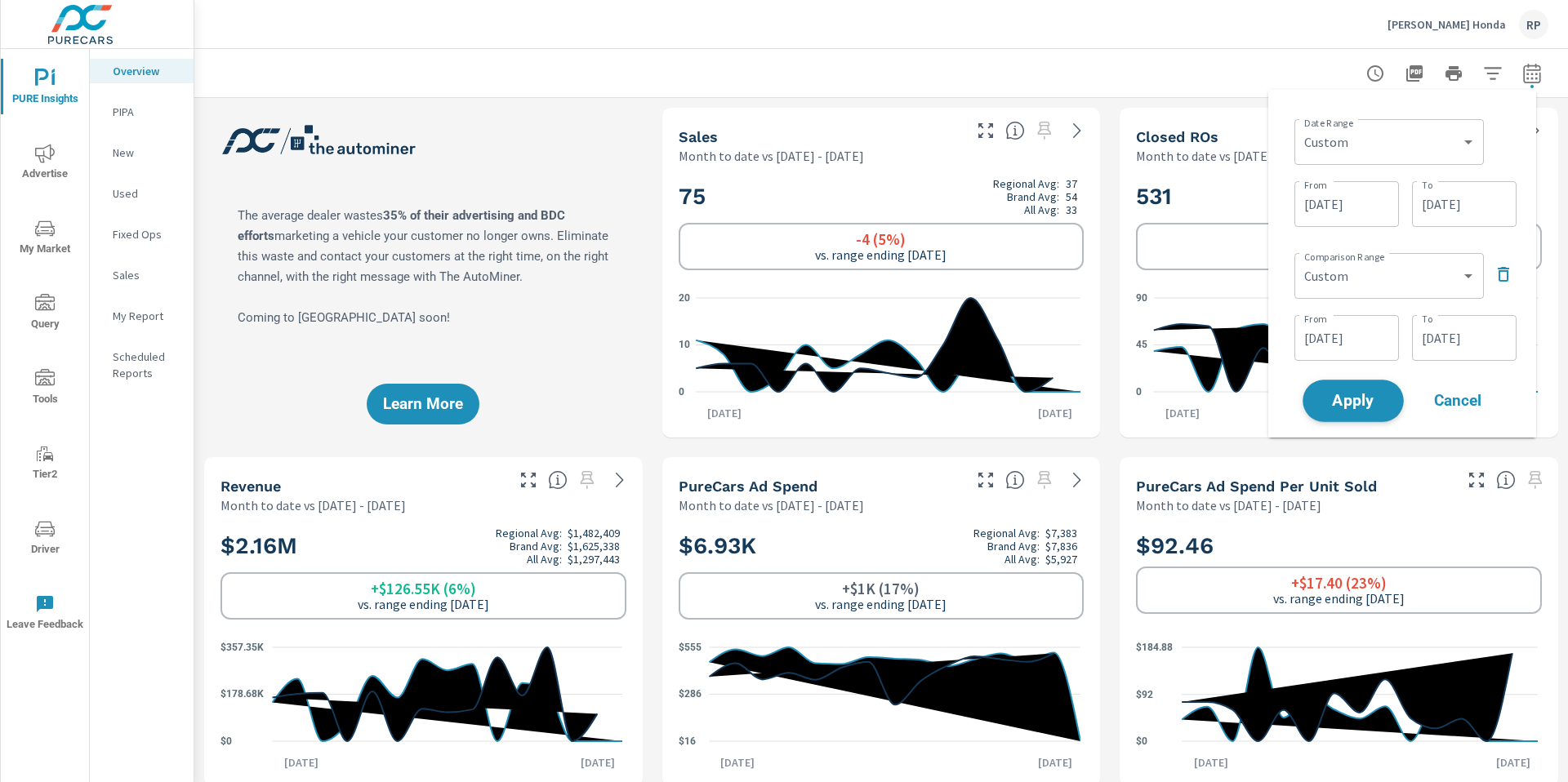
click at [1357, 400] on span "Apply" at bounding box center [1353, 400] width 67 height 15
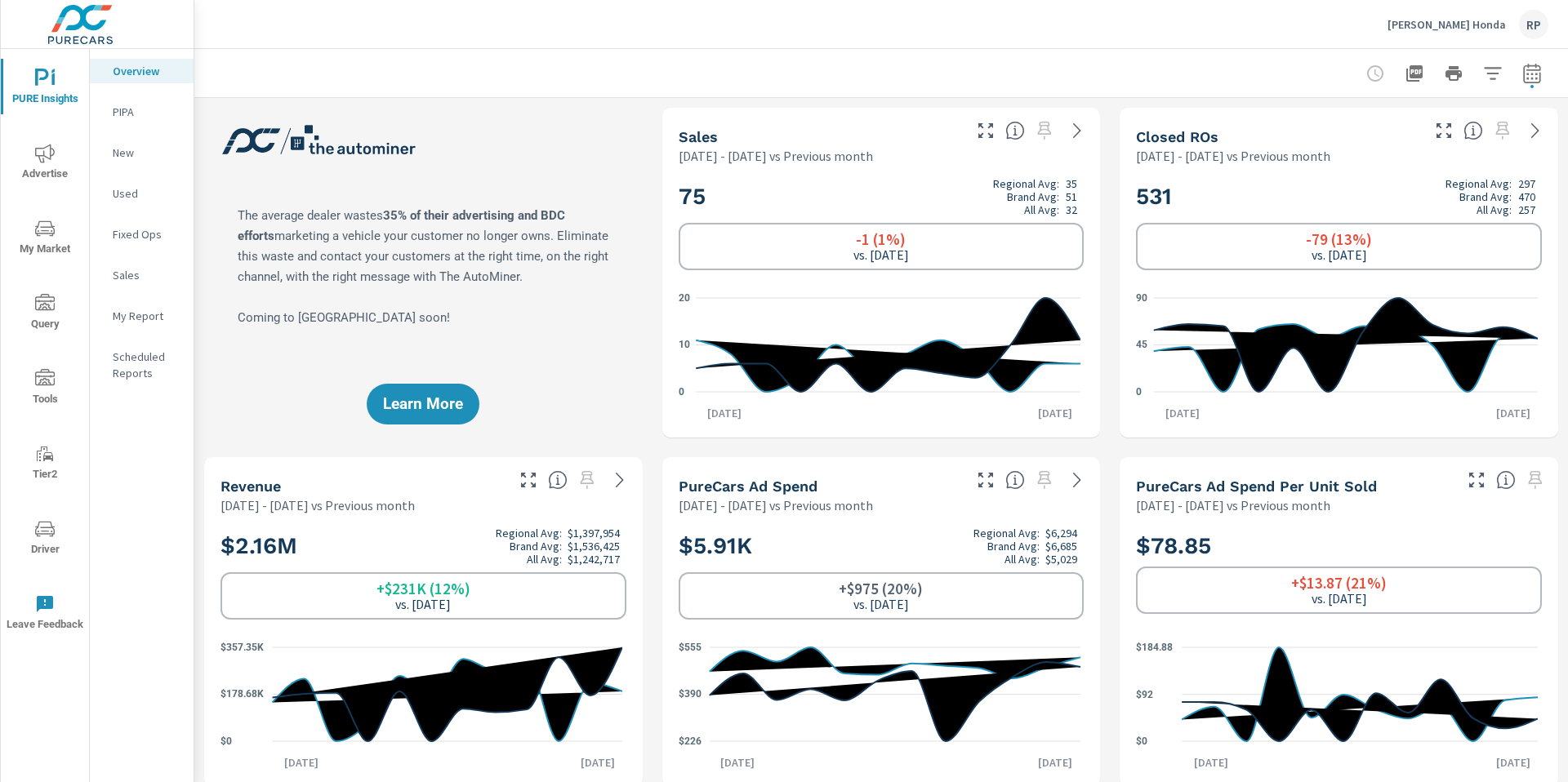
drag, startPoint x: 1567, startPoint y: 181, endPoint x: 1567, endPoint y: 101, distance: 80.0
click at [1567, 101] on div "Overview Phil Hughes Honda Report date range: Aug 01, 2025 - Aug 12, 2025 vs Ju…" at bounding box center [881, 415] width 1374 height 733
click at [118, 226] on p "Fixed Ops" at bounding box center [146, 234] width 68 height 16
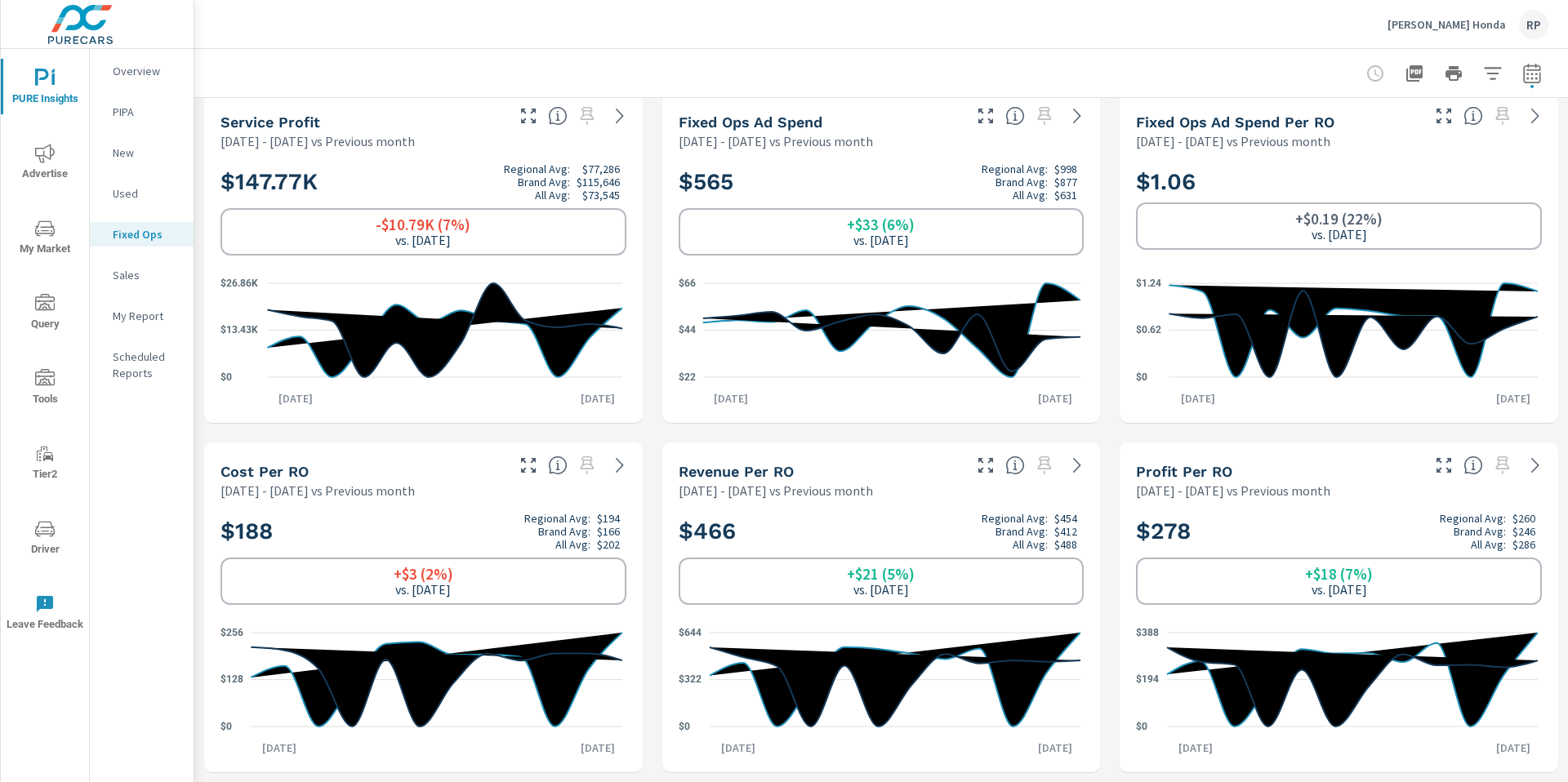
scroll to position [364, 0]
click at [52, 155] on icon "nav menu" at bounding box center [45, 154] width 20 height 20
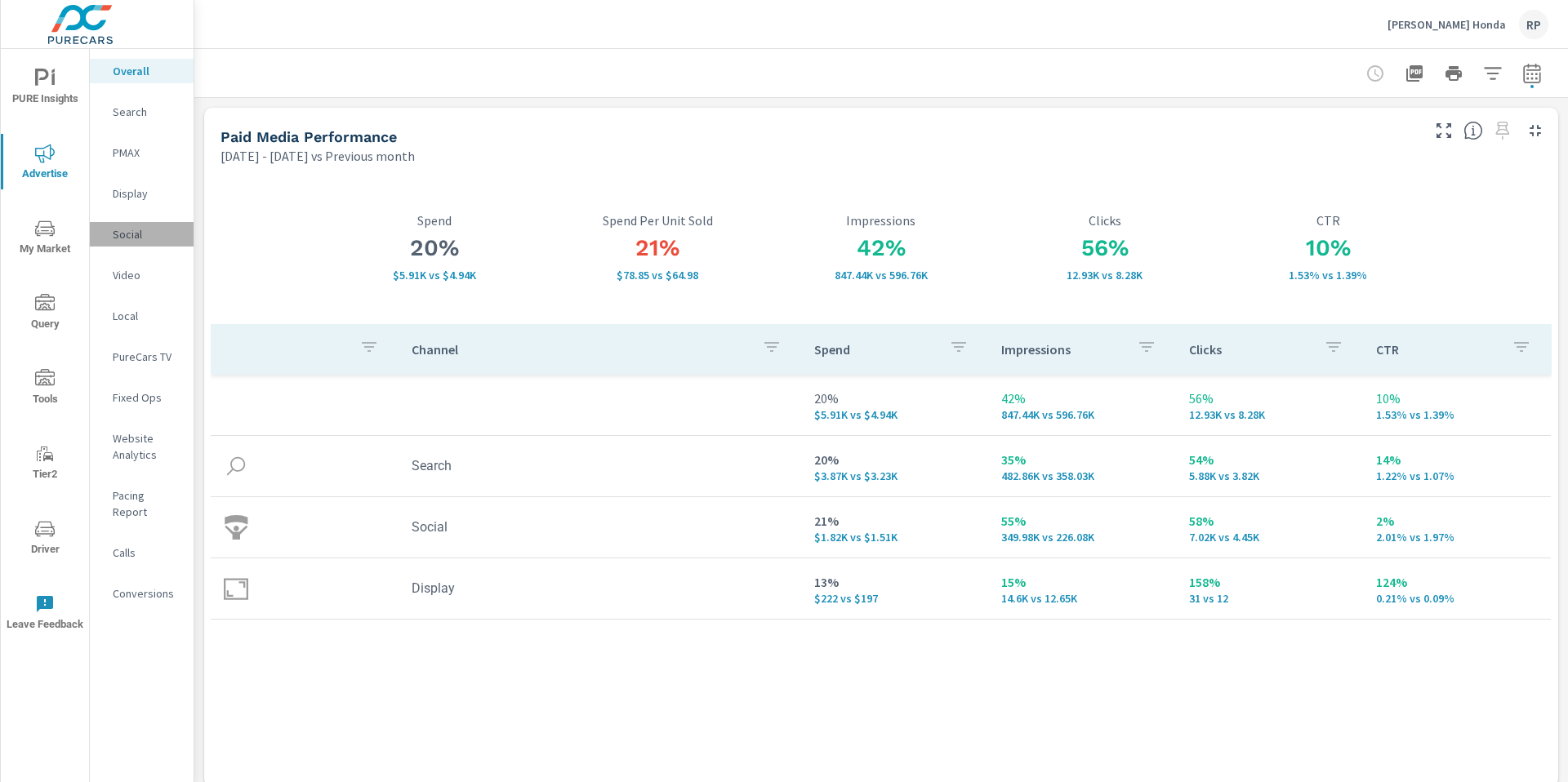
click at [159, 229] on p "Social" at bounding box center [146, 234] width 68 height 16
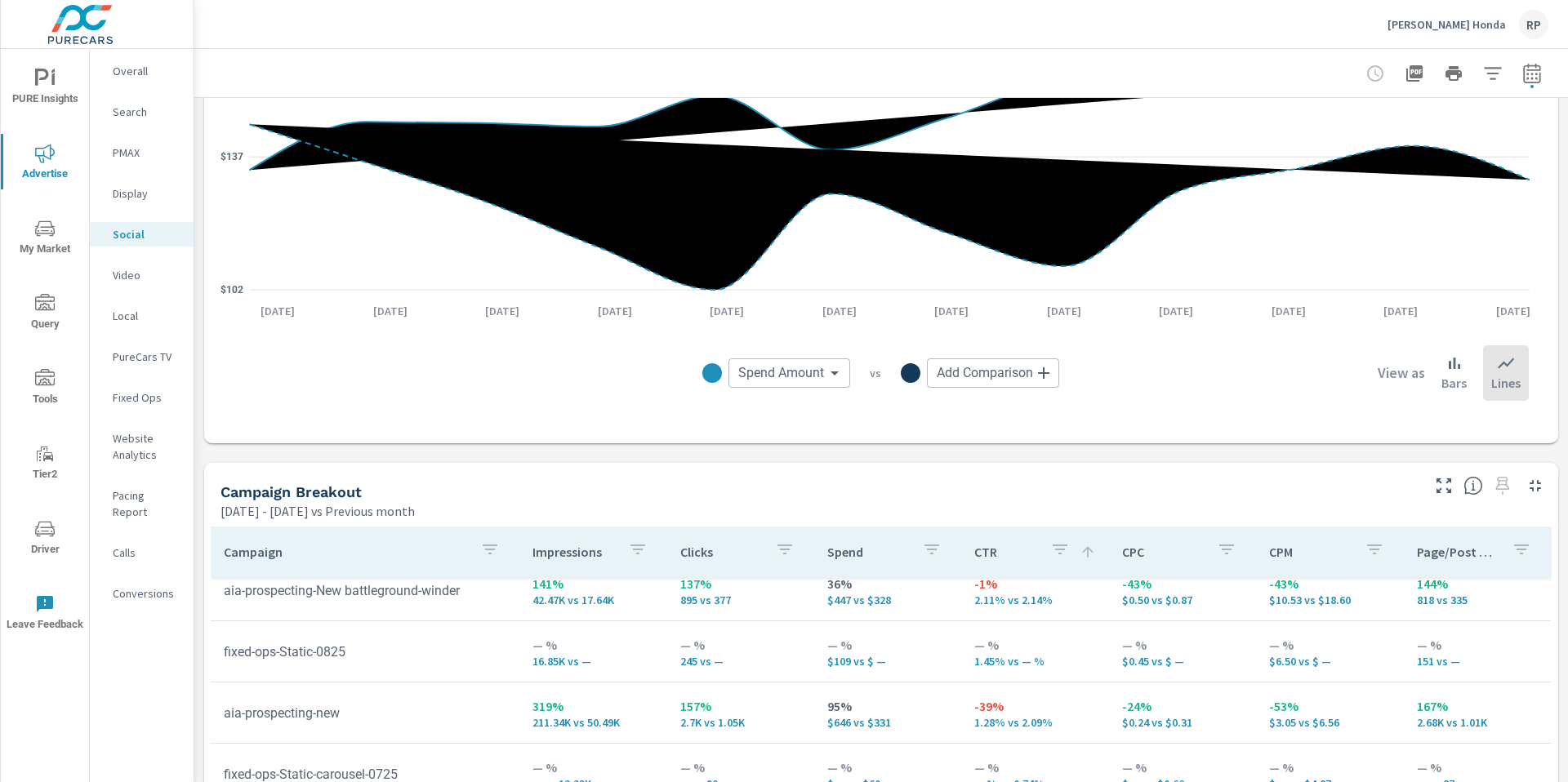
scroll to position [18, 0]
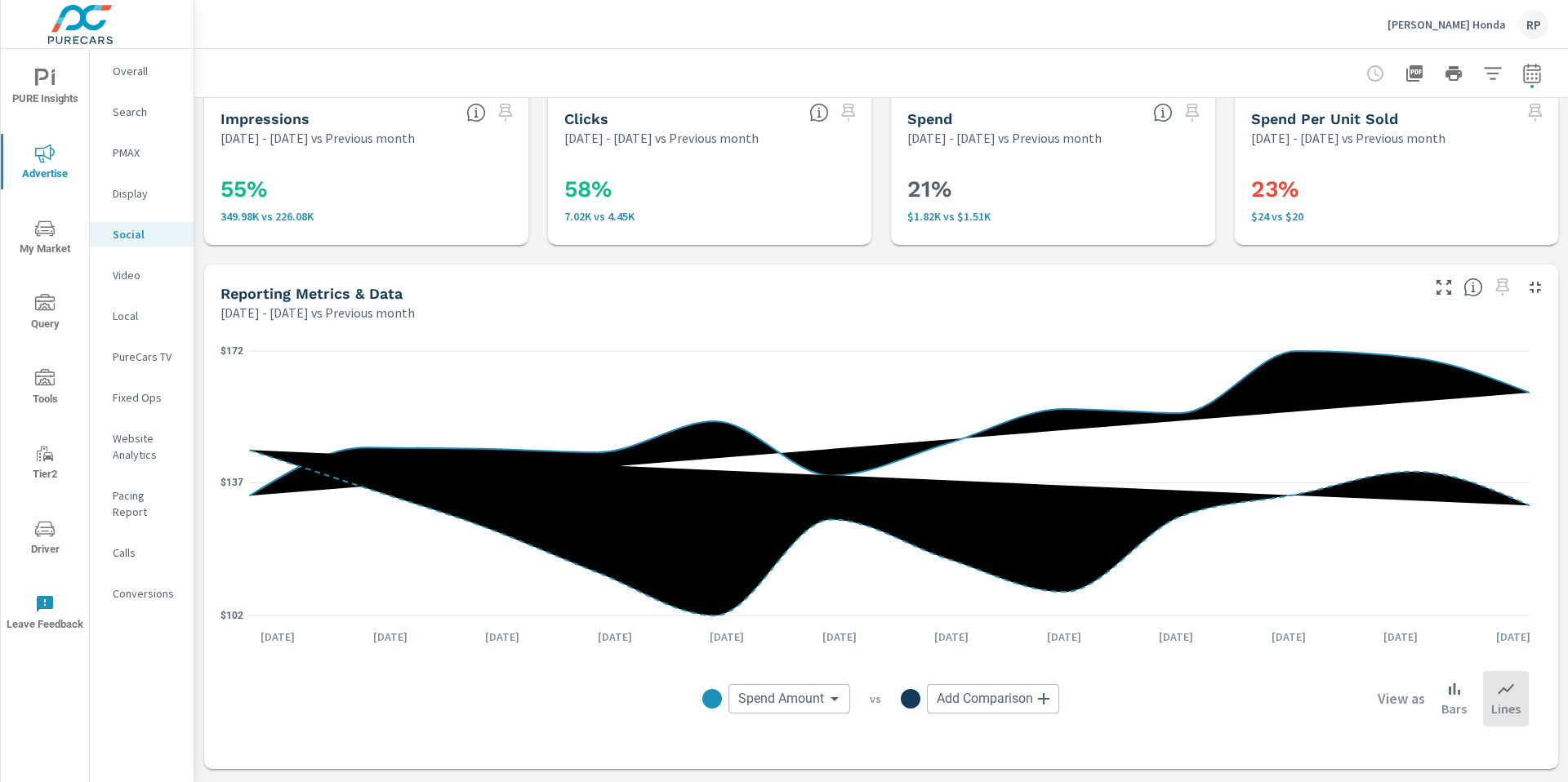
click at [1527, 84] on button "button" at bounding box center [1532, 74] width 32 height 32
select select "Previous month"
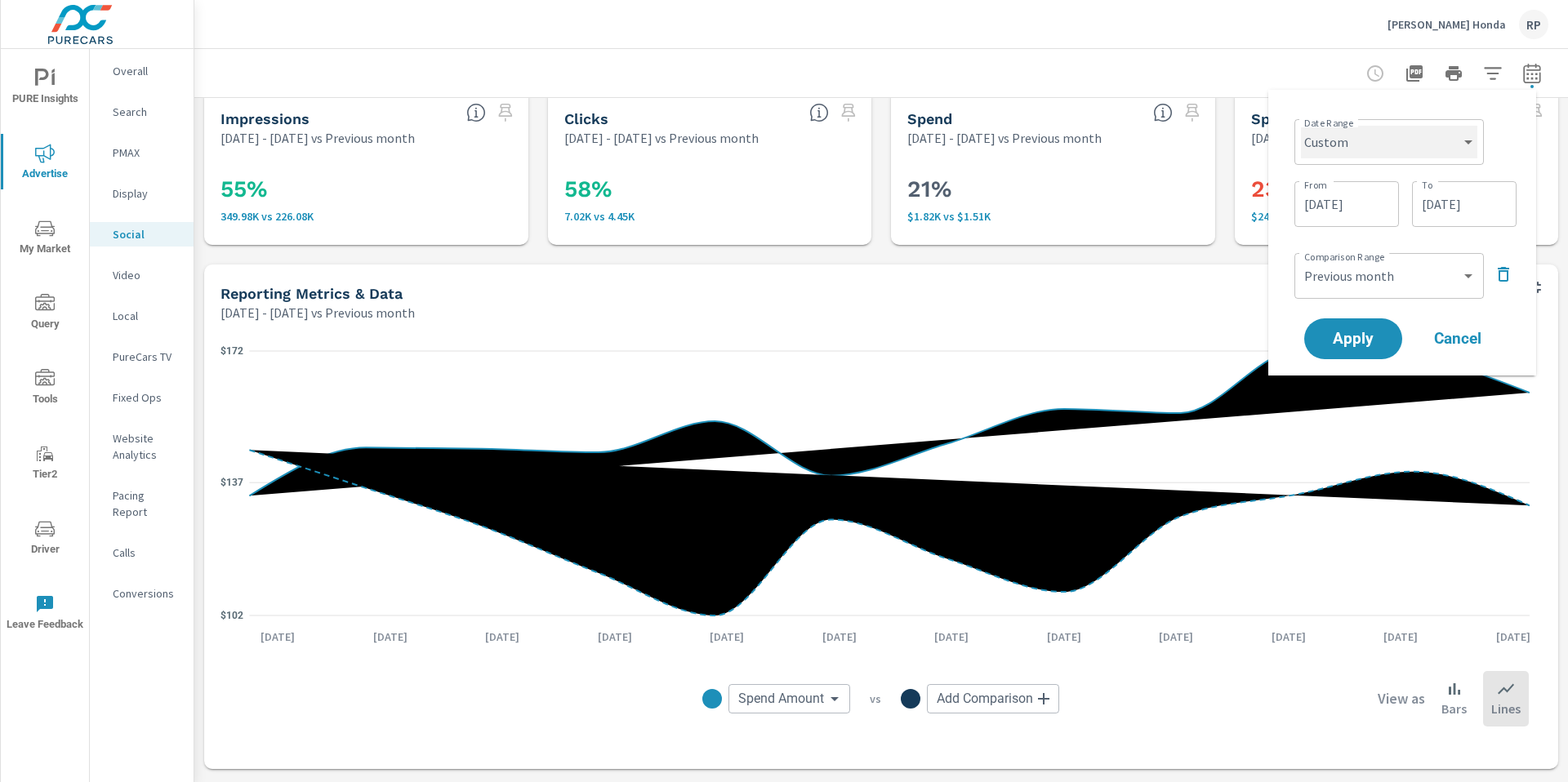
click at [1419, 135] on select "Custom Yesterday Last week Last 7 days Last 14 days Last 30 days Last 45 days L…" at bounding box center [1389, 142] width 176 height 32
click at [1301, 126] on select "Custom Yesterday Last week Last 7 days Last 14 days Last 30 days Last 45 days L…" at bounding box center [1389, 142] width 176 height 32
select select "Month to date"
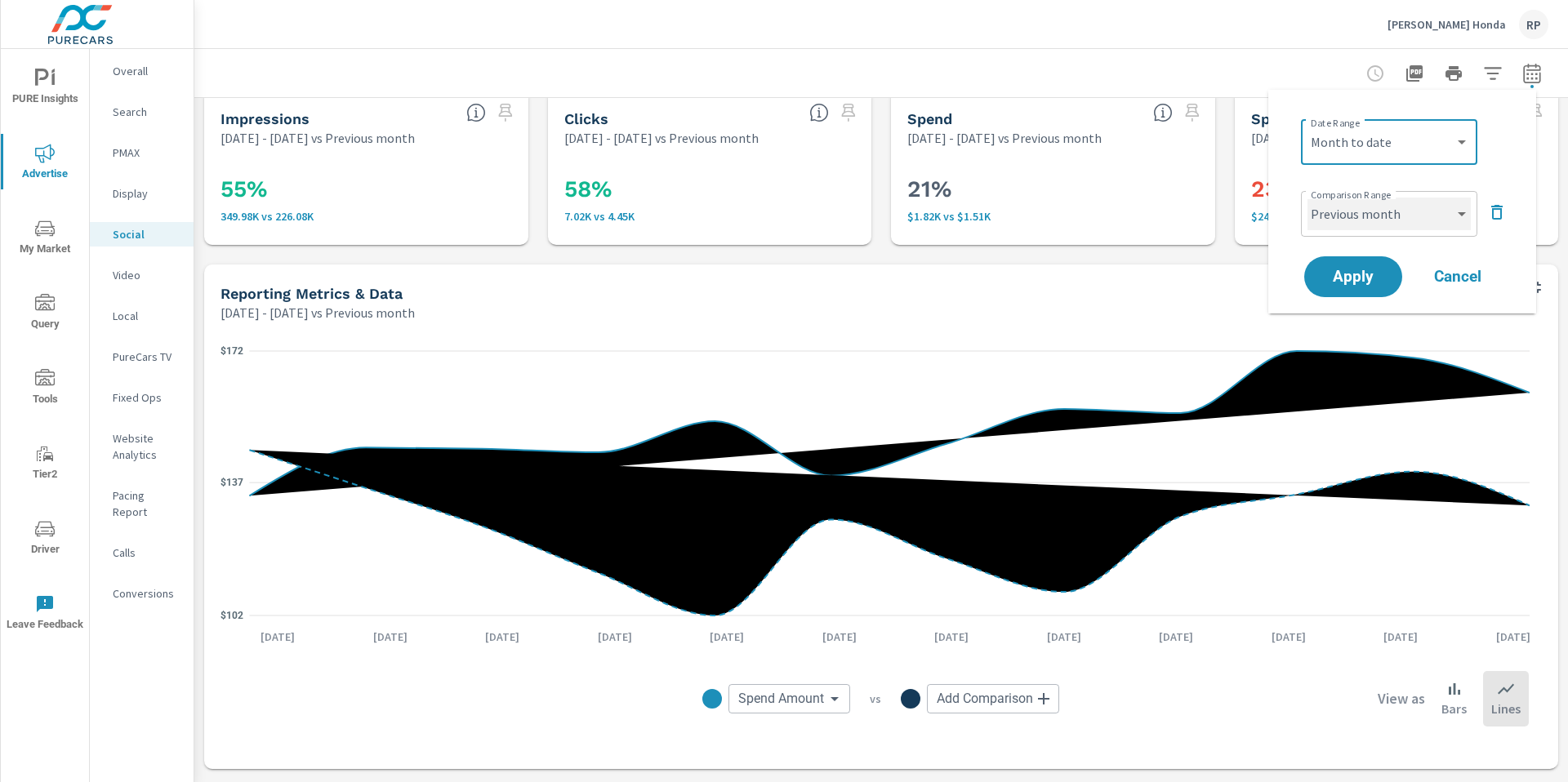
click at [1414, 215] on select "Custom Previous period Previous month Previous year" at bounding box center [1389, 214] width 163 height 32
click at [1308, 198] on select "Custom Previous period Previous month Previous year" at bounding box center [1389, 214] width 163 height 32
select select "custom"
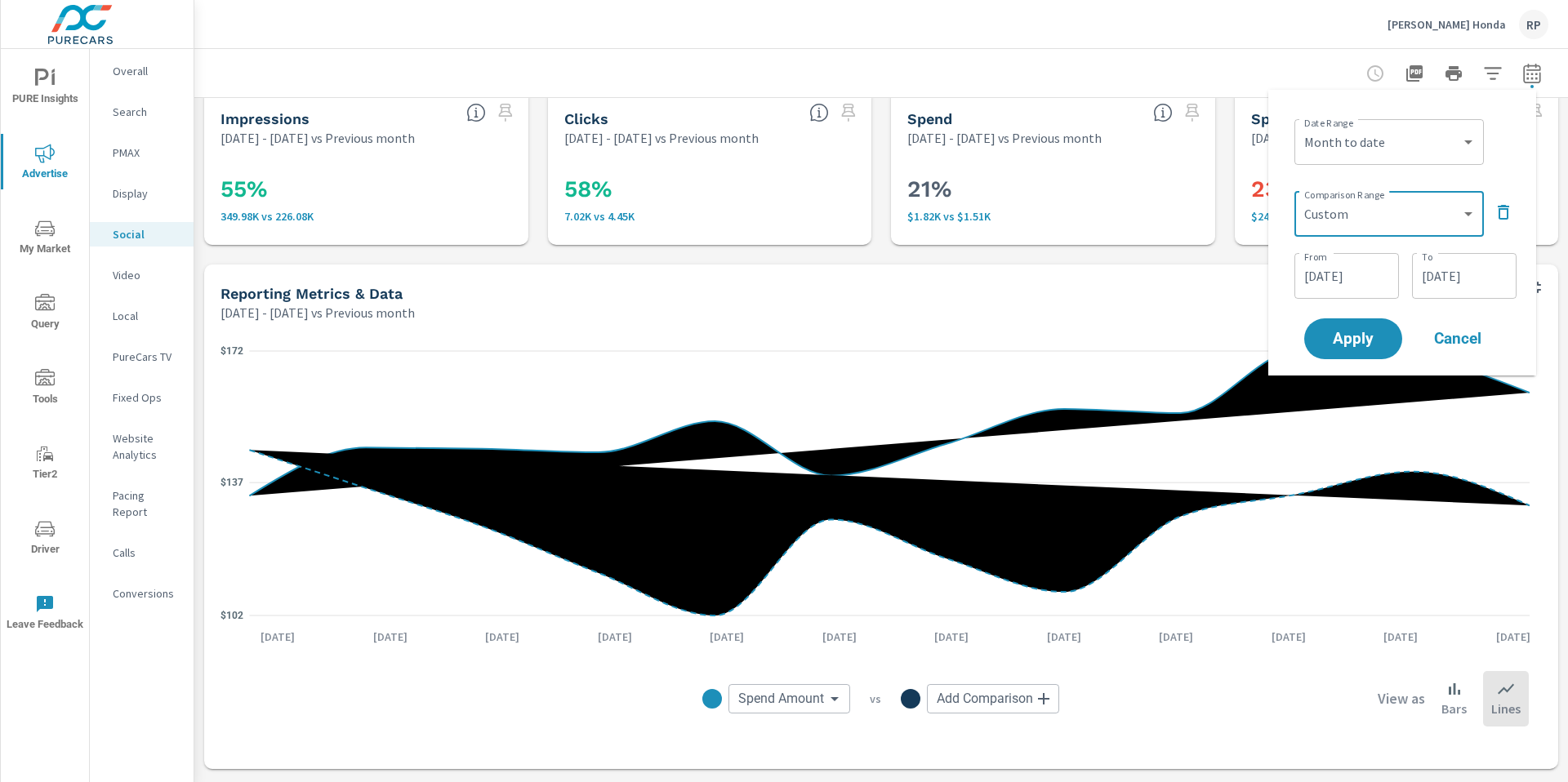
click at [1447, 274] on input "07/15/2025" at bounding box center [1464, 276] width 92 height 32
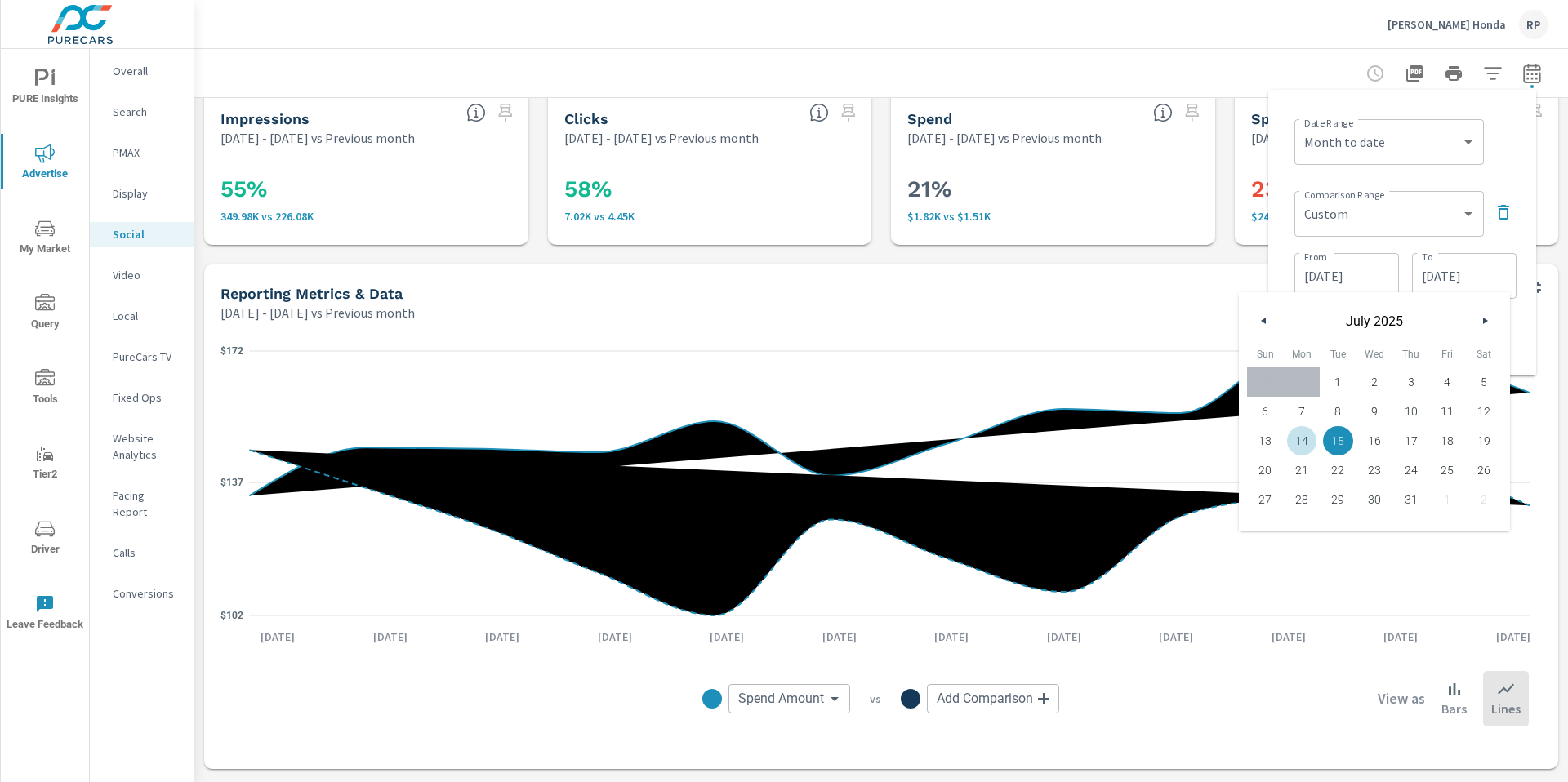
click at [1311, 435] on span "14" at bounding box center [1302, 441] width 37 height 22
type input "07/14/2025"
click at [1513, 175] on div "Date Range Custom Yesterday Last week Last 7 days Last 14 days Last 30 days Las…" at bounding box center [1402, 232] width 242 height 260
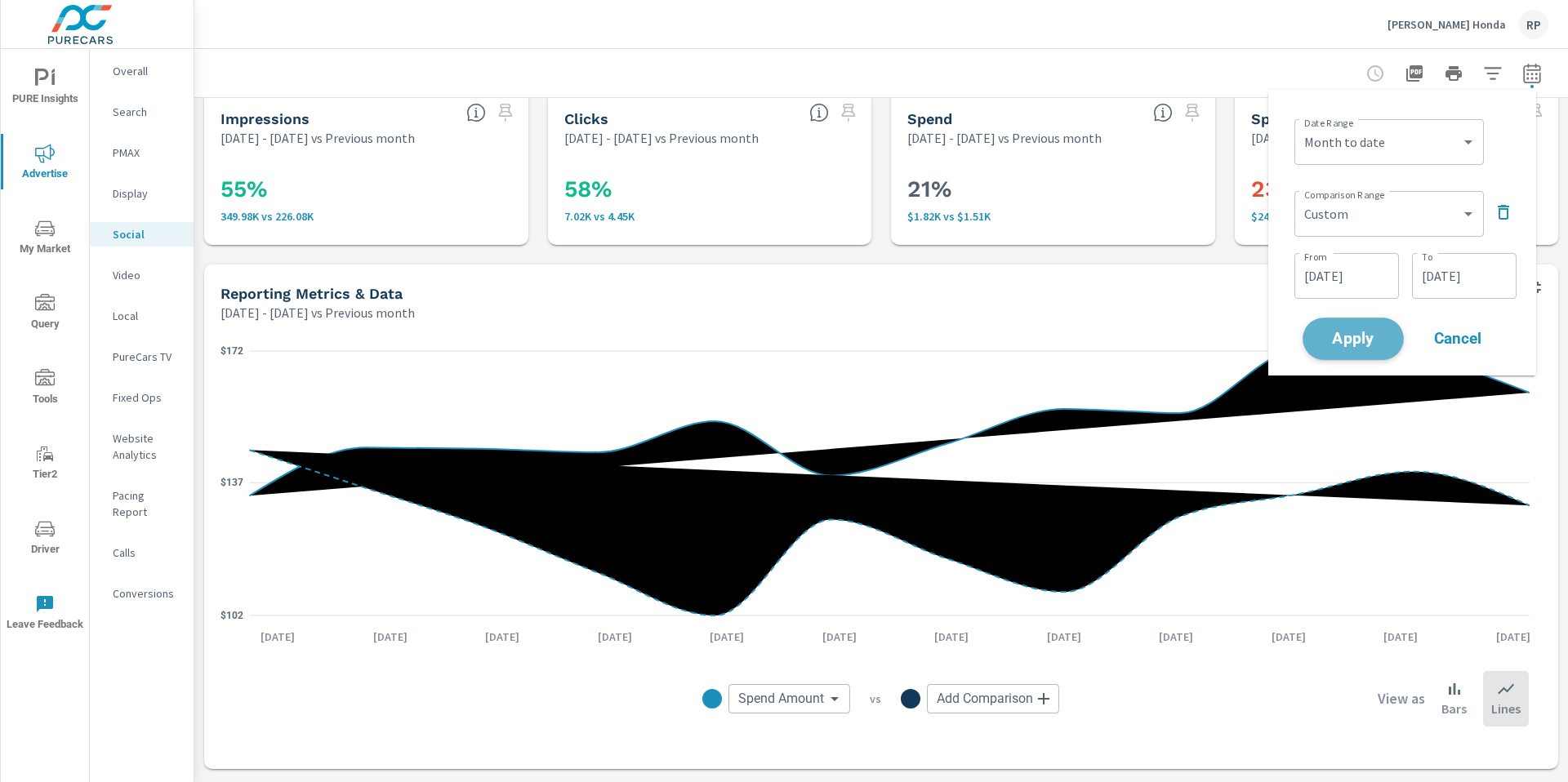
click at [1346, 324] on button "Apply" at bounding box center [1353, 338] width 102 height 42
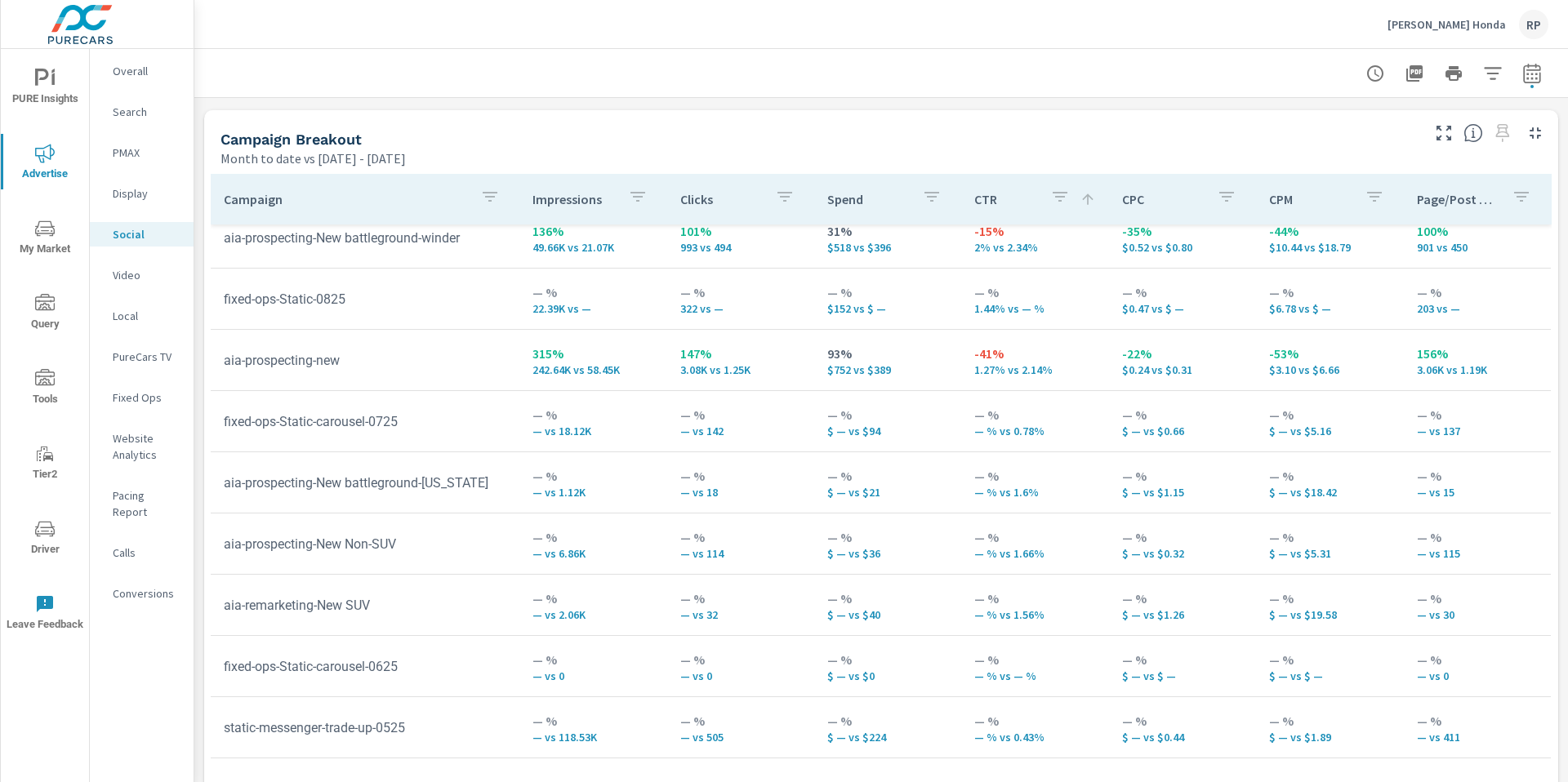
scroll to position [714, 0]
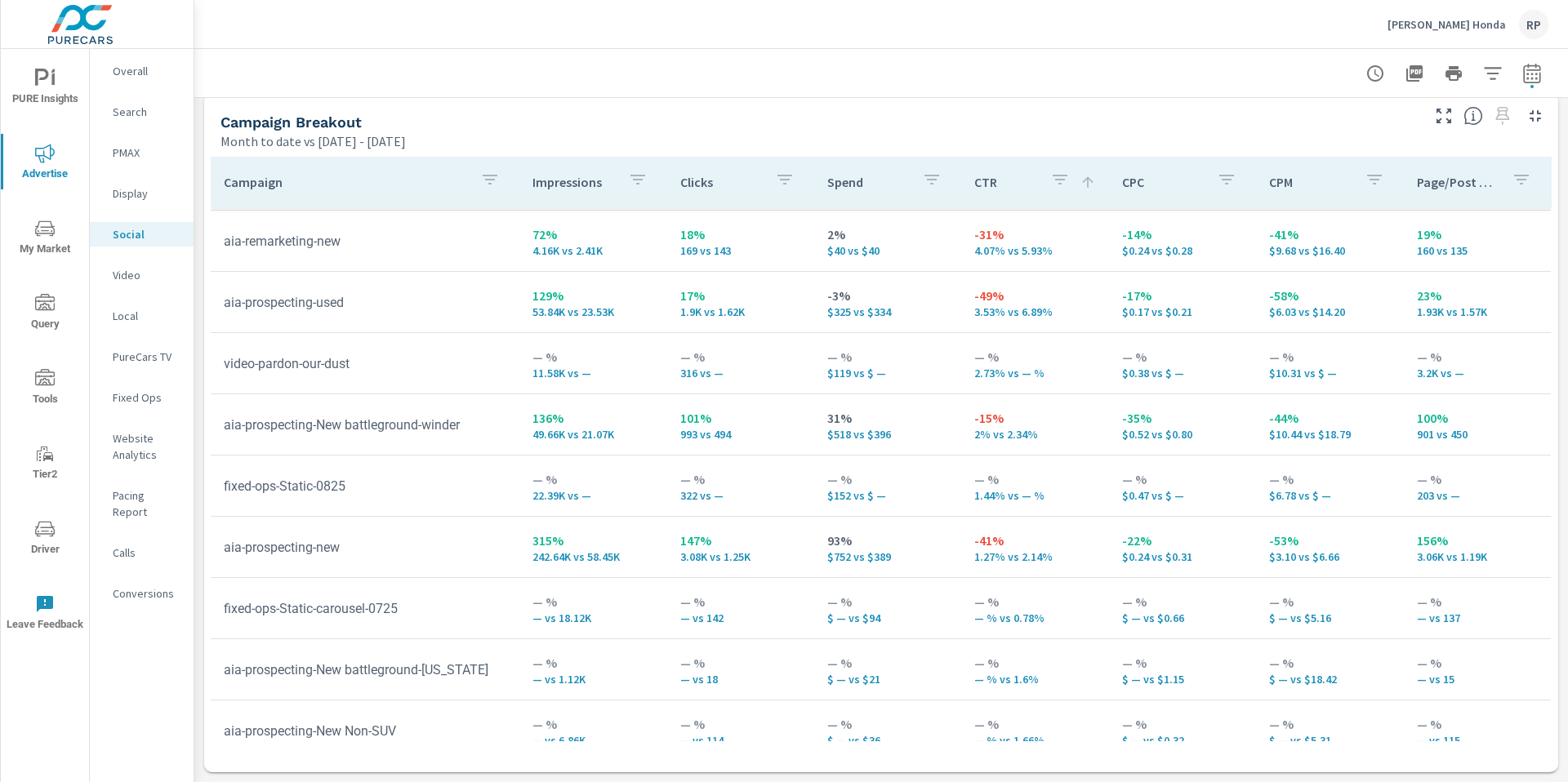
scroll to position [181, 0]
click at [142, 75] on p "Overall" at bounding box center [146, 71] width 68 height 16
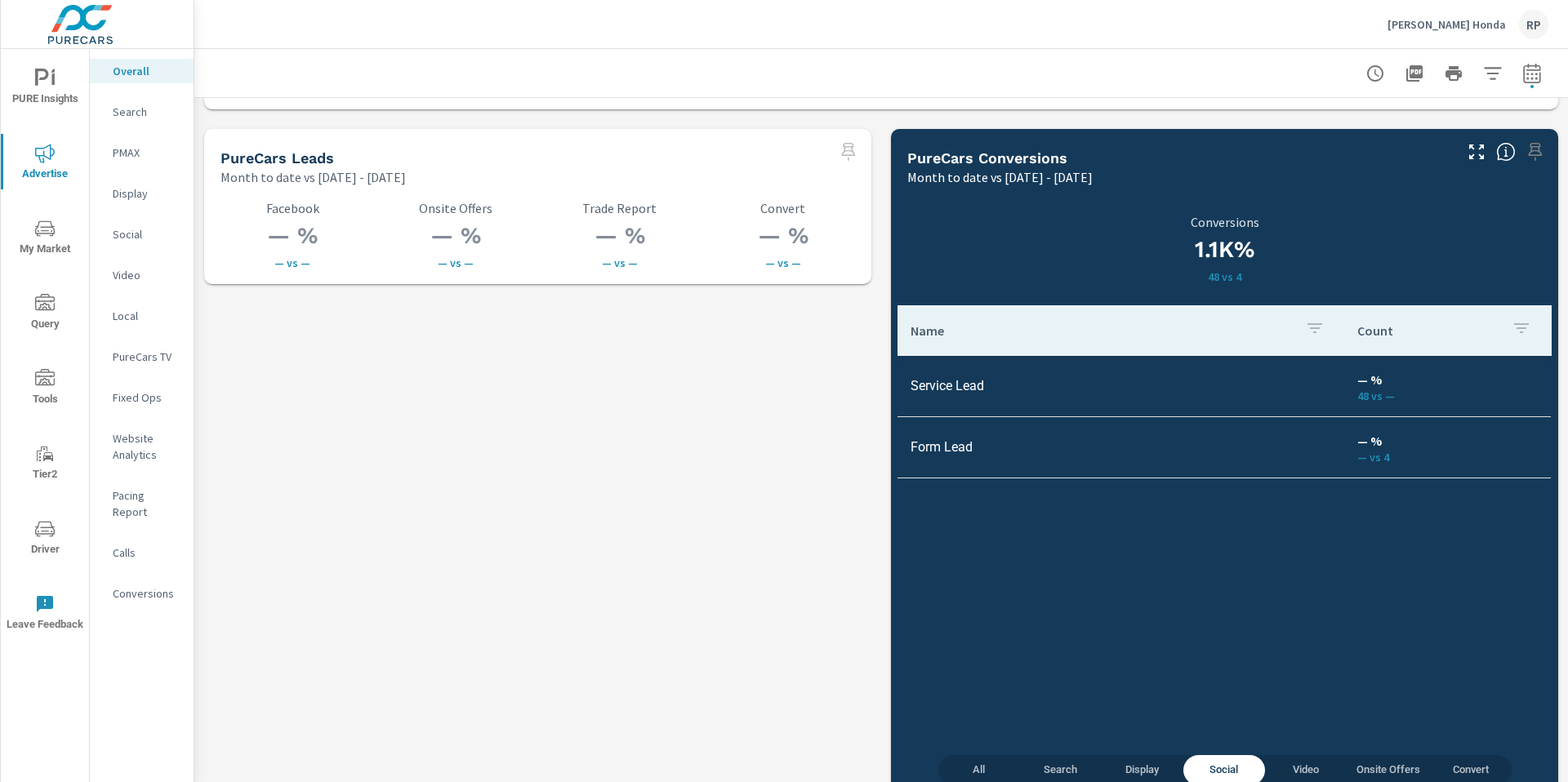
scroll to position [2287, 0]
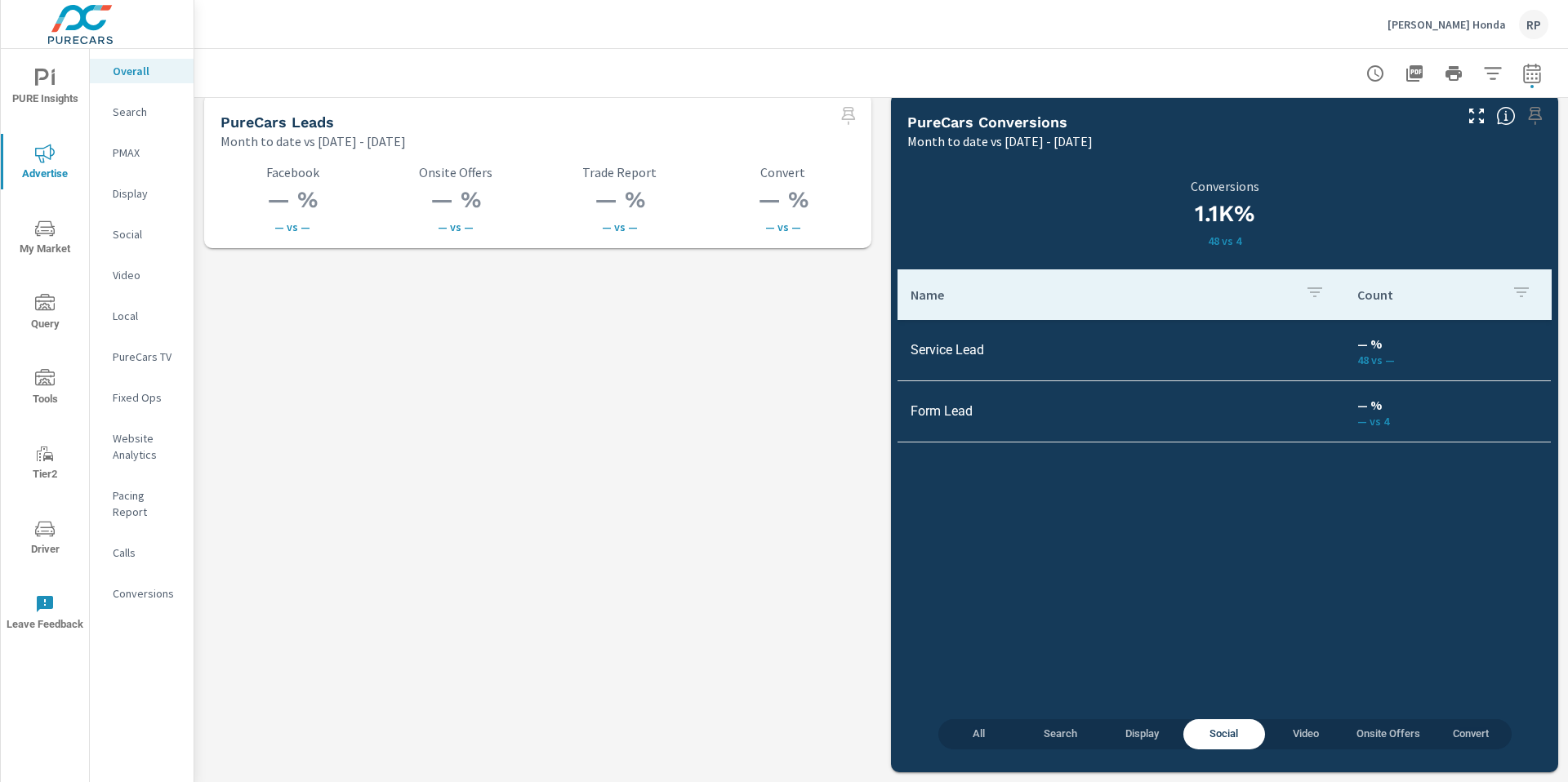
click at [59, 101] on span "PURE Insights" at bounding box center [44, 88] width 78 height 40
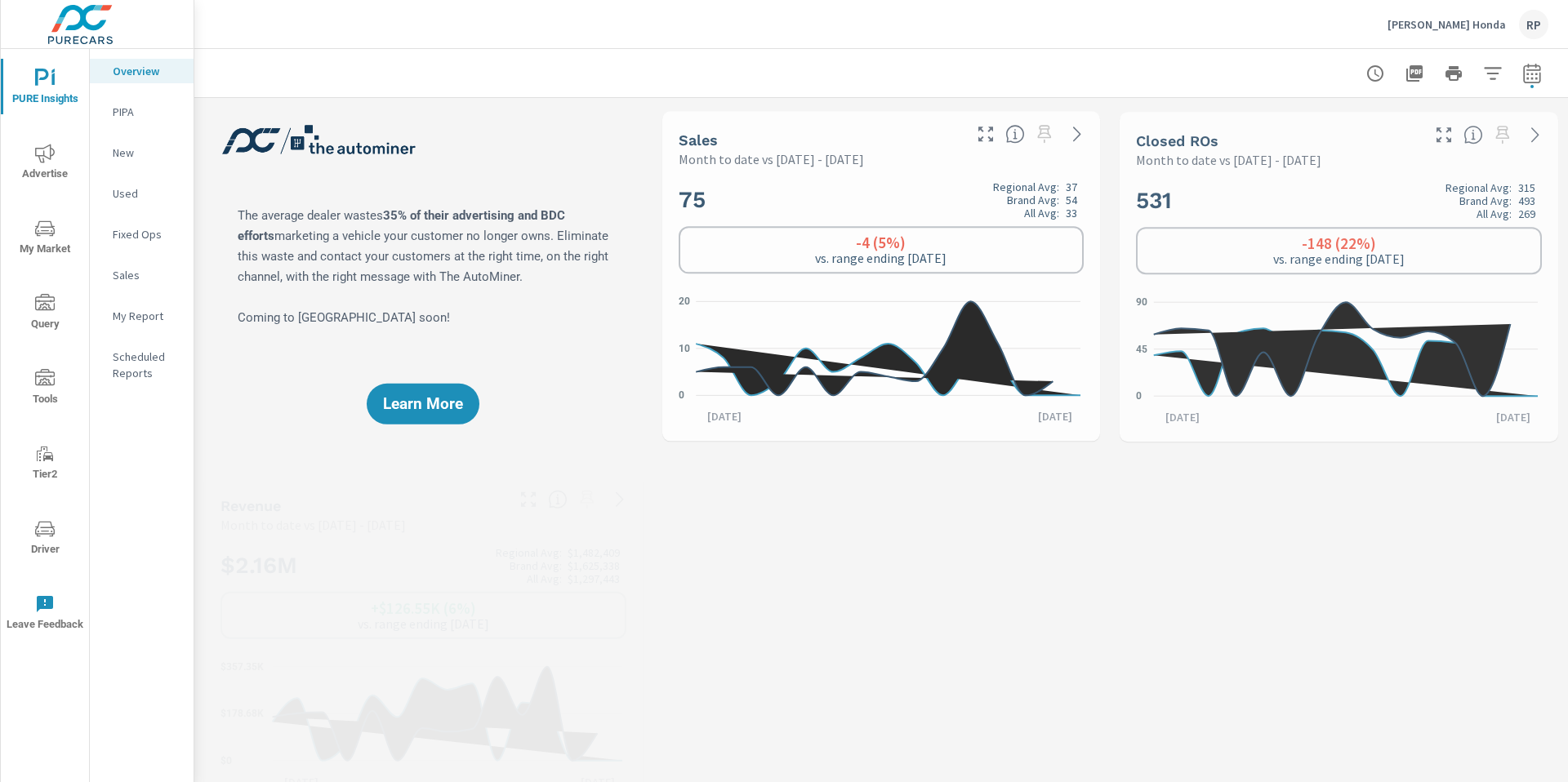
click at [140, 220] on nav "Overview PIPA New Used Fixed Ops Sales My Report Scheduled Reports" at bounding box center [141, 228] width 104 height 359
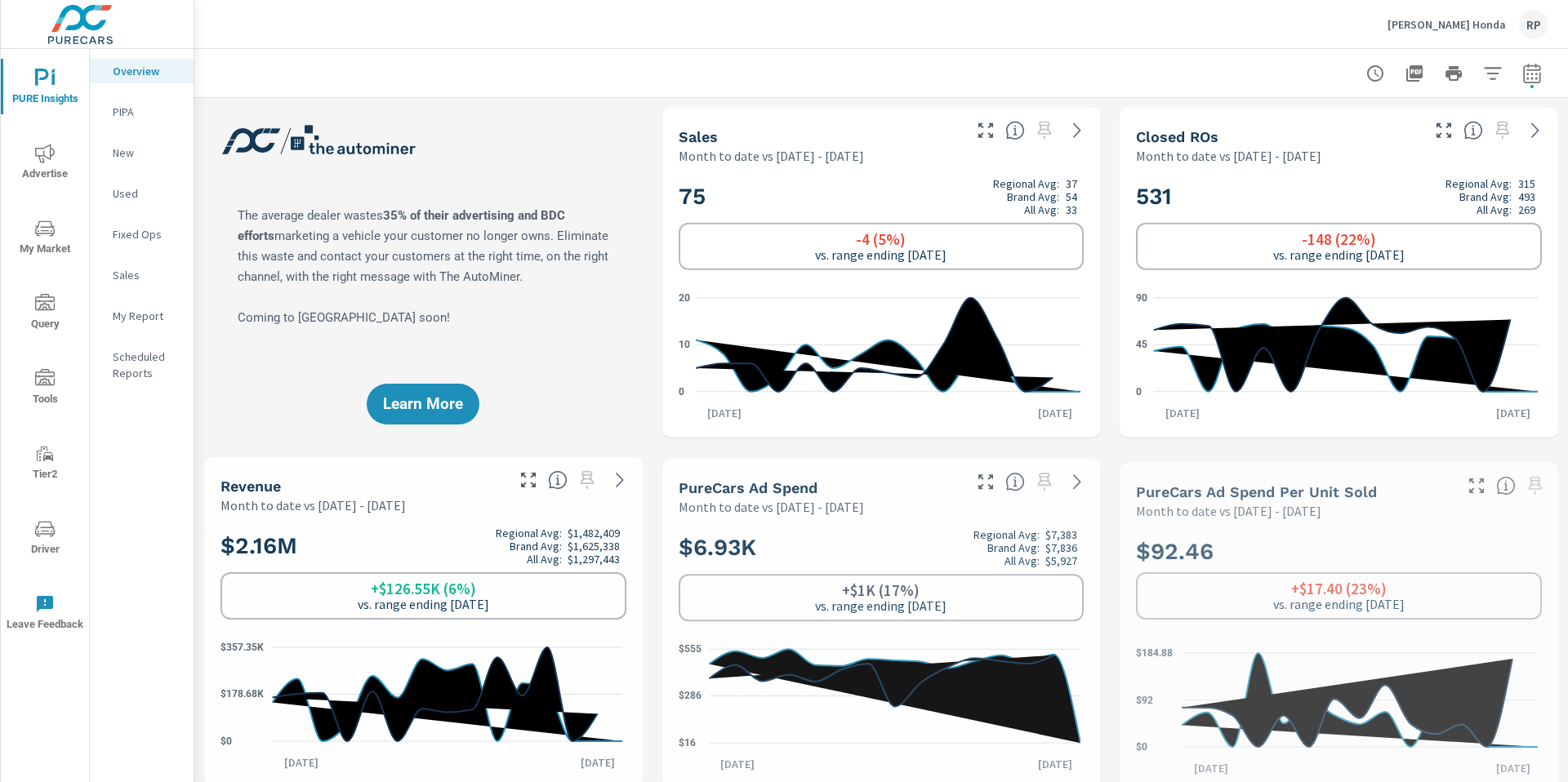
scroll to position [1, 0]
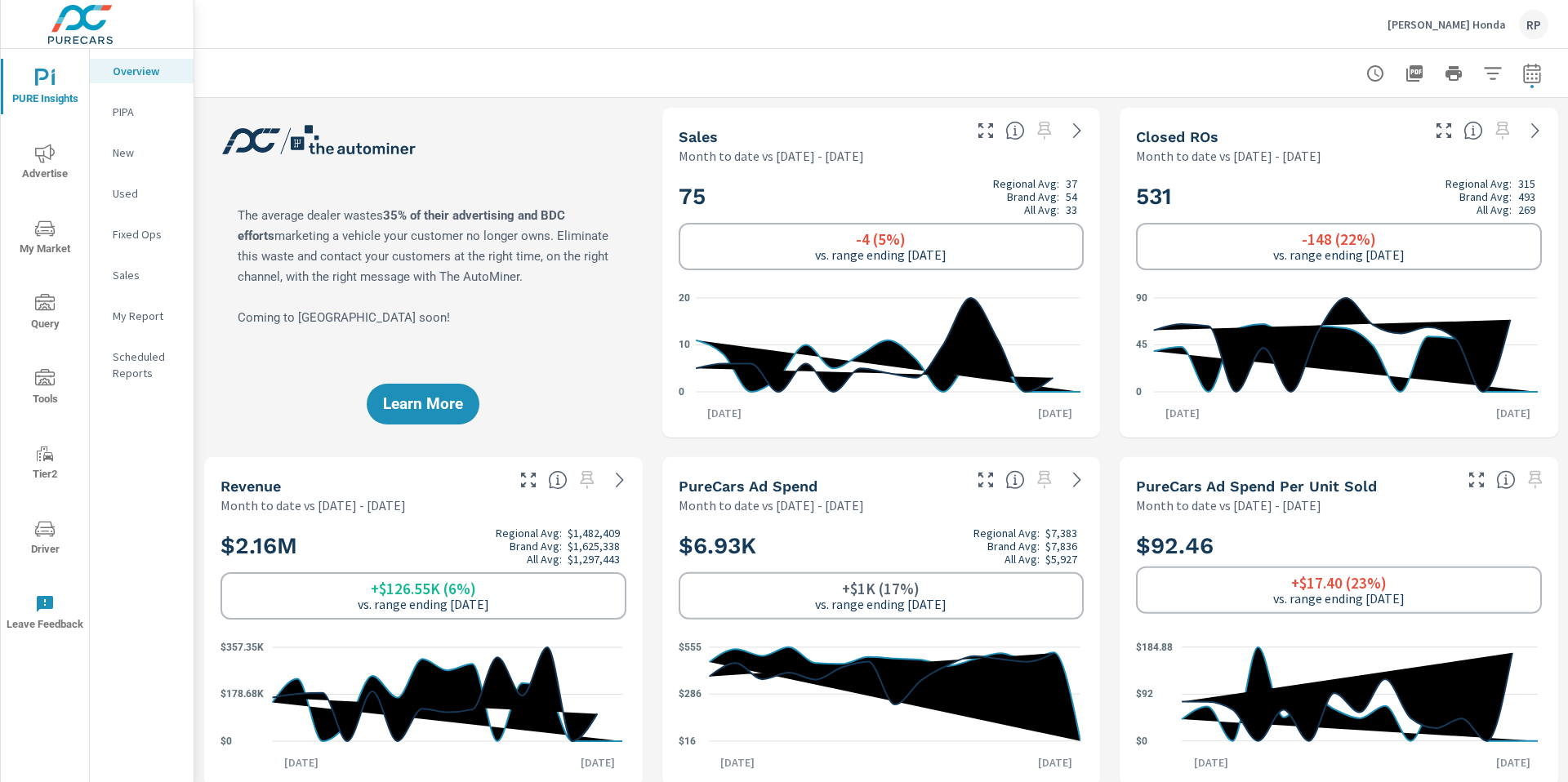
click at [143, 226] on p "Fixed Ops" at bounding box center [146, 234] width 68 height 16
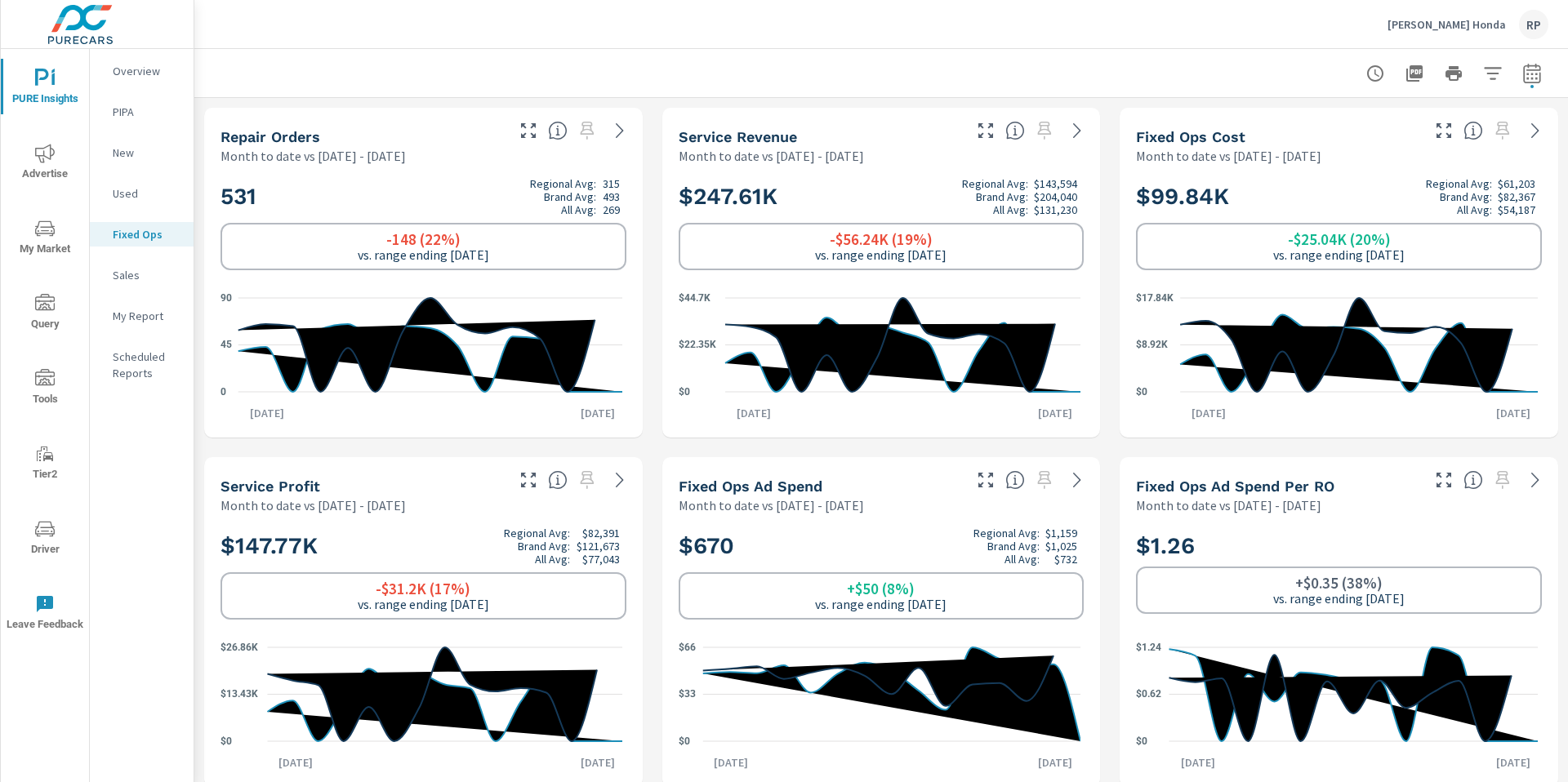
click at [1517, 88] on button "button" at bounding box center [1532, 74] width 32 height 32
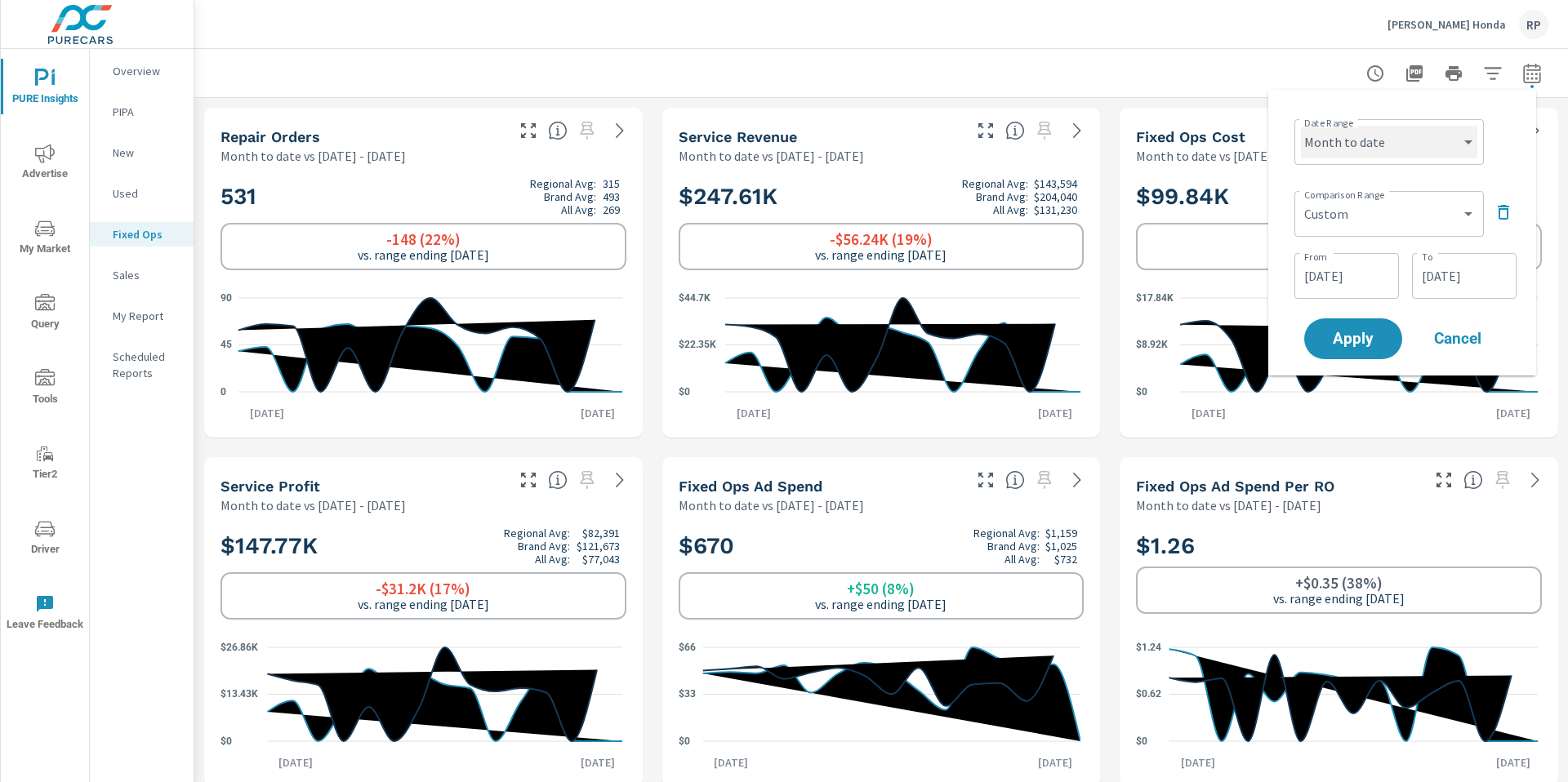
click at [1445, 150] on select "Custom Yesterday Last week Last 7 days Last 14 days Last 30 days Last 45 days L…" at bounding box center [1389, 142] width 176 height 32
click at [1301, 126] on select "Custom Yesterday Last week Last 7 days Last 14 days Last 30 days Last 45 days L…" at bounding box center [1389, 142] width 176 height 32
select select "custom"
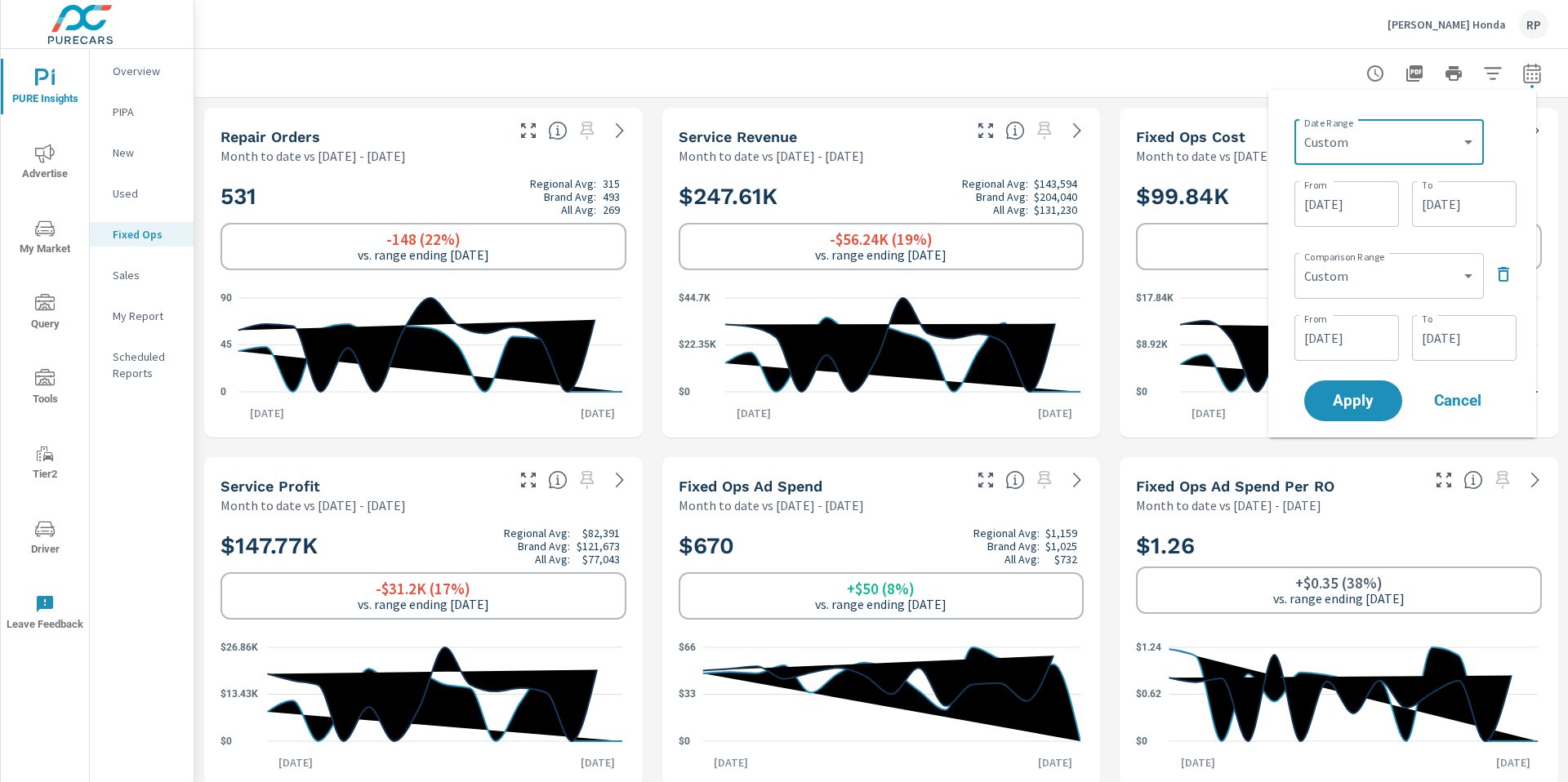
click at [1444, 229] on div "From 08/01/2025 From To 08/15/2025 To" at bounding box center [1405, 202] width 222 height 56
click at [1455, 213] on input "08/15/2025" at bounding box center [1464, 204] width 92 height 32
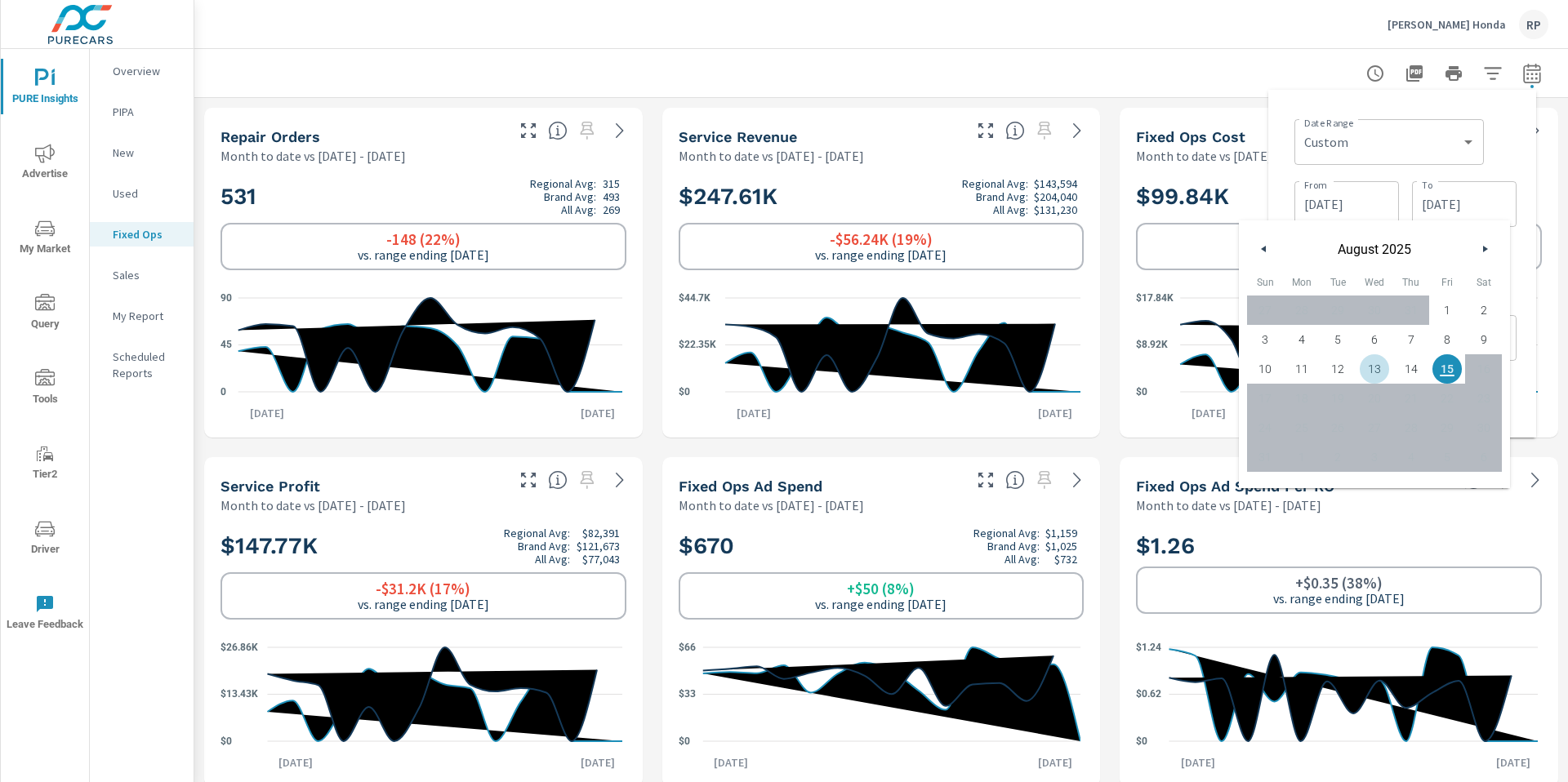
click at [1374, 374] on span "13" at bounding box center [1374, 369] width 37 height 22
type input "08/13/2025"
click at [1518, 149] on div "Date Range Custom Yesterday Last week Last 7 days Last 14 days Last 30 days Las…" at bounding box center [1402, 263] width 242 height 321
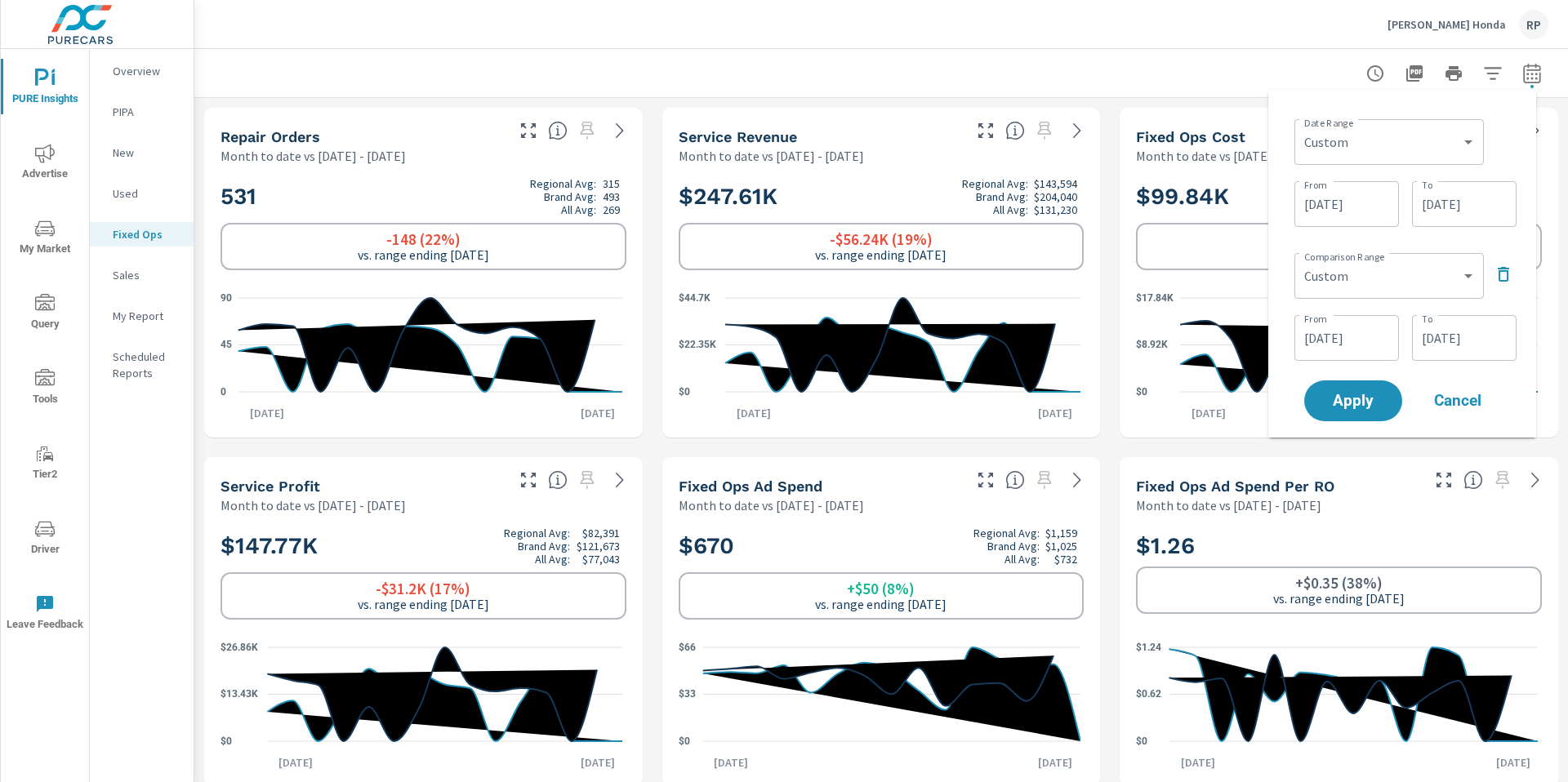
click at [1440, 343] on input "07/14/2025" at bounding box center [1464, 337] width 92 height 32
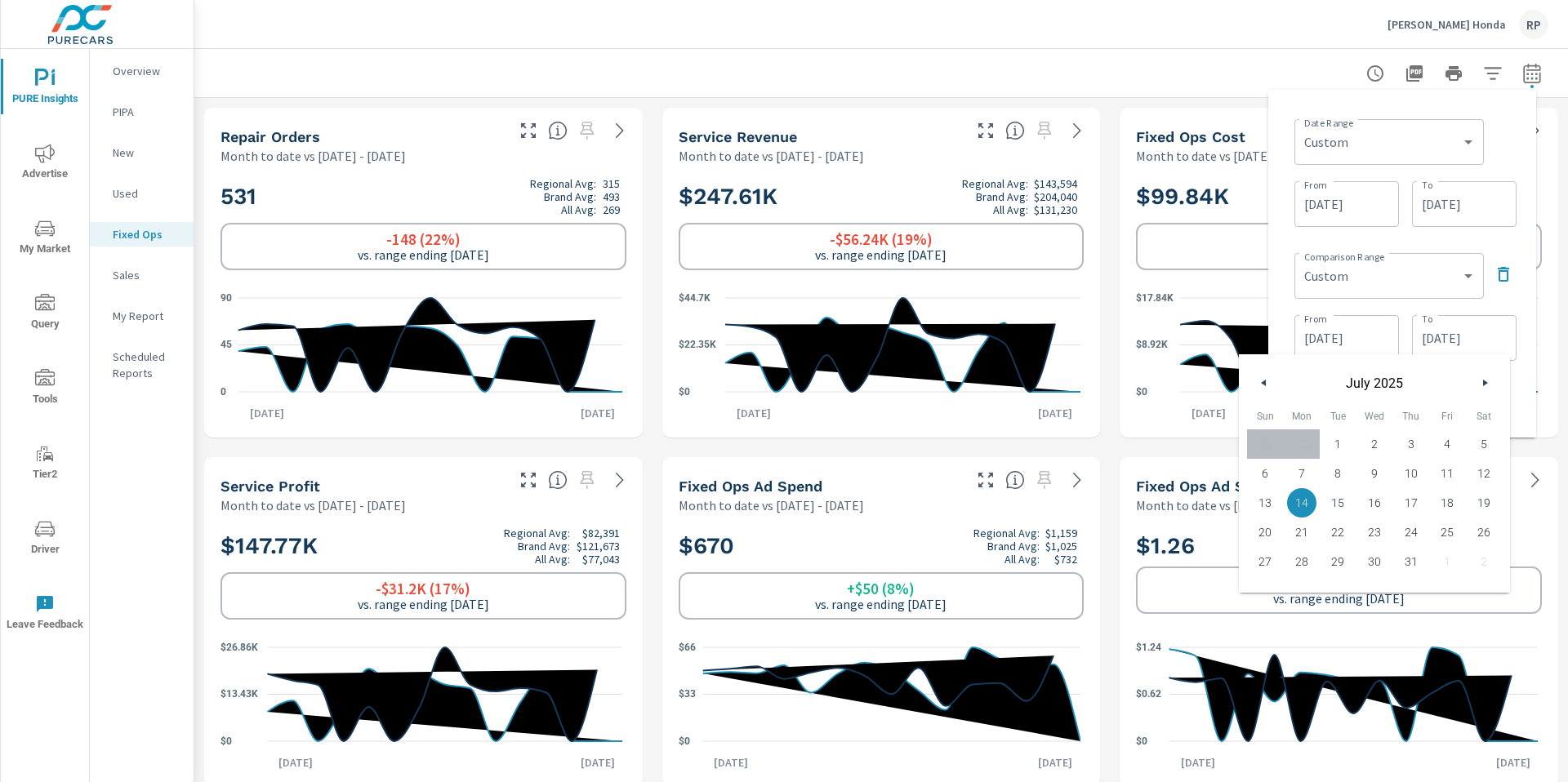
click at [1275, 499] on span "13" at bounding box center [1266, 503] width 37 height 22
type input "07/13/2025"
click at [1523, 149] on div "Date Range Custom Yesterday Last week Last 7 days Last 14 days Last 30 days Las…" at bounding box center [1402, 264] width 268 height 348
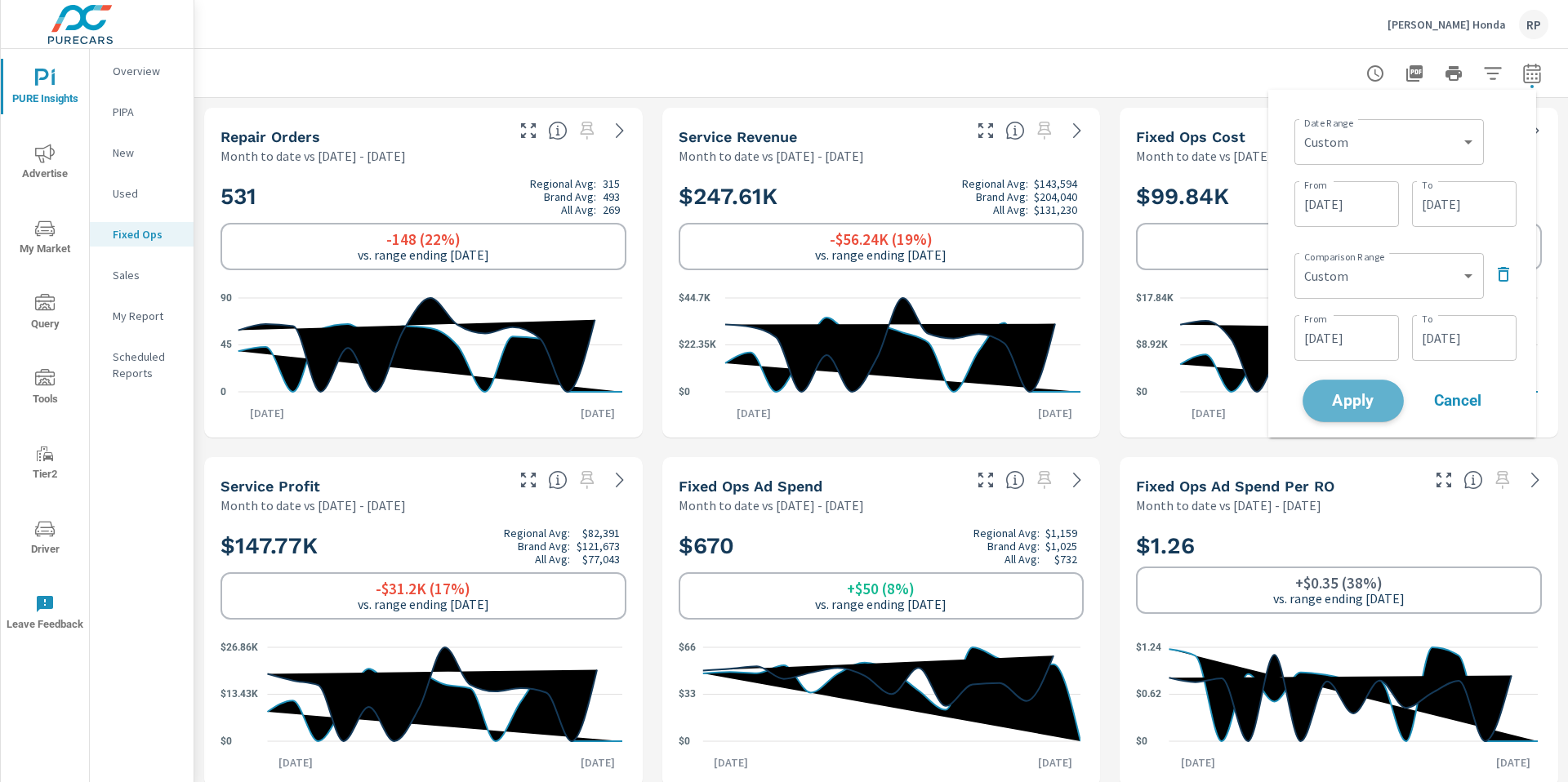
click at [1372, 406] on span "Apply" at bounding box center [1353, 400] width 67 height 15
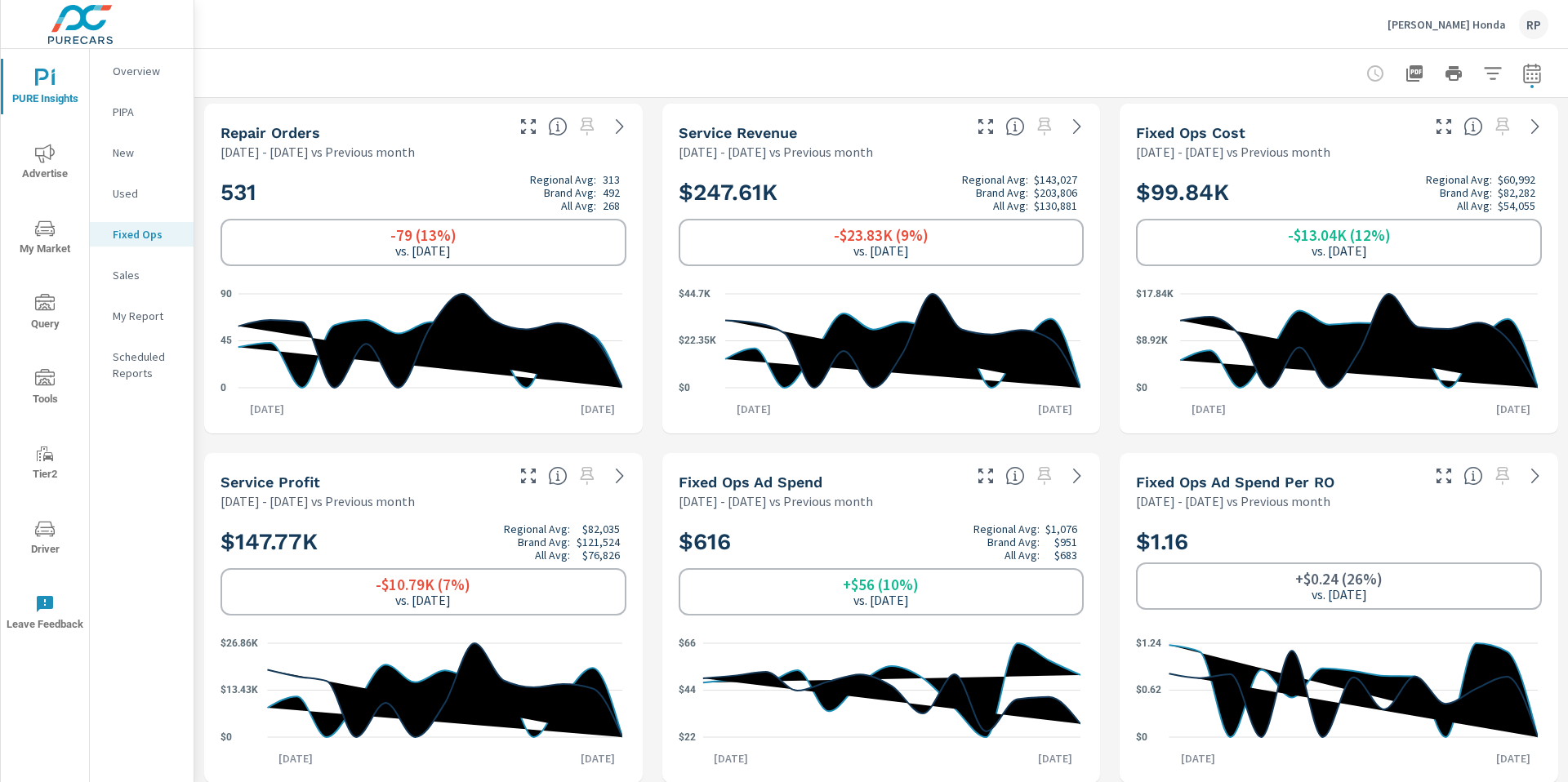
scroll to position [8, 0]
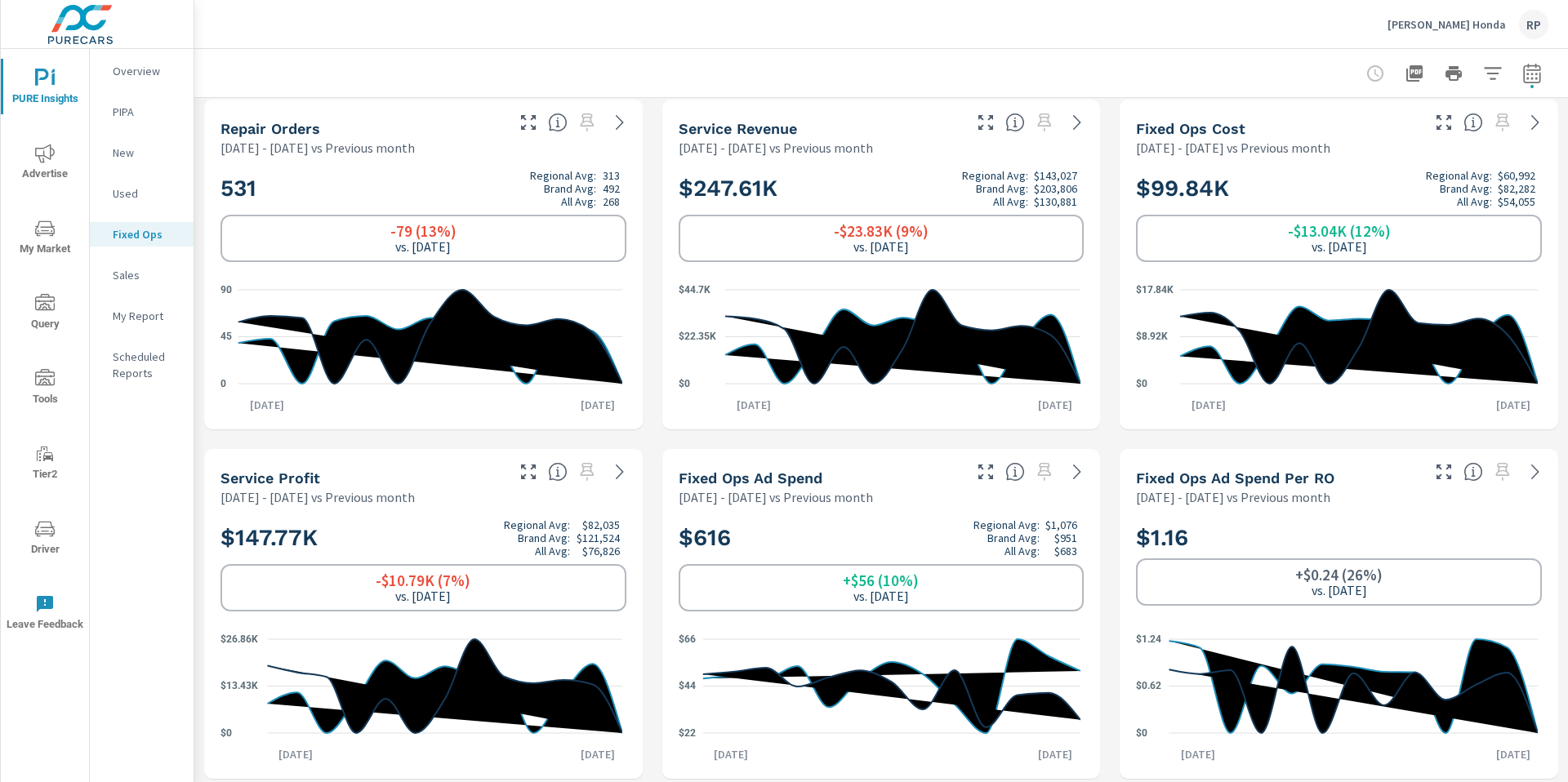
drag, startPoint x: 1567, startPoint y: 131, endPoint x: 1557, endPoint y: 134, distance: 10.4
click at [1567, 137] on div "Fixed Ops Profit Center Phil Hughes Honda Report date range: Aug 01, 2025 - Aug…" at bounding box center [881, 415] width 1374 height 733
click at [1528, 74] on icon "button" at bounding box center [1531, 73] width 17 height 20
select select "Previous month"
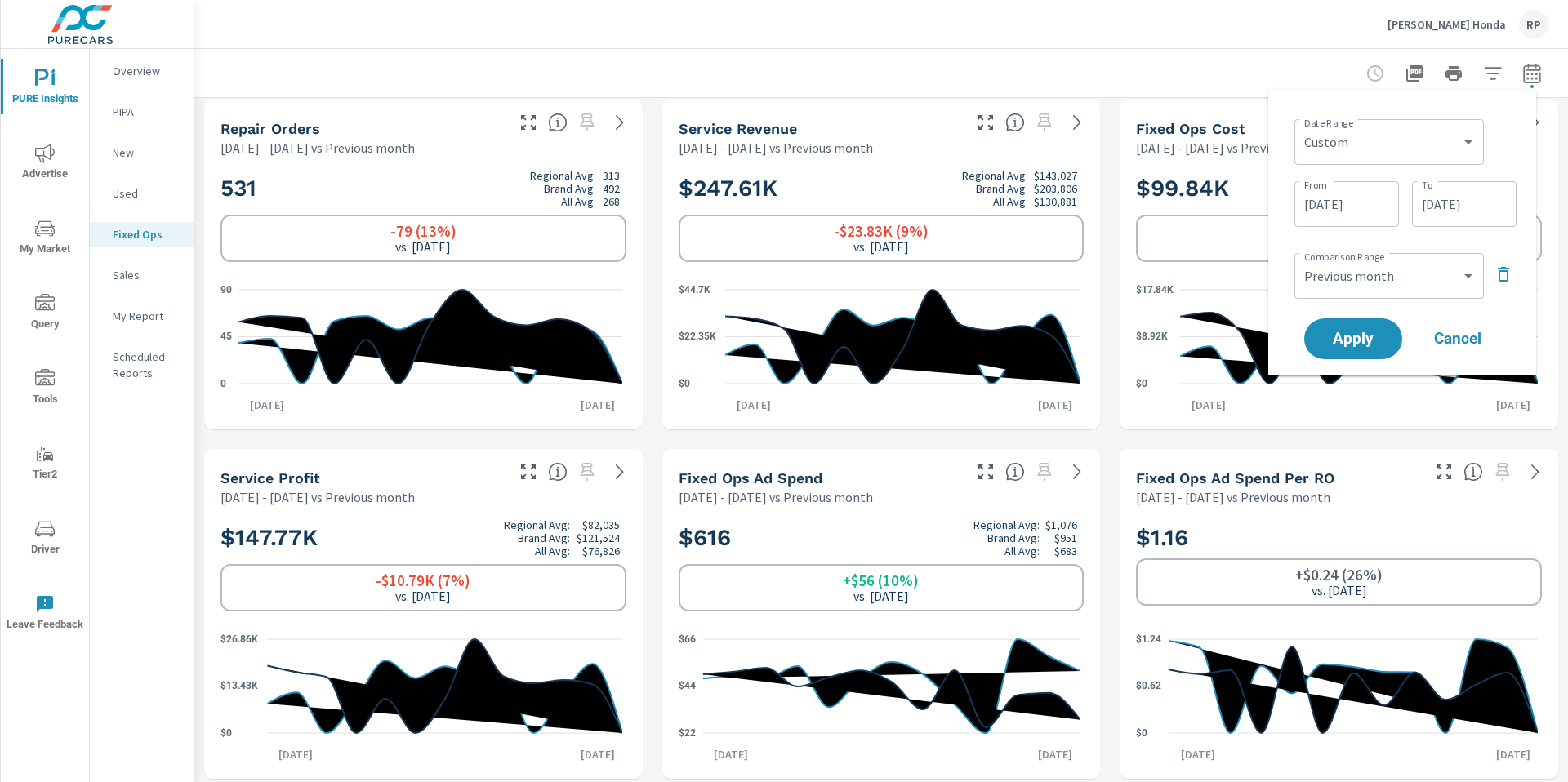
click at [1511, 274] on icon "button" at bounding box center [1504, 274] width 20 height 20
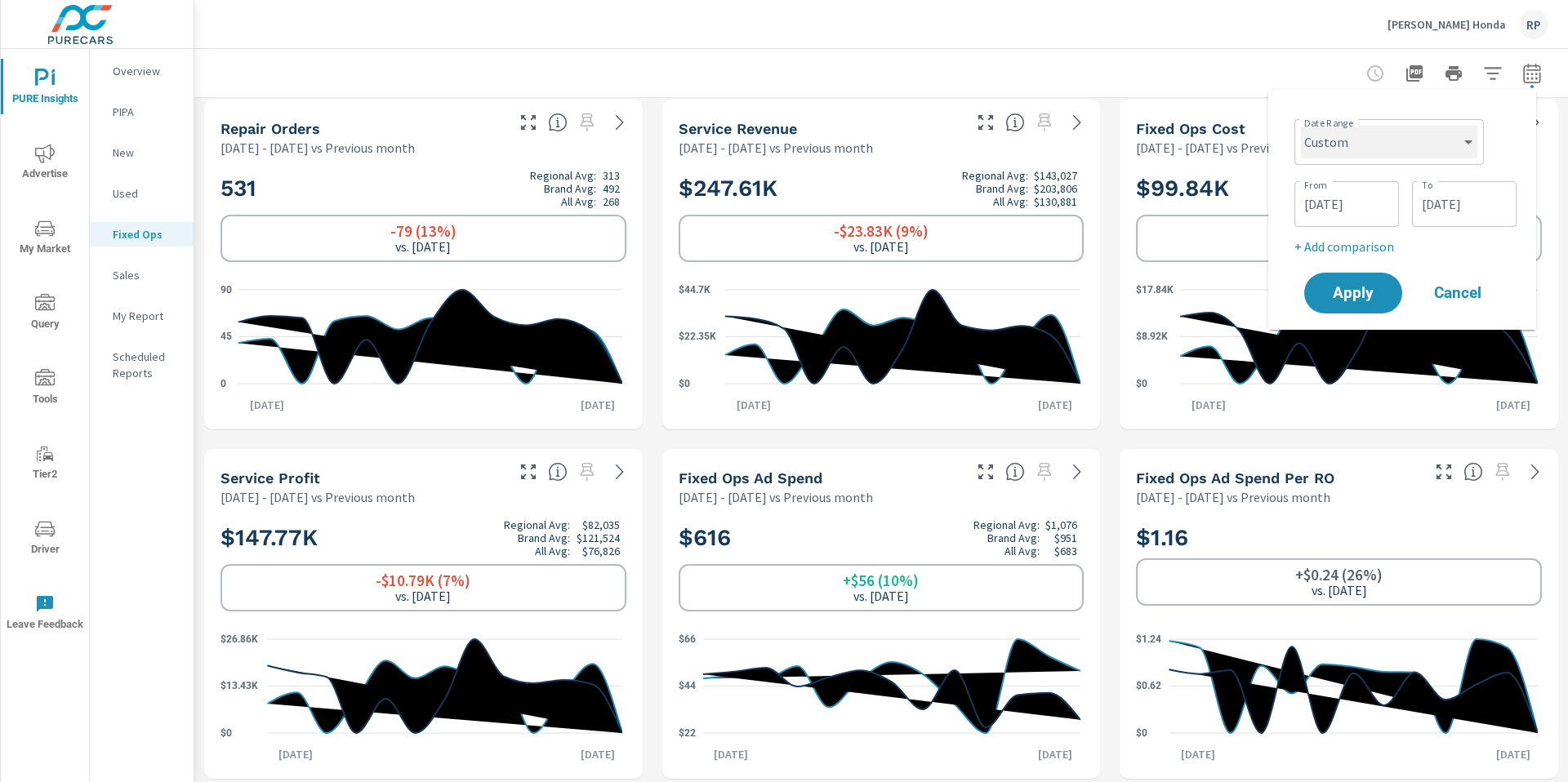
click at [1432, 139] on select "Custom Yesterday Last week Last 7 days Last 14 days Last 30 days Last 45 days L…" at bounding box center [1389, 142] width 176 height 32
click at [1301, 126] on select "Custom Yesterday Last week Last 7 days Last 14 days Last 30 days Last 45 days L…" at bounding box center [1389, 142] width 176 height 32
select select "Month to date"
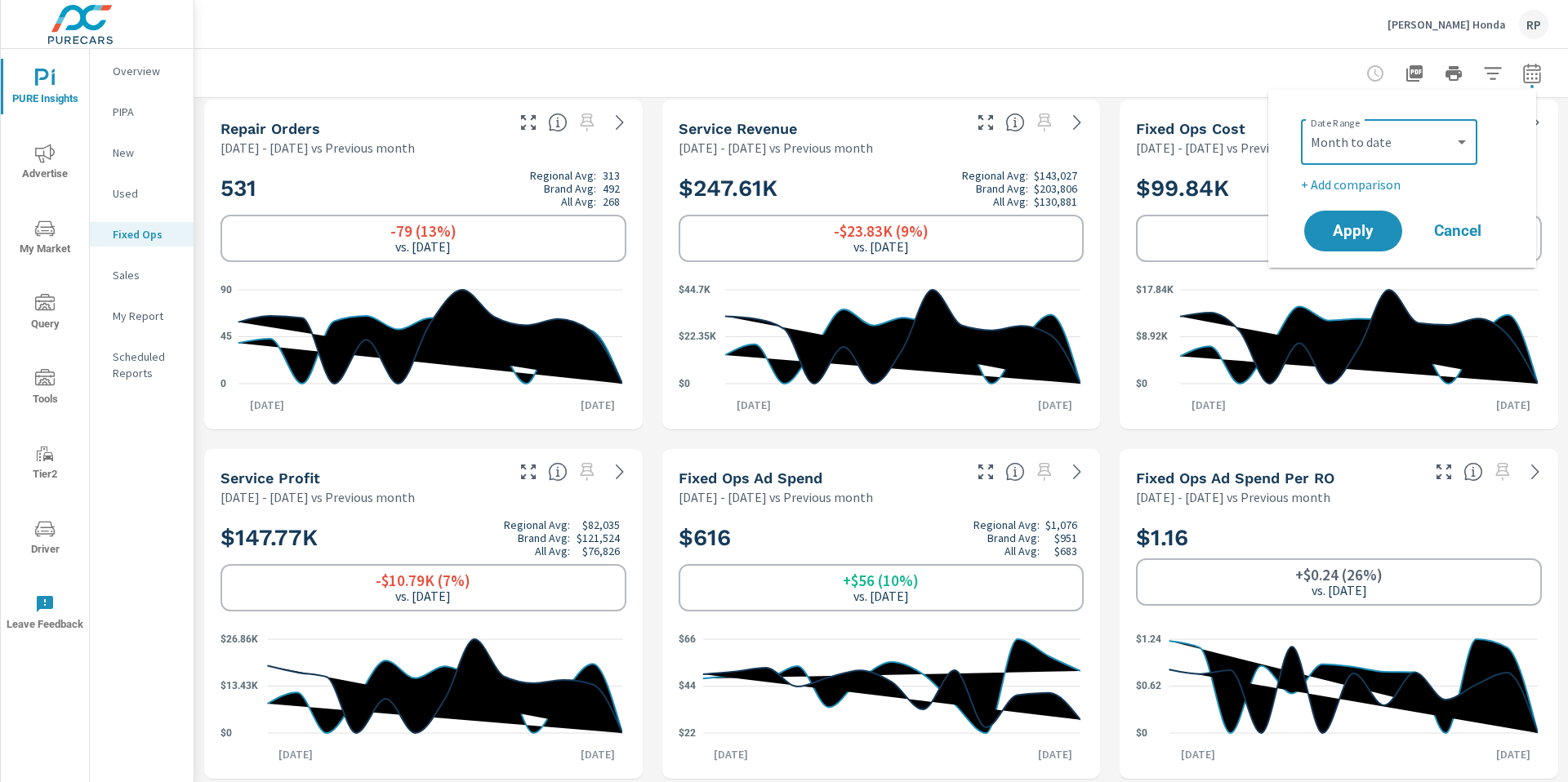
click at [1365, 185] on p "+ Add comparison" at bounding box center [1405, 184] width 209 height 20
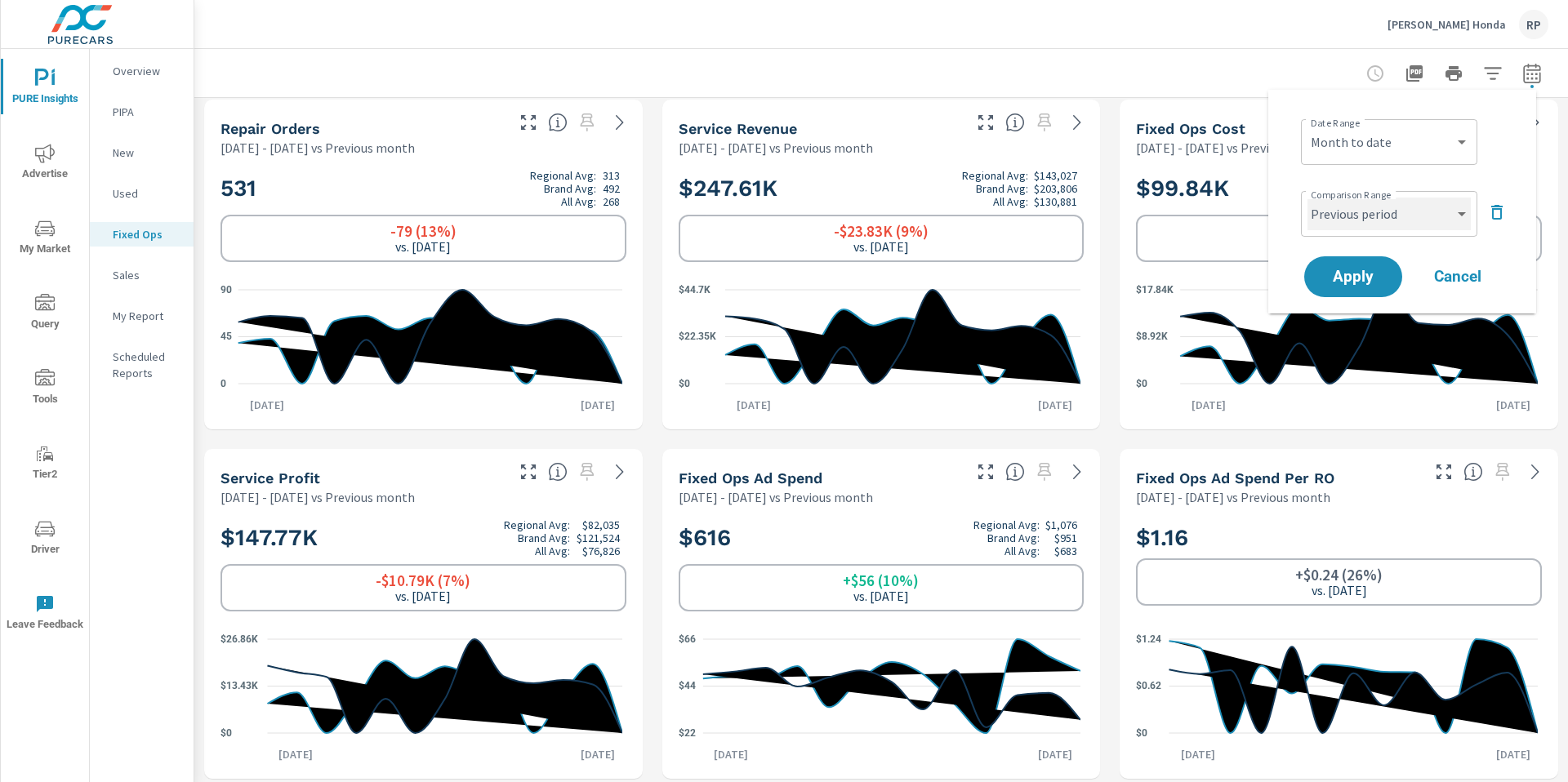
click at [1365, 222] on select "Custom Previous period Previous month Previous year" at bounding box center [1389, 214] width 163 height 32
click at [1308, 198] on select "Custom Previous period Previous month Previous year" at bounding box center [1389, 214] width 163 height 32
select select "custom"
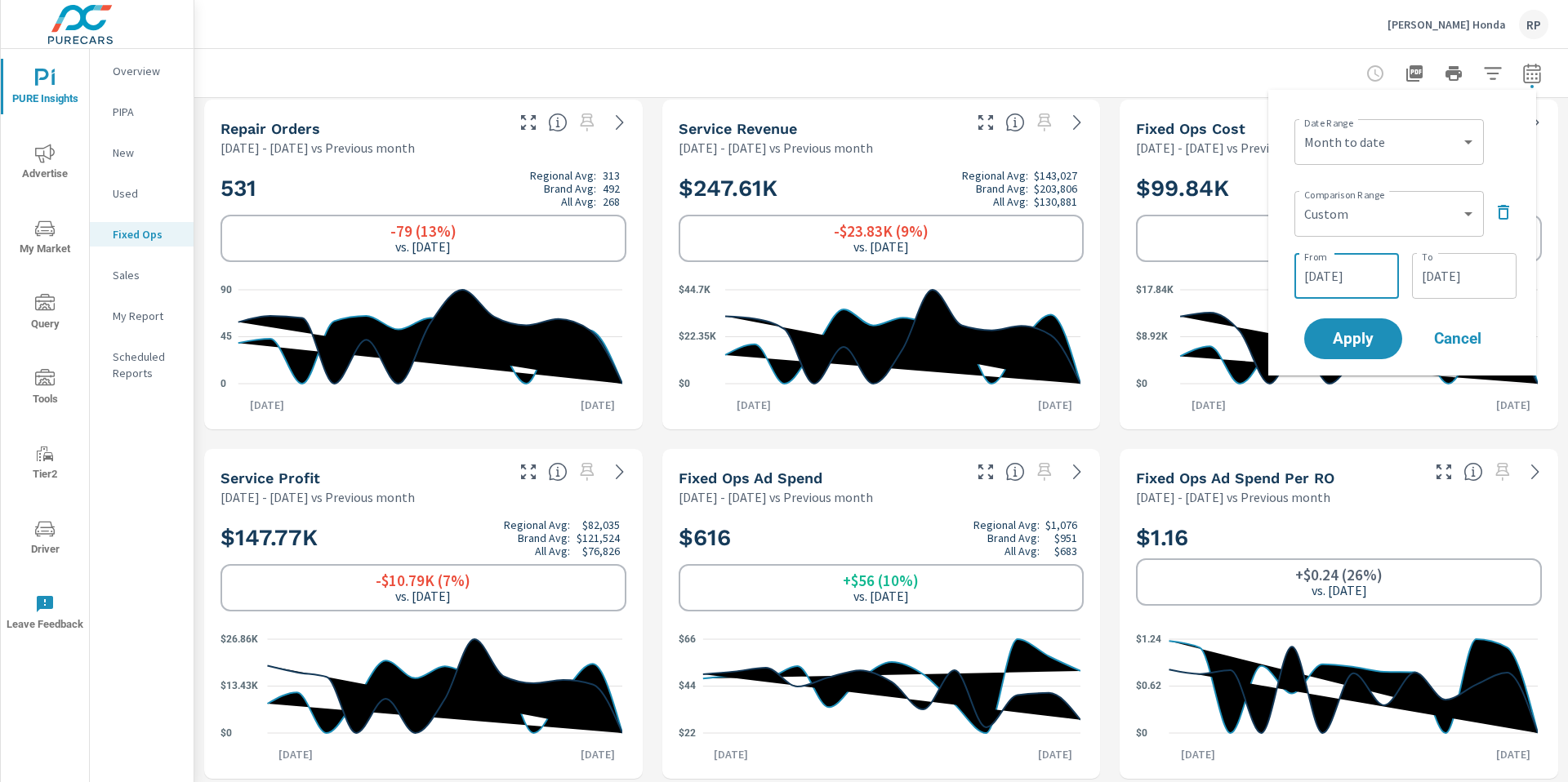
click at [1335, 269] on input "07/17/2025" at bounding box center [1347, 276] width 92 height 32
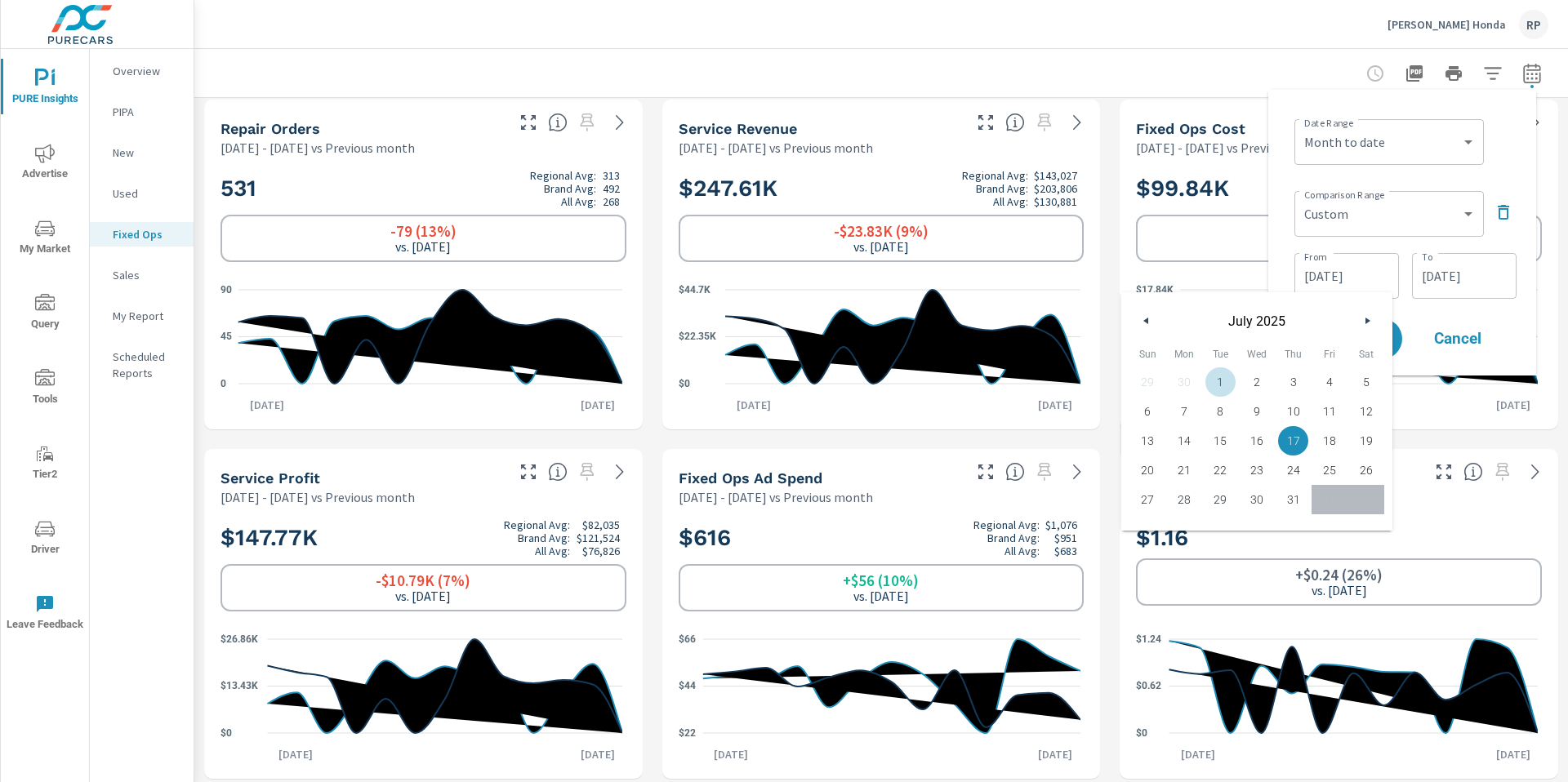
click at [1218, 377] on span "1" at bounding box center [1221, 382] width 37 height 22
type input "07/01/2025"
click at [1485, 275] on input "07/31/2025" at bounding box center [1464, 276] width 92 height 32
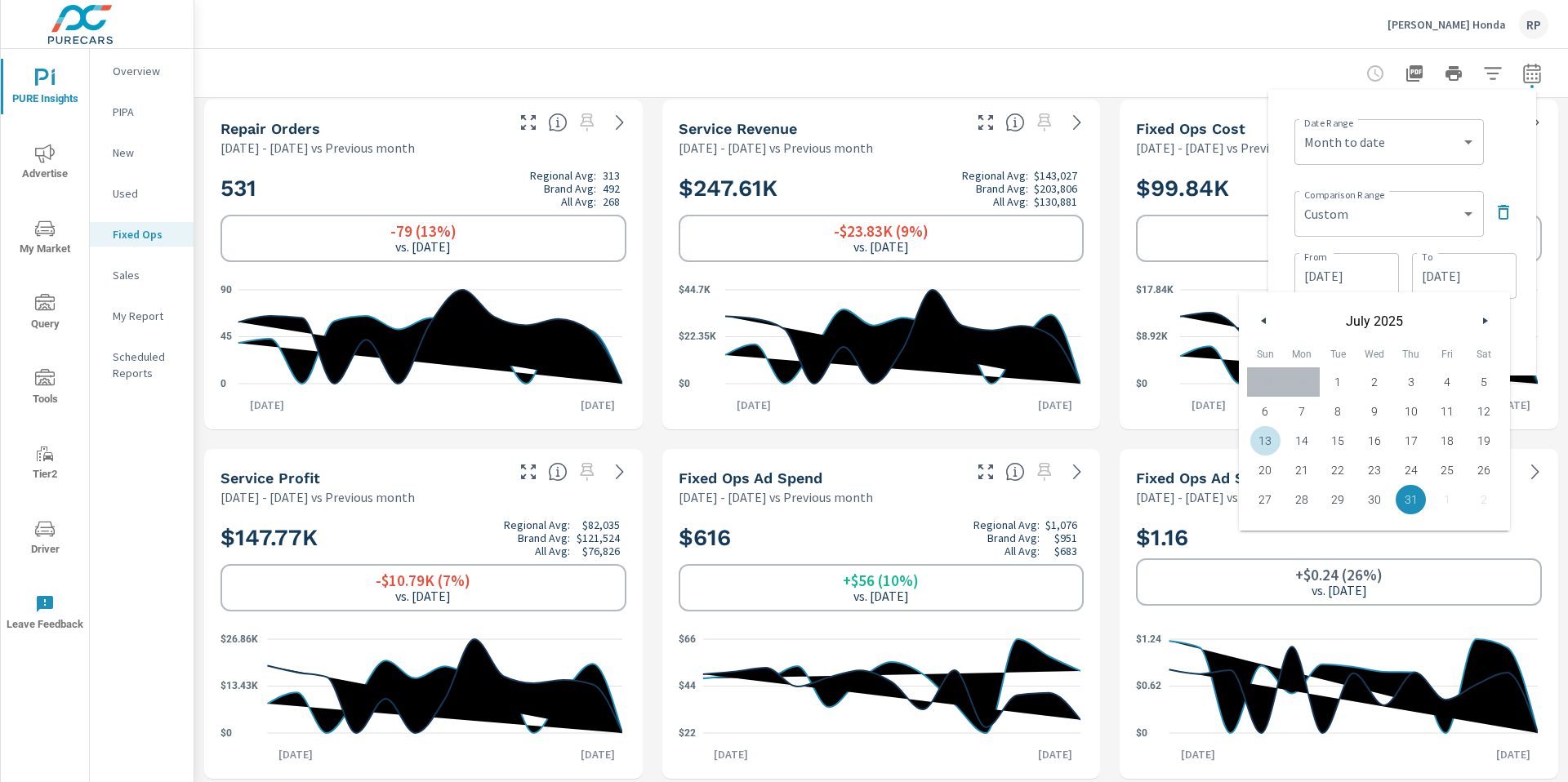
click at [1270, 433] on span "13" at bounding box center [1266, 441] width 37 height 22
type input "07/13/2025"
click at [1518, 179] on div "Date Range Custom Yesterday Last week Last 7 days Last 14 days Last 30 days Las…" at bounding box center [1402, 232] width 242 height 260
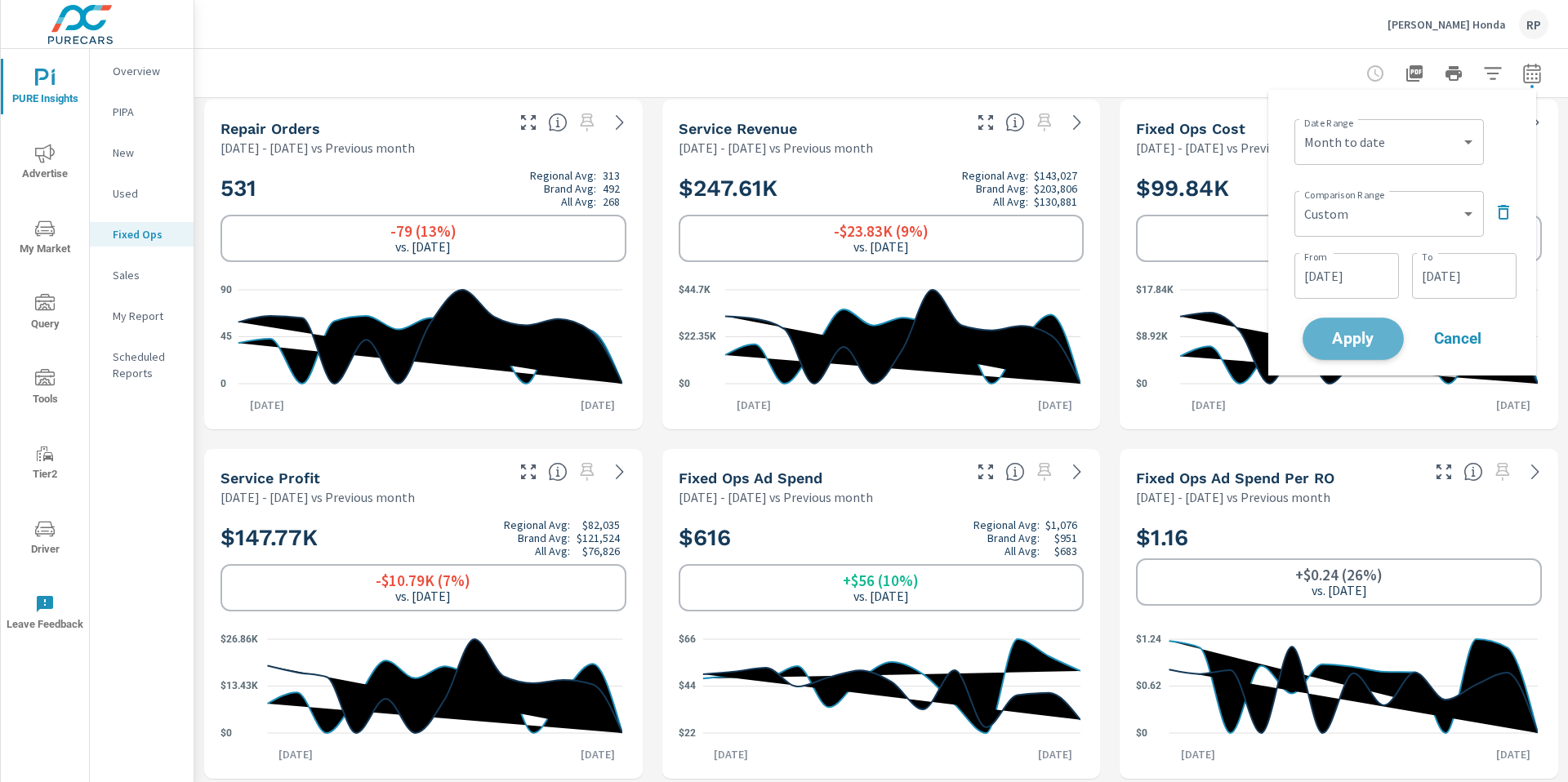
click at [1378, 336] on span "Apply" at bounding box center [1353, 338] width 67 height 15
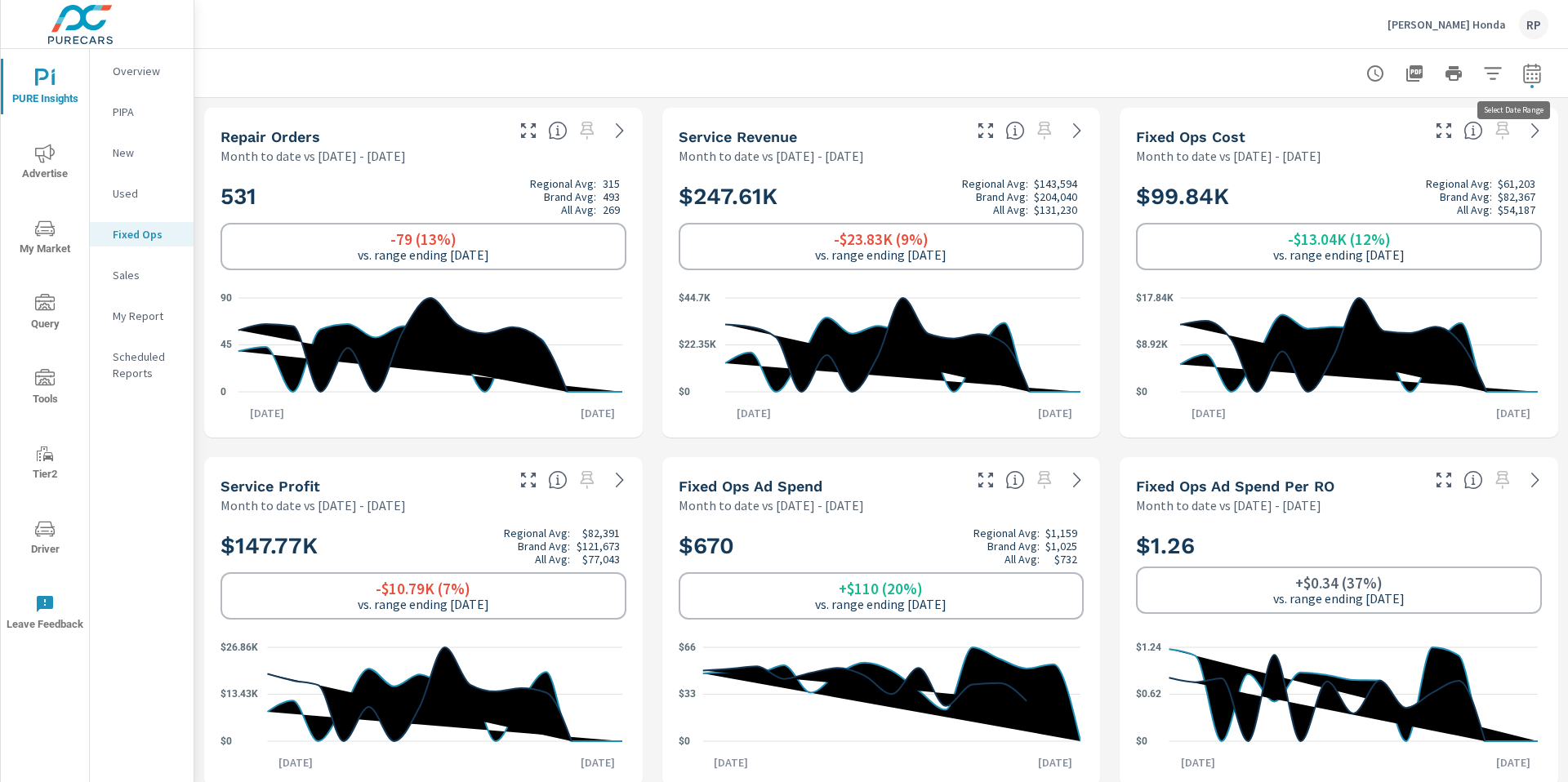
click at [1530, 85] on span "button" at bounding box center [1532, 86] width 4 height 4
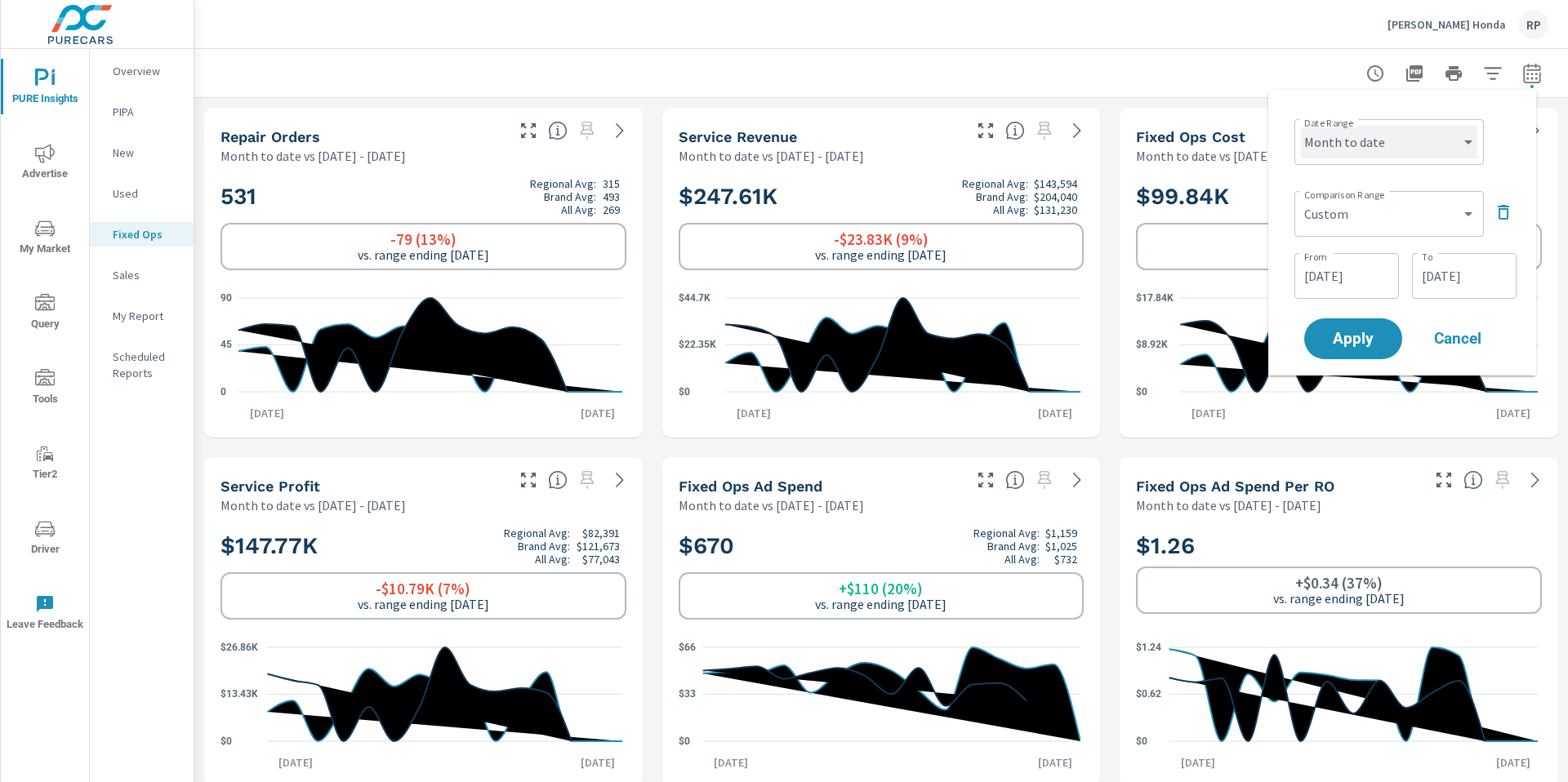
click at [1412, 138] on select "Custom Yesterday Last week Last 7 days Last 14 days Last 30 days Last 45 days L…" at bounding box center [1389, 142] width 176 height 32
click at [1301, 126] on select "Custom Yesterday Last week Last 7 days Last 14 days Last 30 days Last 45 days L…" at bounding box center [1389, 142] width 176 height 32
select select "Last month"
click at [1378, 225] on select "Custom Previous period Previous month Previous year" at bounding box center [1389, 214] width 176 height 32
click at [1301, 198] on select "Custom Previous period Previous month Previous year" at bounding box center [1389, 214] width 176 height 32
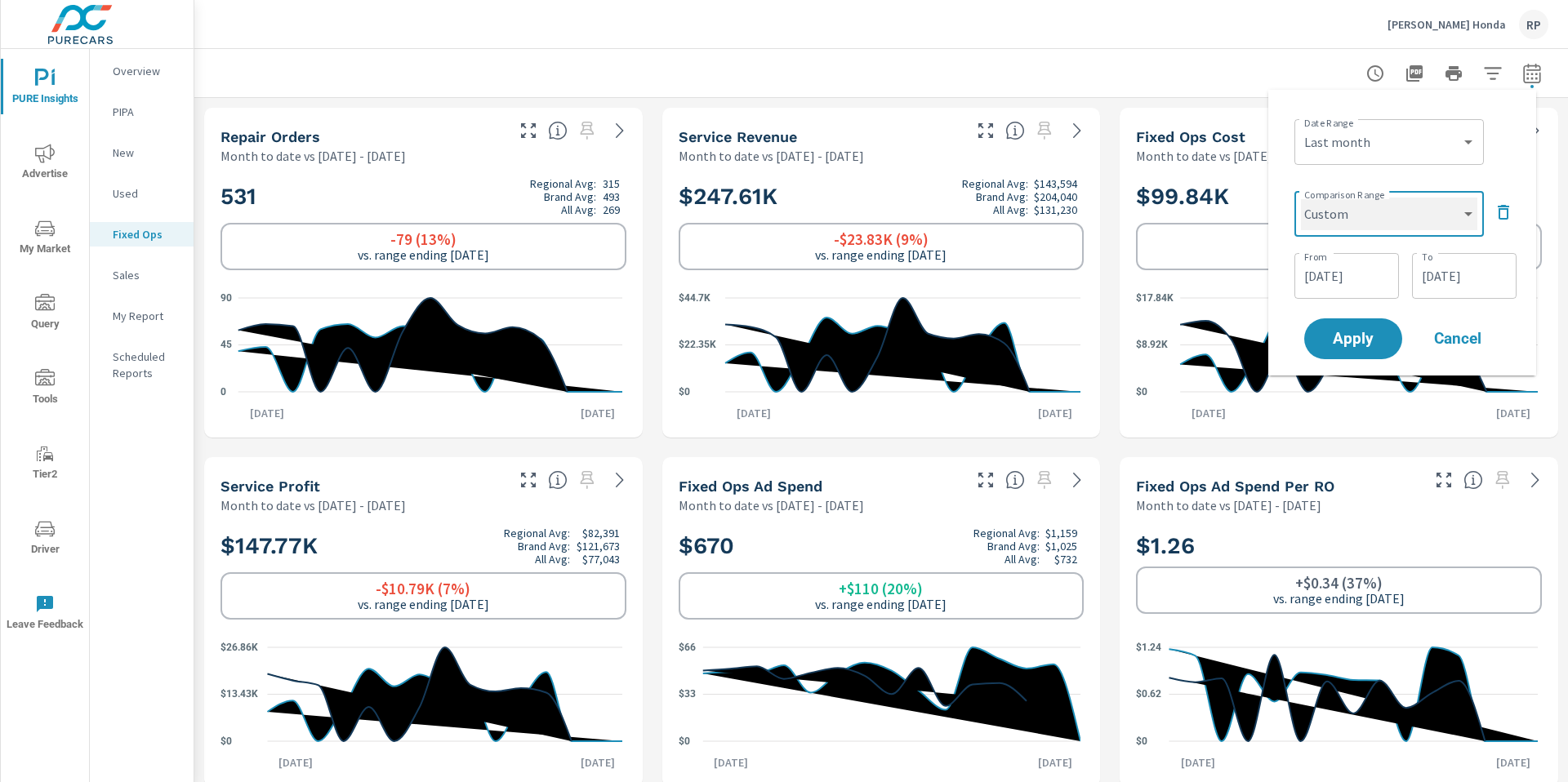
select select "Previous month"
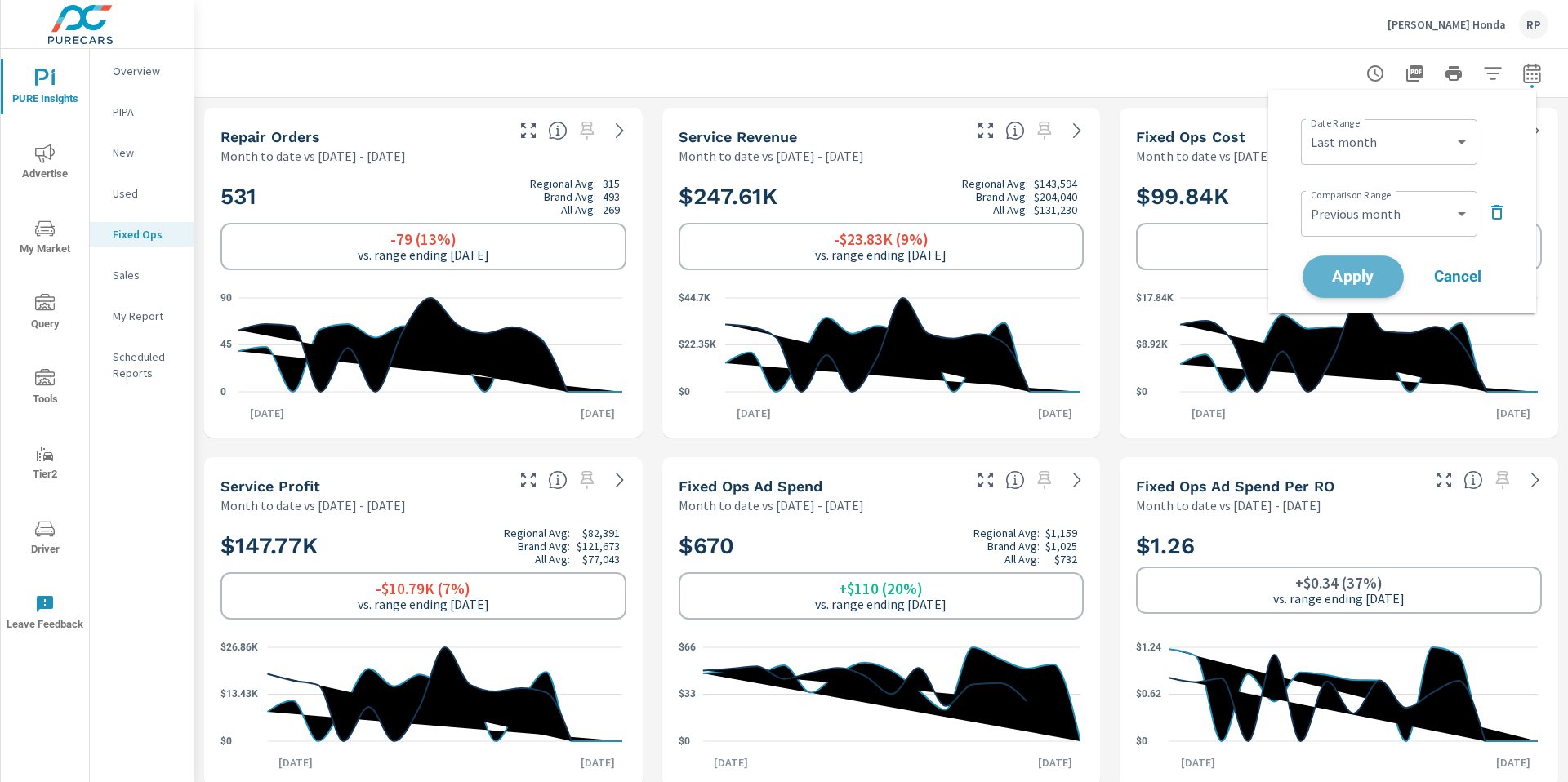
click at [1350, 284] on span "Apply" at bounding box center [1353, 276] width 67 height 15
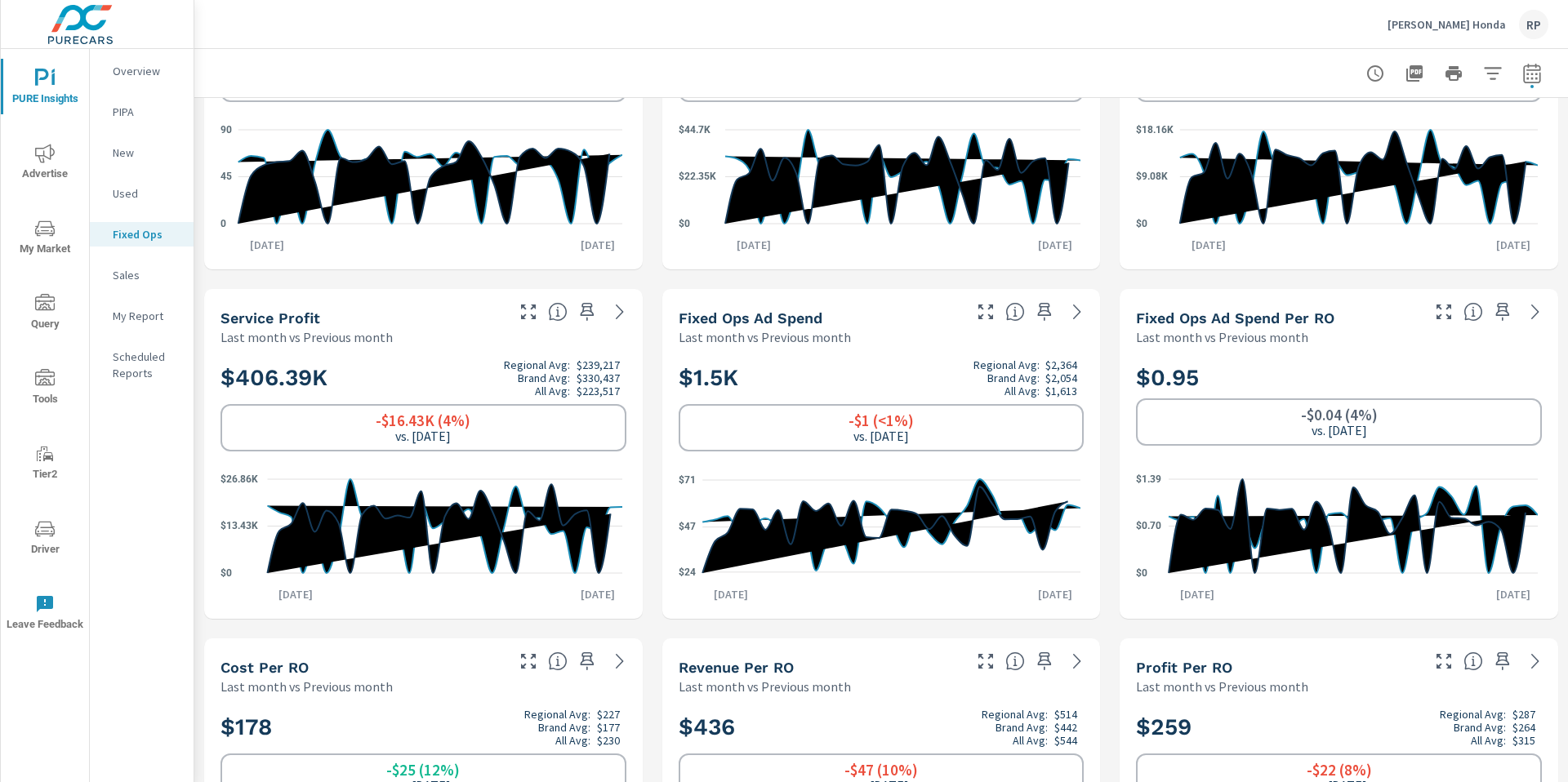
scroll to position [67, 0]
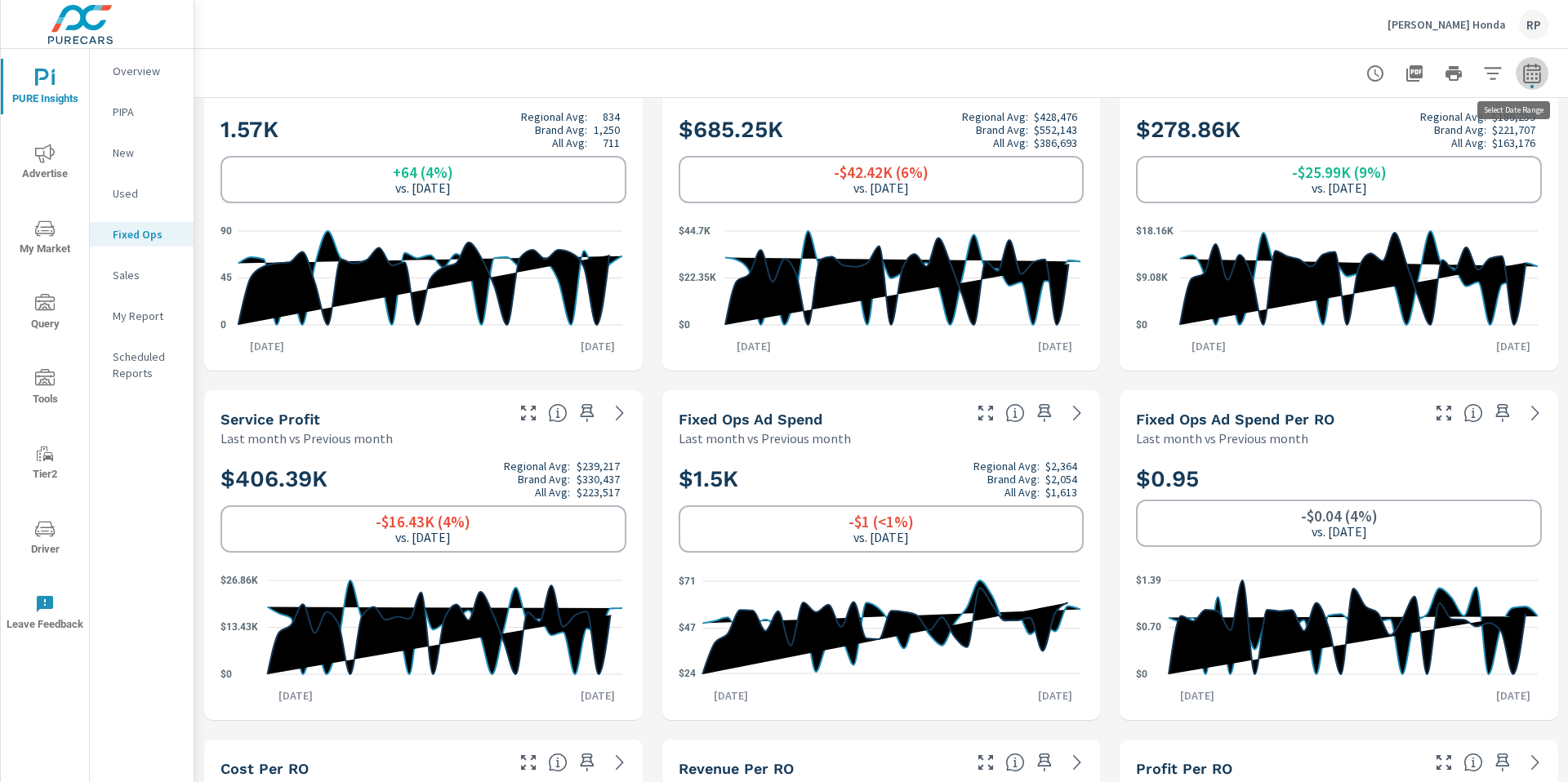
click at [1523, 82] on icon "button" at bounding box center [1531, 73] width 17 height 20
select select "Last month"
select select "Previous month"
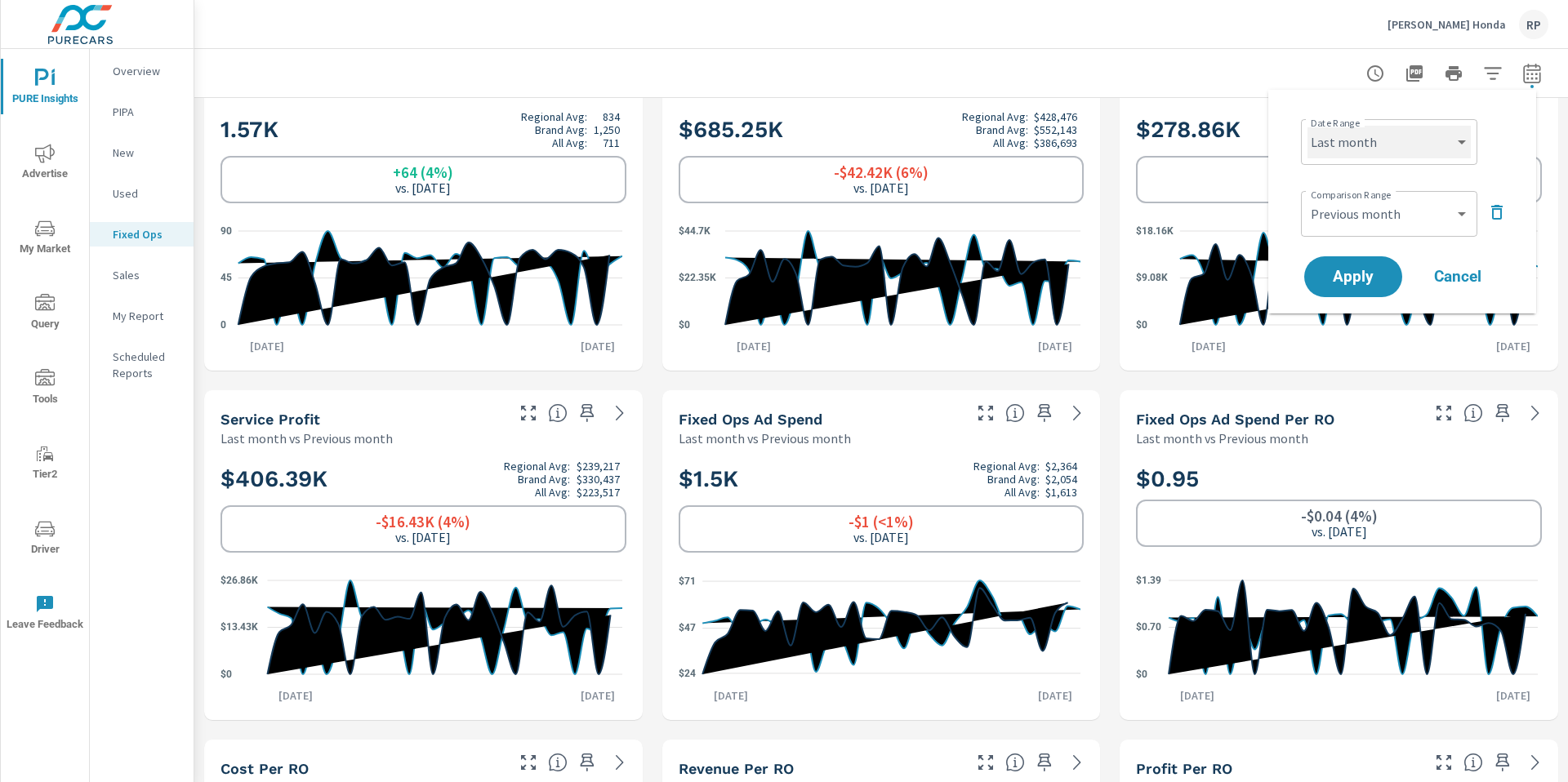
click at [1392, 138] on select "Custom Yesterday Last week Last 7 days Last 14 days Last 30 days Last 45 days L…" at bounding box center [1389, 142] width 163 height 32
click at [1308, 126] on select "Custom Yesterday Last week Last 7 days Last 14 days Last 30 days Last 45 days L…" at bounding box center [1389, 142] width 163 height 32
select select "Month to date"
click at [1417, 224] on select "Custom Previous period Previous month Previous year" at bounding box center [1389, 214] width 163 height 32
click at [1308, 198] on select "Custom Previous period Previous month Previous year" at bounding box center [1389, 214] width 163 height 32
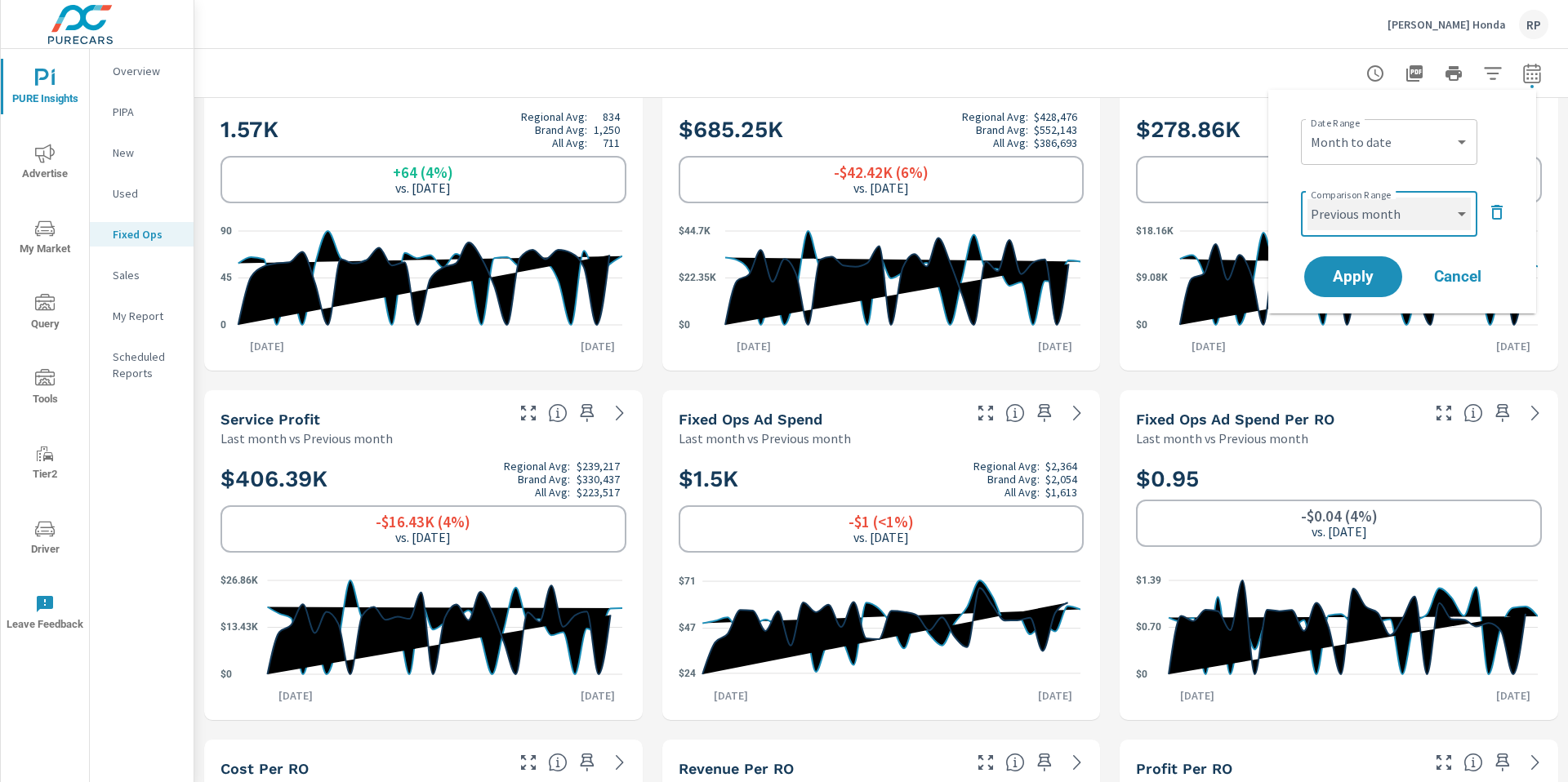
select select "custom"
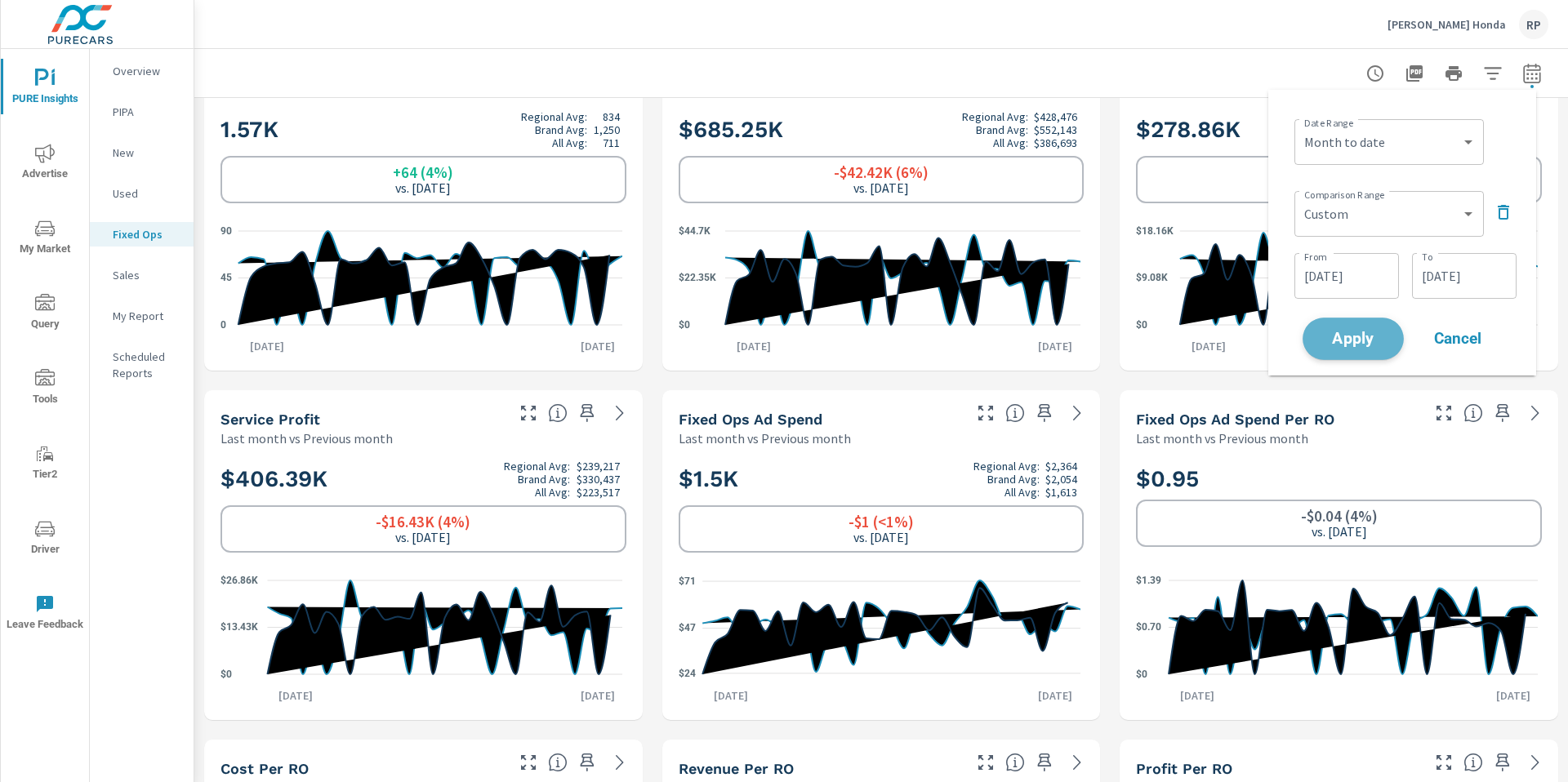
click at [1357, 343] on span "Apply" at bounding box center [1353, 338] width 67 height 15
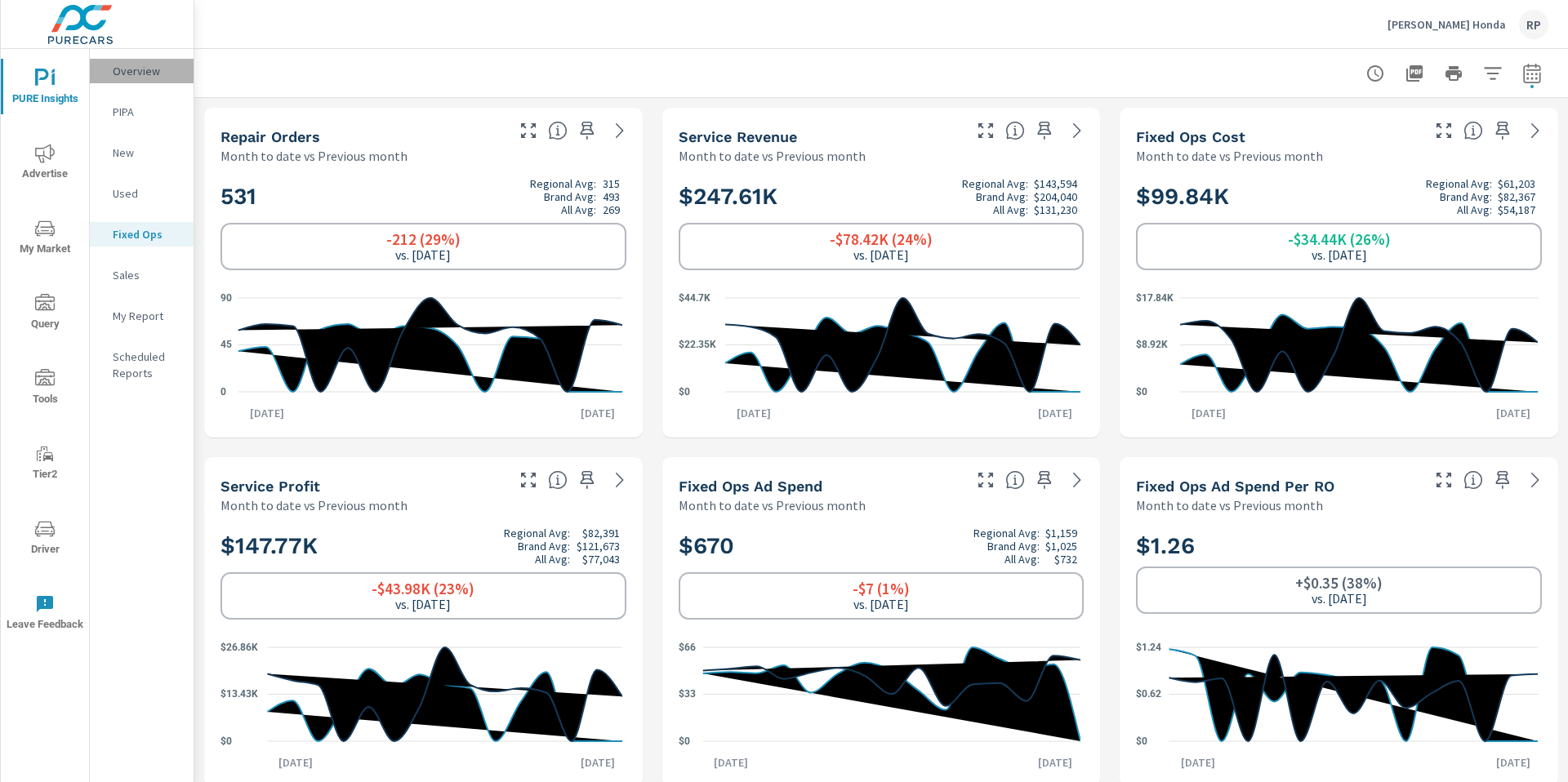
click at [129, 73] on p "Overview" at bounding box center [146, 71] width 68 height 16
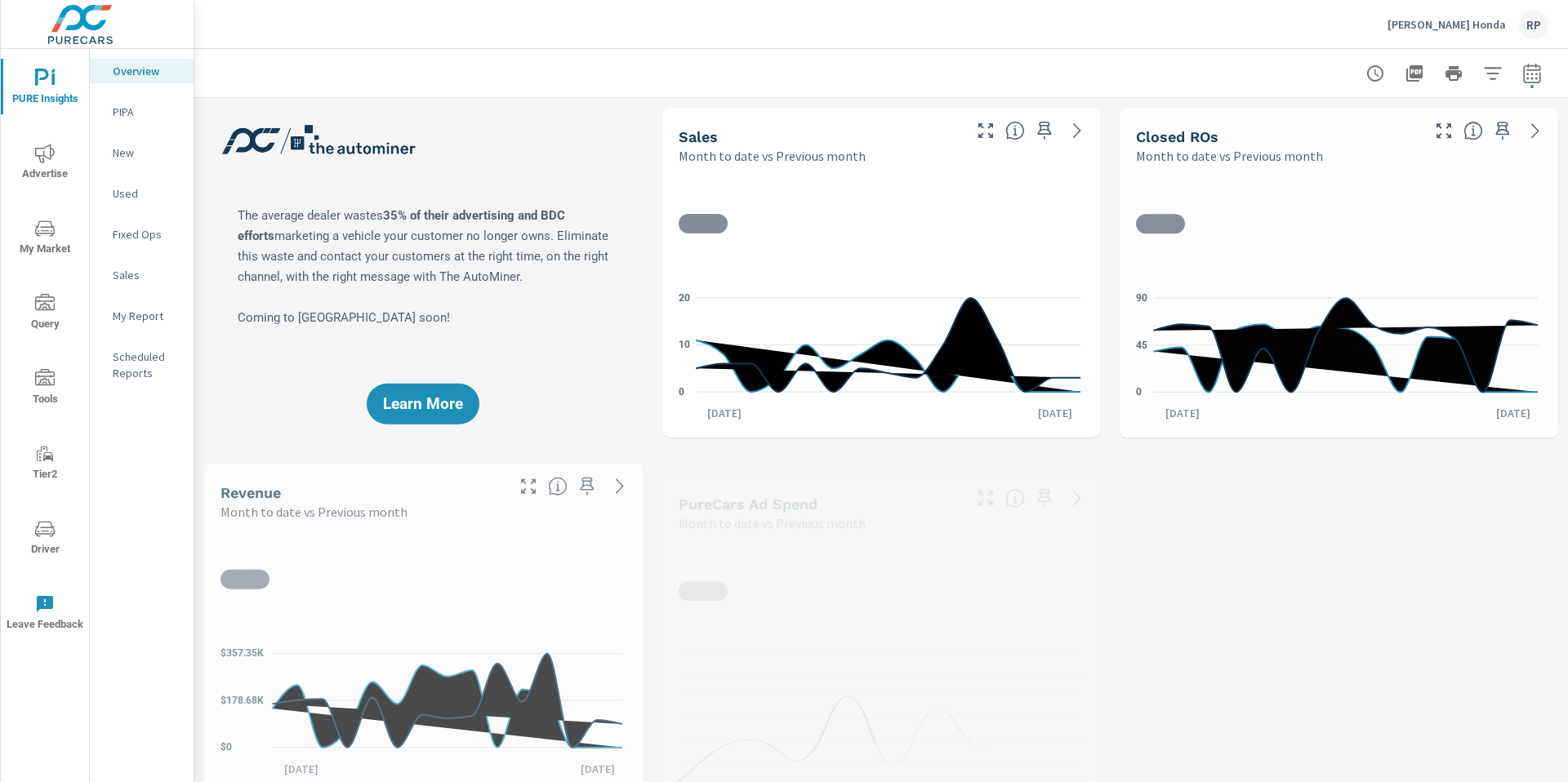
scroll to position [1, 0]
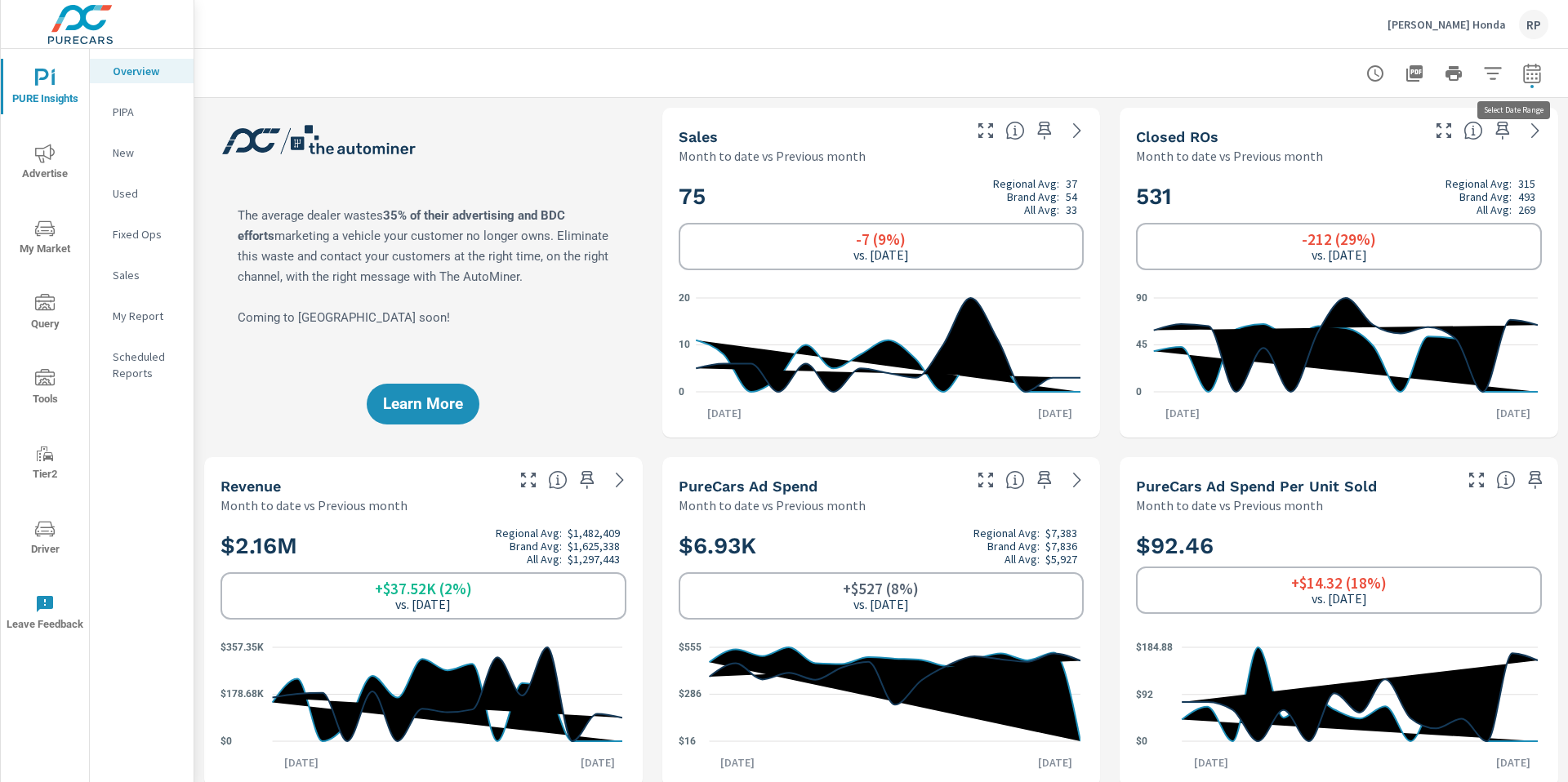
click at [1522, 75] on icon "button" at bounding box center [1532, 74] width 20 height 20
select select "Month to date"
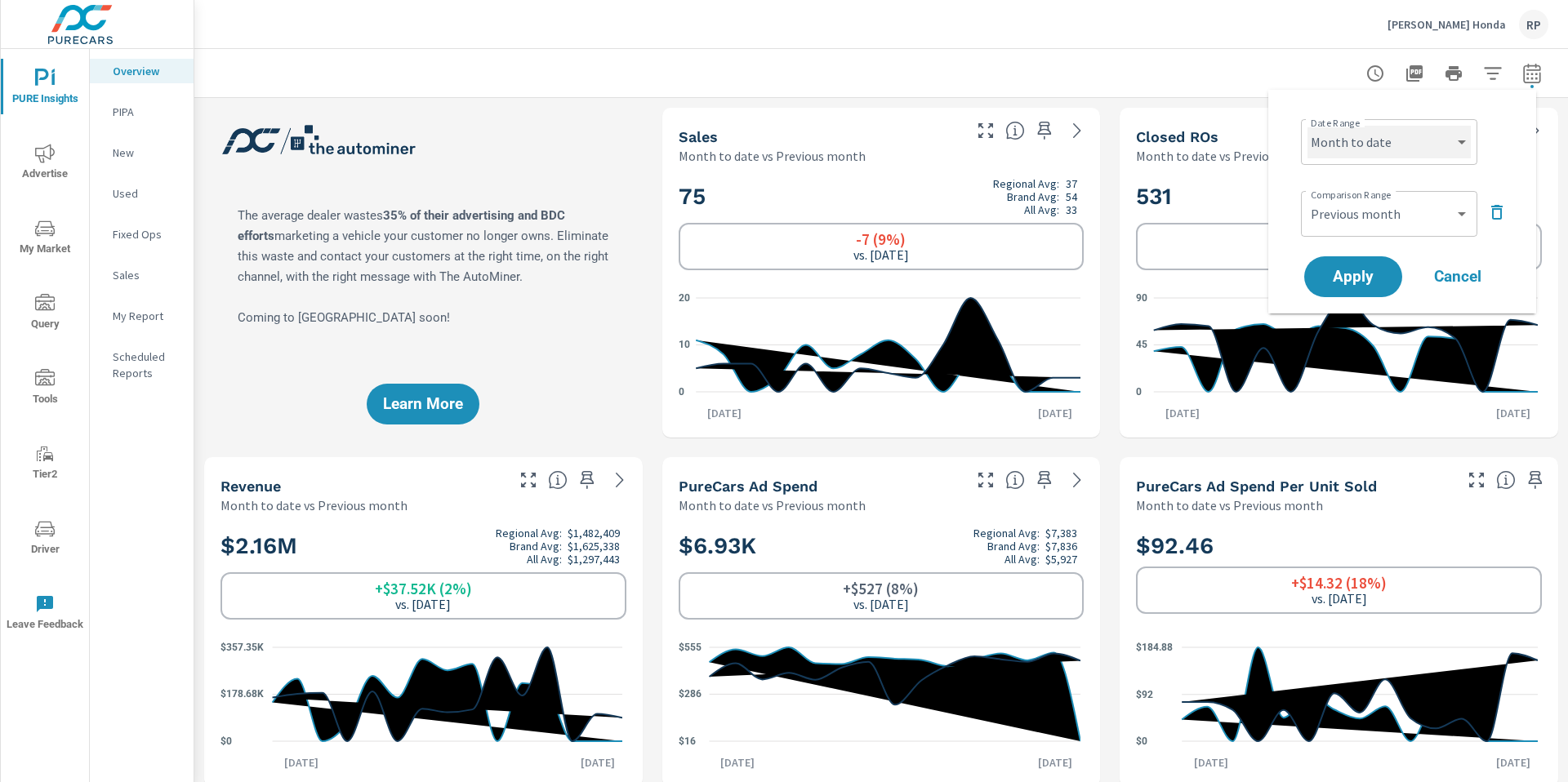
click at [1453, 144] on select "Custom Yesterday Last week Last 7 days Last 14 days Last 30 days Last 45 days L…" at bounding box center [1389, 142] width 163 height 32
click at [1308, 126] on select "Custom Yesterday Last week Last 7 days Last 14 days Last 30 days Last 45 days L…" at bounding box center [1389, 142] width 163 height 32
click at [1404, 215] on select "Custom Previous period Previous month Previous year" at bounding box center [1389, 214] width 163 height 32
click at [1308, 198] on select "Custom Previous period Previous month Previous year" at bounding box center [1389, 214] width 163 height 32
select select "custom"
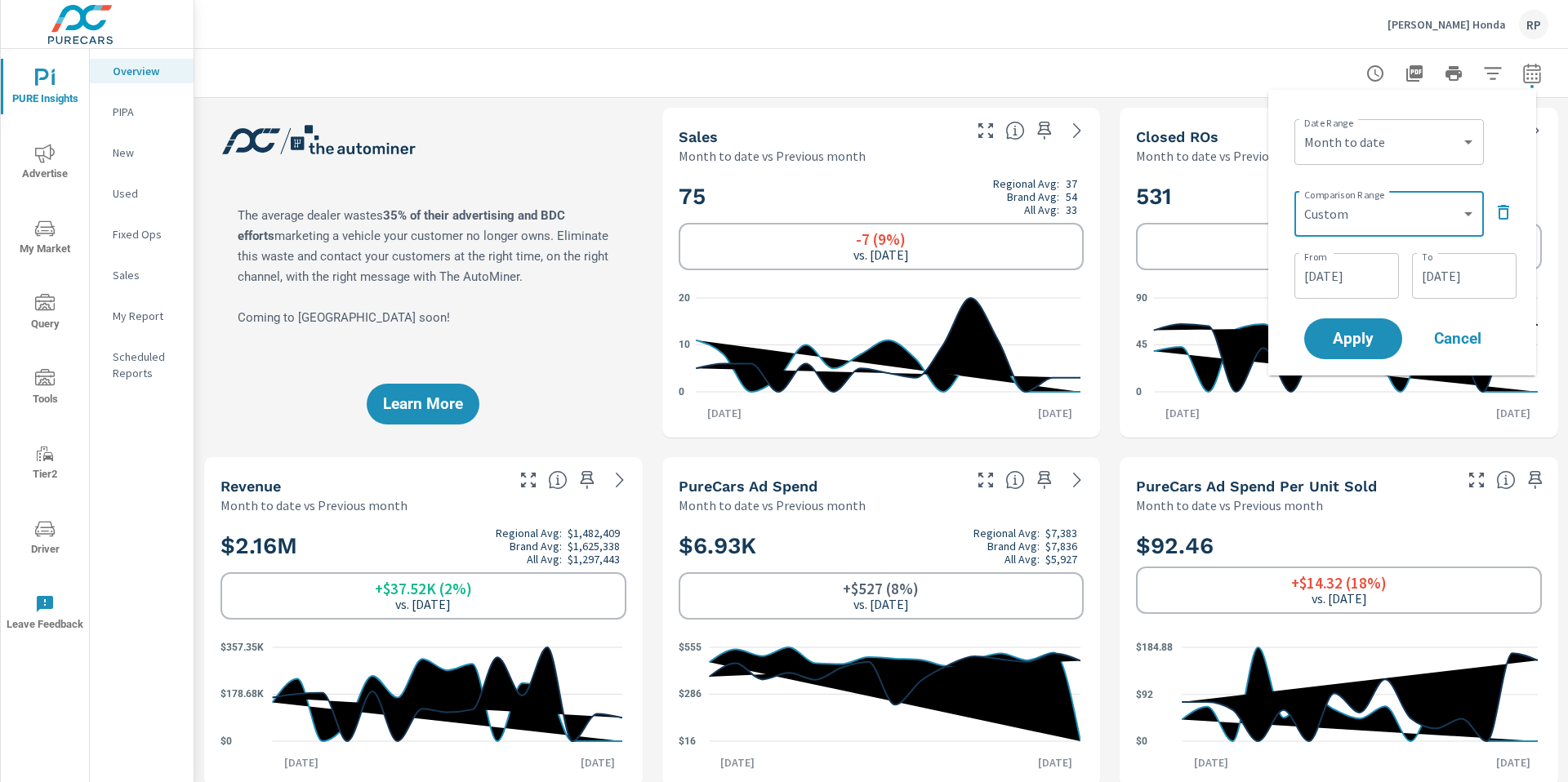
click at [1442, 278] on input "07/15/2025" at bounding box center [1464, 276] width 92 height 32
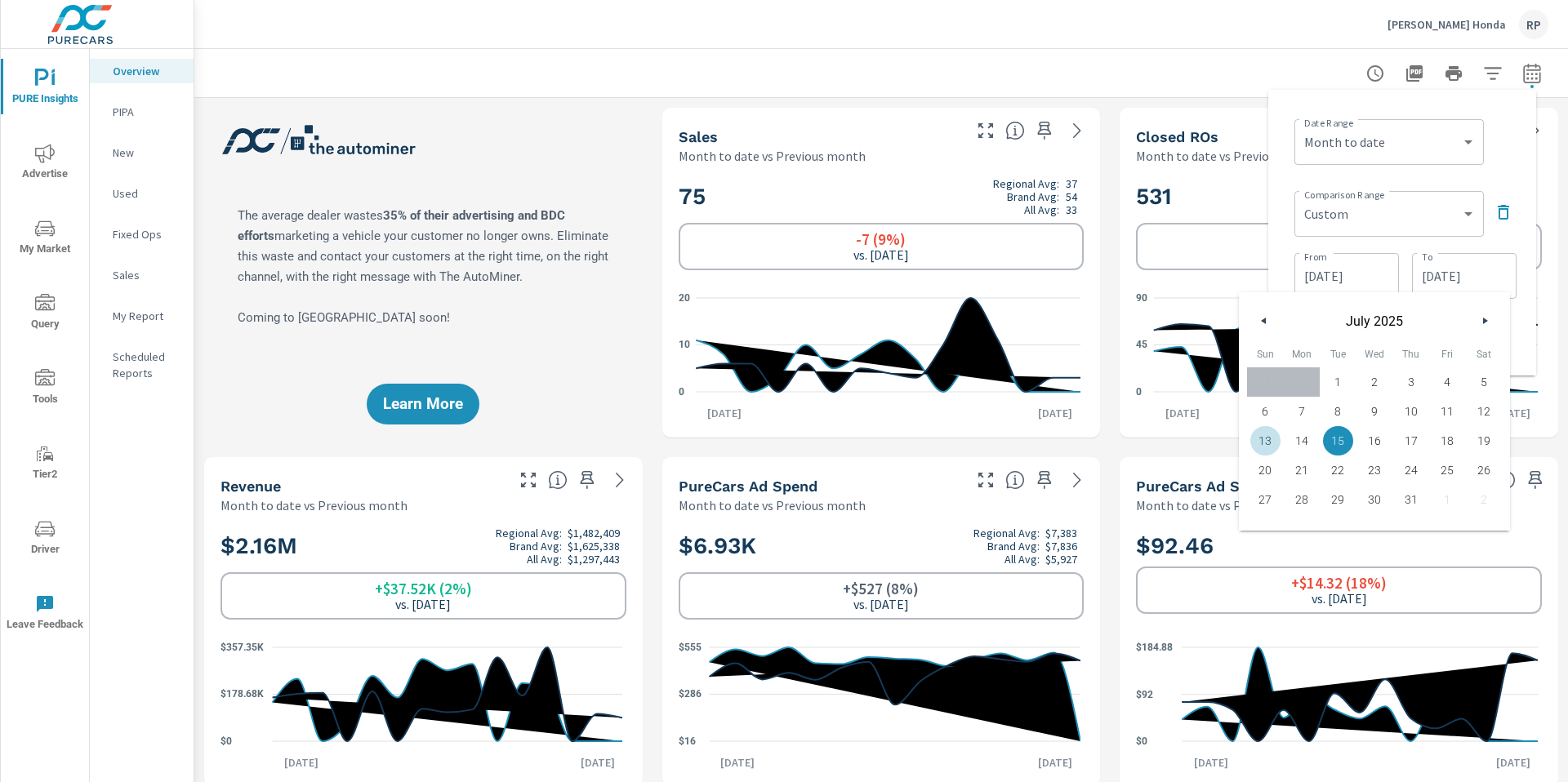
click at [1275, 435] on span "13" at bounding box center [1266, 441] width 37 height 22
type input "07/13/2025"
click at [1502, 166] on div "Date Range Custom Yesterday Last week Last 7 days Last 14 days Last 30 days Las…" at bounding box center [1405, 140] width 222 height 56
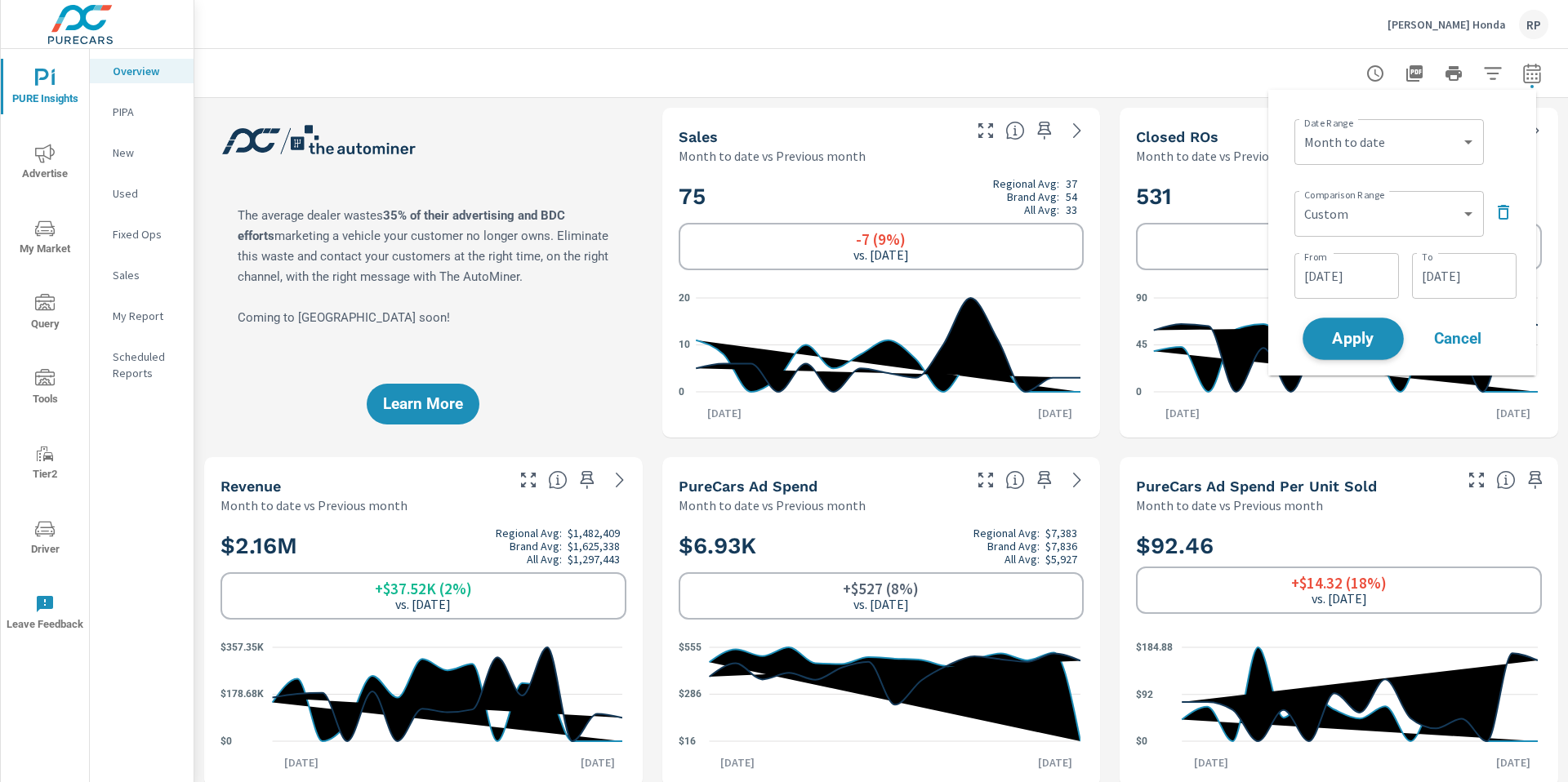
click at [1357, 348] on button "Apply" at bounding box center [1353, 338] width 102 height 42
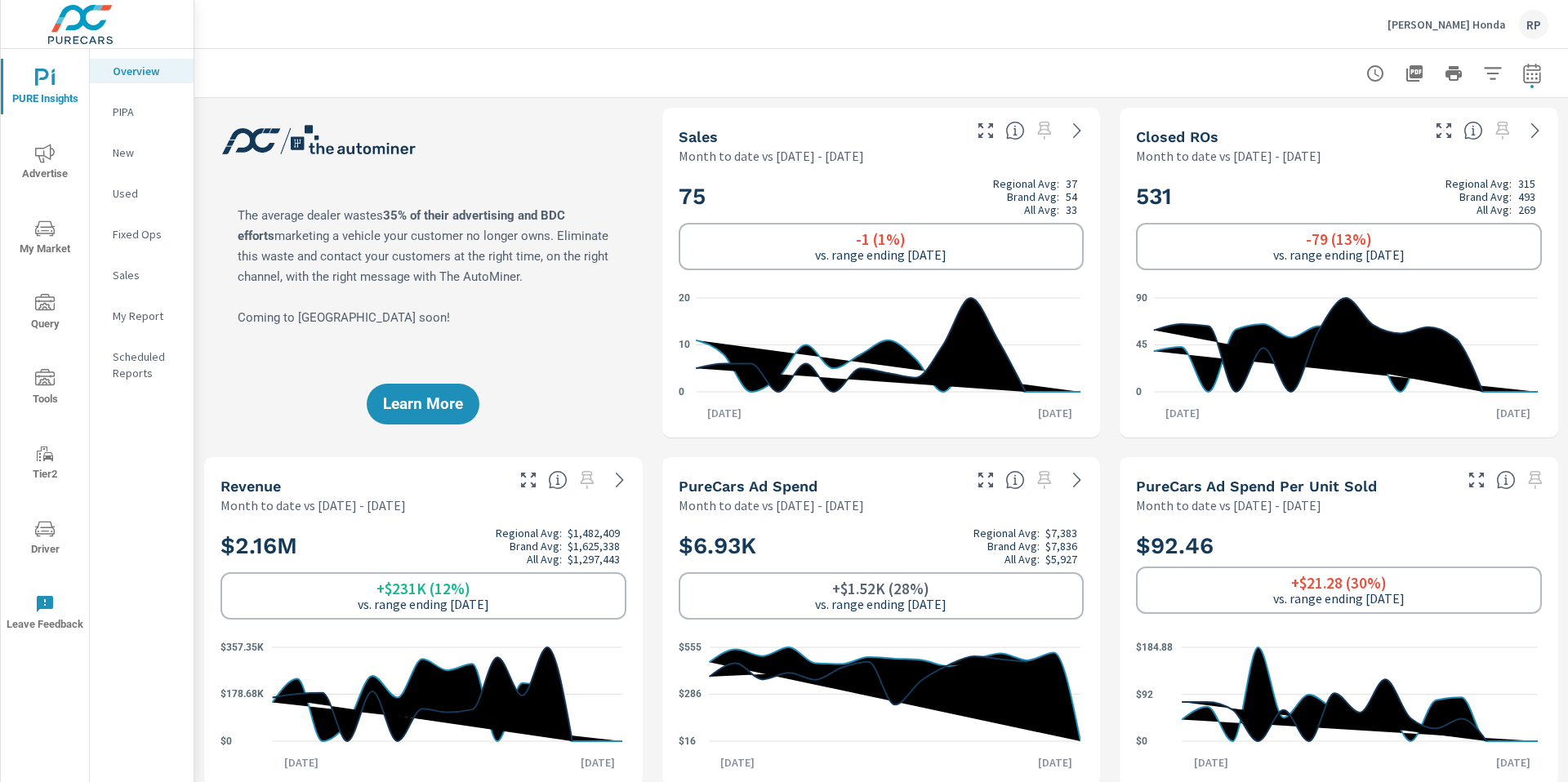
click at [1108, 84] on div at bounding box center [881, 73] width 1335 height 49
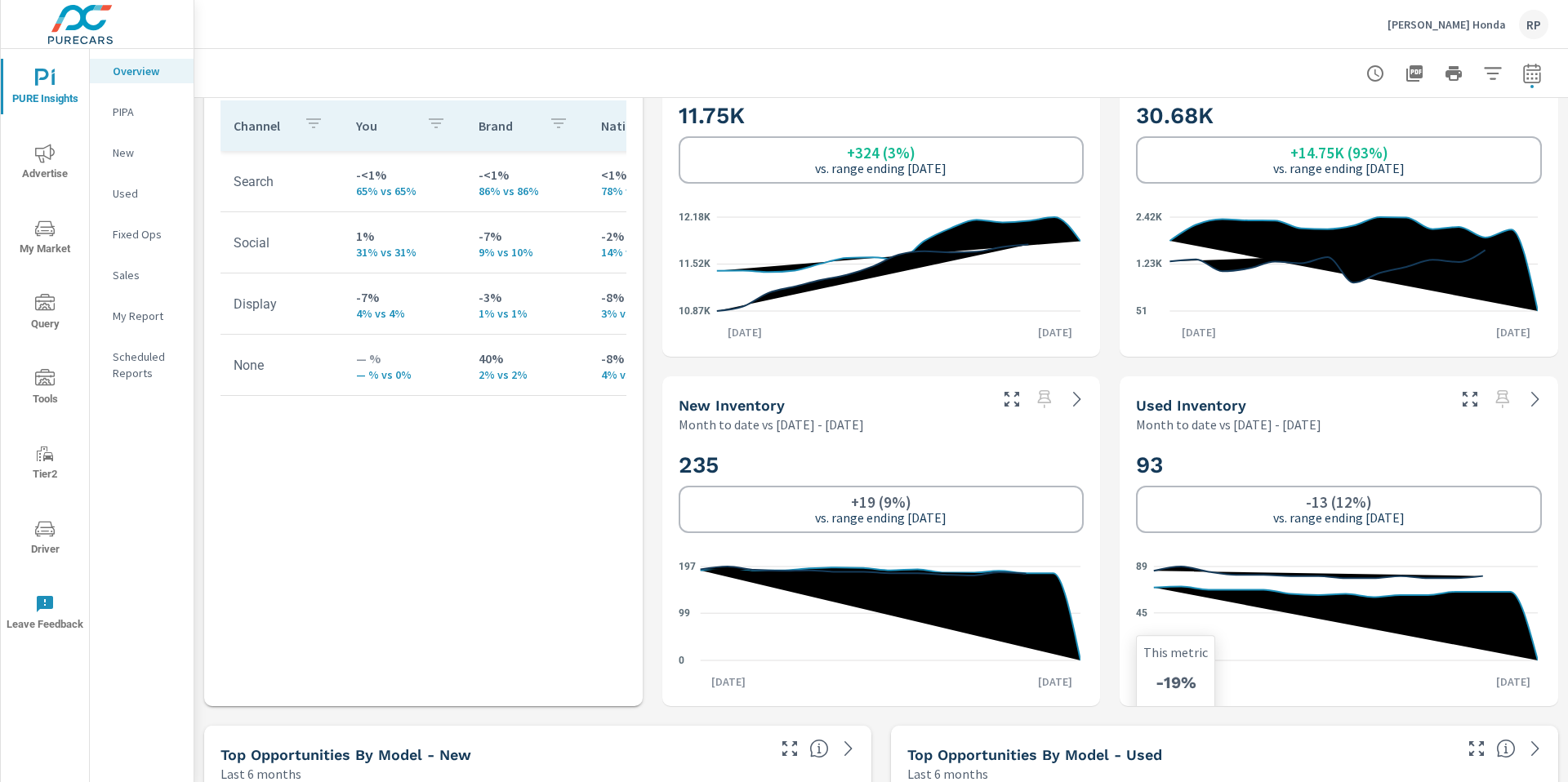
scroll to position [782, 0]
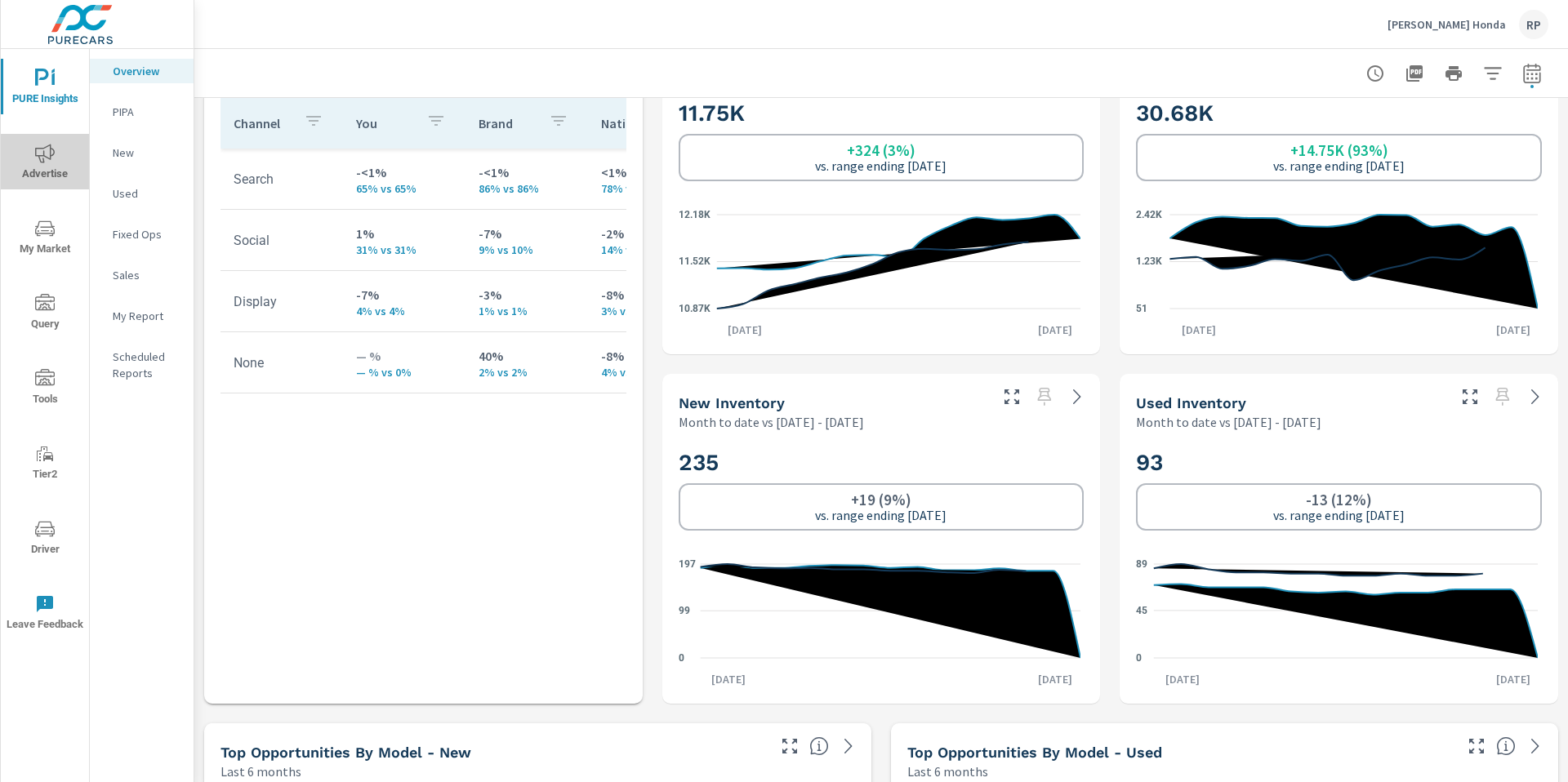
click at [58, 164] on span "Advertise" at bounding box center [44, 164] width 78 height 40
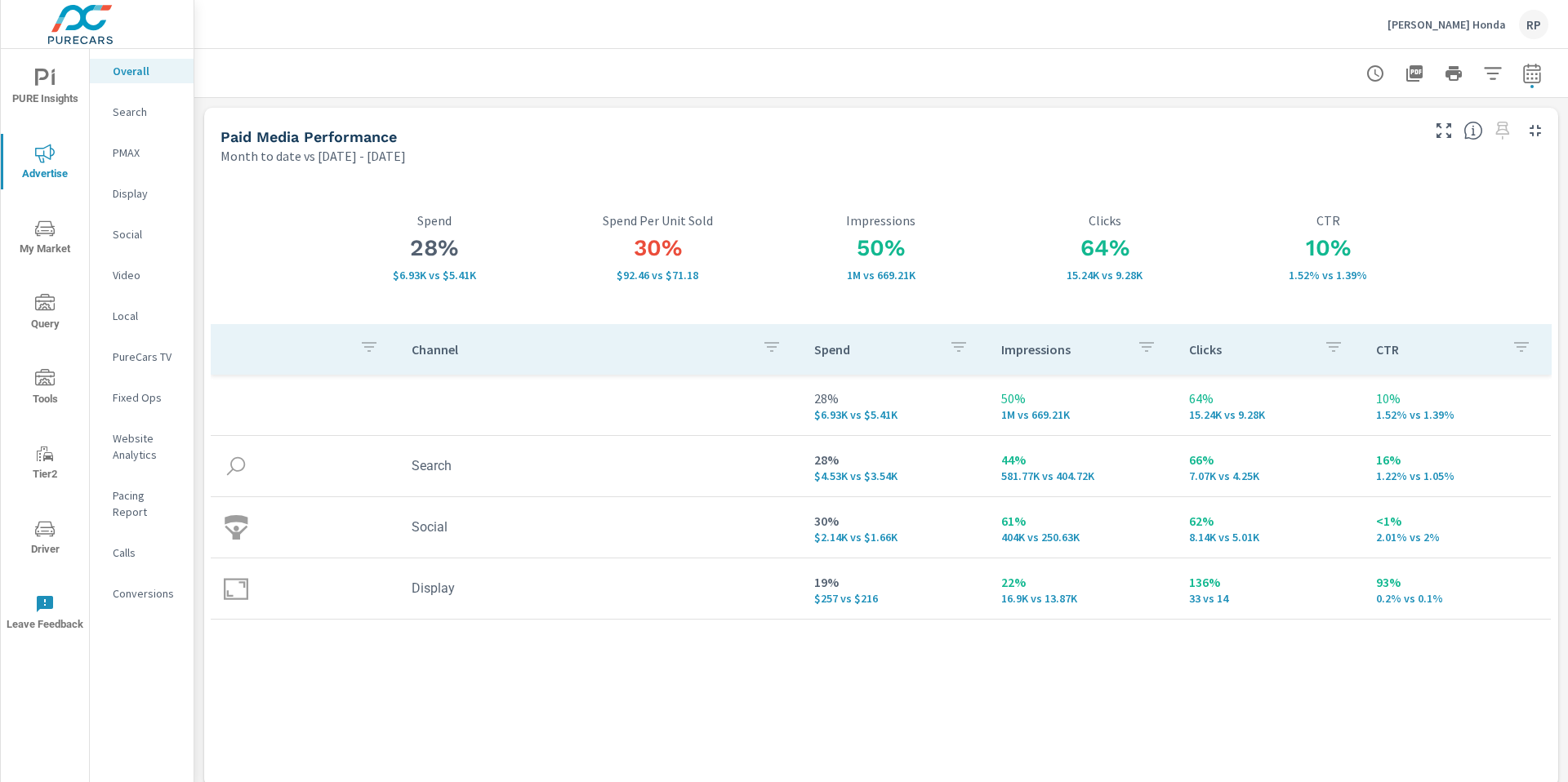
click at [141, 454] on p "Website Analytics" at bounding box center [146, 446] width 68 height 32
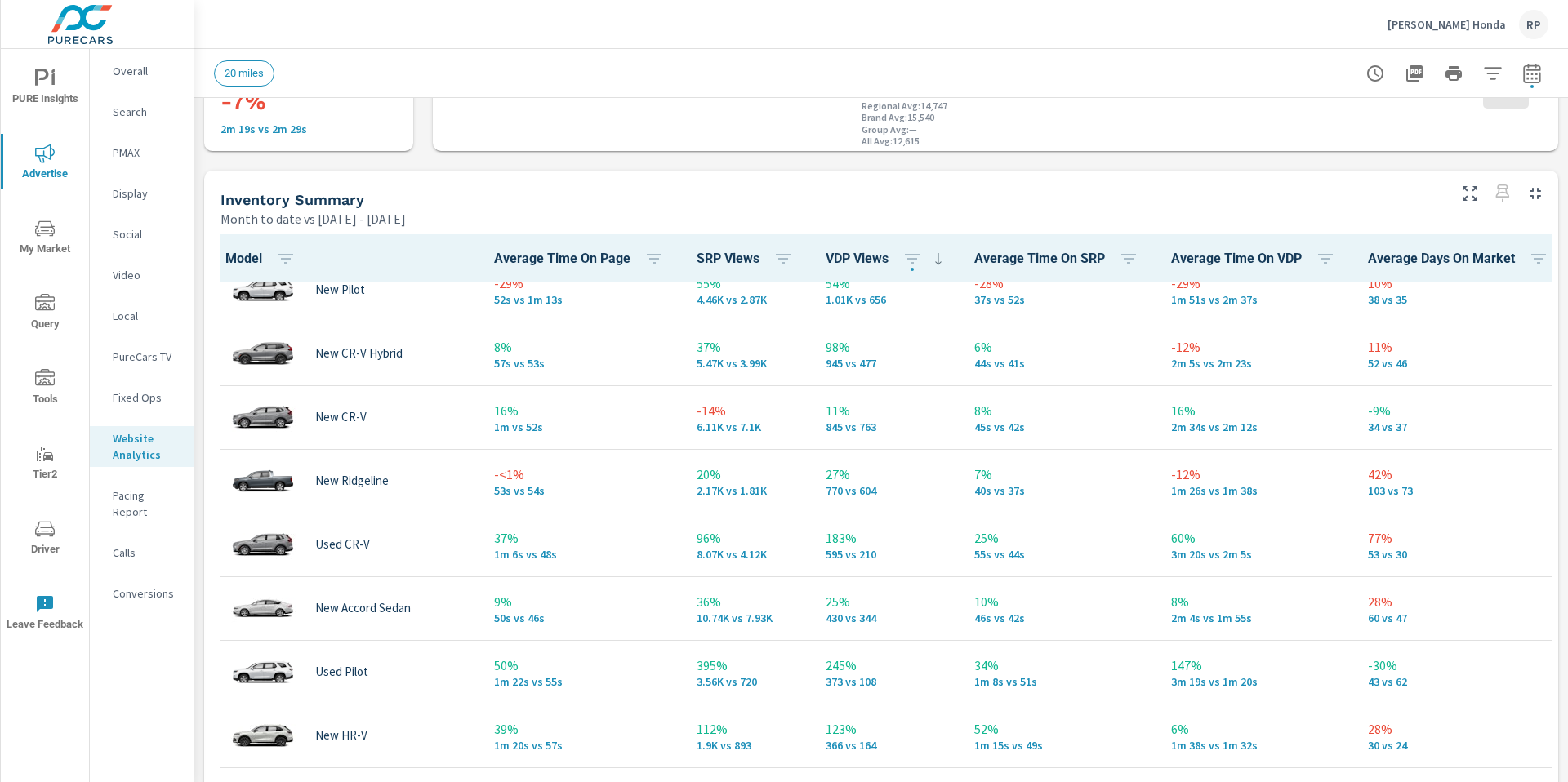
scroll to position [42, 0]
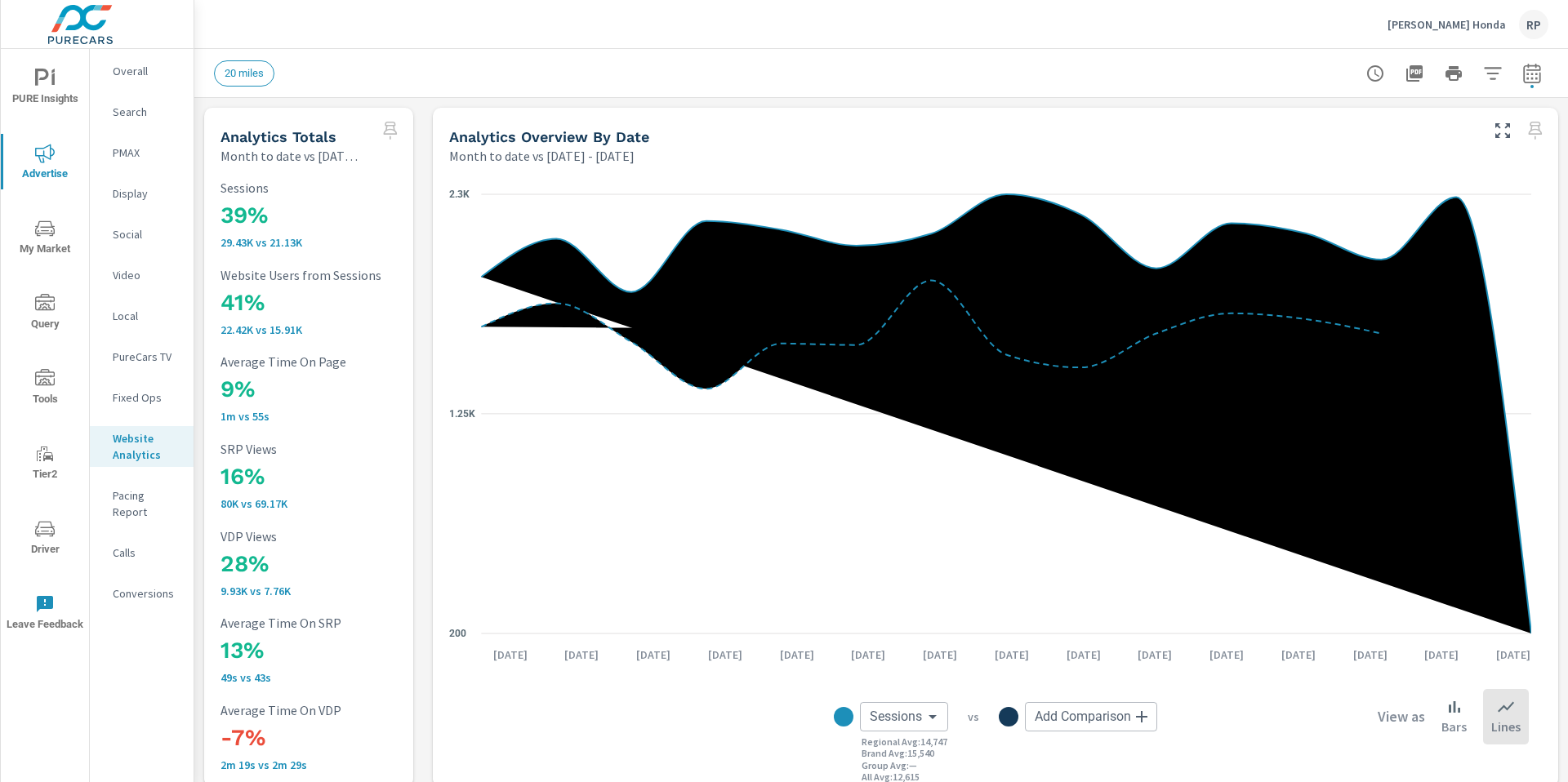
click at [131, 234] on p "Social" at bounding box center [146, 234] width 68 height 16
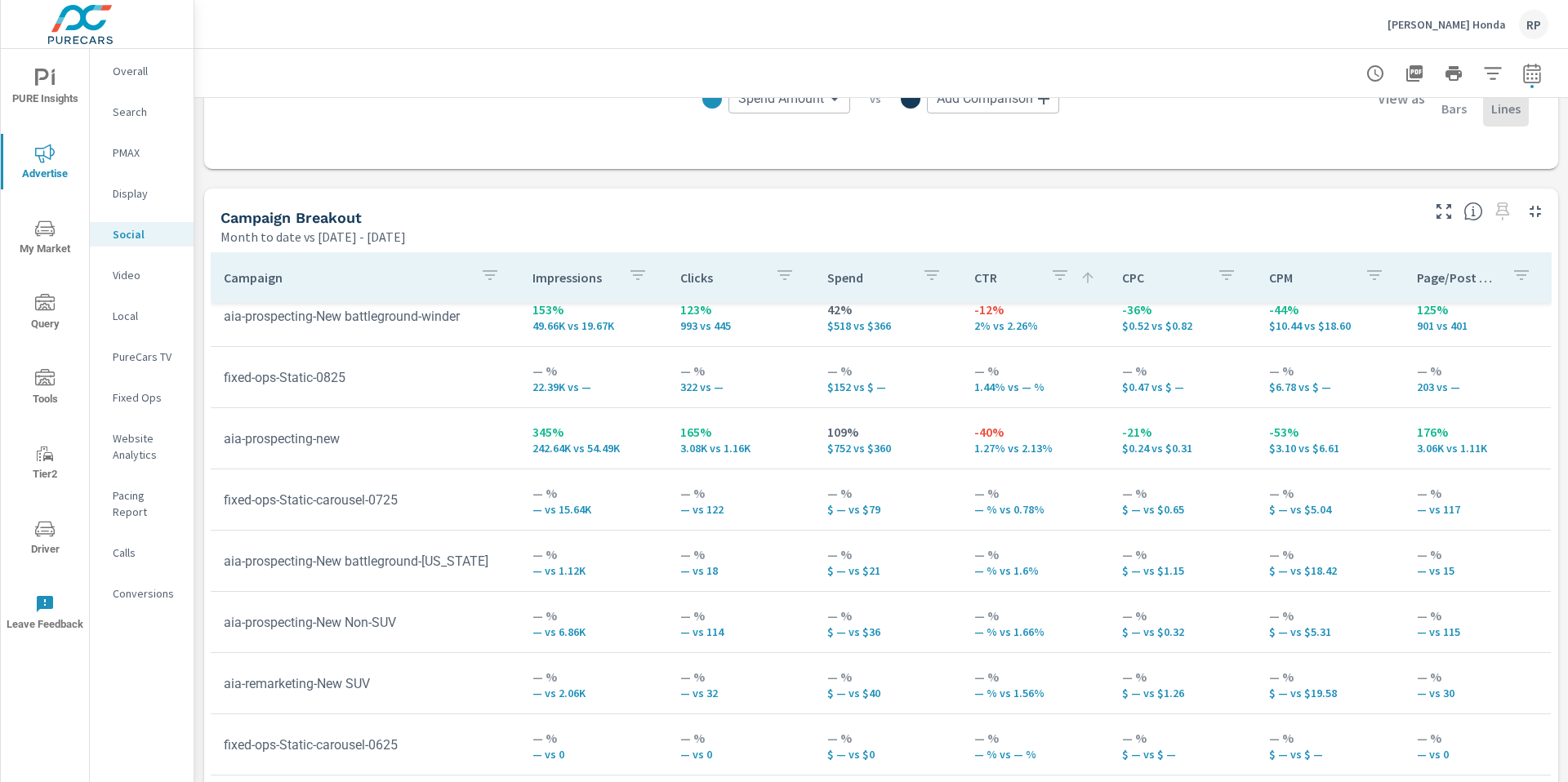
scroll to position [595, 0]
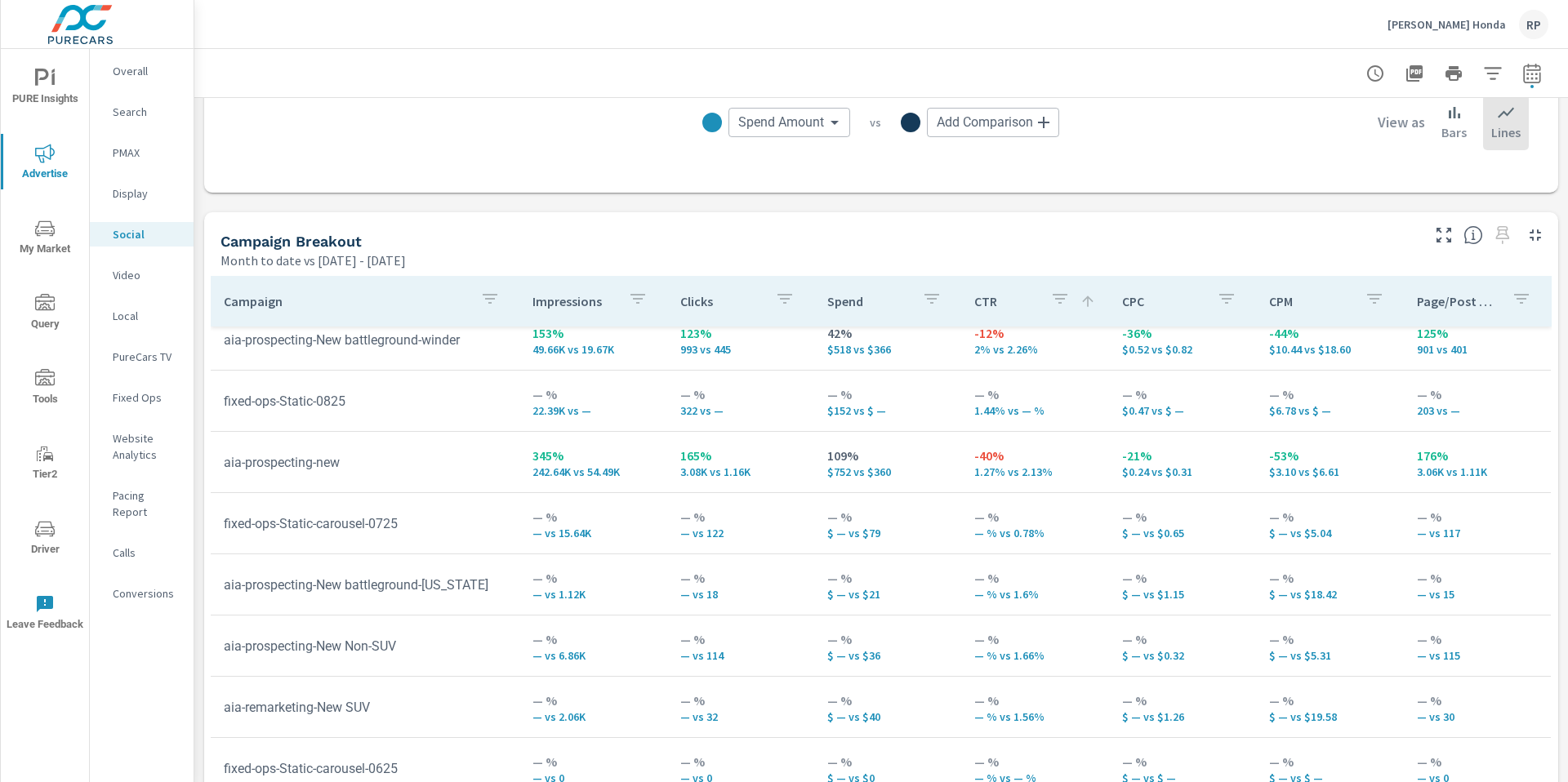
drag, startPoint x: 1567, startPoint y: 130, endPoint x: 1535, endPoint y: 430, distance: 301.7
click at [1565, 429] on div "Social Performance Phil Hughes Honda Report date range: Aug 01, 2025 - Aug 15, …" at bounding box center [881, 415] width 1374 height 733
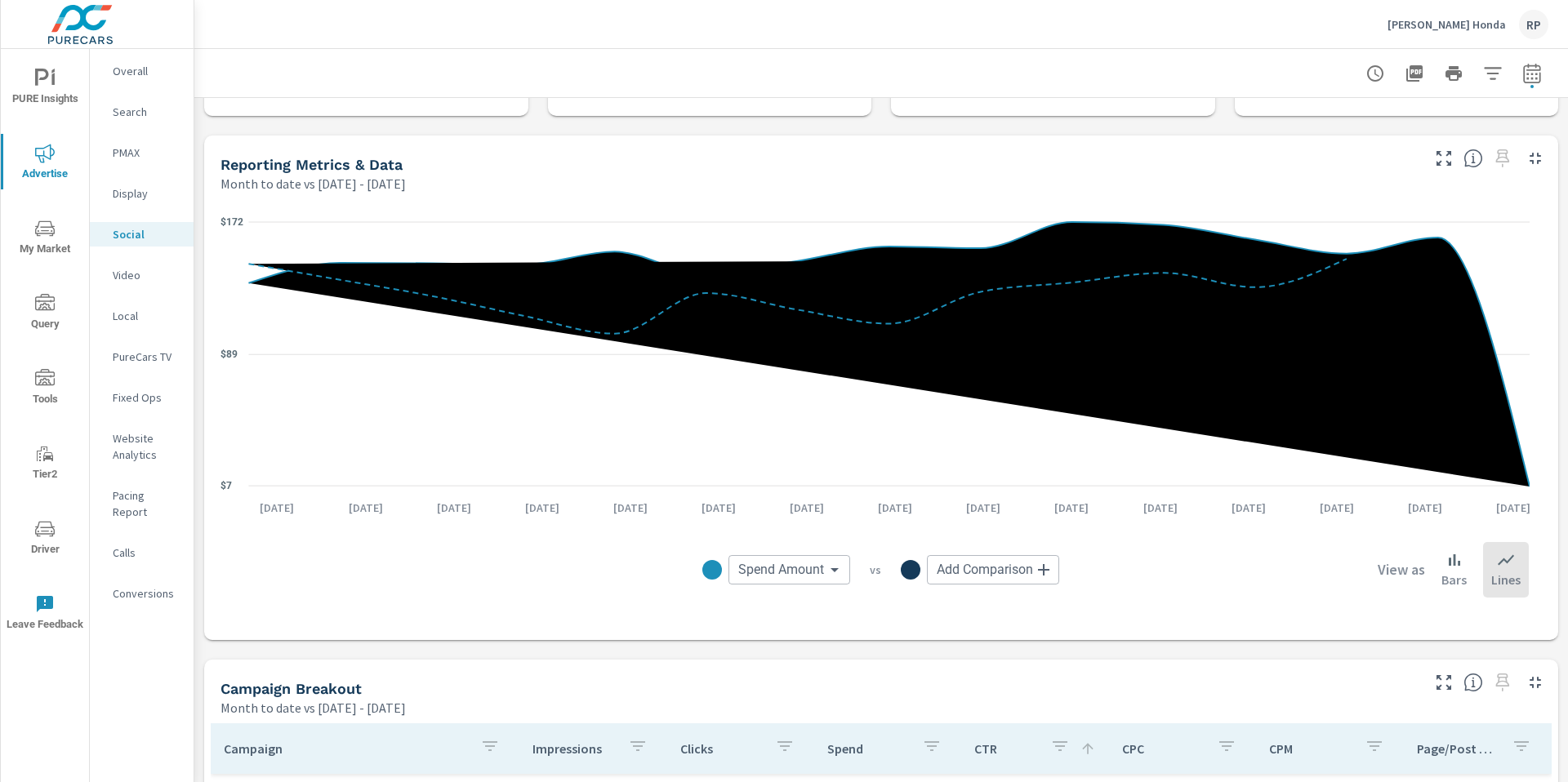
scroll to position [28, 0]
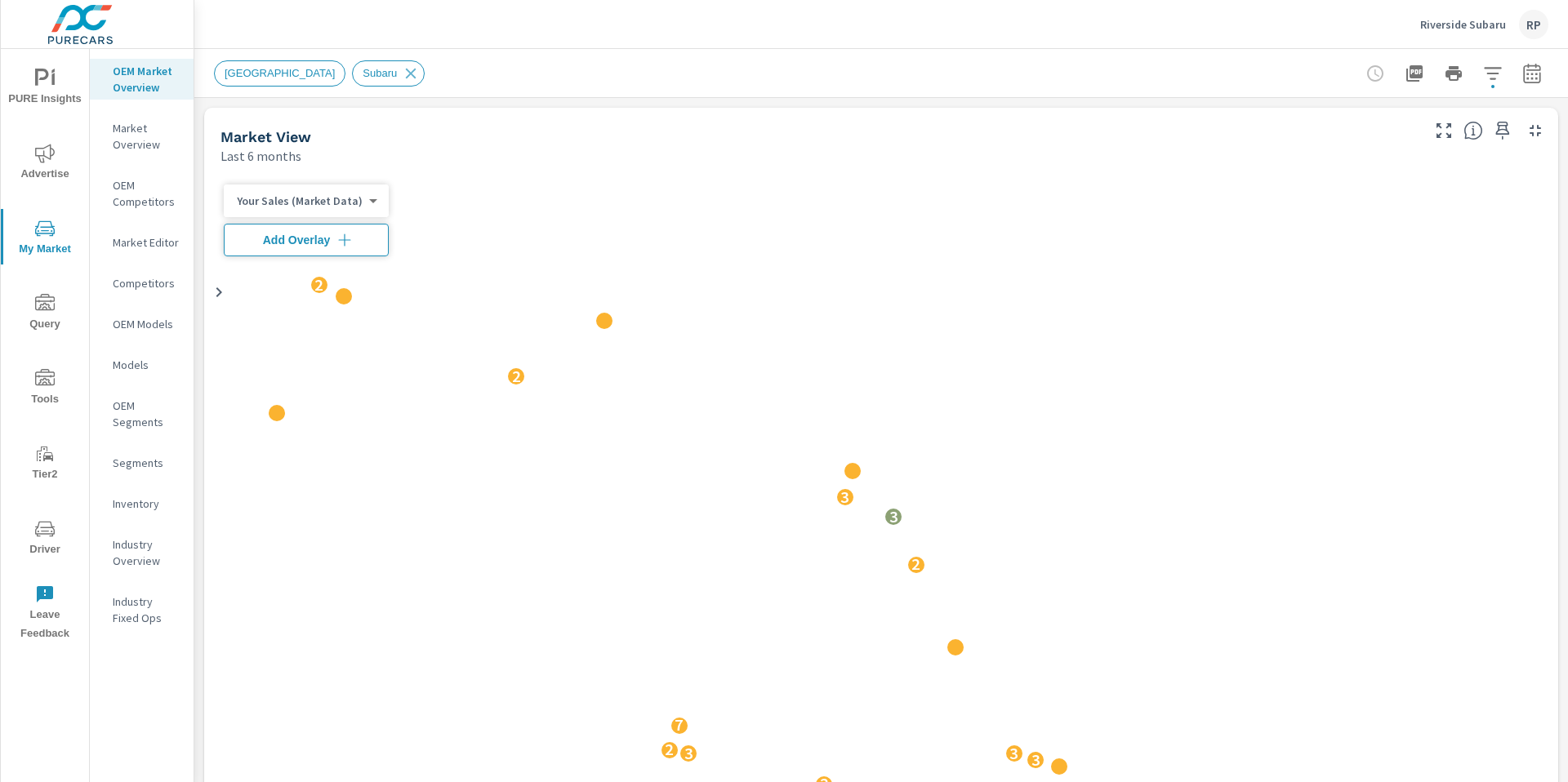
scroll to position [1, 0]
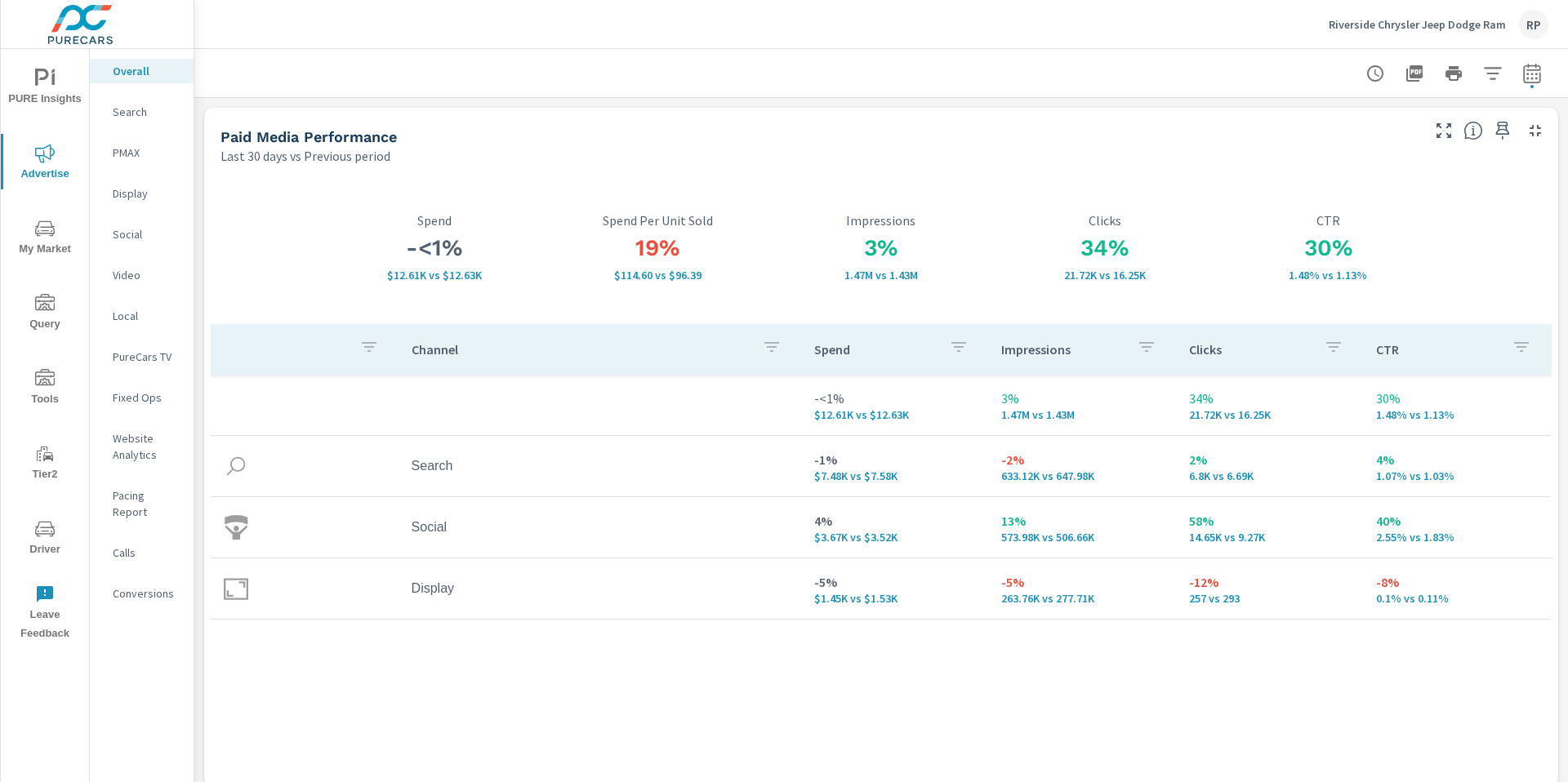
click at [1507, 84] on div at bounding box center [1454, 74] width 190 height 32
click at [1516, 85] on button "button" at bounding box center [1532, 74] width 32 height 32
select select "Last 30 days"
select select "Previous period"
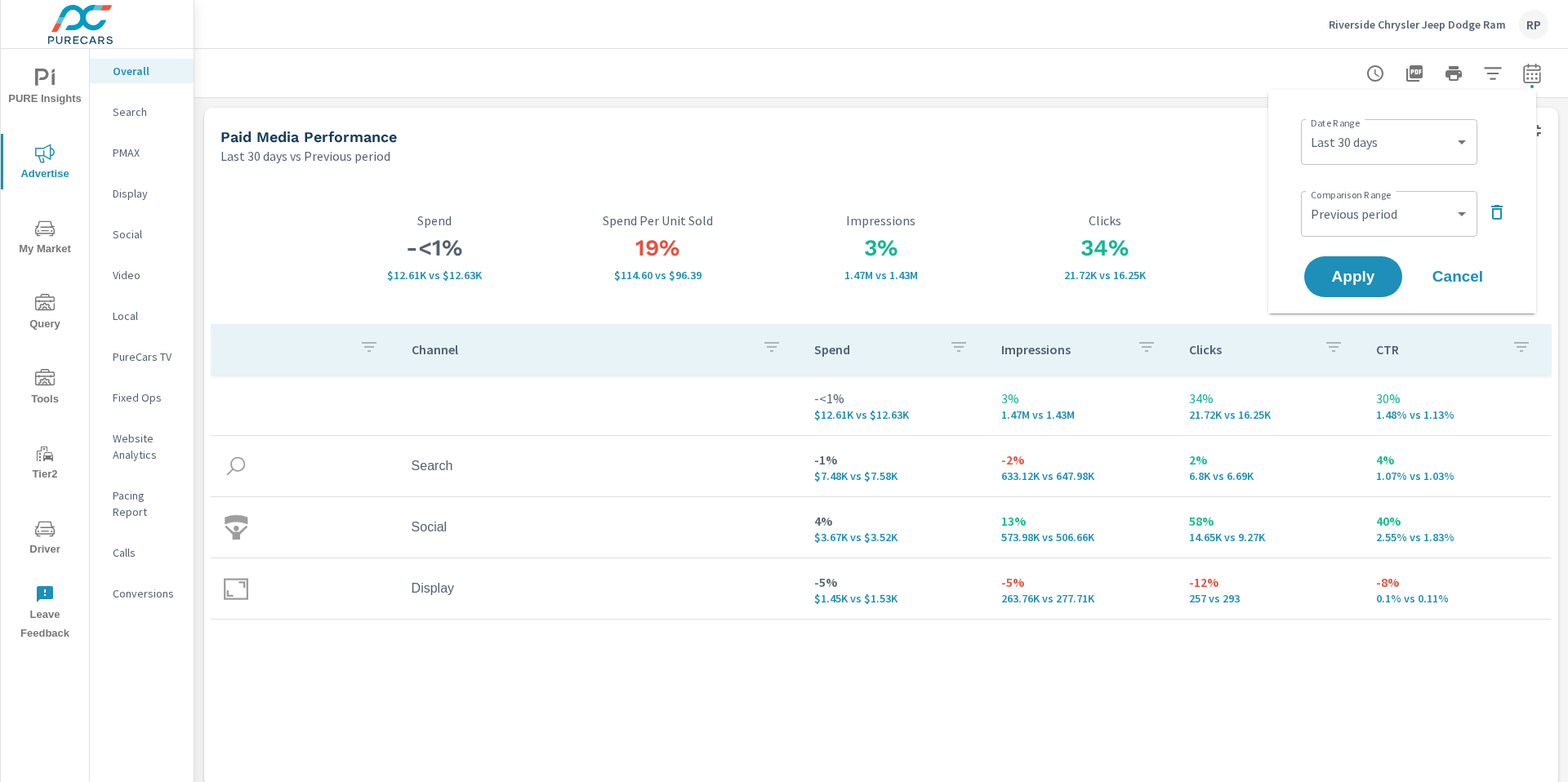
click at [1432, 160] on div "Custom [DATE] Last week Last 7 days Last 14 days Last 30 days Last 45 days Last…" at bounding box center [1389, 141] width 176 height 46
click at [1428, 153] on select "Custom [DATE] Last week Last 7 days Last 14 days Last 30 days Last 45 days Last…" at bounding box center [1389, 142] width 163 height 32
click at [1308, 126] on select "Custom [DATE] Last week Last 7 days Last 14 days Last 30 days Last 45 days Last…" at bounding box center [1389, 142] width 163 height 32
select select "Last 3 months"
click at [1407, 202] on select "Custom Previous period Previous month Previous year" at bounding box center [1389, 214] width 163 height 32
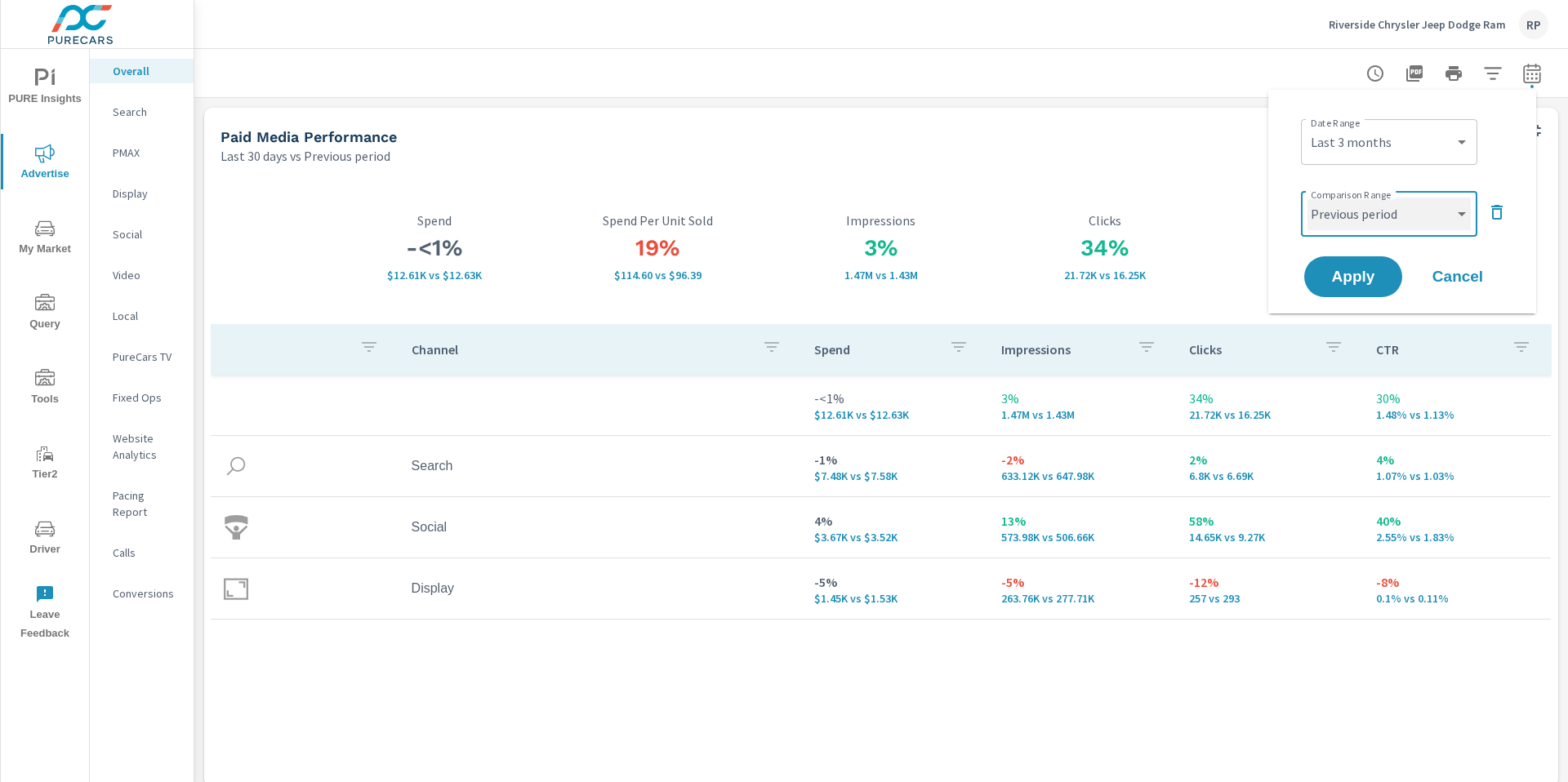
click at [1308, 198] on select "Custom Previous period Previous month Previous year" at bounding box center [1389, 214] width 163 height 32
click at [1366, 269] on span "Apply" at bounding box center [1353, 276] width 67 height 15
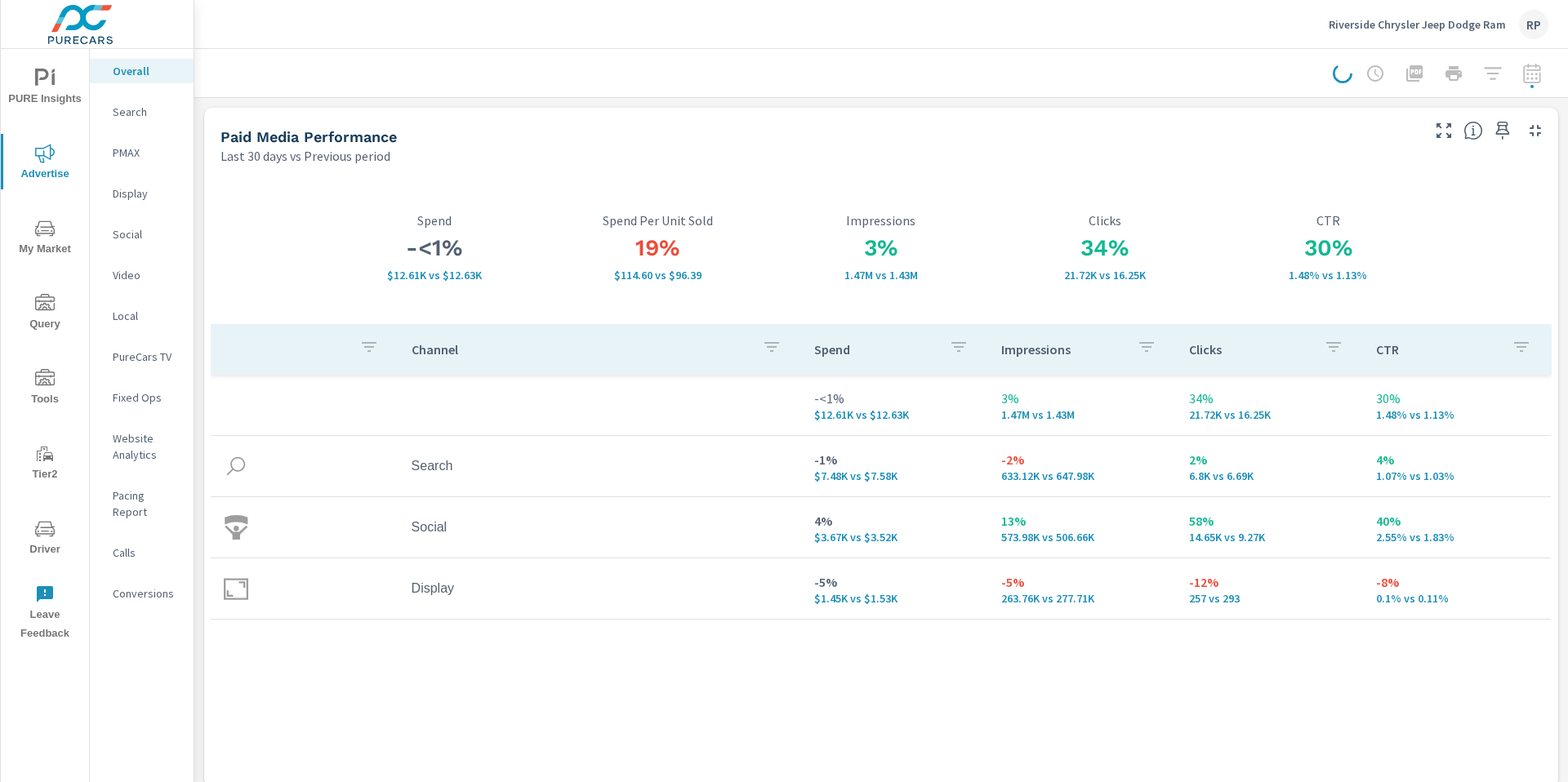
click at [37, 223] on icon "nav menu" at bounding box center [45, 229] width 20 height 20
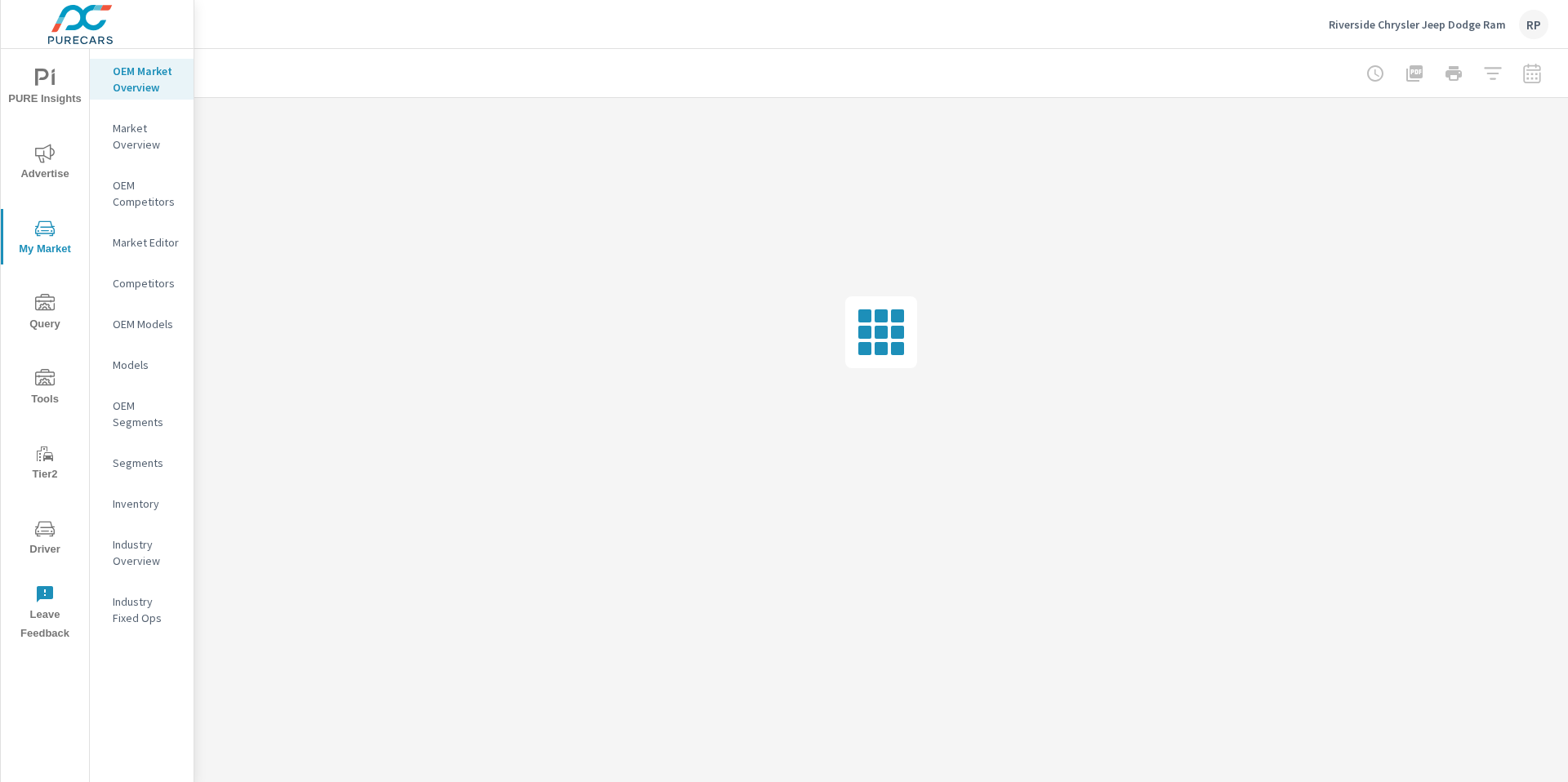
click at [1522, 35] on div "Riverside Chrysler Jeep Dodge Ram RP" at bounding box center [1438, 24] width 220 height 30
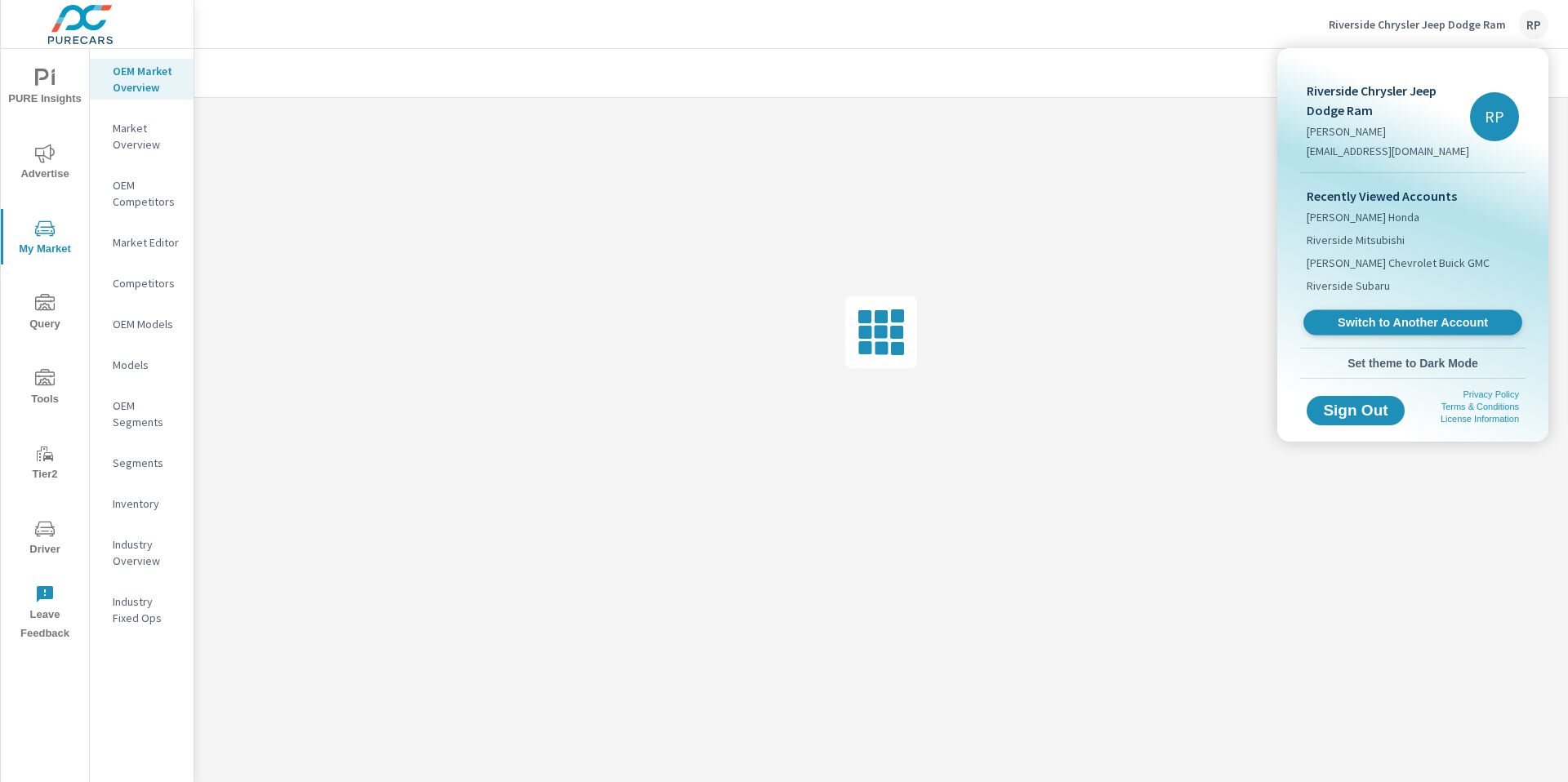
click at [1424, 313] on link "Switch to Another Account" at bounding box center [1412, 323] width 219 height 25
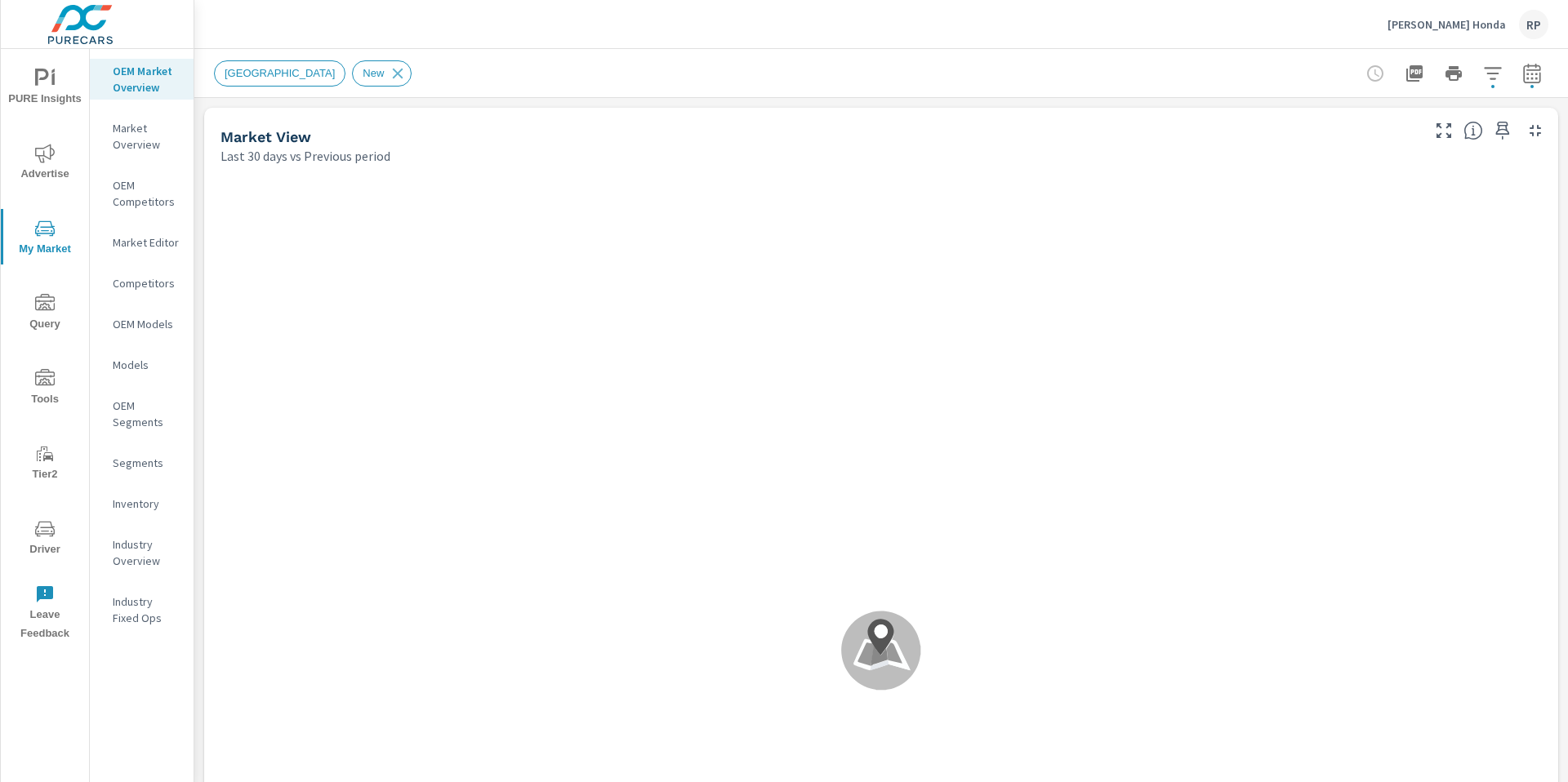
scroll to position [1, 0]
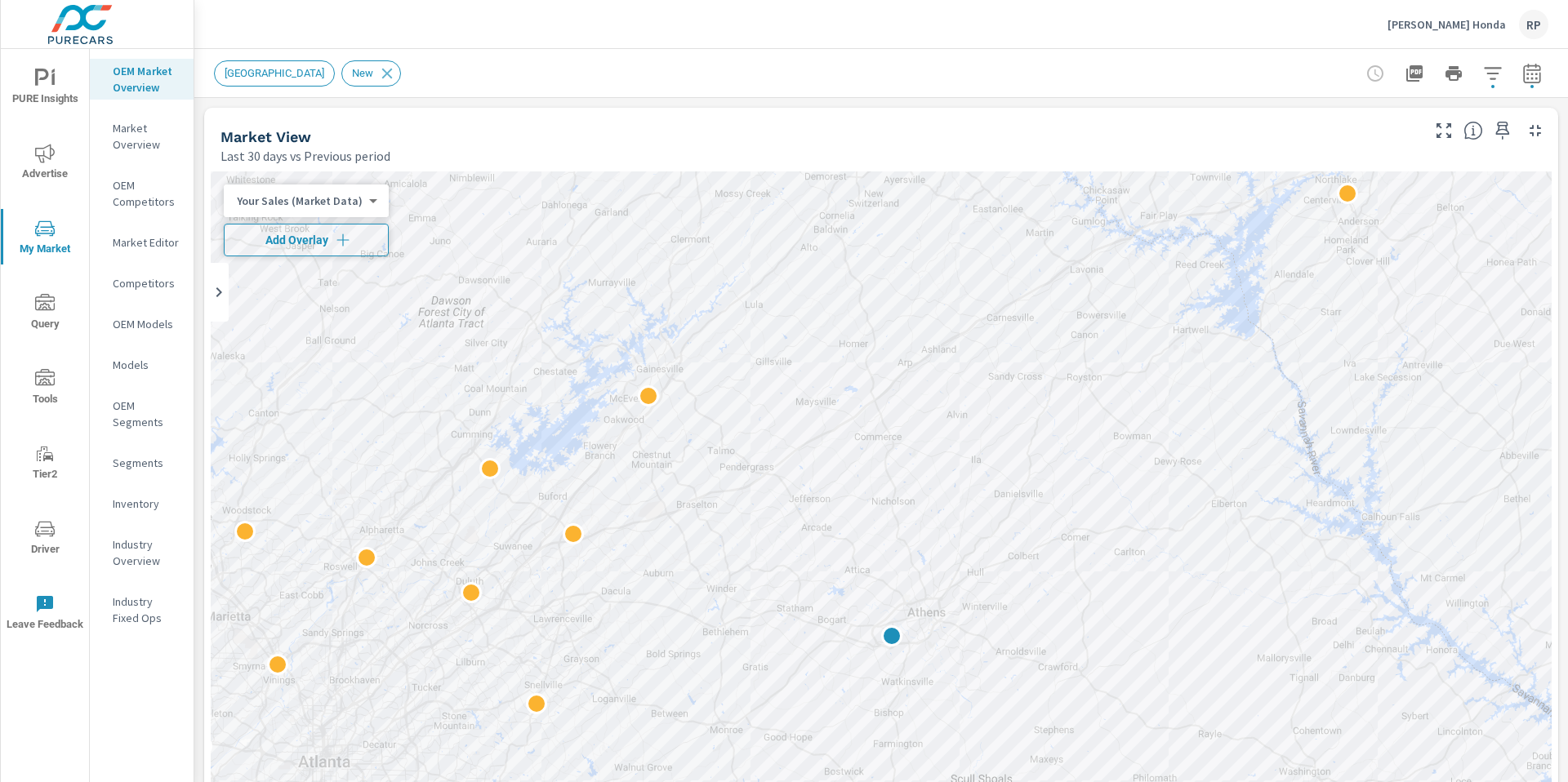
click at [341, 242] on icon "button" at bounding box center [343, 240] width 16 height 16
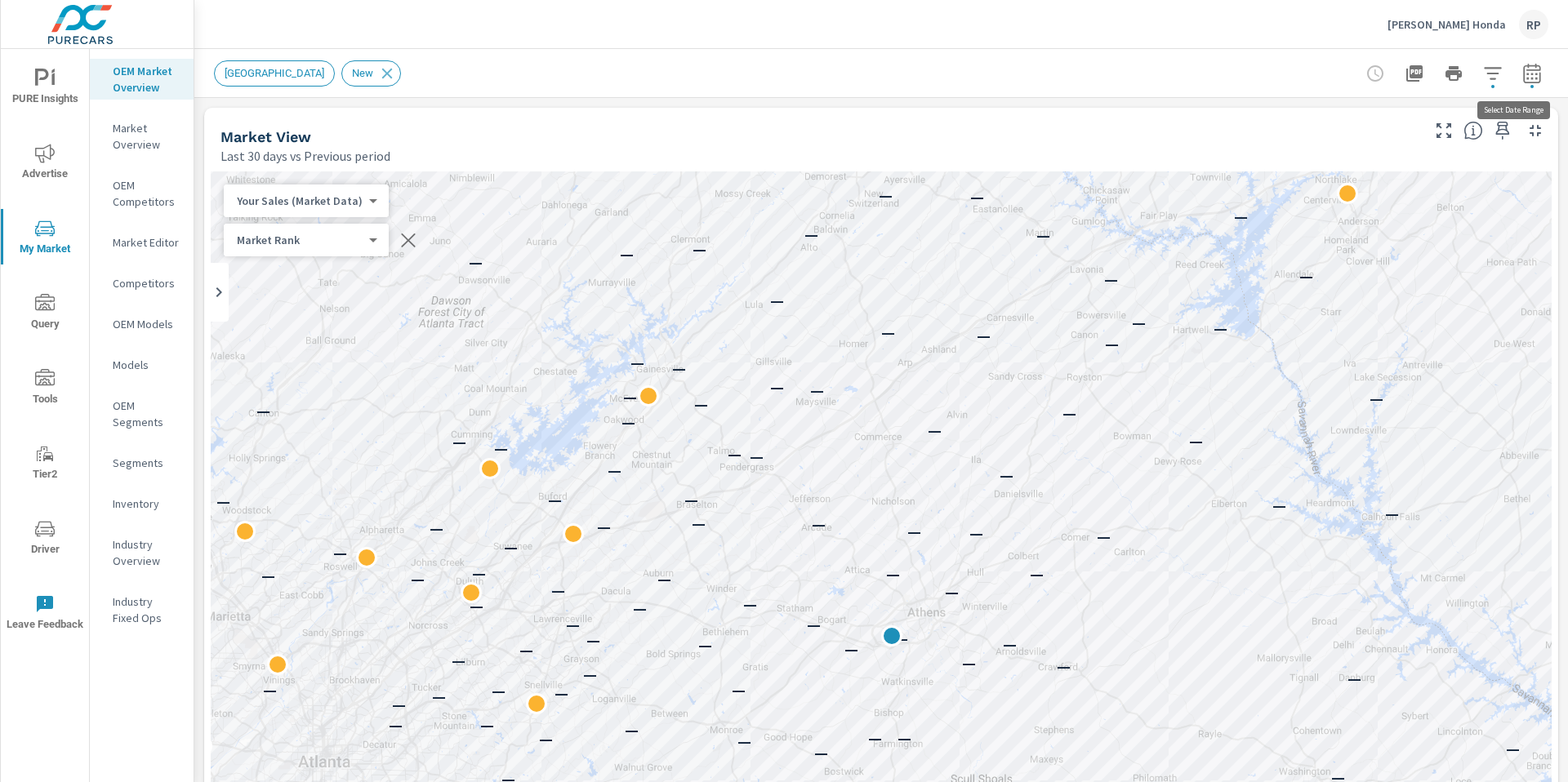
click at [1527, 76] on icon "button" at bounding box center [1532, 76] width 11 height 6
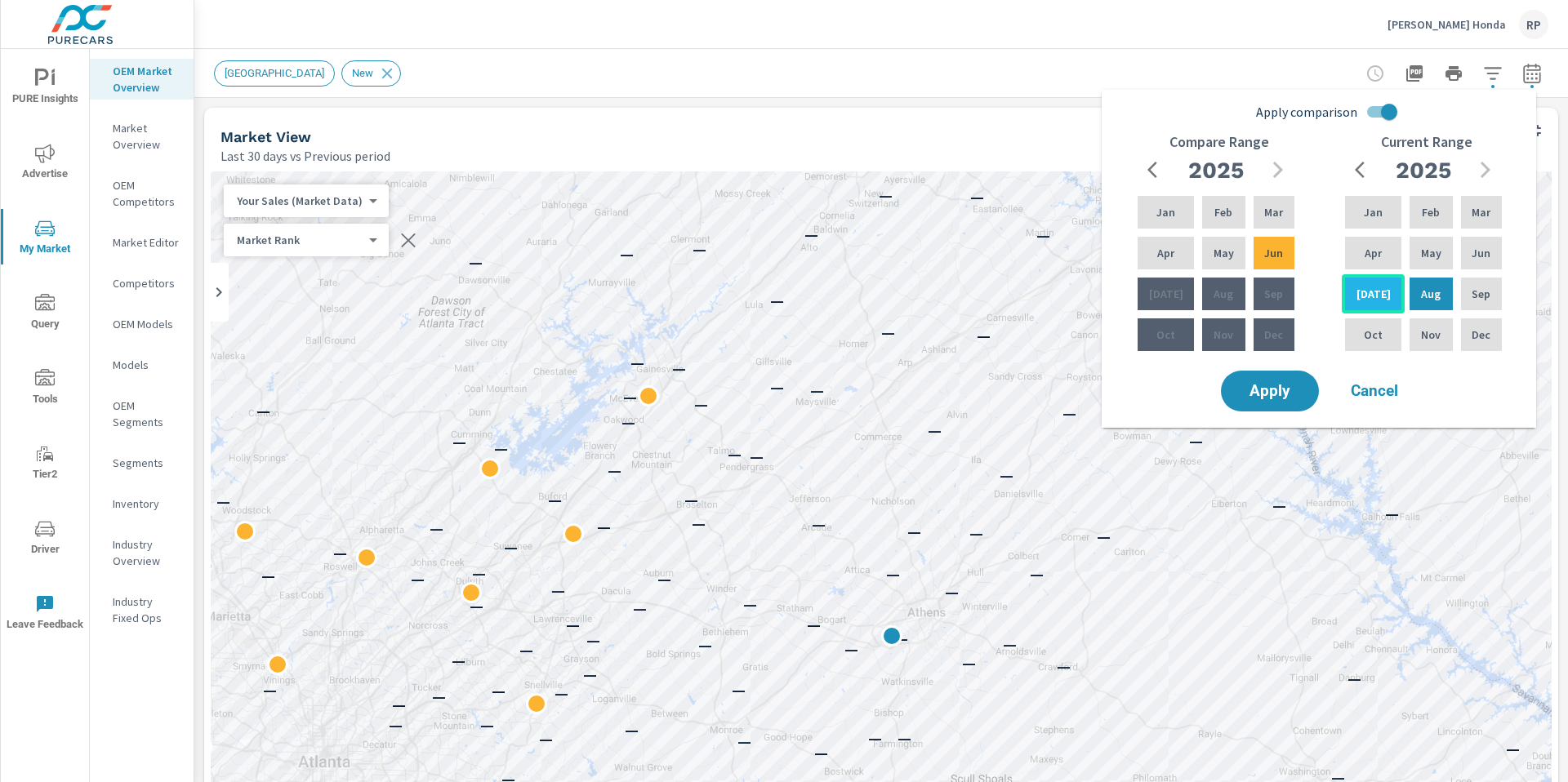
click at [1383, 296] on div "Jul" at bounding box center [1374, 294] width 63 height 40
click at [1426, 255] on p "May" at bounding box center [1431, 253] width 21 height 16
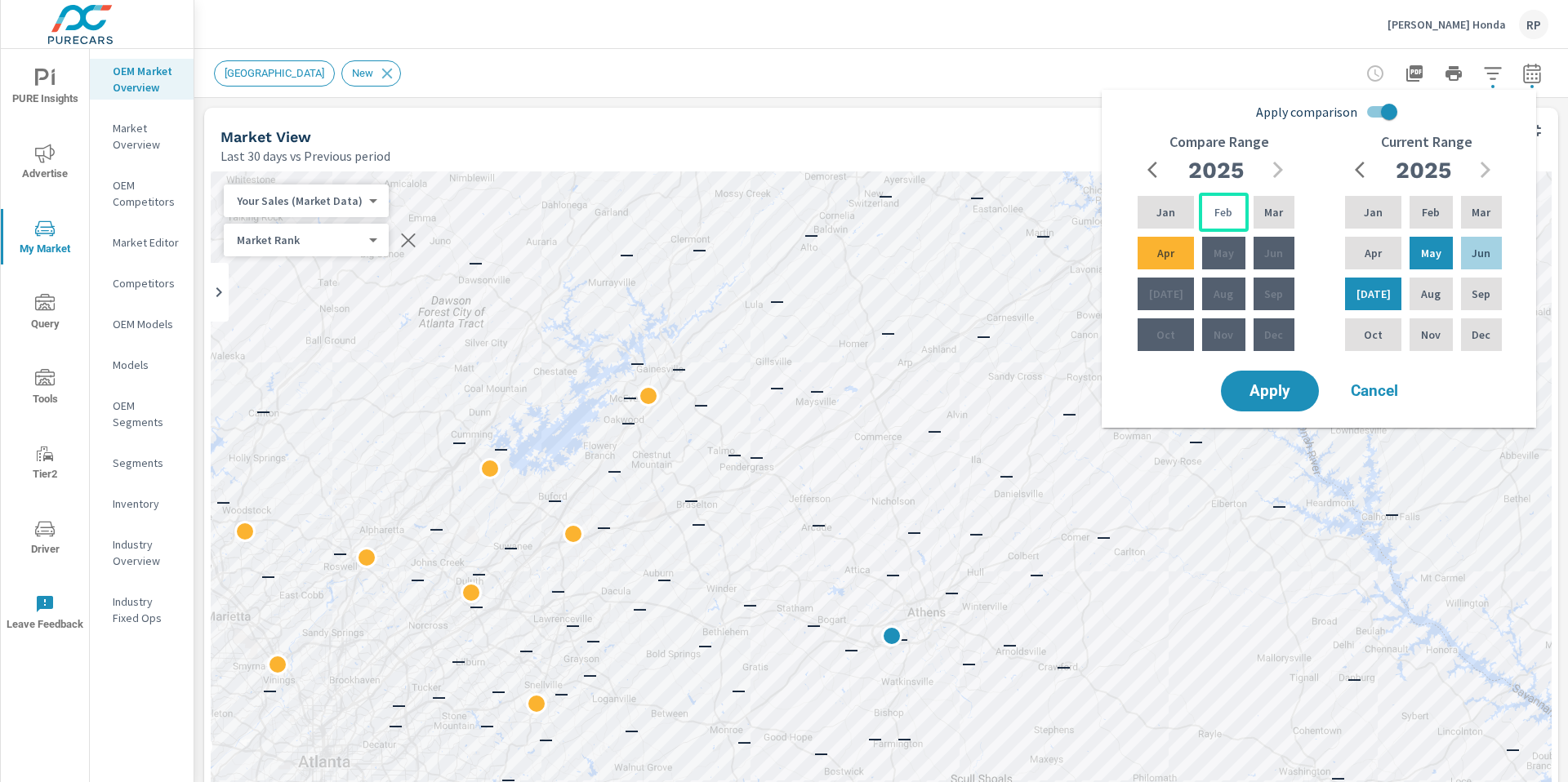
click at [1214, 226] on div "Feb" at bounding box center [1223, 212] width 49 height 40
click at [1158, 248] on p "Apr" at bounding box center [1166, 253] width 17 height 16
click at [1274, 395] on span "Apply" at bounding box center [1270, 391] width 67 height 15
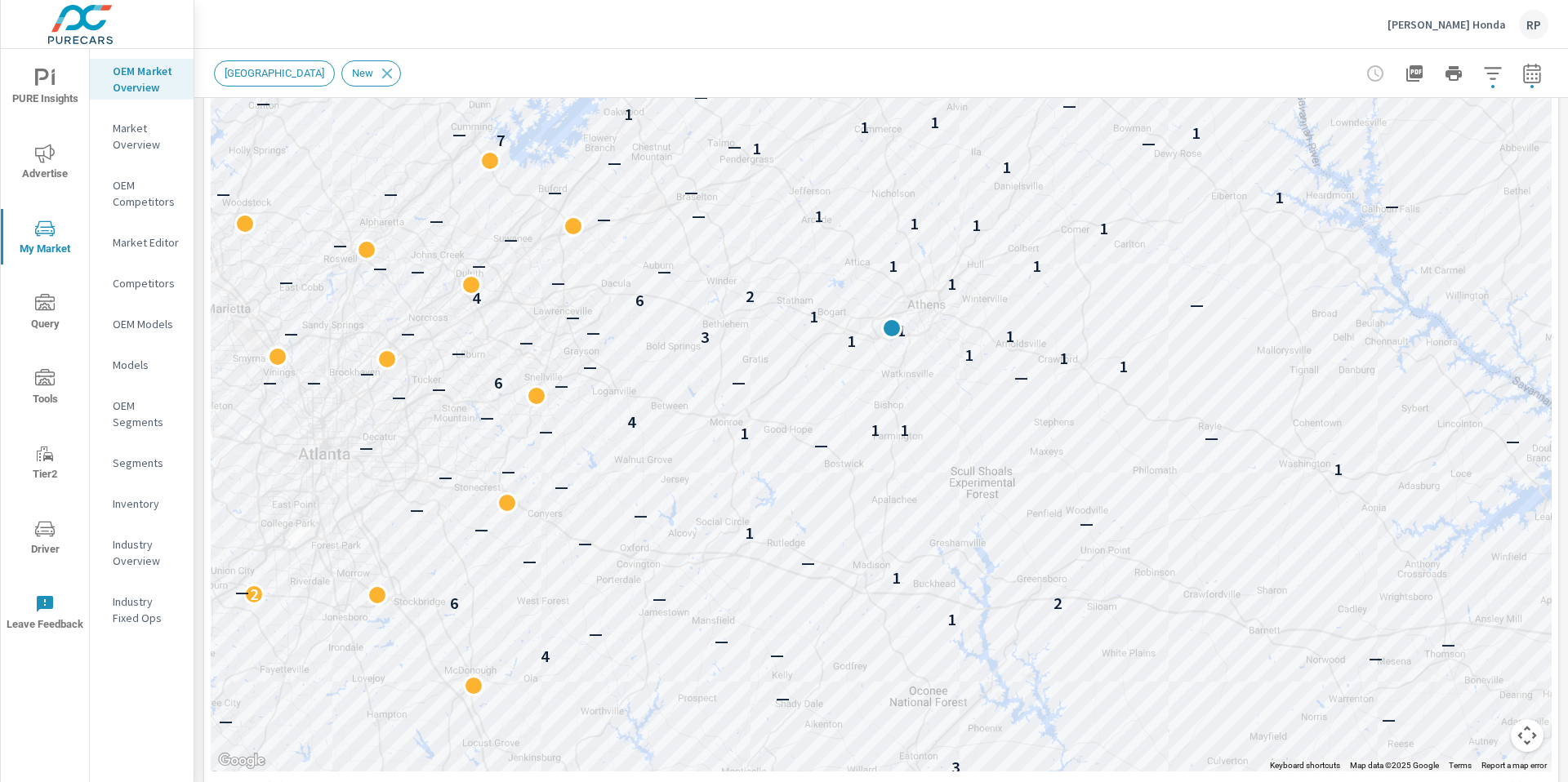
scroll to position [301, 0]
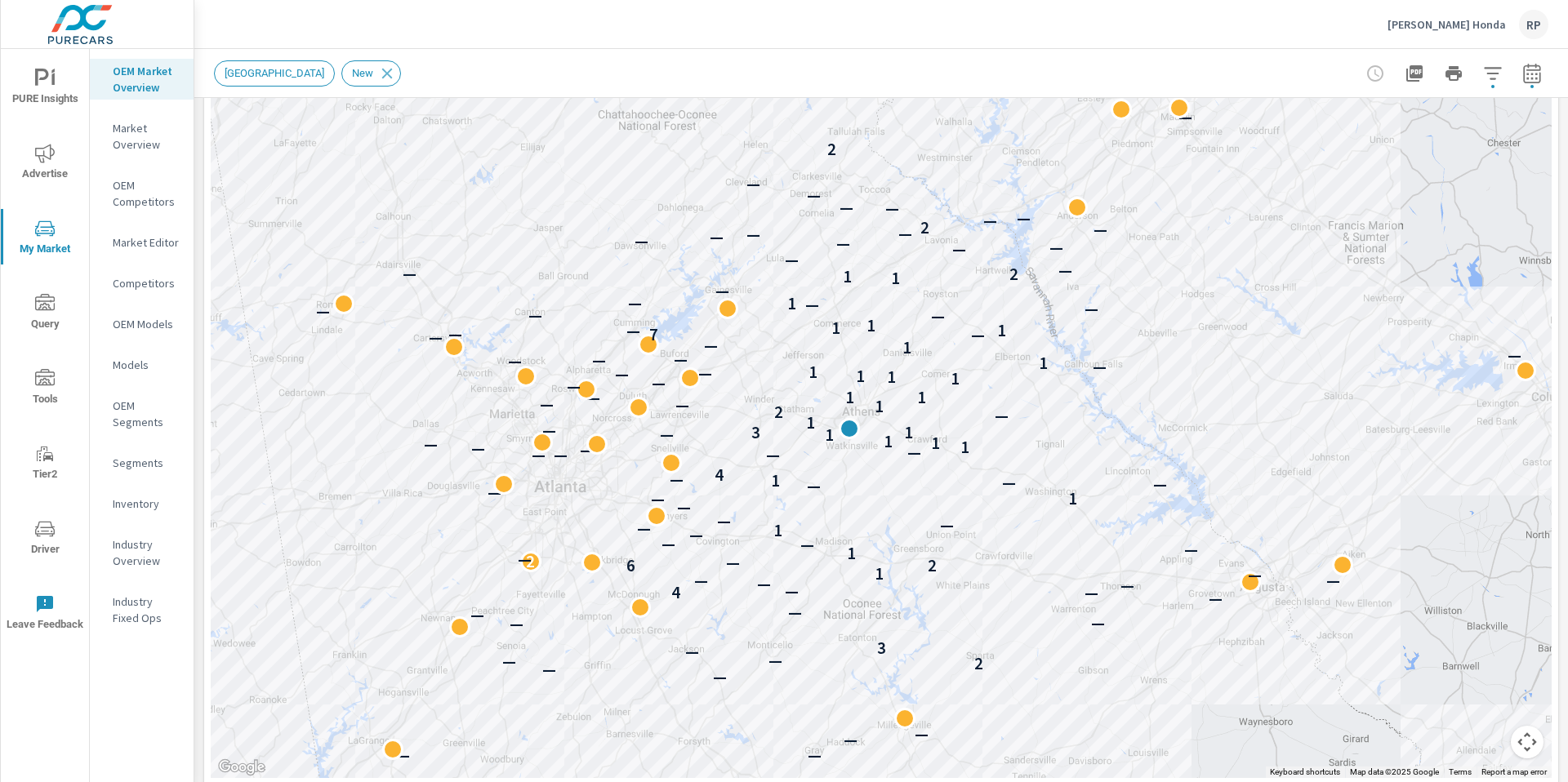
drag, startPoint x: 1489, startPoint y: 260, endPoint x: 1267, endPoint y: 363, distance: 244.7
click at [1274, 357] on div "— — — — — — — — — — — — — — 2 — — — 3 — — — — — — — 4 — — — — — — 1 6 2 — 2 — 1…" at bounding box center [881, 324] width 1341 height 908
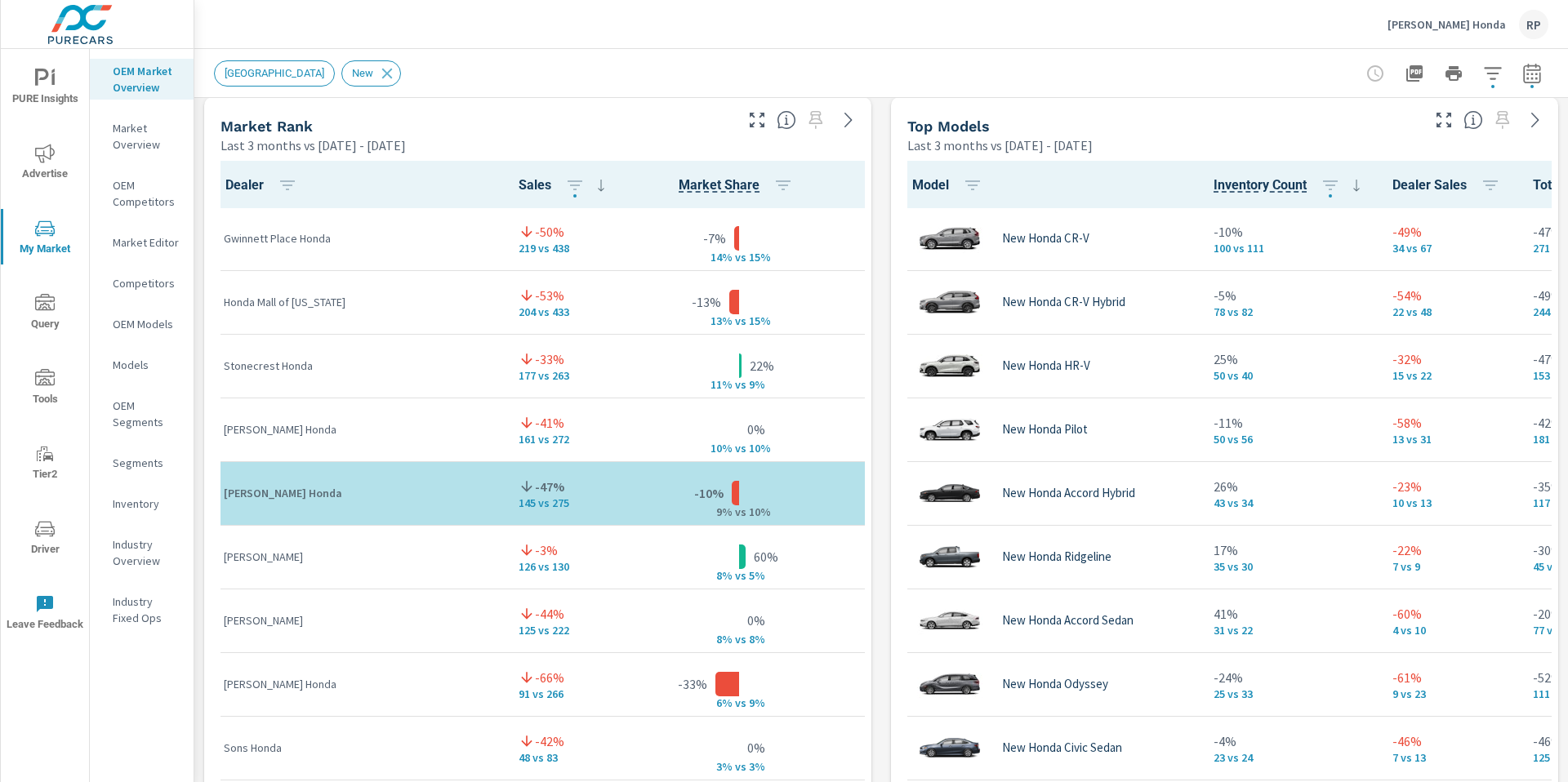
scroll to position [1078, 0]
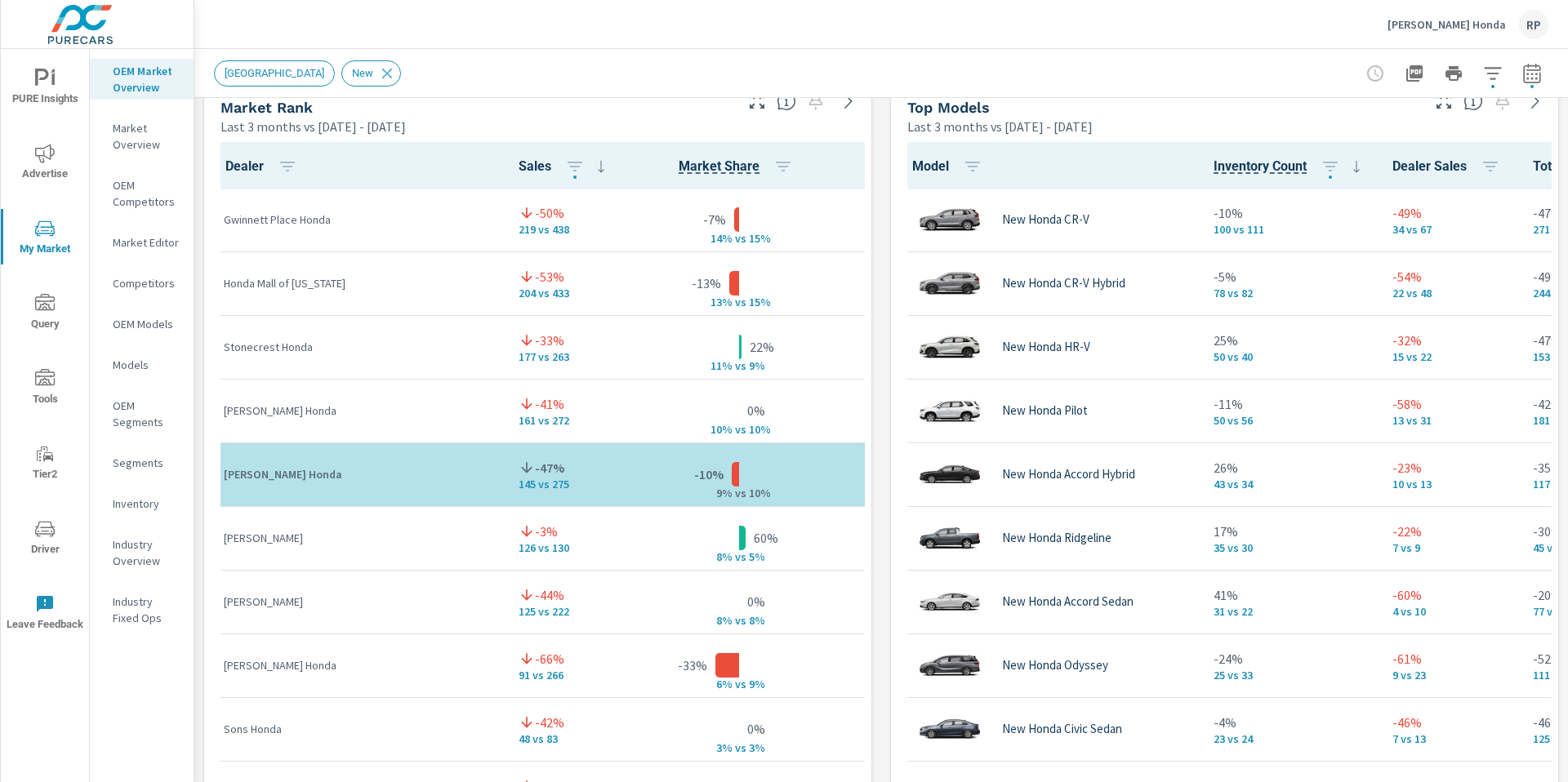
click at [747, 104] on icon "button" at bounding box center [757, 102] width 20 height 20
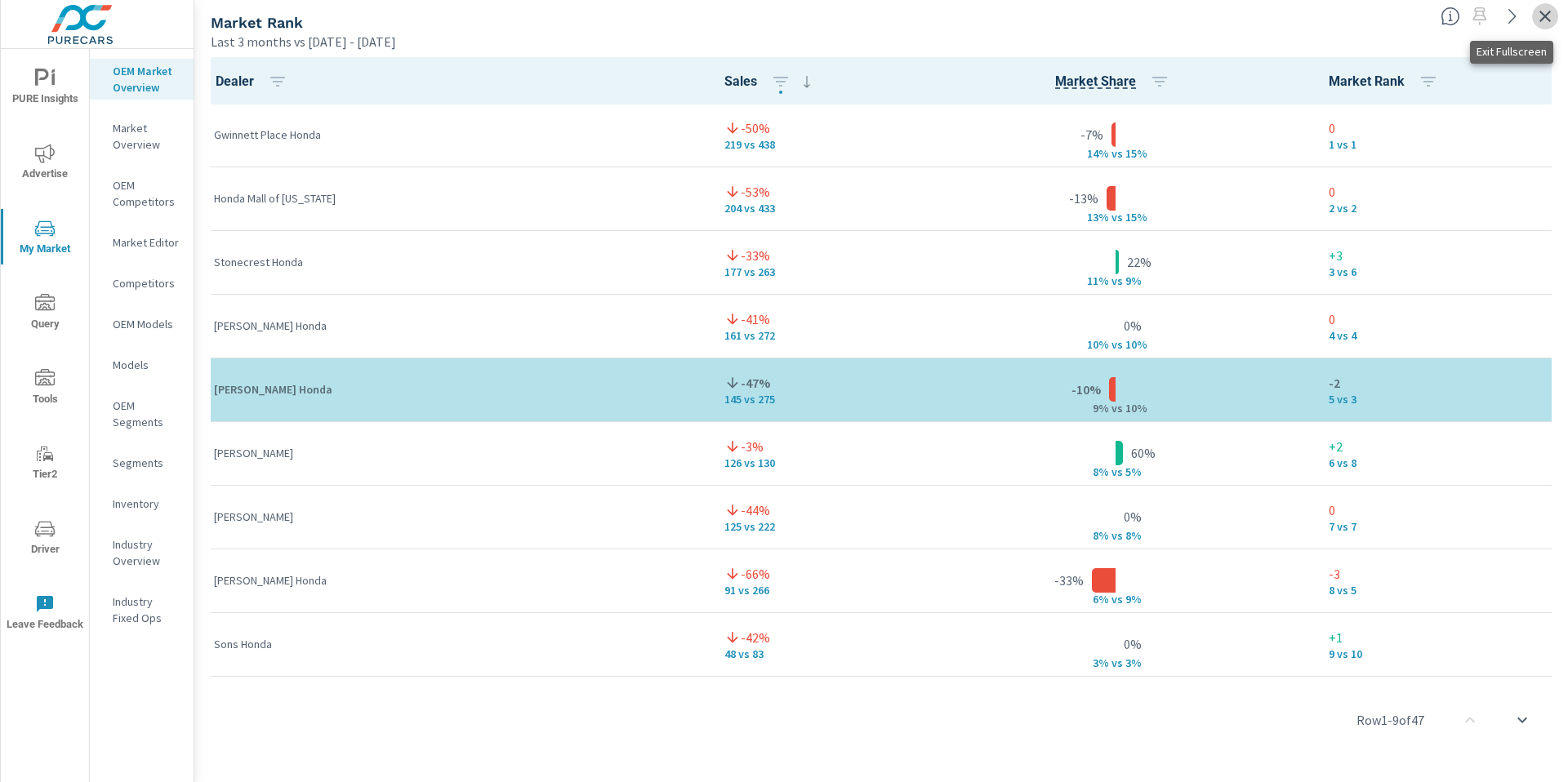
click at [1550, 8] on icon "button" at bounding box center [1545, 16] width 20 height 20
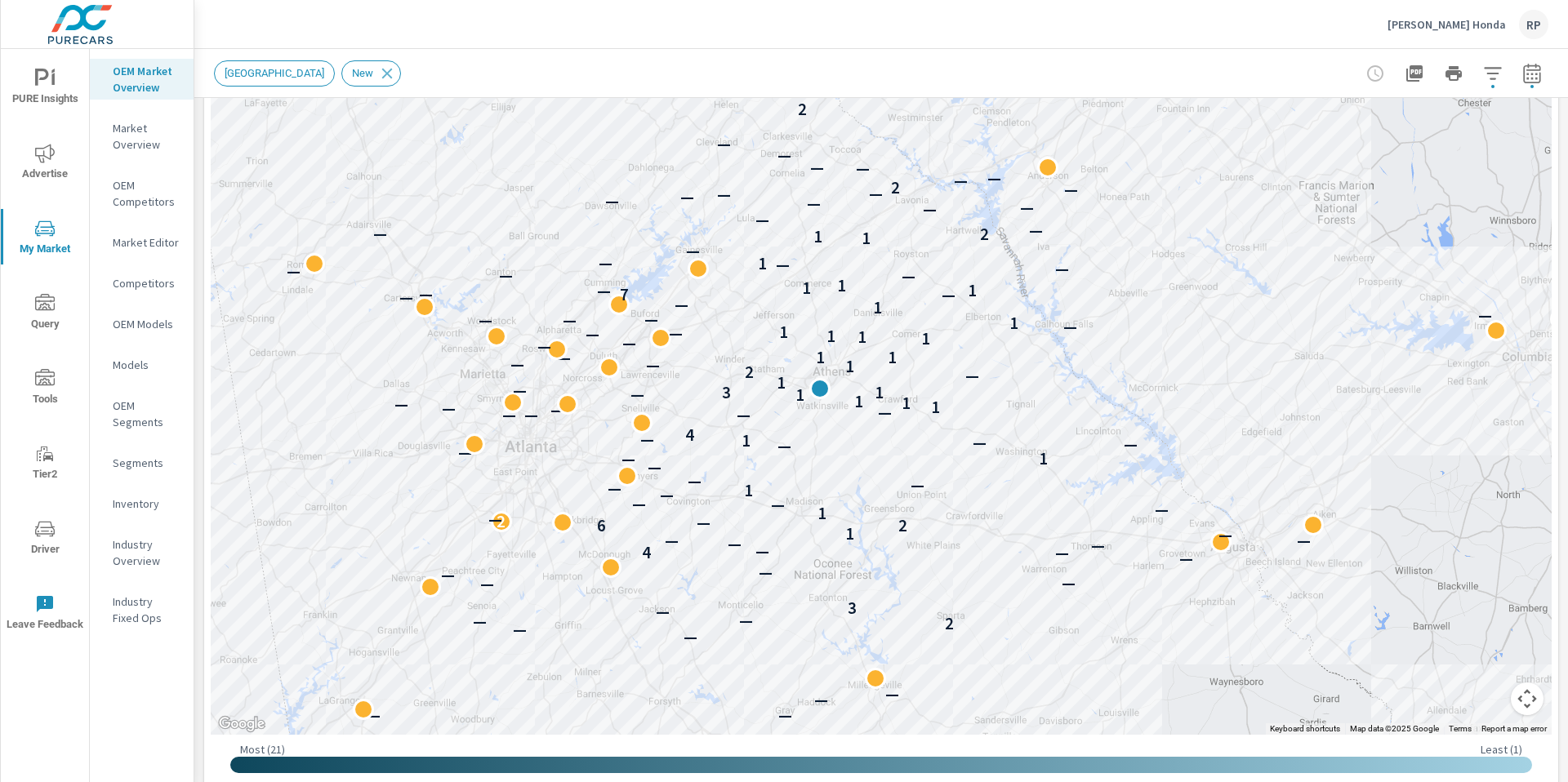
scroll to position [453, 0]
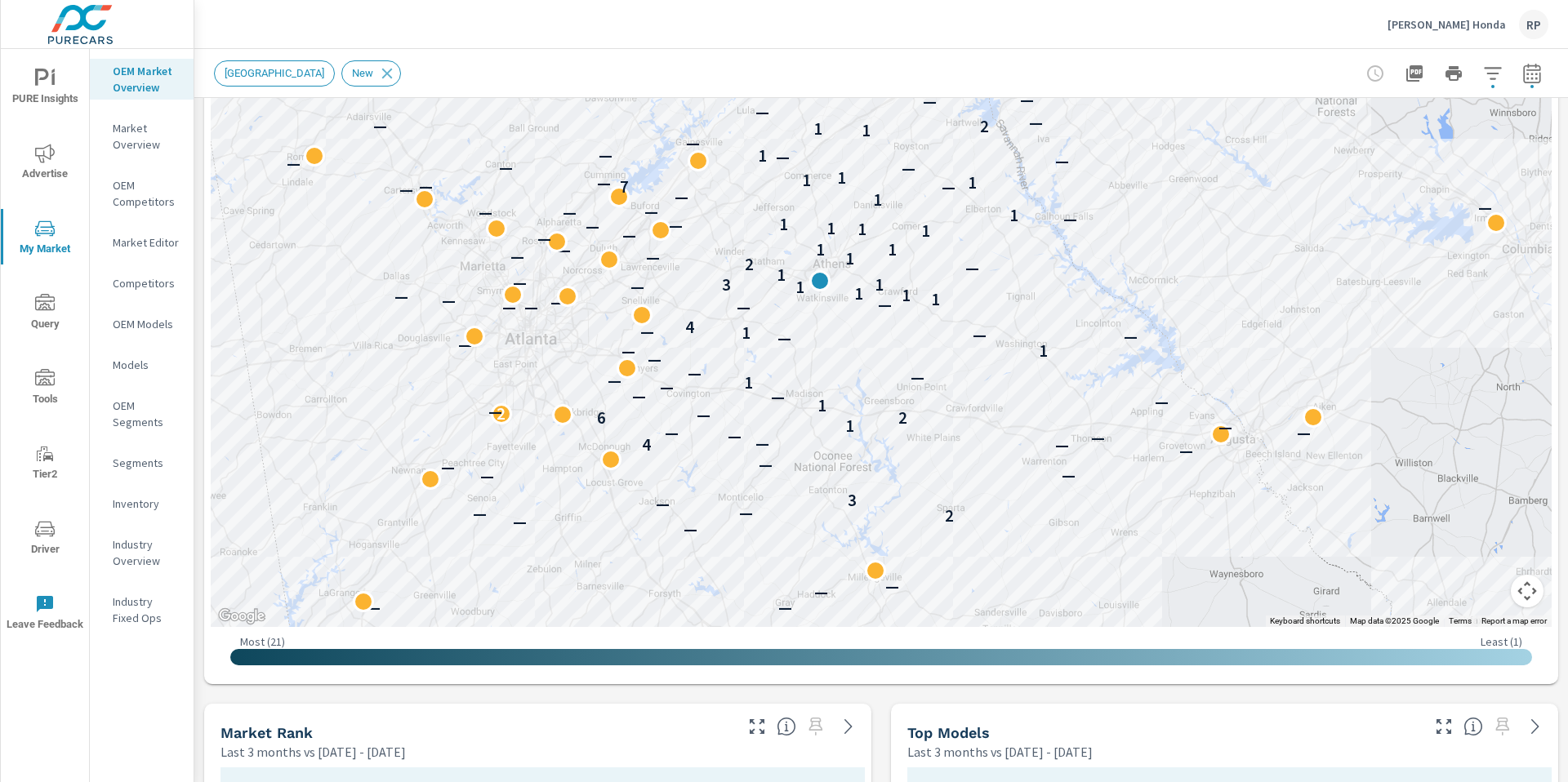
drag, startPoint x: 1567, startPoint y: 200, endPoint x: 1567, endPoint y: 317, distance: 117.0
click at [1567, 317] on div "Market Overview Phil Hughes Honda Report date range: May 01, 2025 - Jul 31, 202…" at bounding box center [881, 415] width 1374 height 733
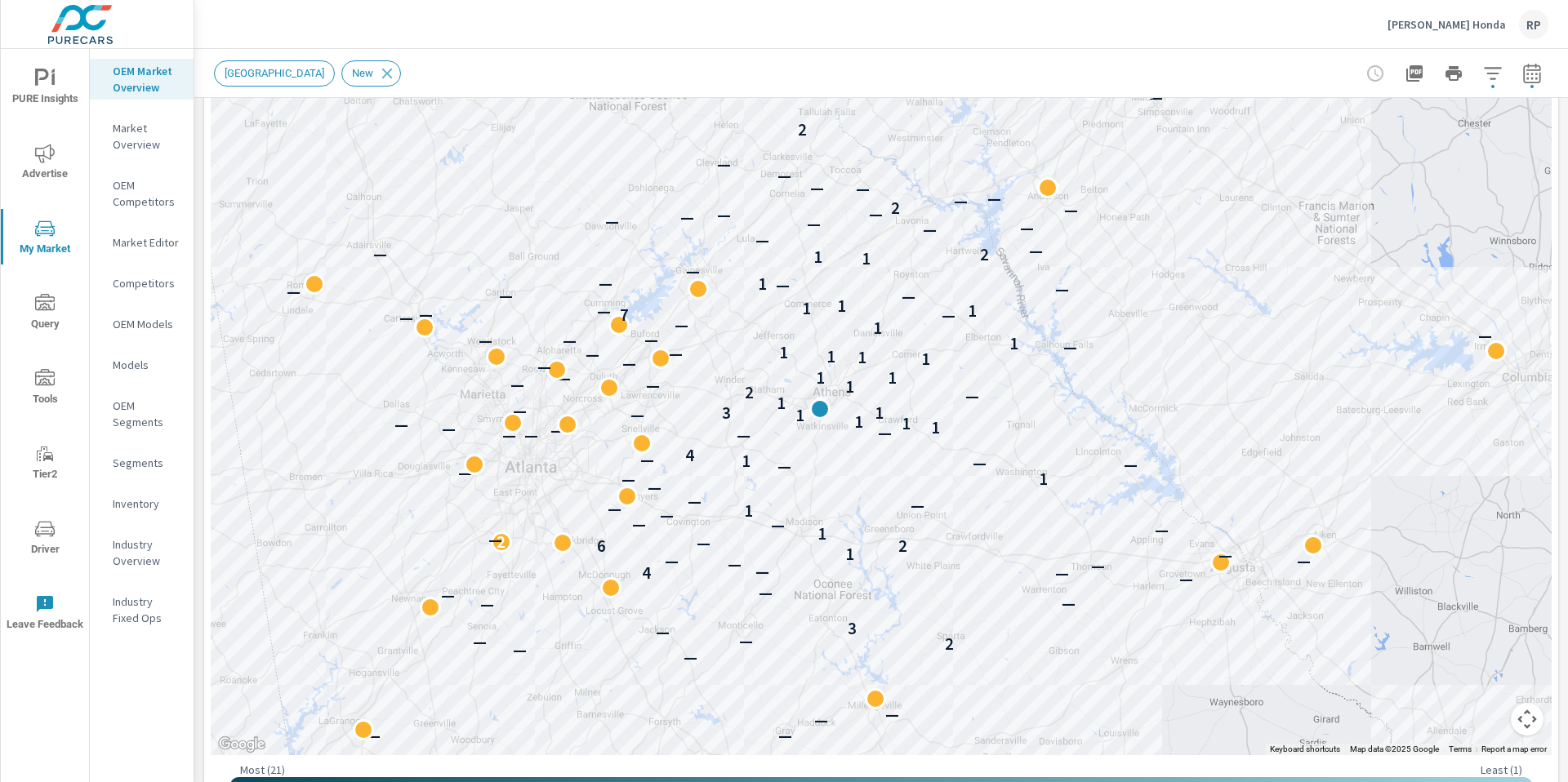
scroll to position [267, 0]
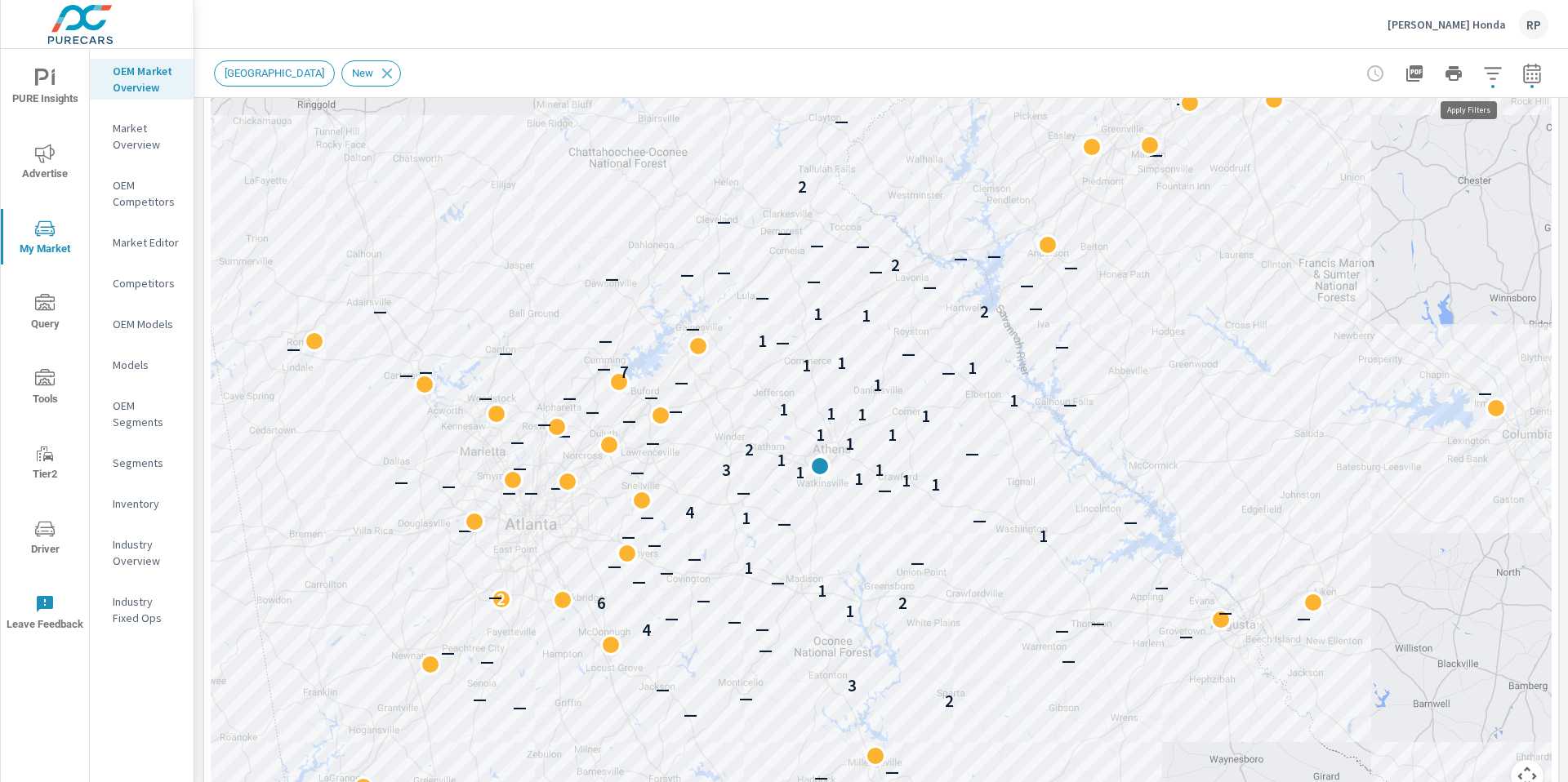
click at [1484, 78] on icon "button" at bounding box center [1492, 73] width 17 height 13
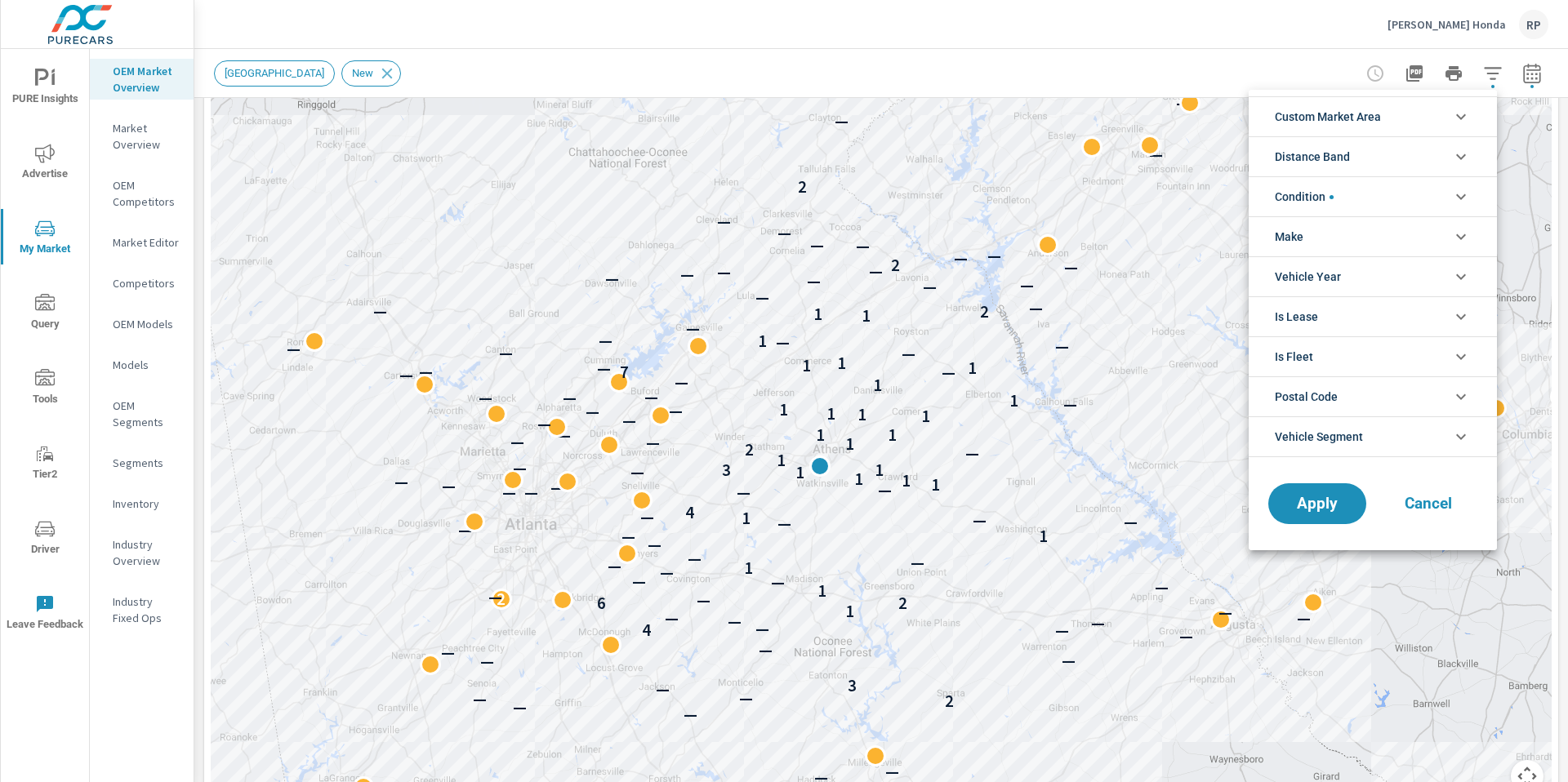
click at [1428, 148] on li "Distance Band" at bounding box center [1373, 157] width 248 height 40
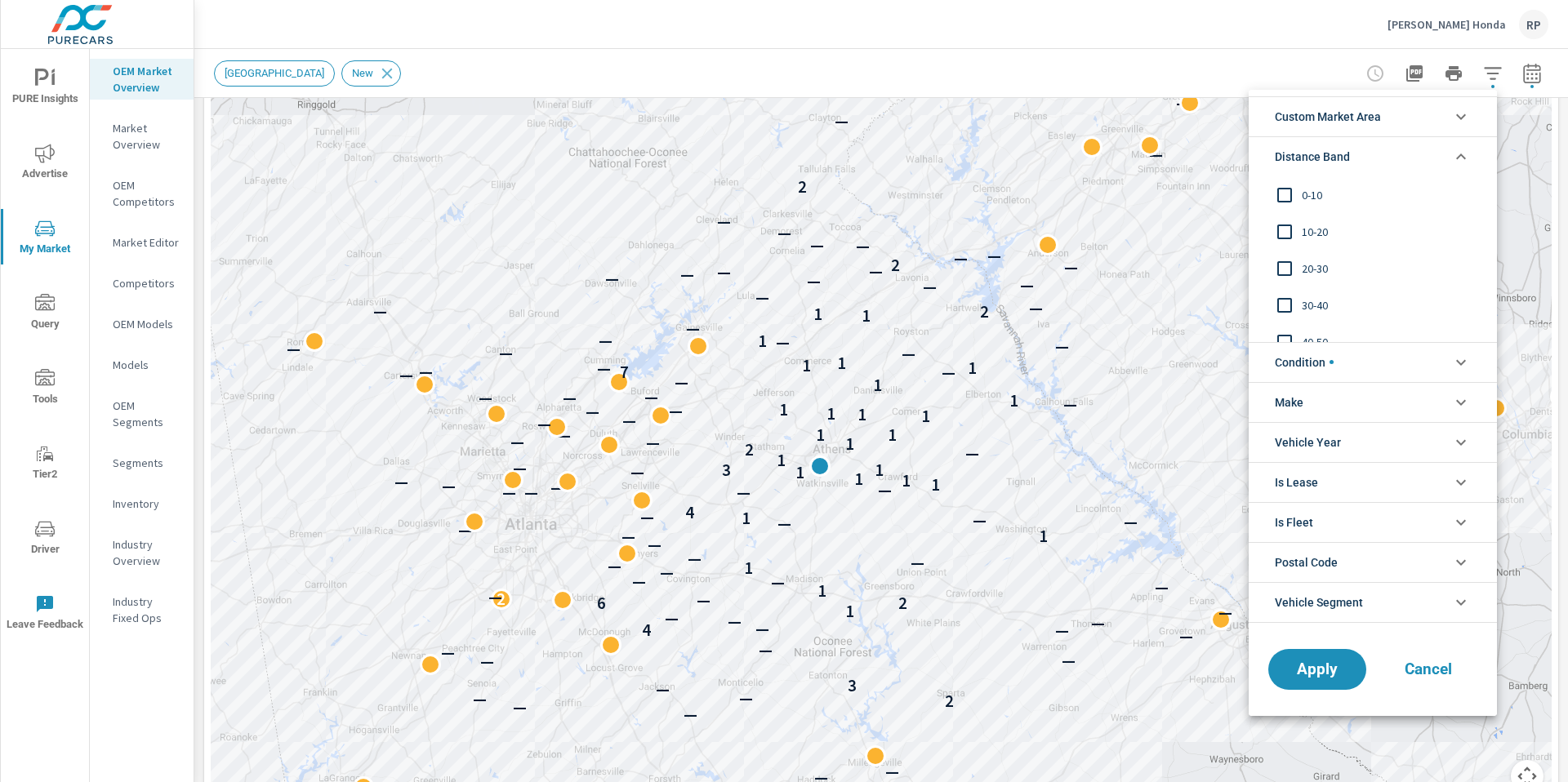
click at [1284, 187] on input "filter options" at bounding box center [1284, 195] width 34 height 34
click at [1286, 236] on input "filter options" at bounding box center [1284, 232] width 34 height 34
click at [1283, 276] on input "filter options" at bounding box center [1284, 268] width 34 height 34
click at [1344, 663] on span "Apply" at bounding box center [1317, 669] width 67 height 15
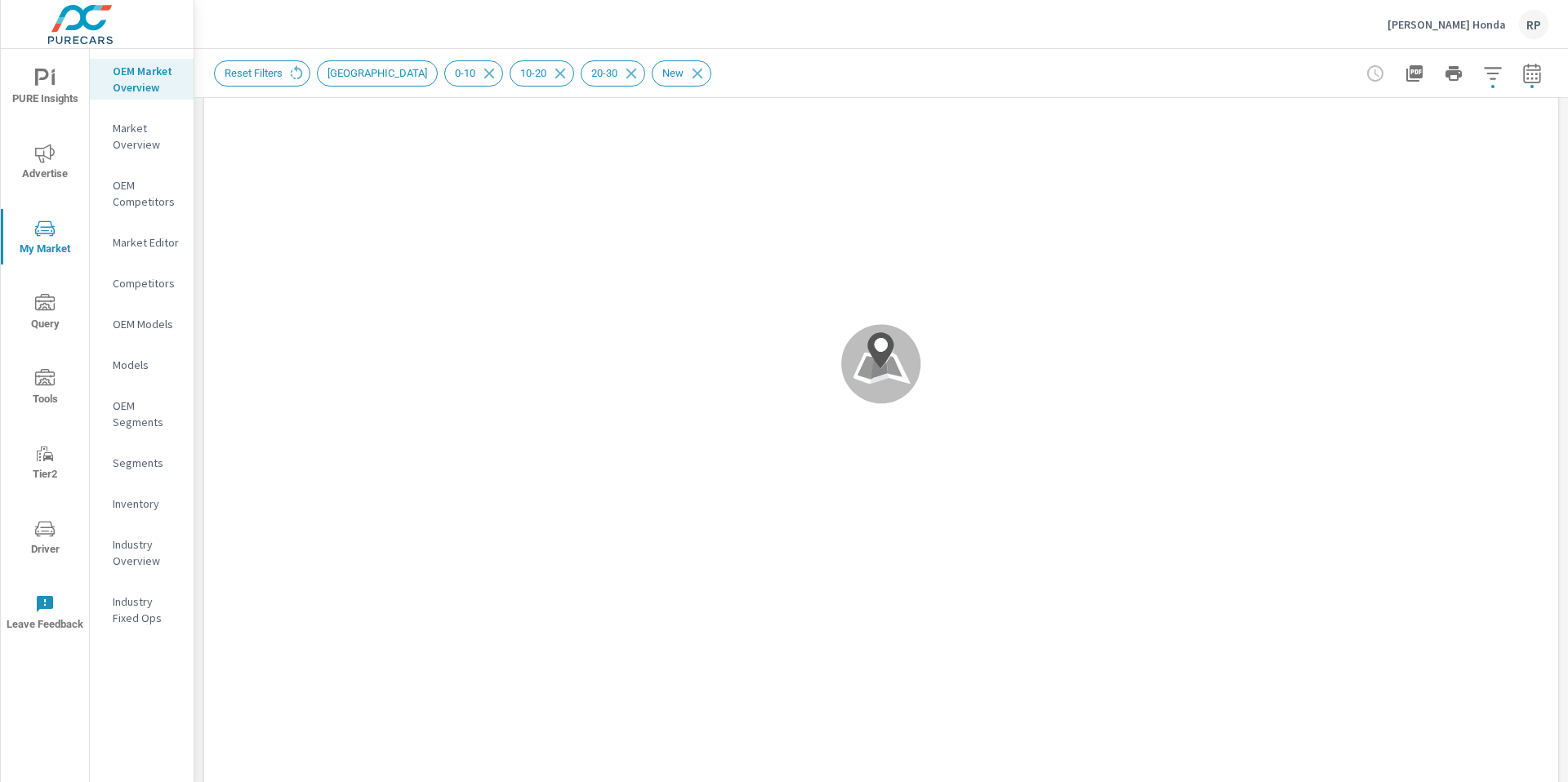
scroll to position [274, 0]
drag, startPoint x: 1567, startPoint y: 110, endPoint x: 1567, endPoint y: 181, distance: 71.0
click at [1567, 181] on div "Market Overview Phil Hughes Honda Report date range: May 01, 2025 - Jul 31, 202…" at bounding box center [881, 415] width 1374 height 733
click at [1527, 66] on icon "button" at bounding box center [1532, 74] width 20 height 20
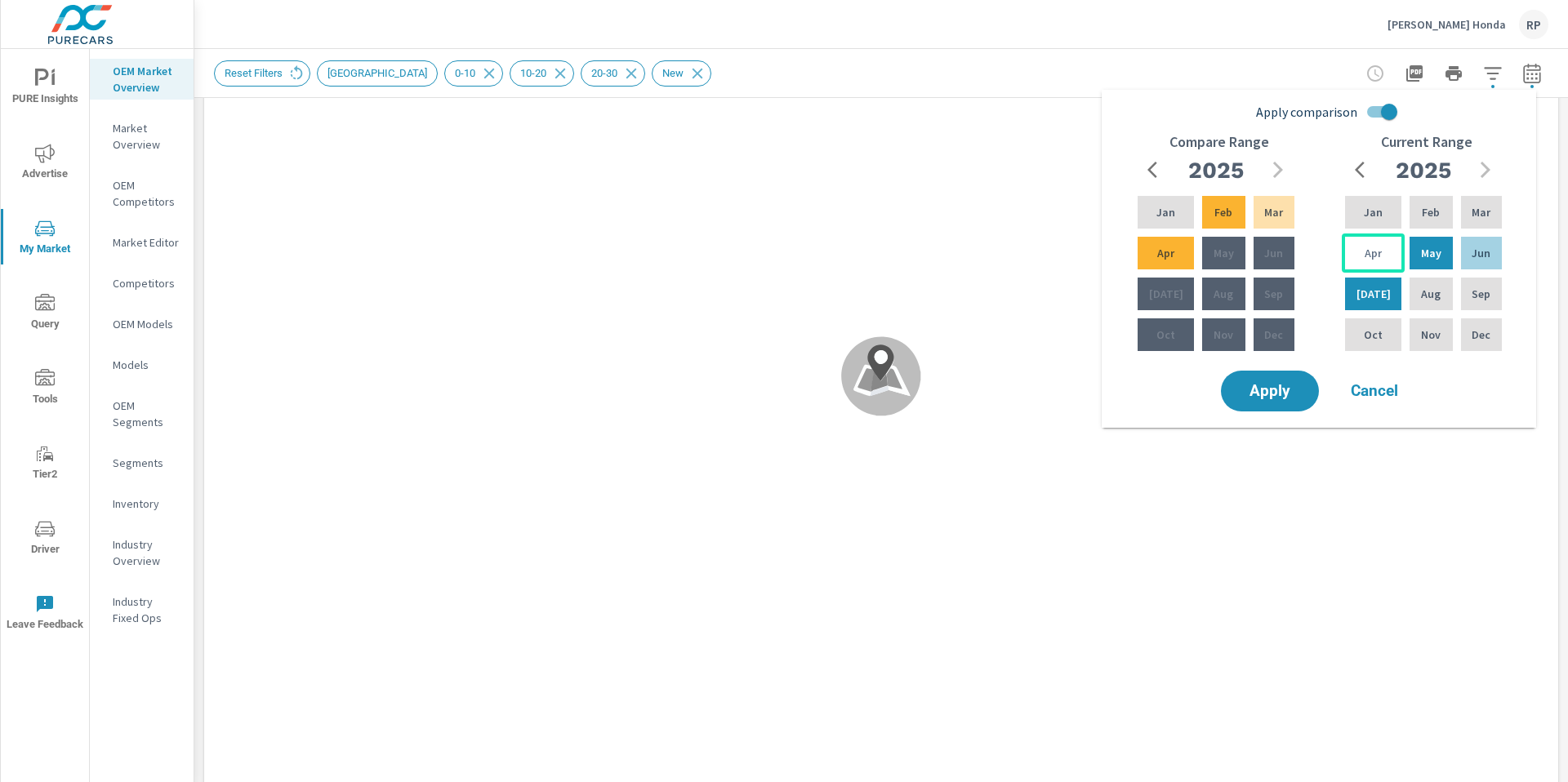
scroll to position [1, 0]
click at [1301, 392] on span "Apply" at bounding box center [1270, 391] width 67 height 15
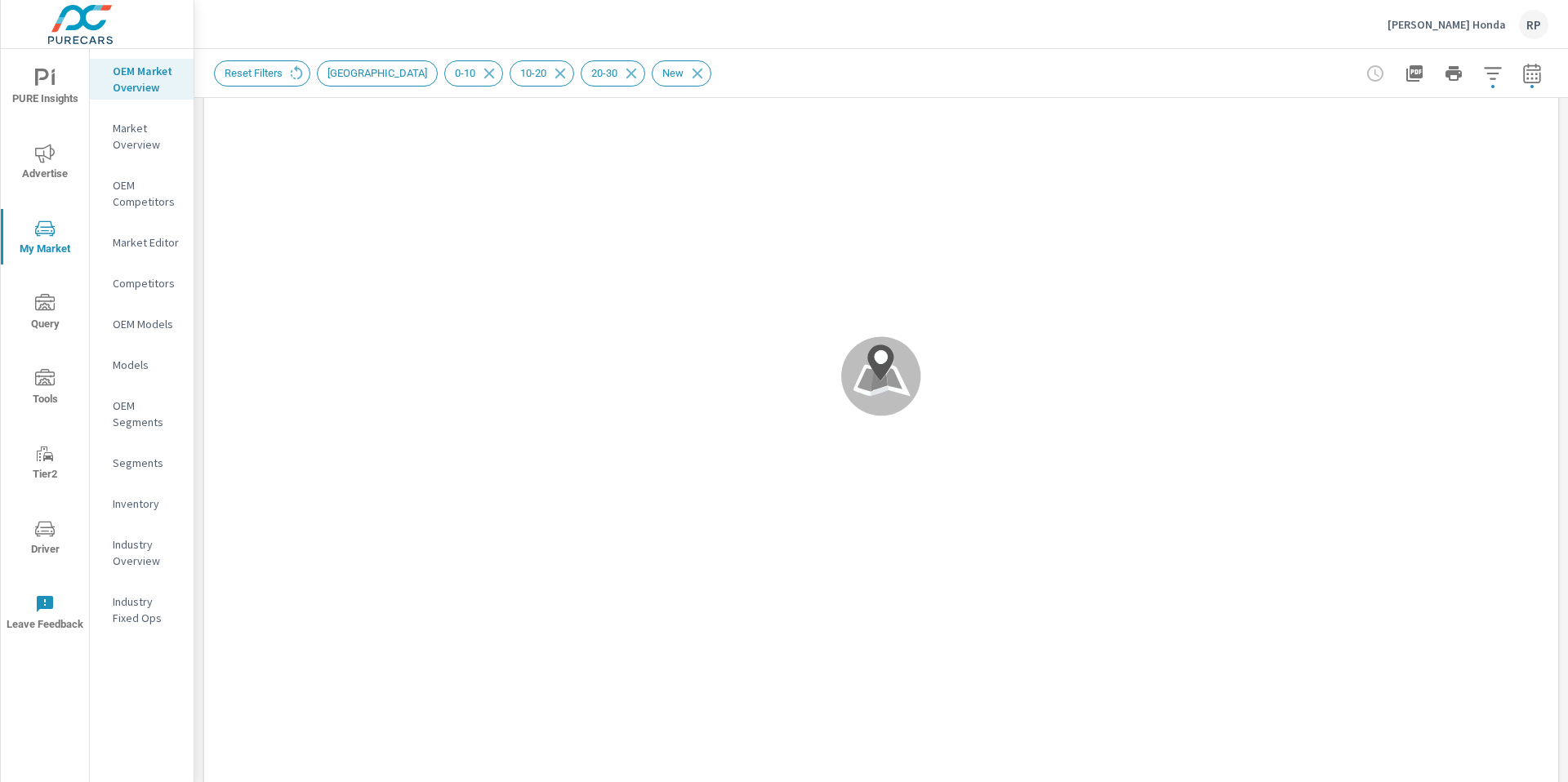
scroll to position [177, 0]
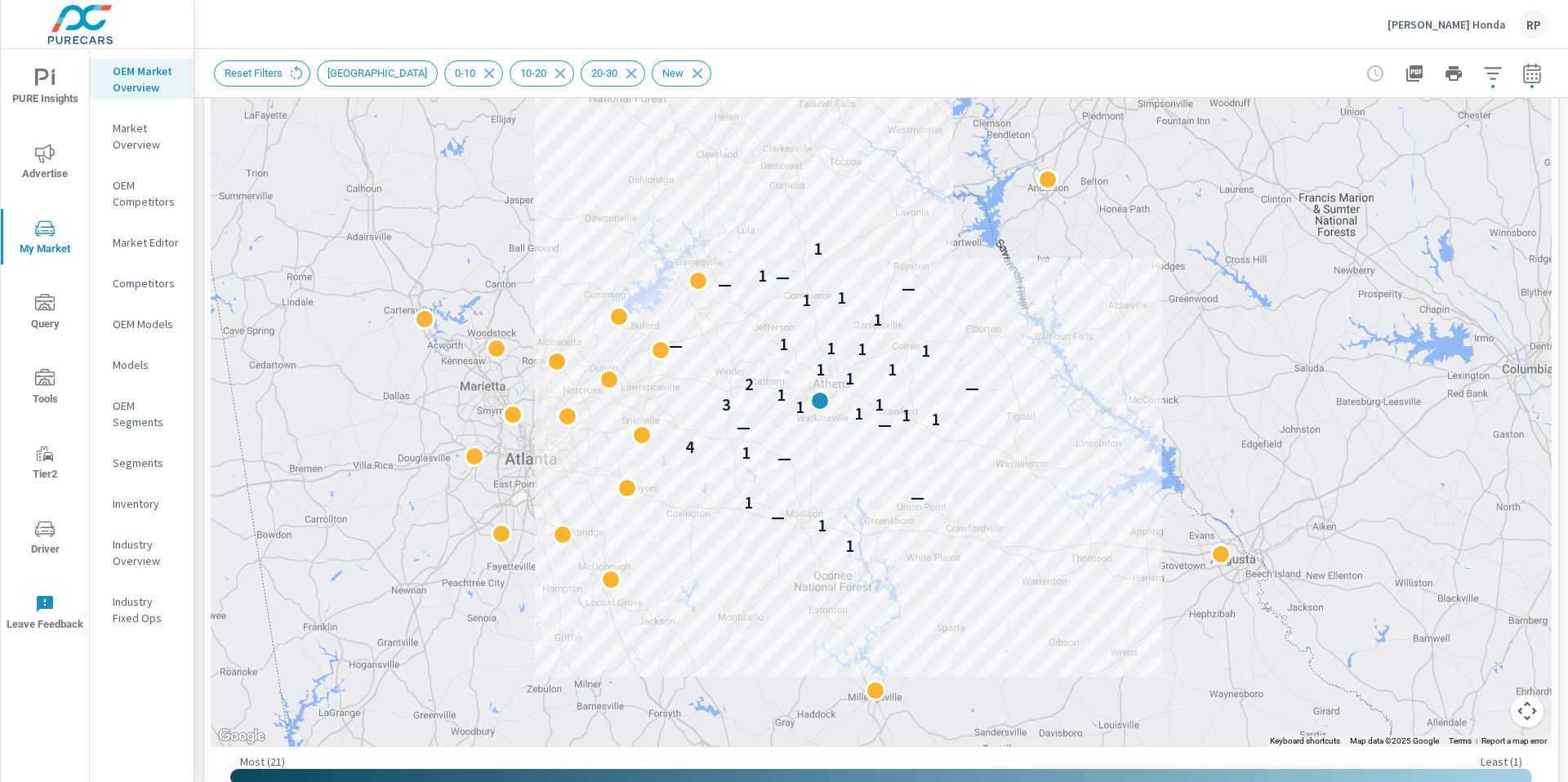
scroll to position [319, 0]
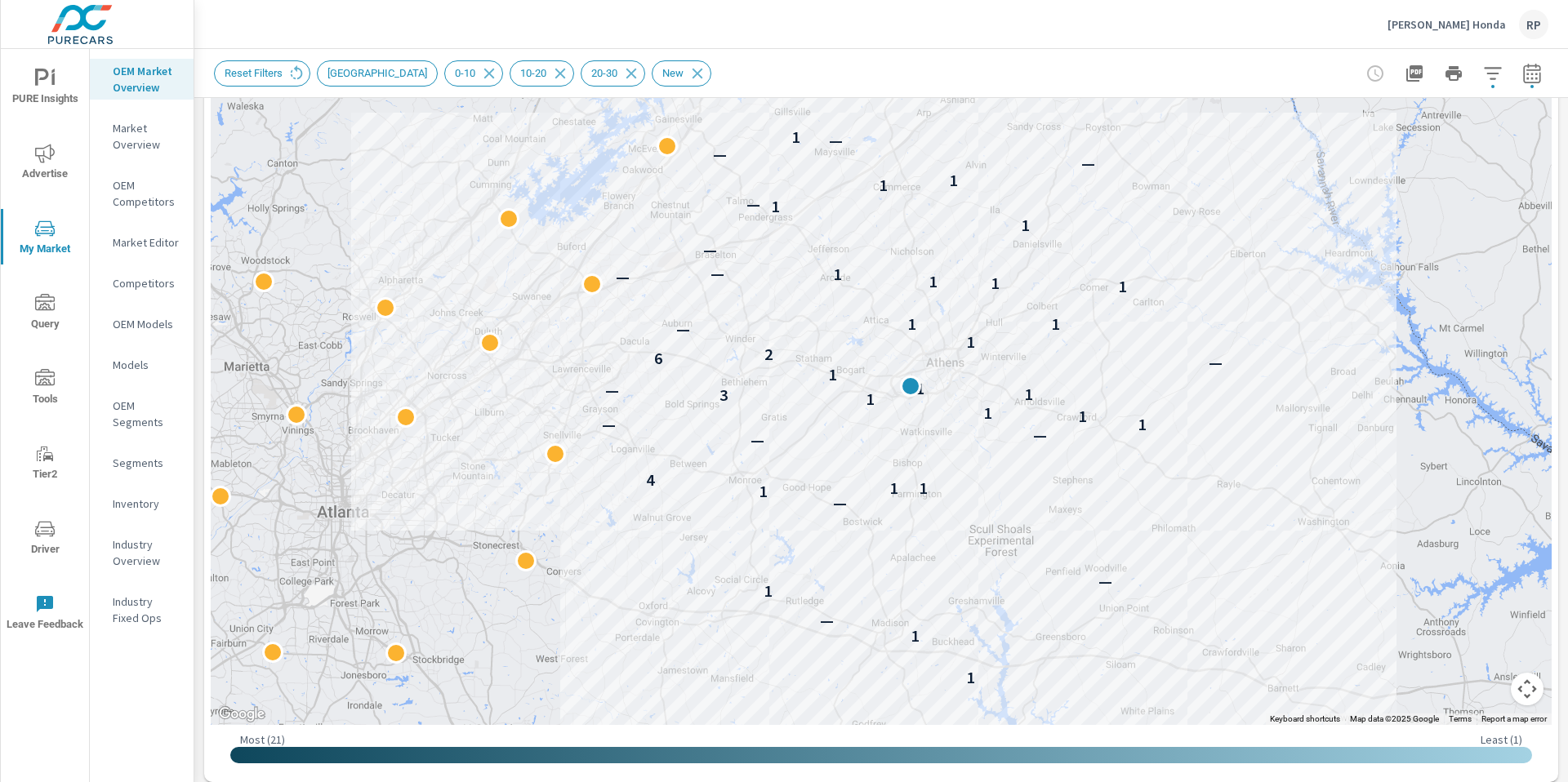
scroll to position [339, 0]
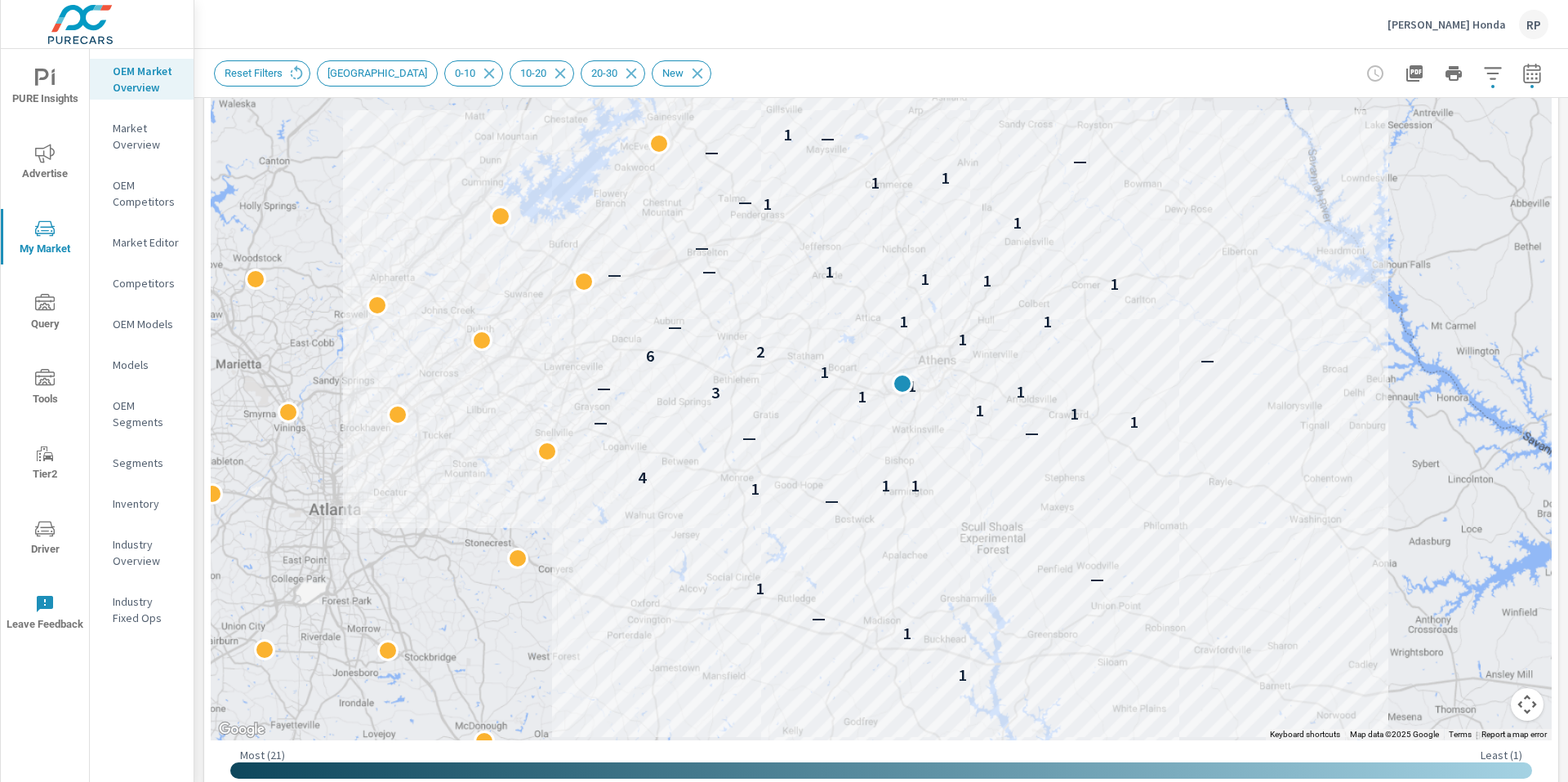
click at [1484, 82] on icon "button" at bounding box center [1493, 74] width 20 height 20
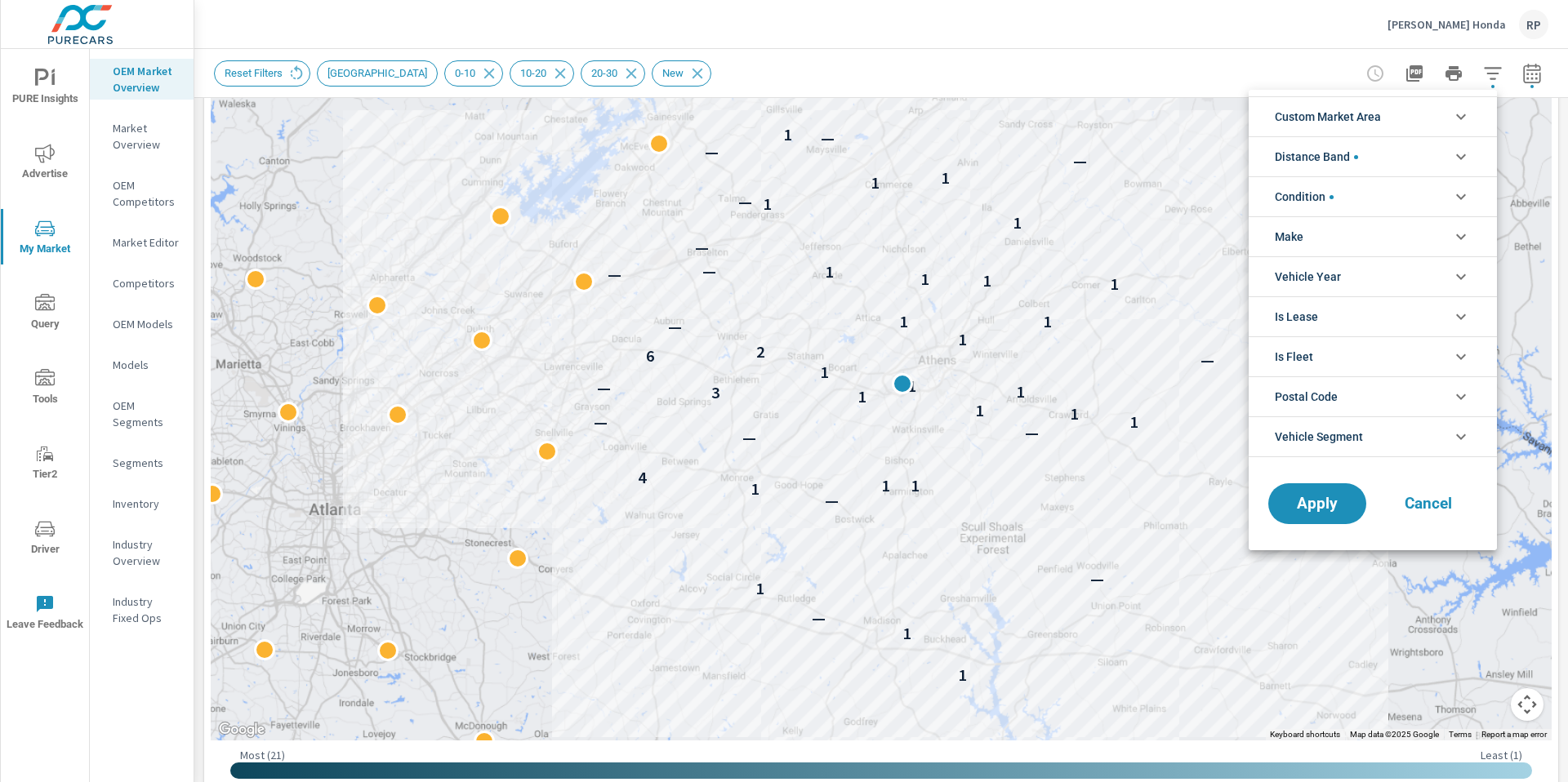
click at [1449, 139] on li "Distance Band" at bounding box center [1373, 157] width 248 height 40
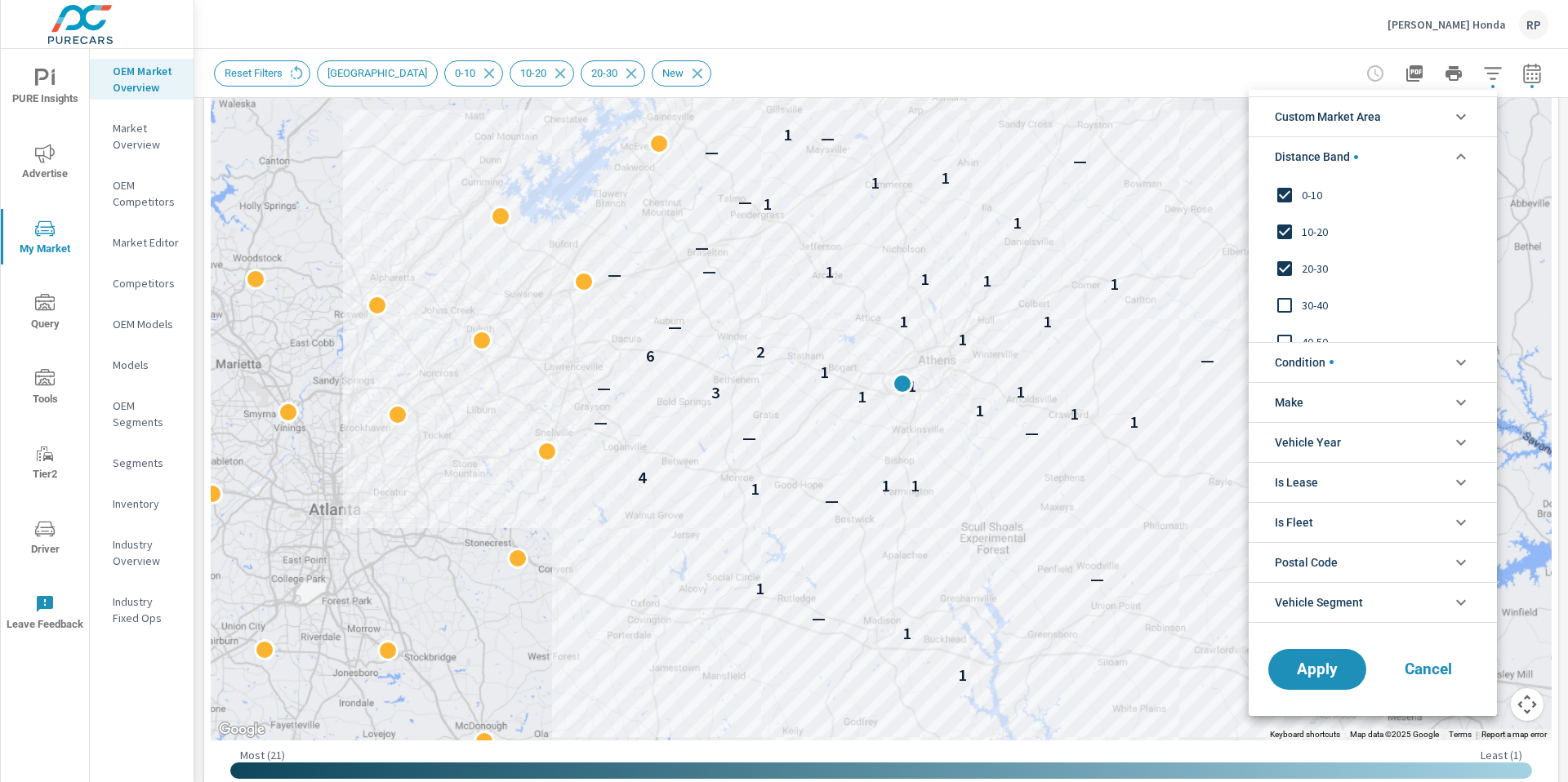
click at [1287, 302] on input "filter options" at bounding box center [1284, 305] width 34 height 34
click at [1307, 686] on button "Apply" at bounding box center [1317, 669] width 102 height 42
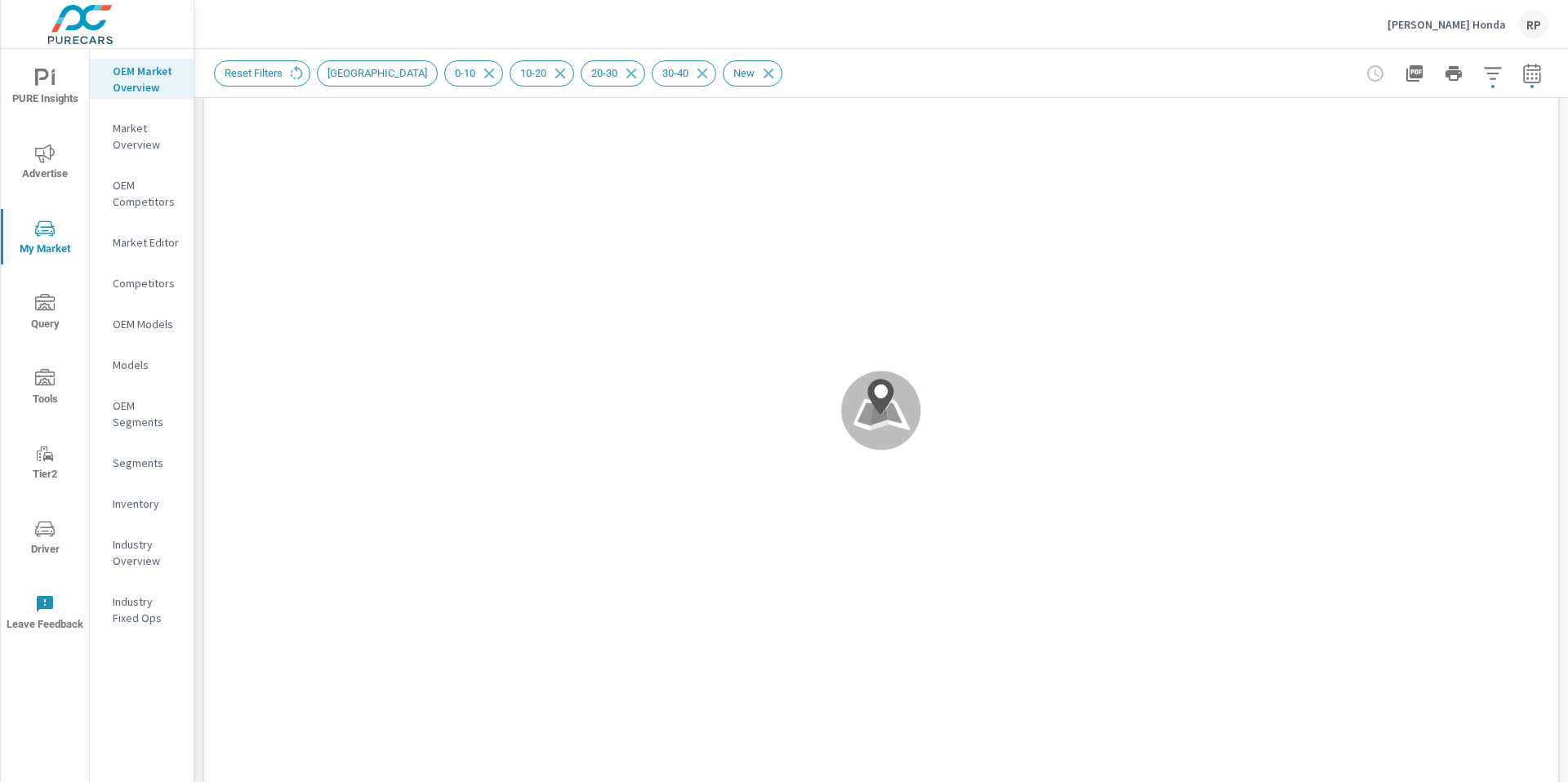
scroll to position [1, 0]
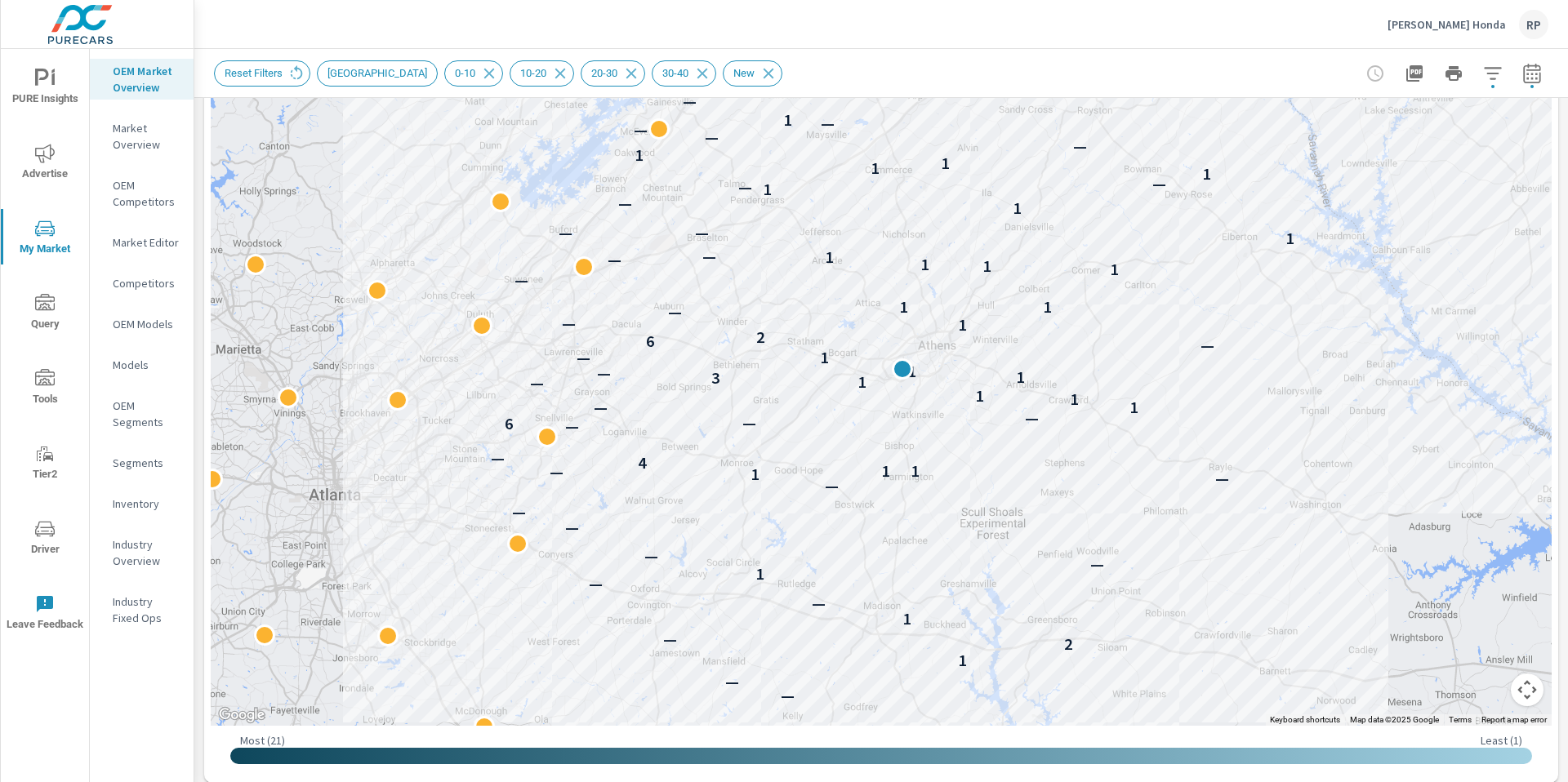
scroll to position [356, 0]
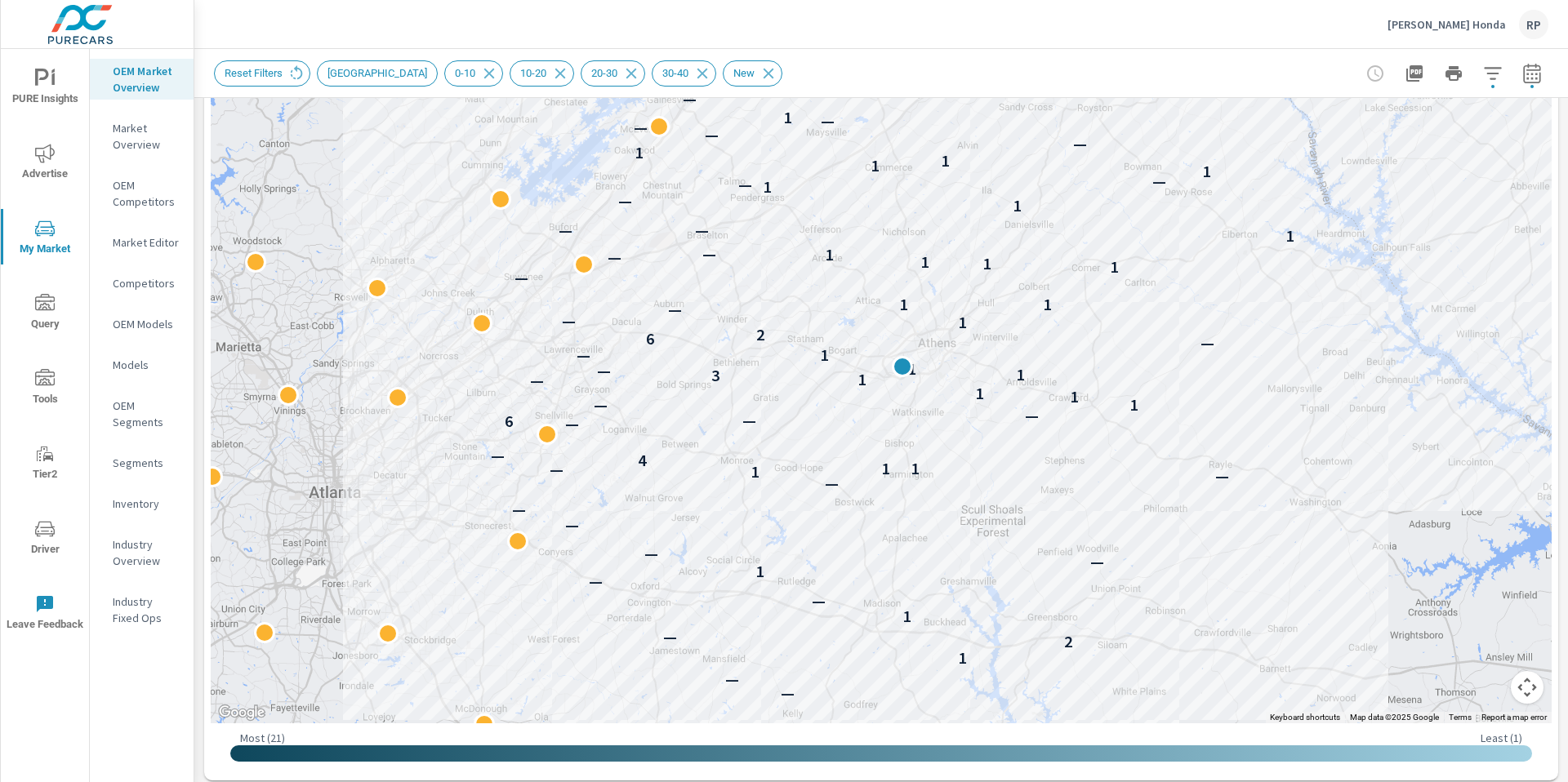
drag, startPoint x: 1567, startPoint y: 215, endPoint x: 1565, endPoint y: 245, distance: 30.1
click at [1565, 245] on div "Market Overview Phil Hughes Honda Report date range: May 01, 2025 - Jul 31, 202…" at bounding box center [881, 415] width 1374 height 733
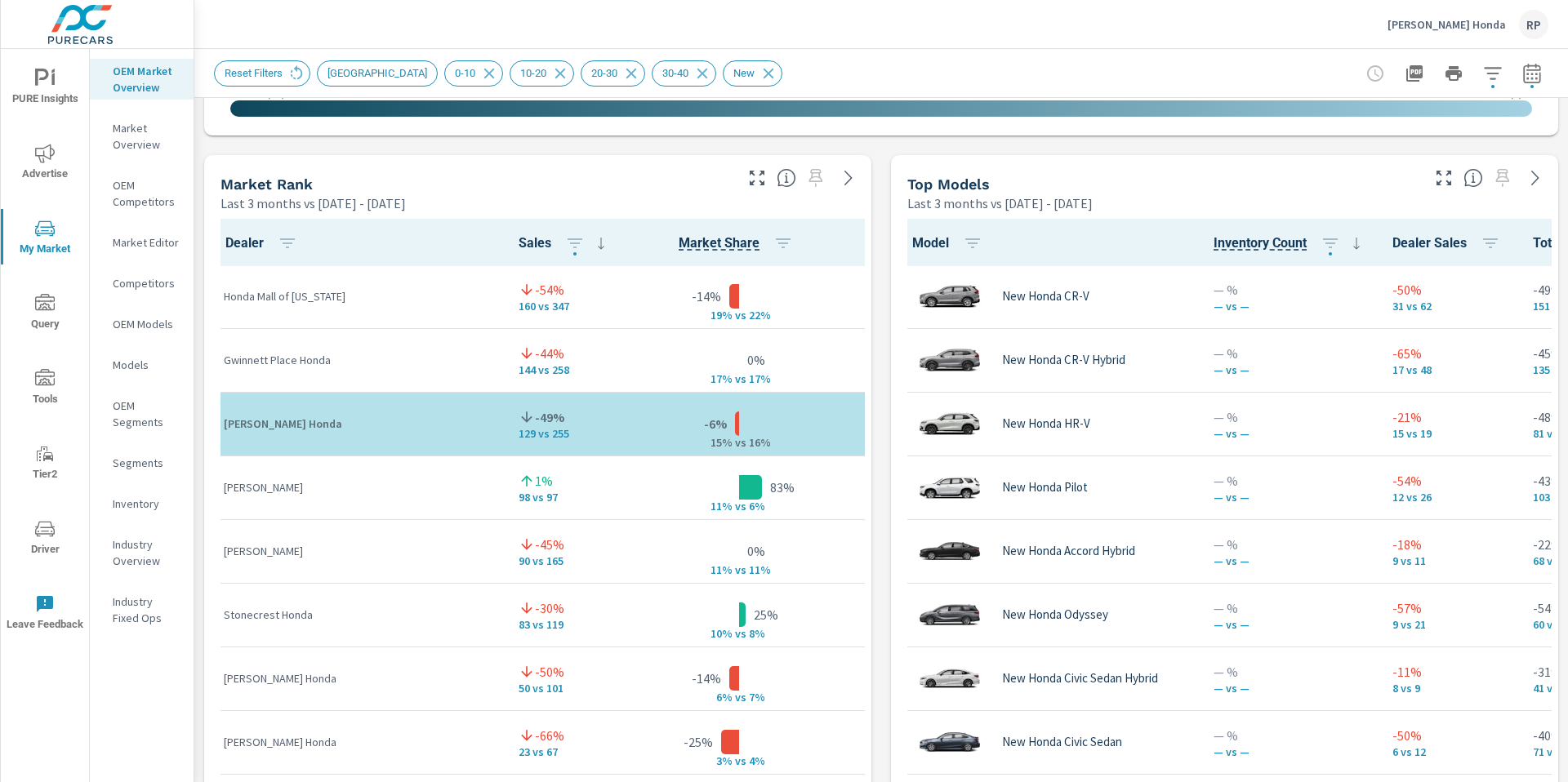
scroll to position [1020, 0]
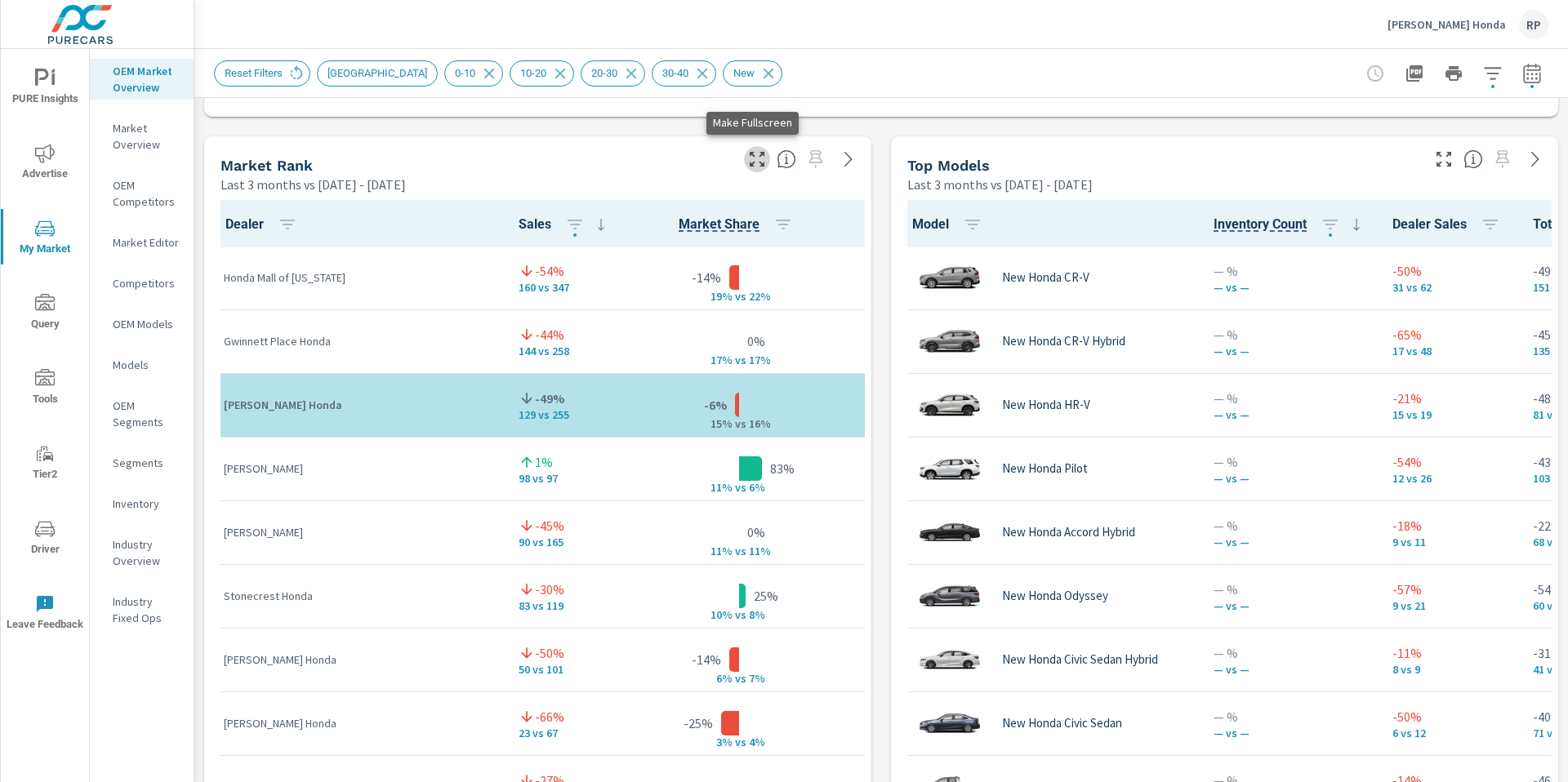
click at [753, 153] on icon "button" at bounding box center [757, 159] width 20 height 20
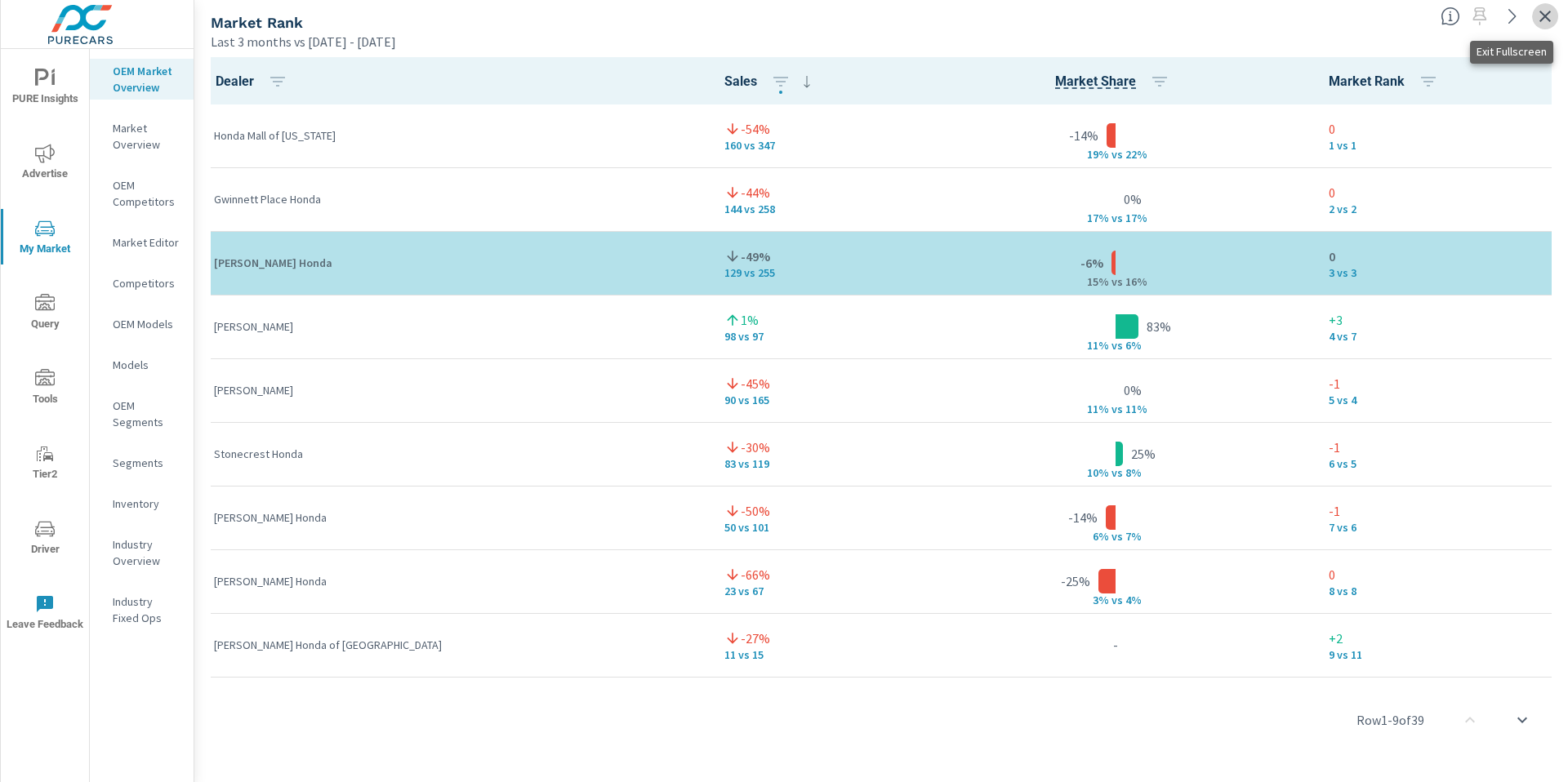
click at [1545, 13] on icon "button" at bounding box center [1545, 16] width 20 height 20
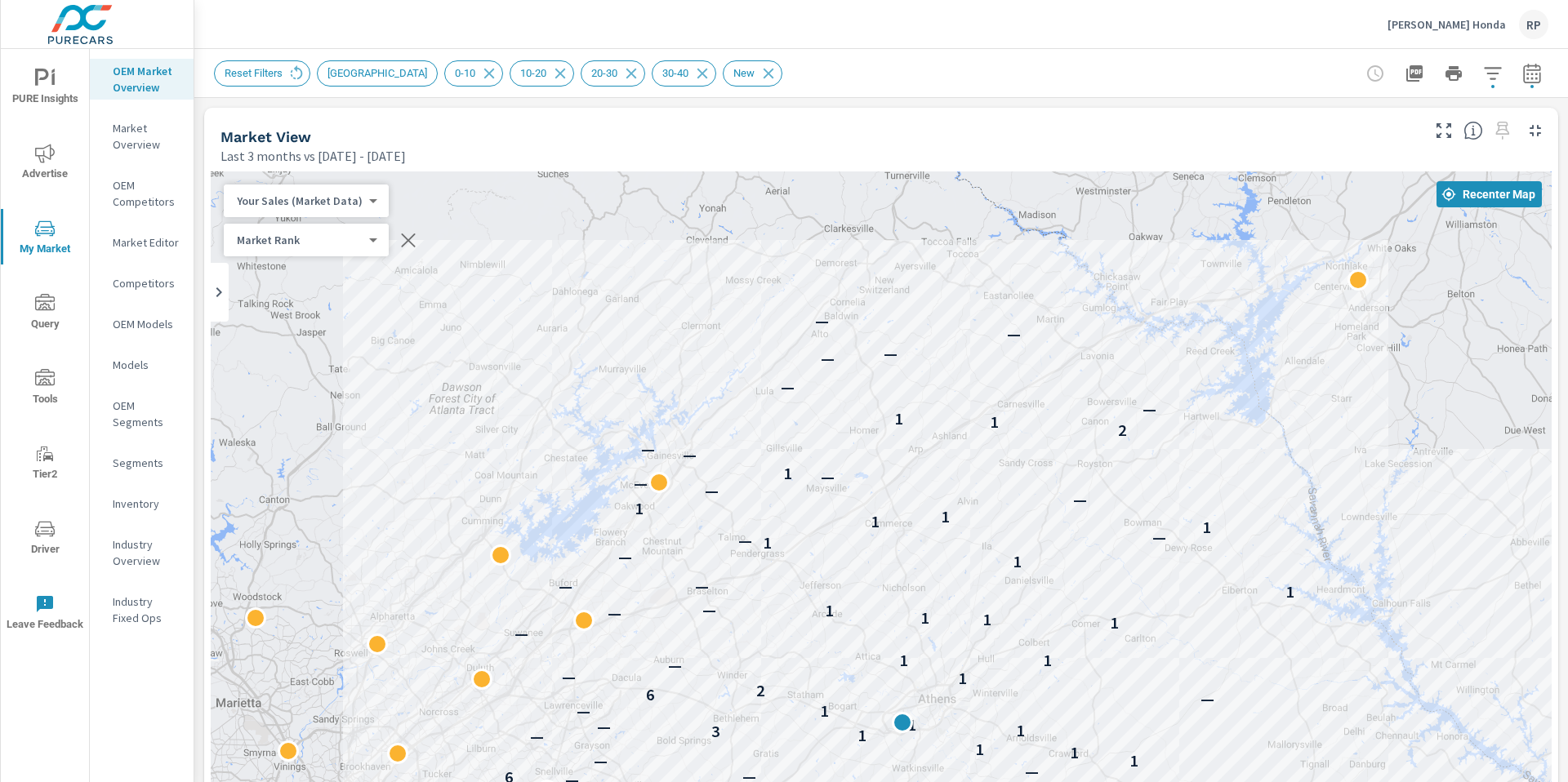
click at [80, 140] on button "Advertise" at bounding box center [45, 162] width 88 height 56
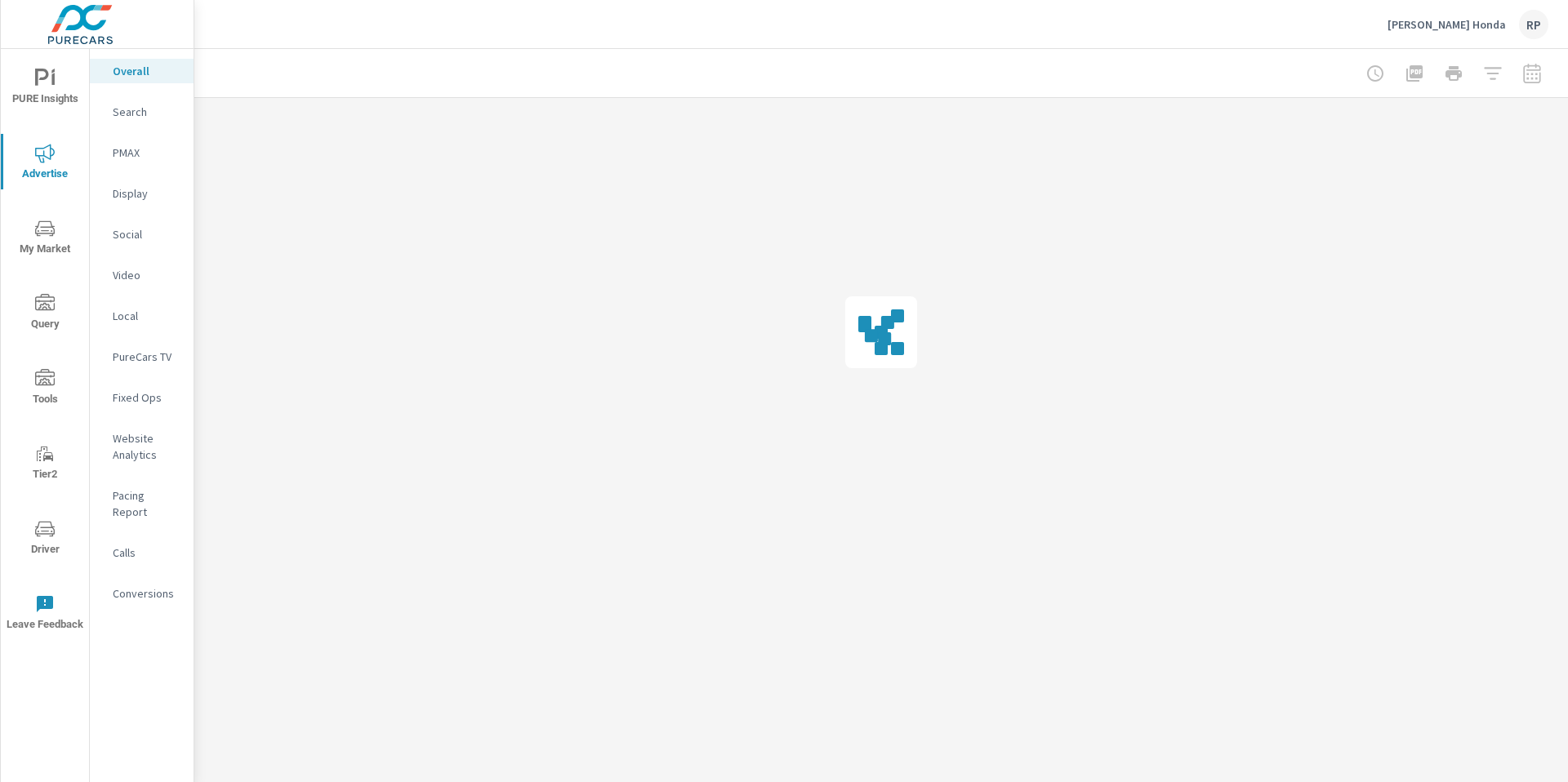
click at [132, 123] on div "Search" at bounding box center [141, 112] width 104 height 24
click at [55, 96] on span "PURE Insights" at bounding box center [44, 88] width 78 height 40
click at [44, 216] on button "My Market" at bounding box center [45, 237] width 88 height 56
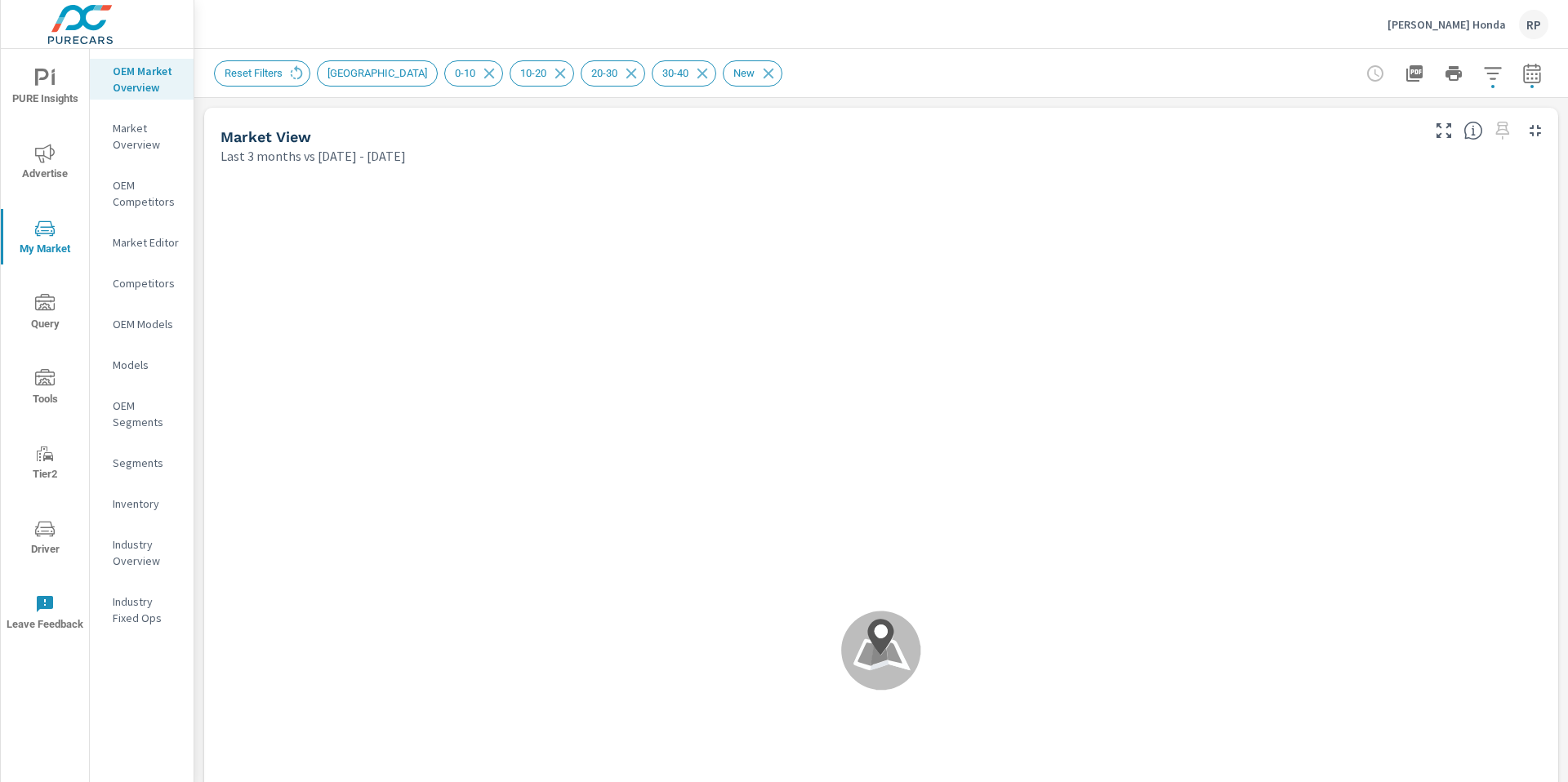
scroll to position [1, 0]
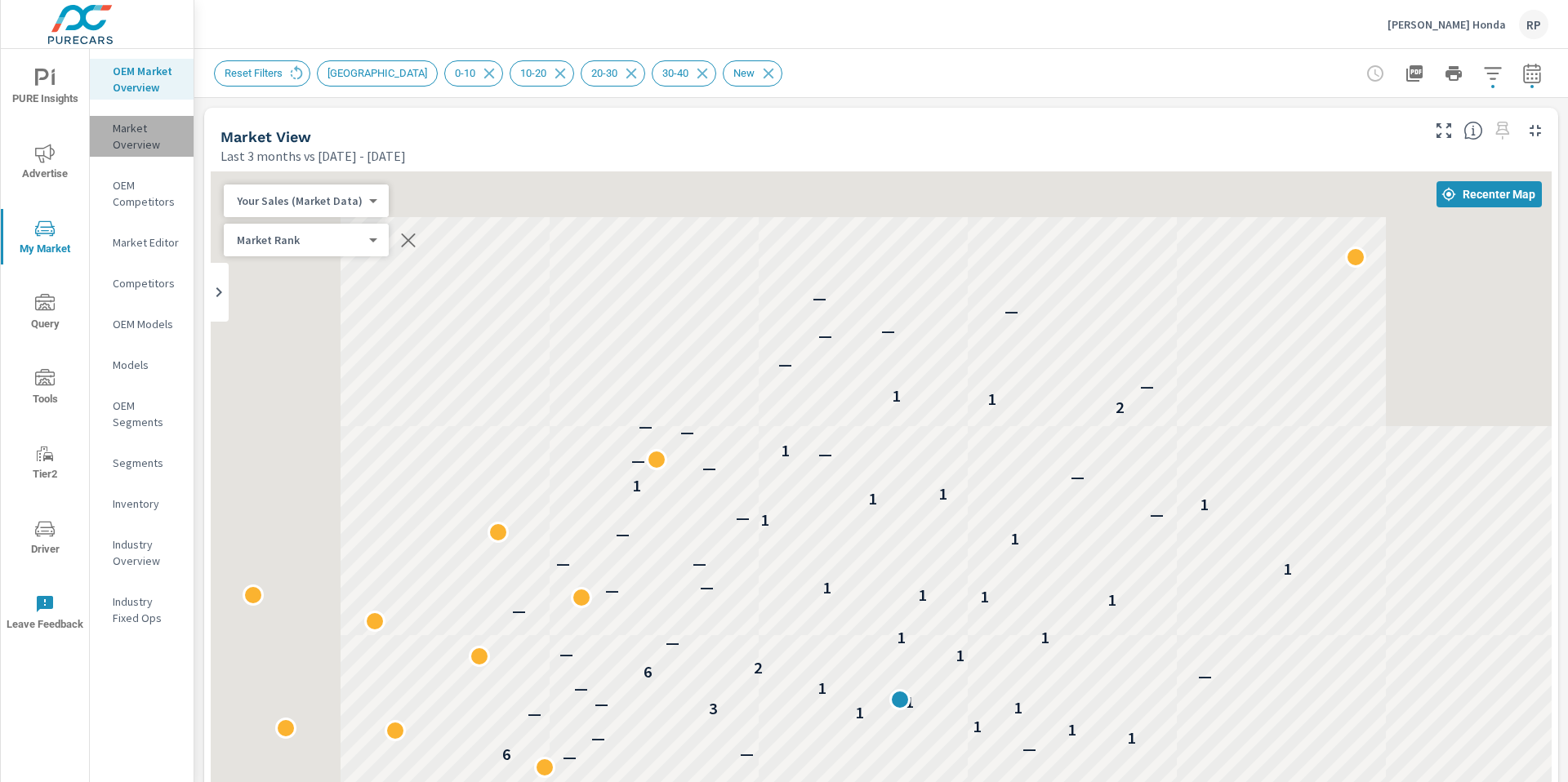
click at [146, 146] on p "Market Overview" at bounding box center [146, 136] width 68 height 32
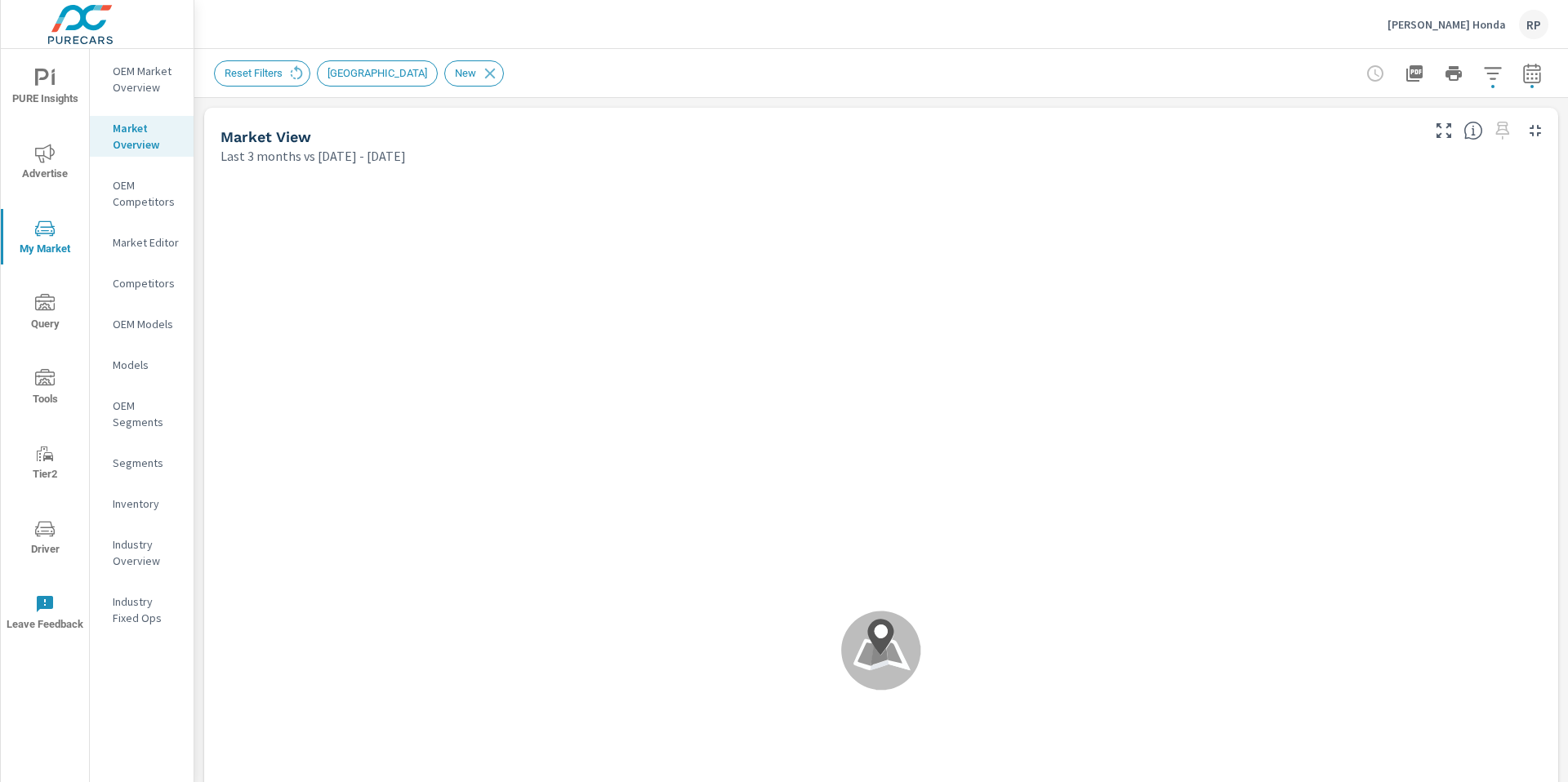
scroll to position [1, 0]
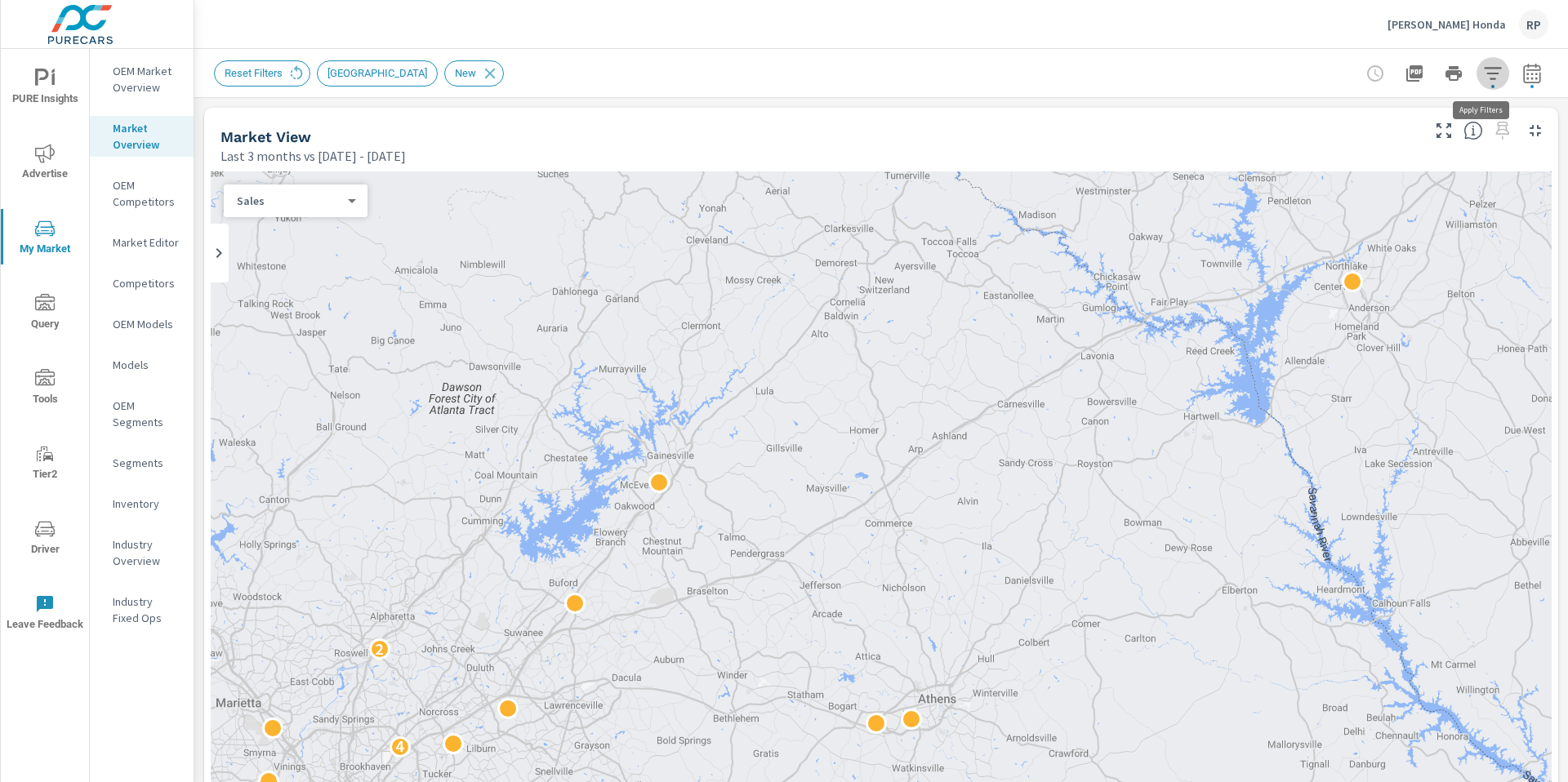
click at [1483, 75] on icon "button" at bounding box center [1493, 74] width 20 height 20
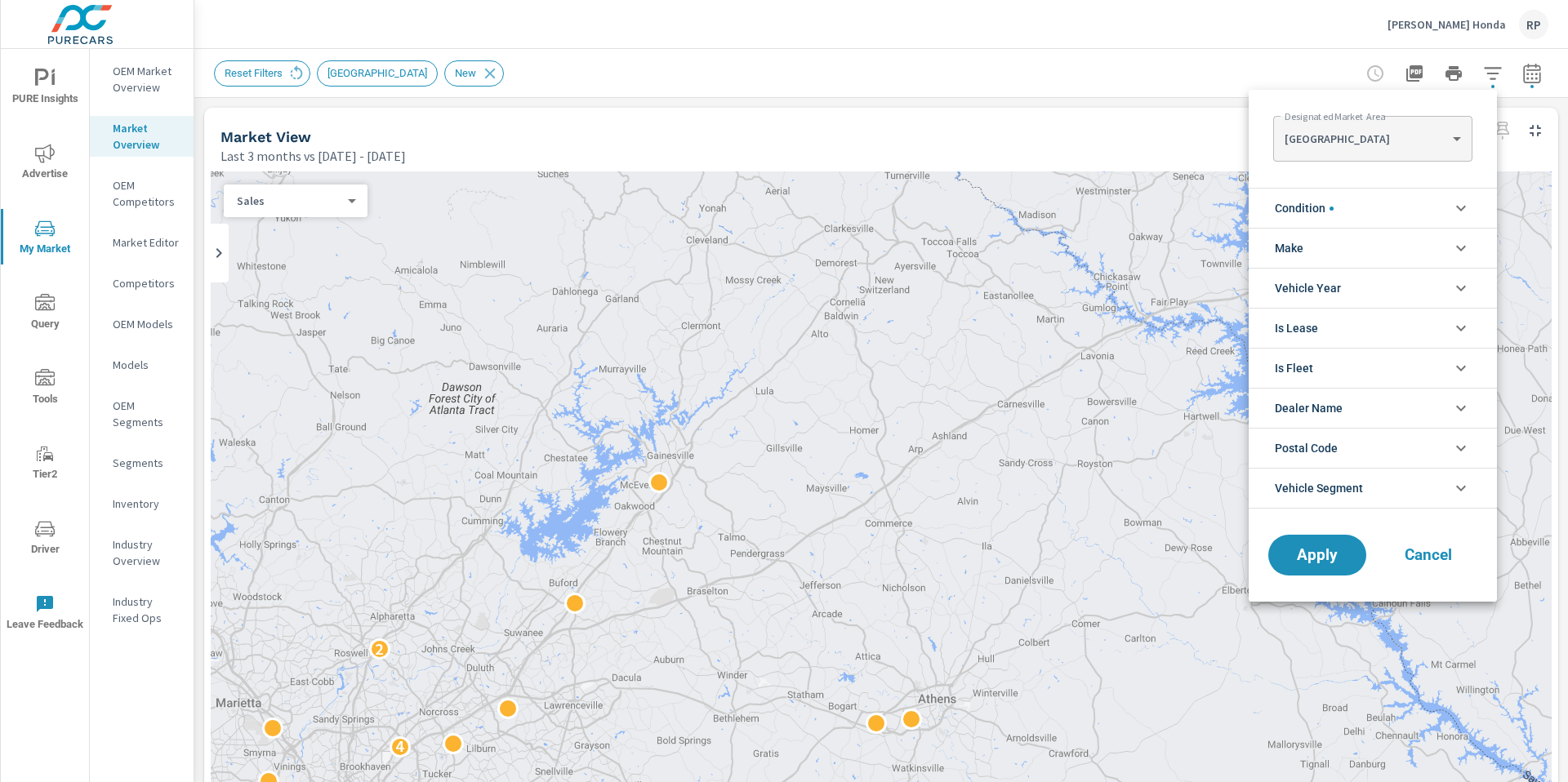
click at [1415, 152] on body "PURE Insights Advertise My Market Query Tools Tier2 Driver Leave Feedback OEM M…" at bounding box center [784, 400] width 1568 height 800
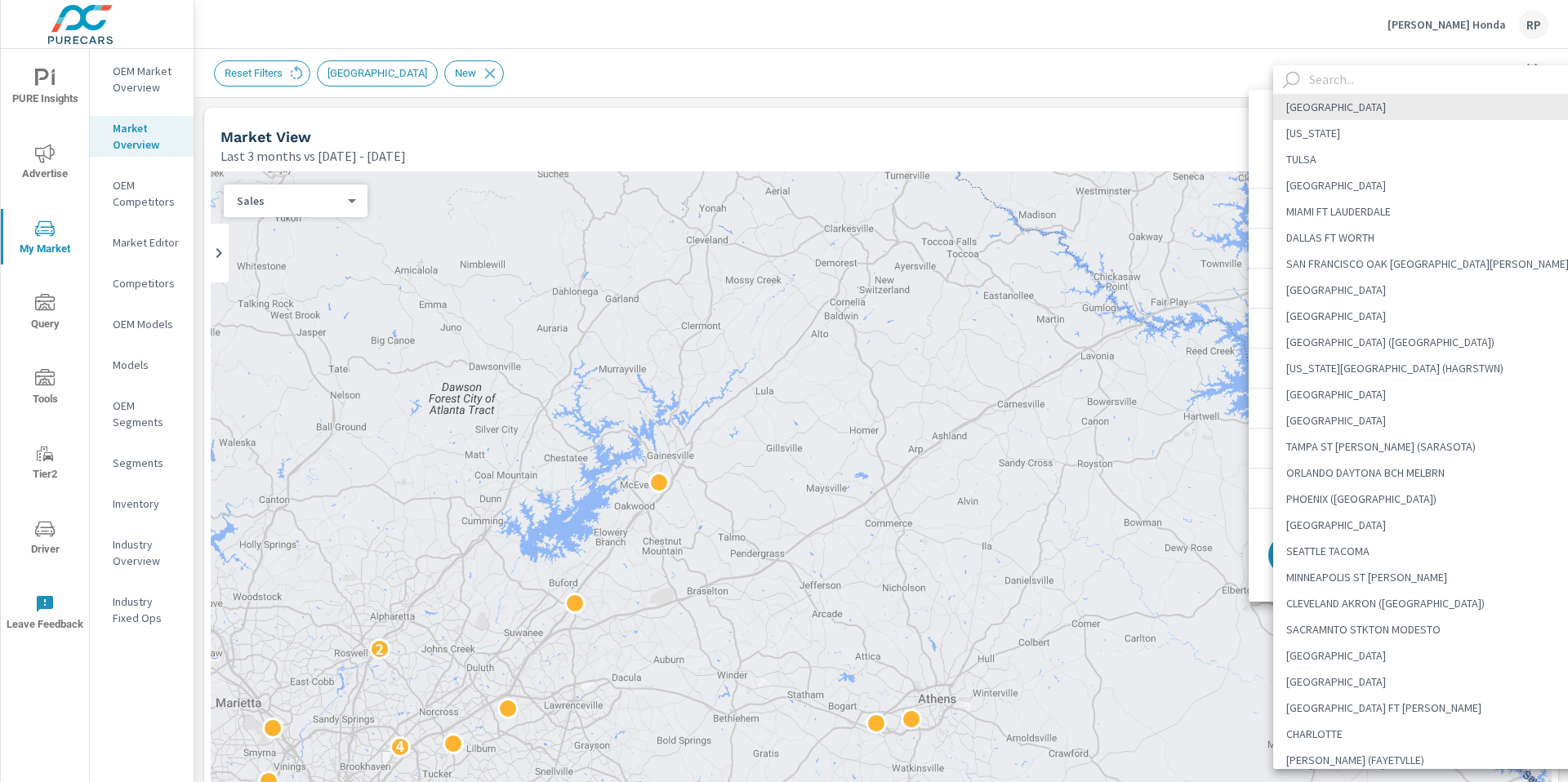
click at [1371, 88] on input "text" at bounding box center [1448, 80] width 292 height 29
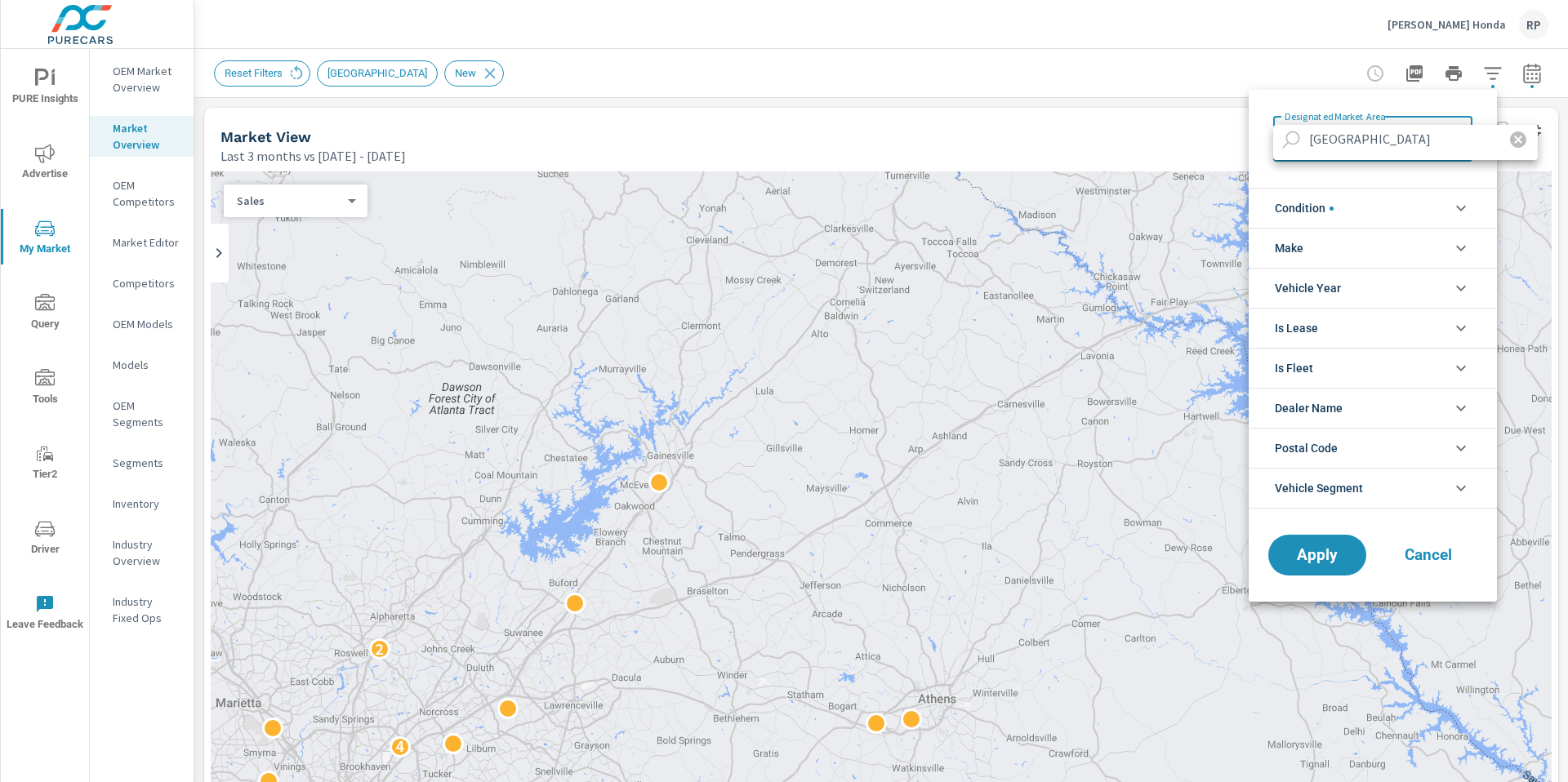
type input "Athens"
click at [1509, 141] on icon "button" at bounding box center [1518, 139] width 20 height 20
click at [1429, 553] on span "Cancel" at bounding box center [1428, 555] width 66 height 14
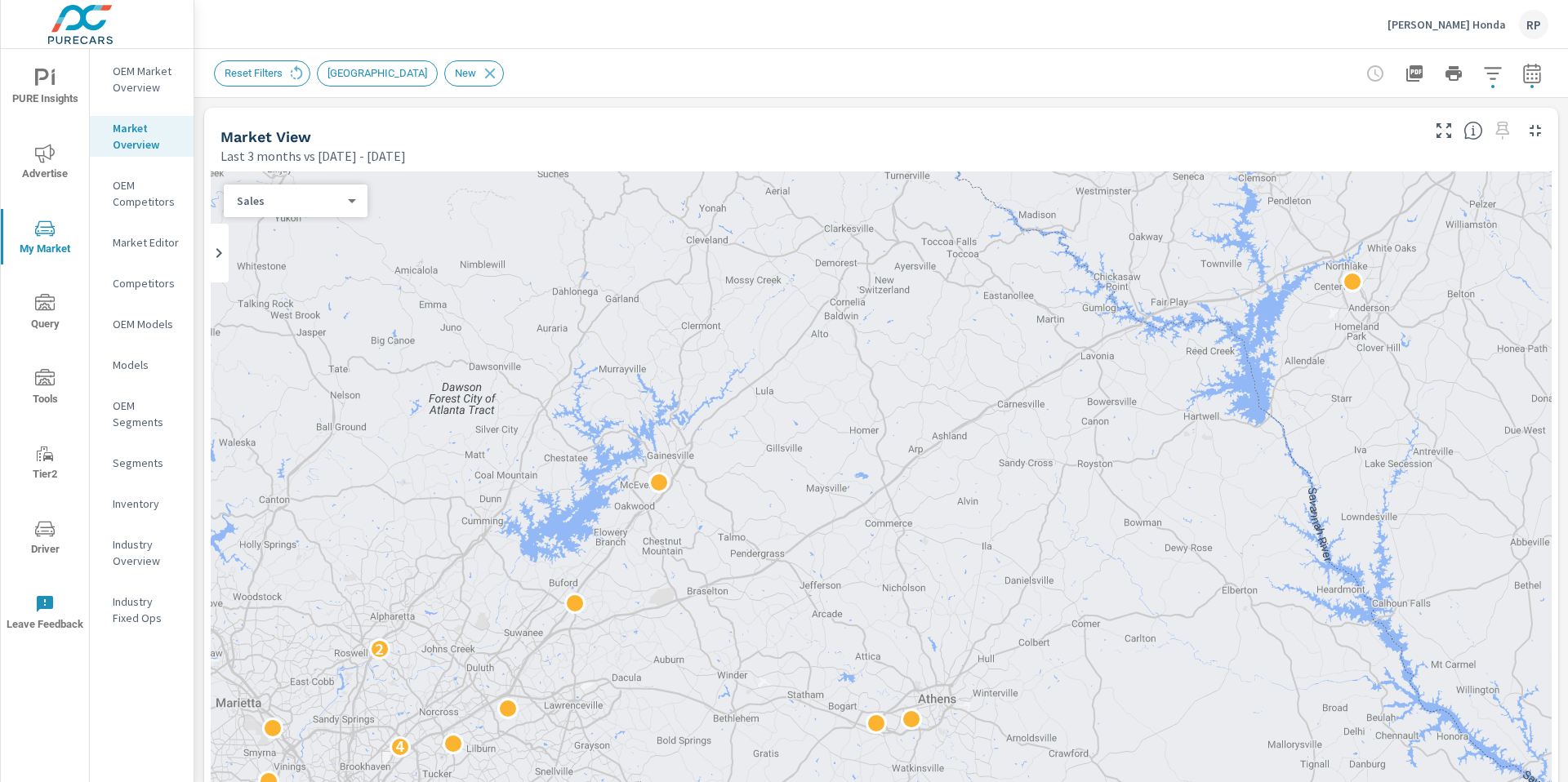
click at [132, 81] on p "OEM Market Overview" at bounding box center [146, 79] width 68 height 32
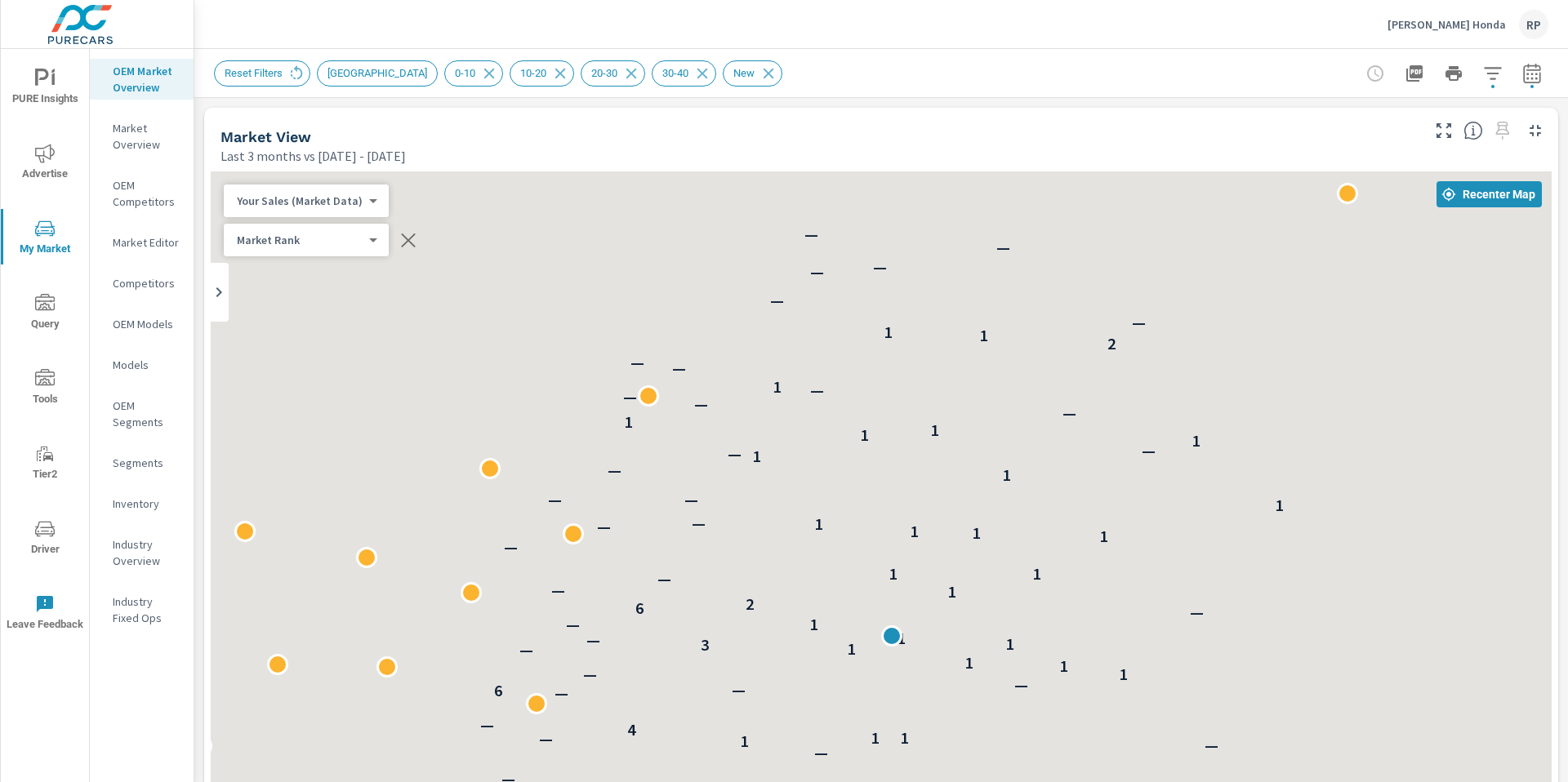
scroll to position [1, 0]
